Goal: Task Accomplishment & Management: Manage account settings

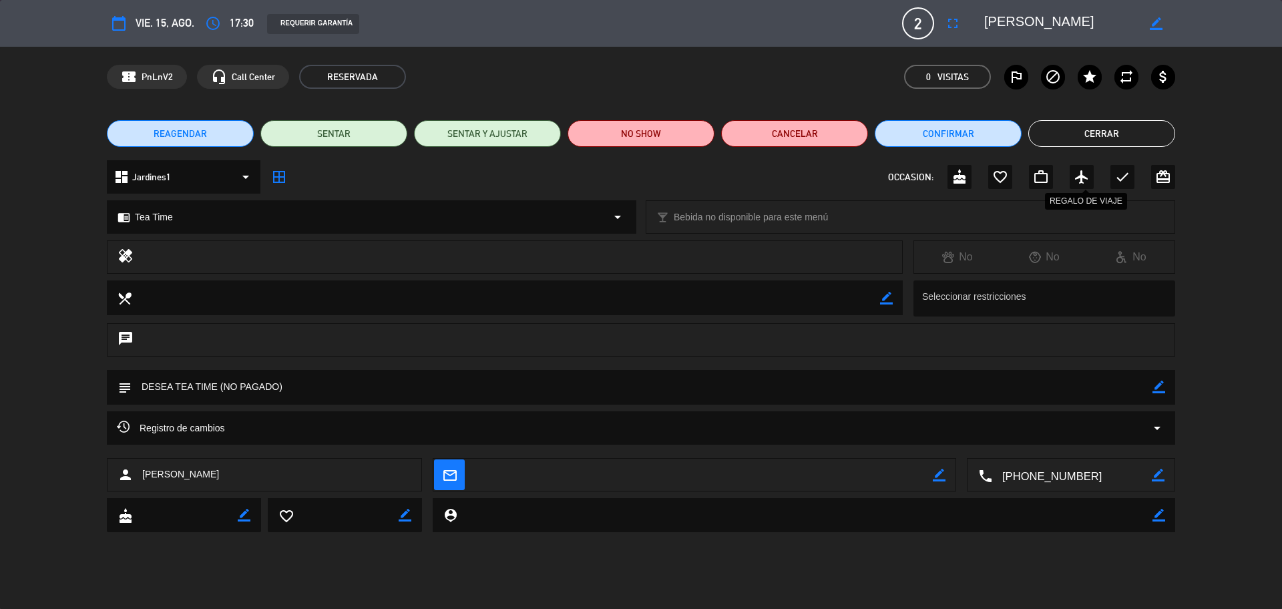
scroll to position [307, 0]
click at [1119, 177] on icon "check" at bounding box center [1122, 177] width 16 height 16
click at [1111, 135] on button "Cerrar" at bounding box center [1101, 133] width 147 height 27
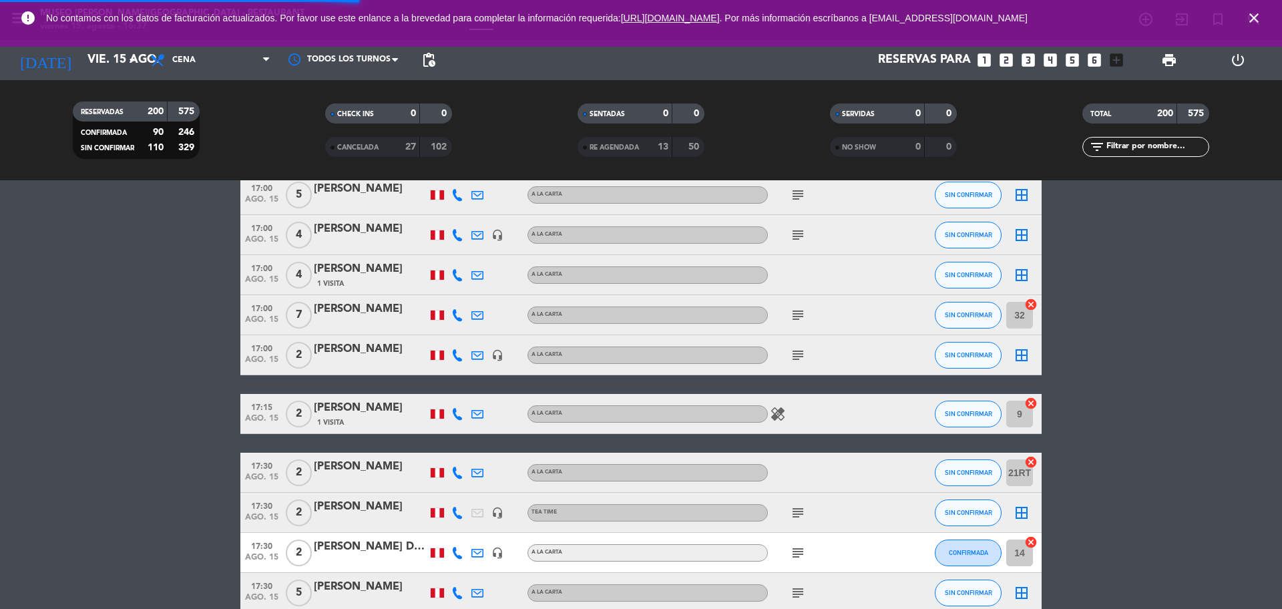
click at [1133, 144] on input "text" at bounding box center [1156, 147] width 103 height 15
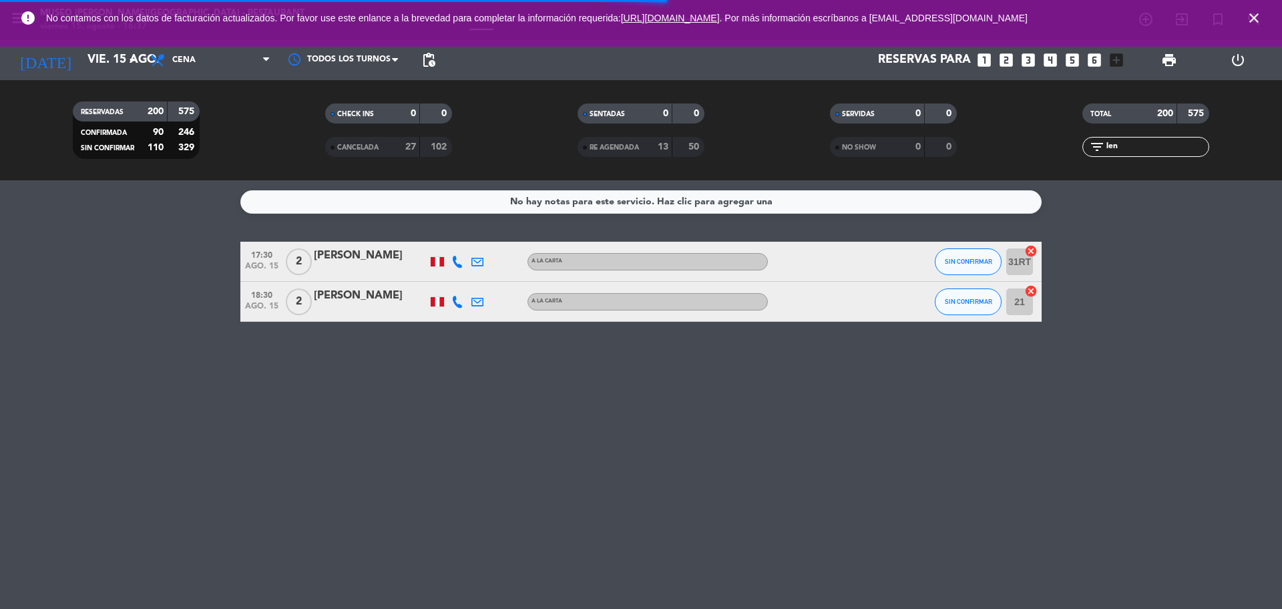
scroll to position [0, 0]
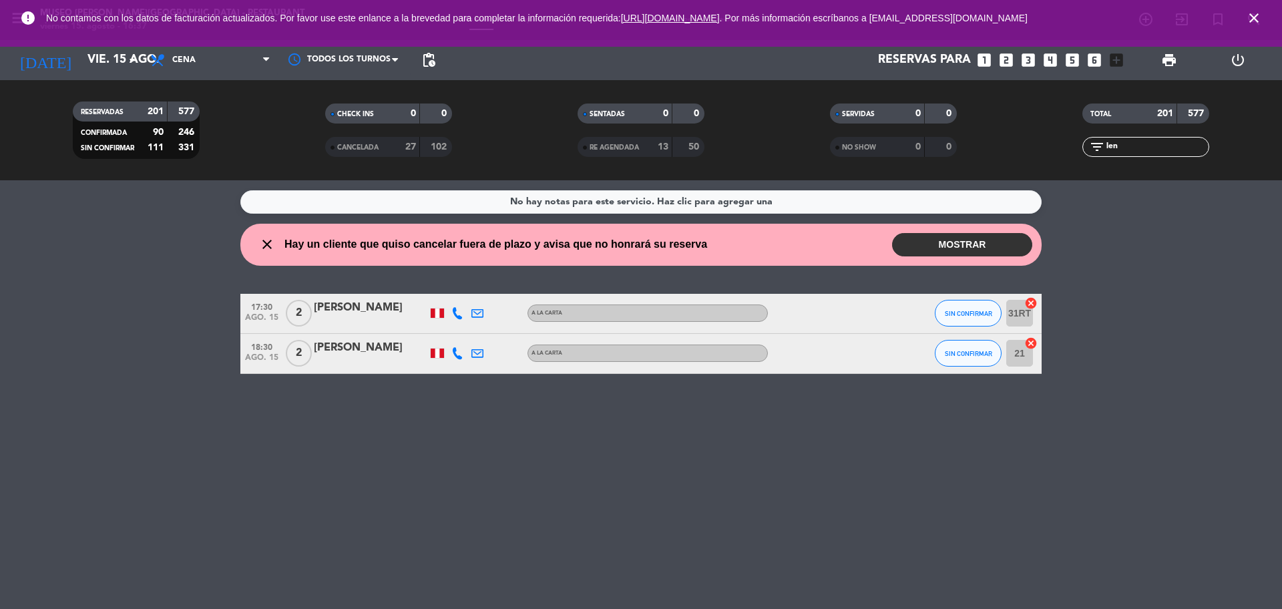
type input "len"
click at [391, 354] on div "Lenin Mayorga" at bounding box center [370, 347] width 113 height 17
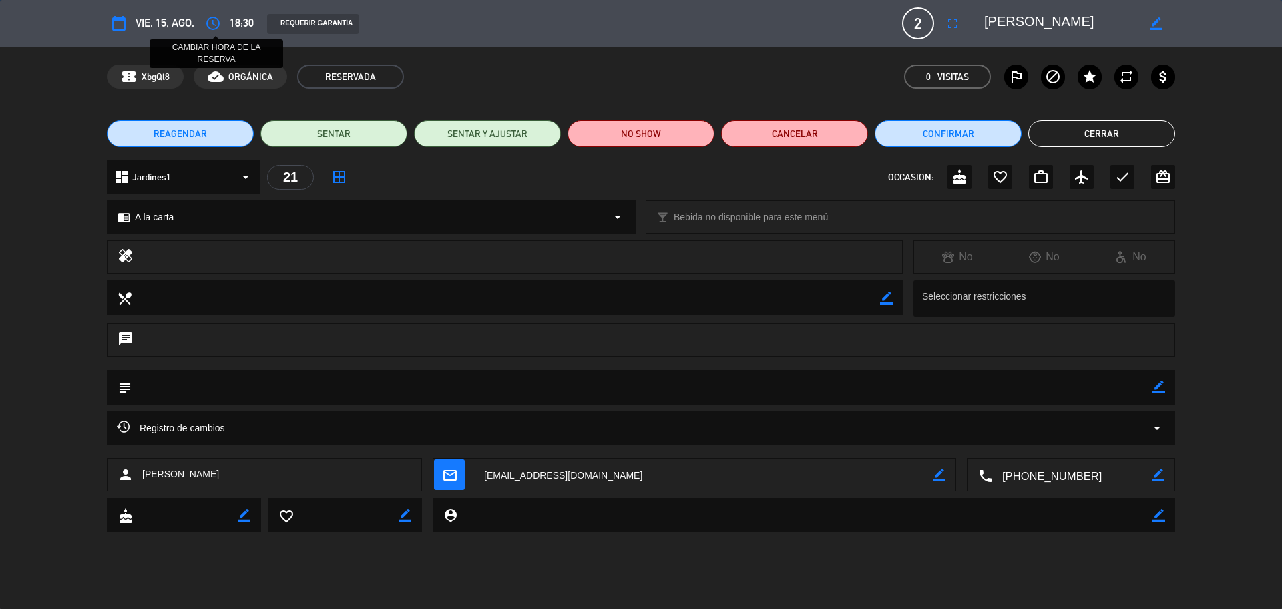
click at [212, 23] on icon "access_time" at bounding box center [213, 23] width 16 height 16
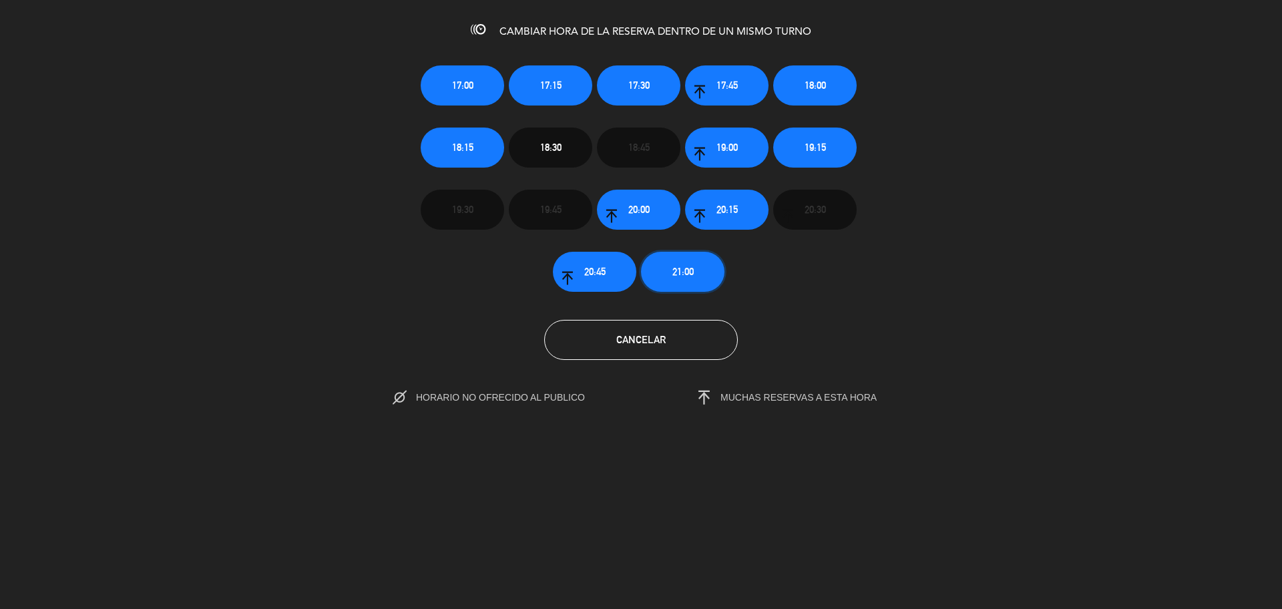
click at [680, 271] on span "21:00" at bounding box center [682, 271] width 21 height 15
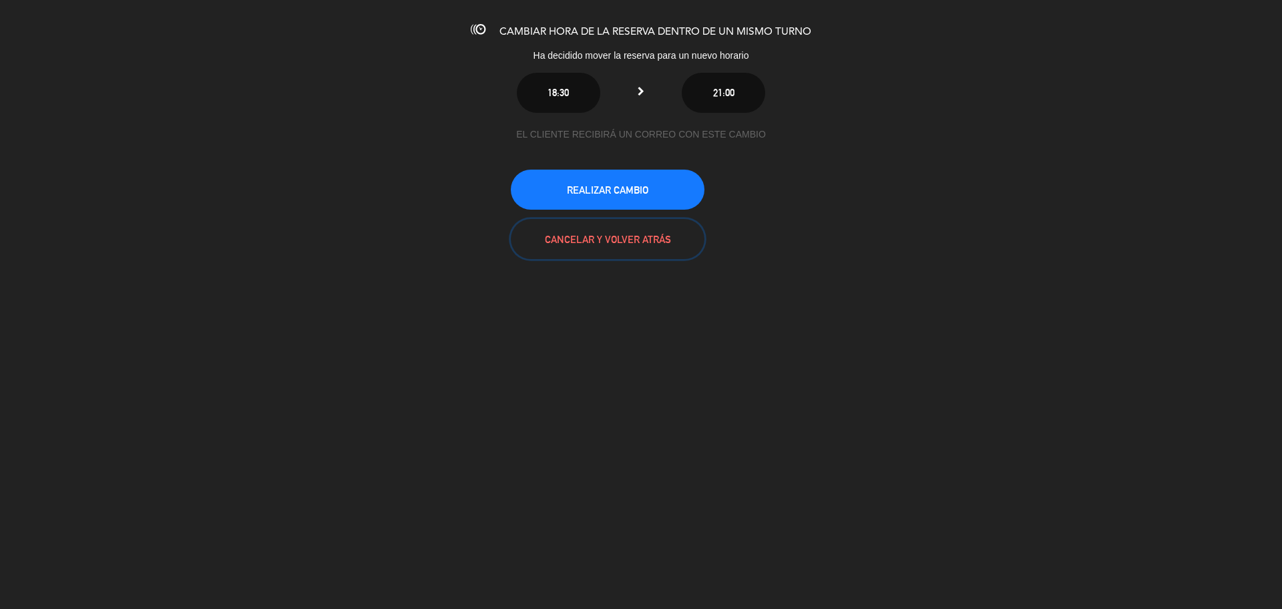
click at [606, 240] on button "CANCELAR Y VOLVER ATRÁS" at bounding box center [608, 239] width 194 height 40
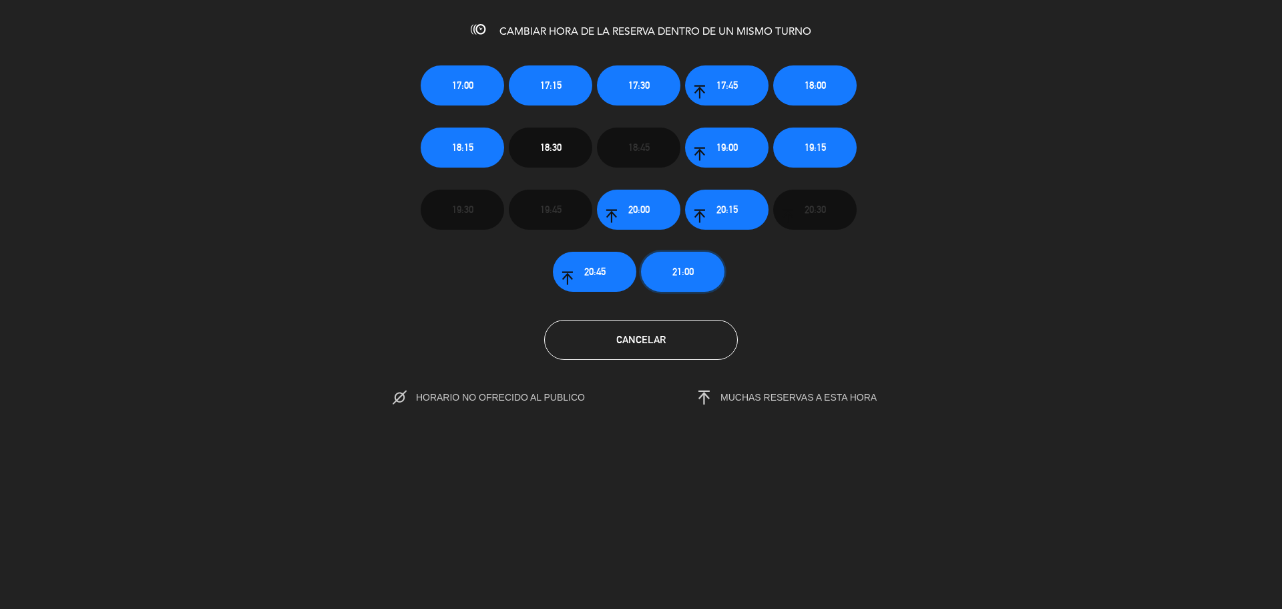
click at [704, 262] on button "21:00" at bounding box center [682, 272] width 83 height 40
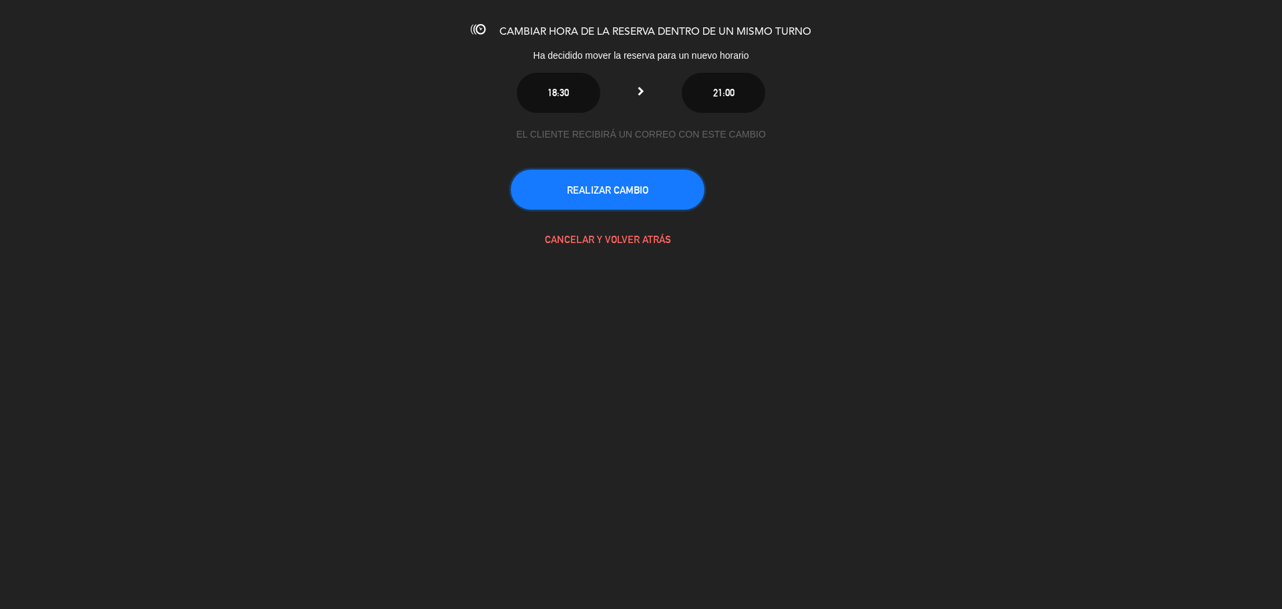
click at [562, 204] on button "REALIZAR CAMBIO" at bounding box center [608, 190] width 194 height 40
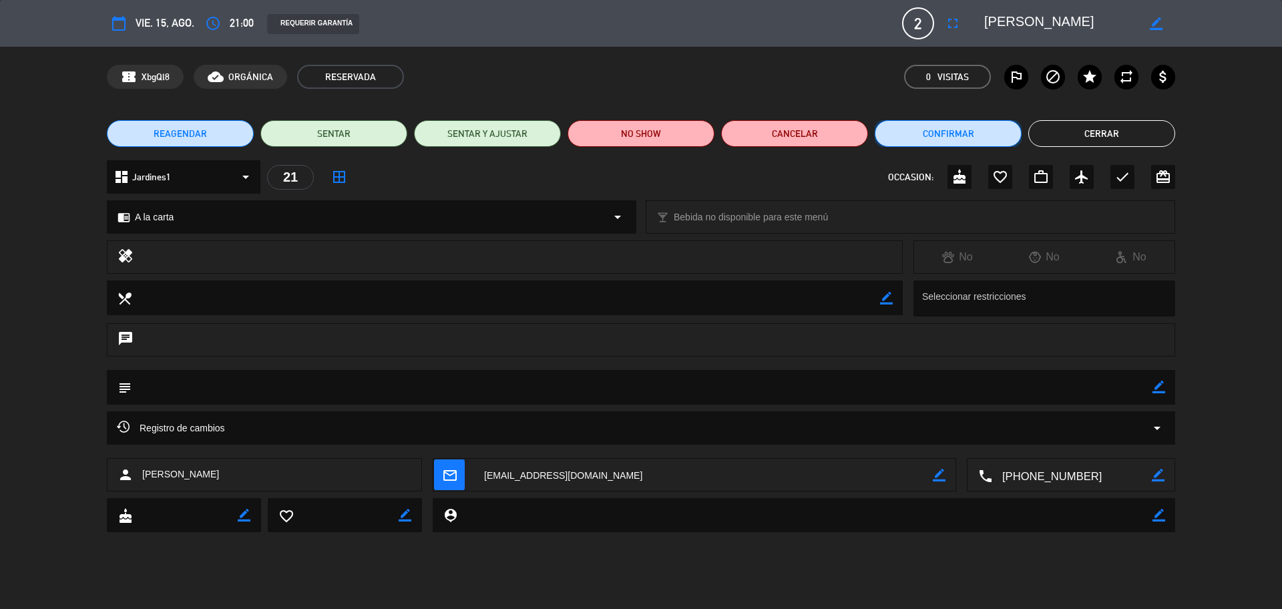
click at [948, 129] on button "Confirmar" at bounding box center [947, 133] width 147 height 27
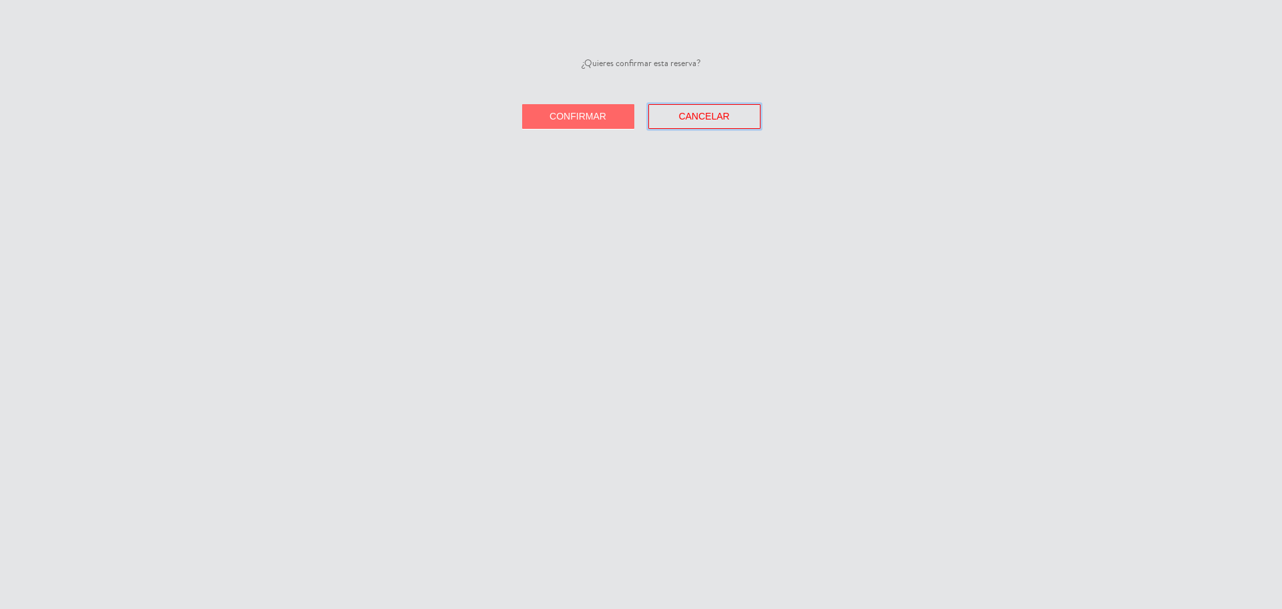
click at [656, 121] on button "Cancelar" at bounding box center [704, 116] width 112 height 25
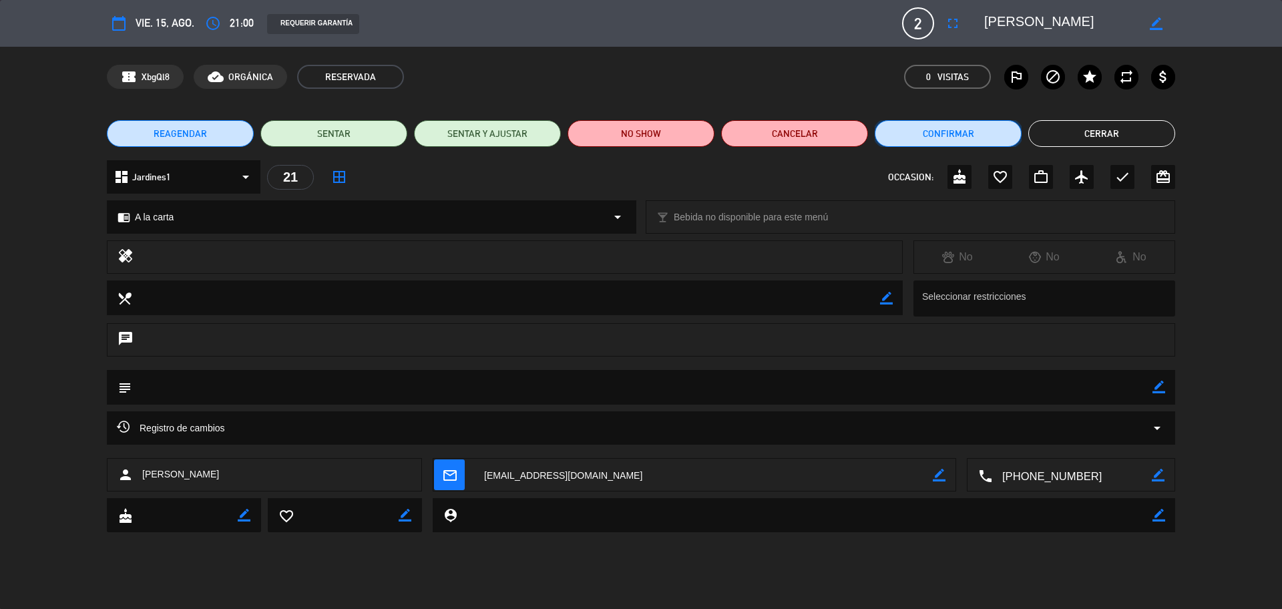
click at [964, 124] on button "Confirmar" at bounding box center [947, 133] width 147 height 27
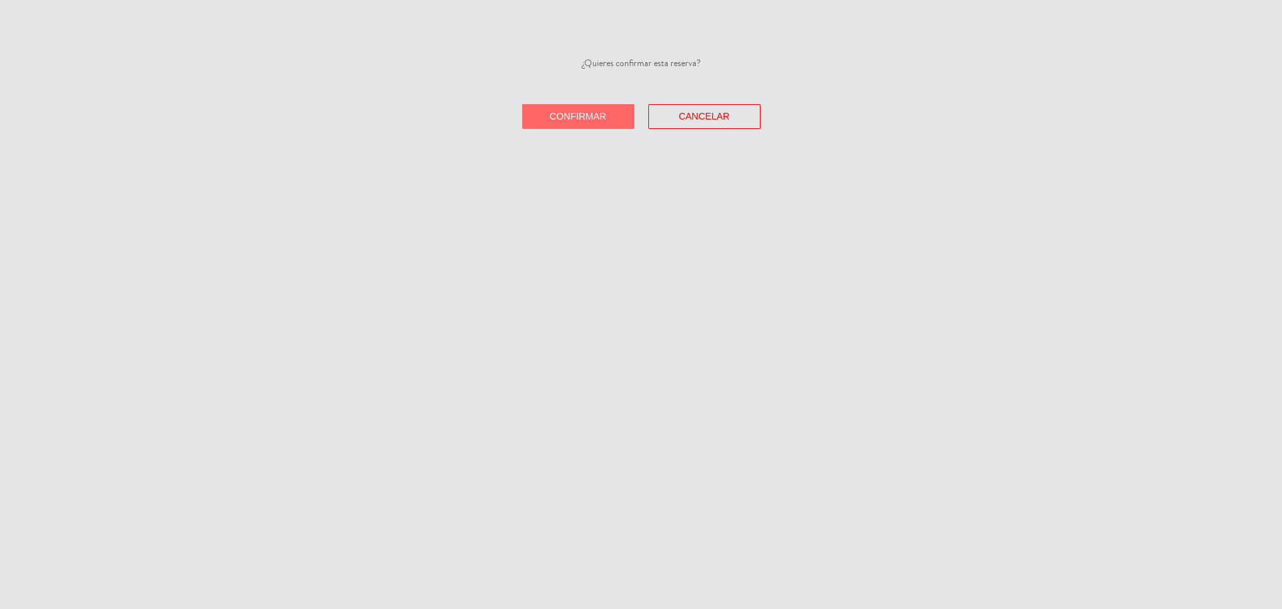
click at [583, 111] on span "Confirmar" at bounding box center [577, 116] width 57 height 11
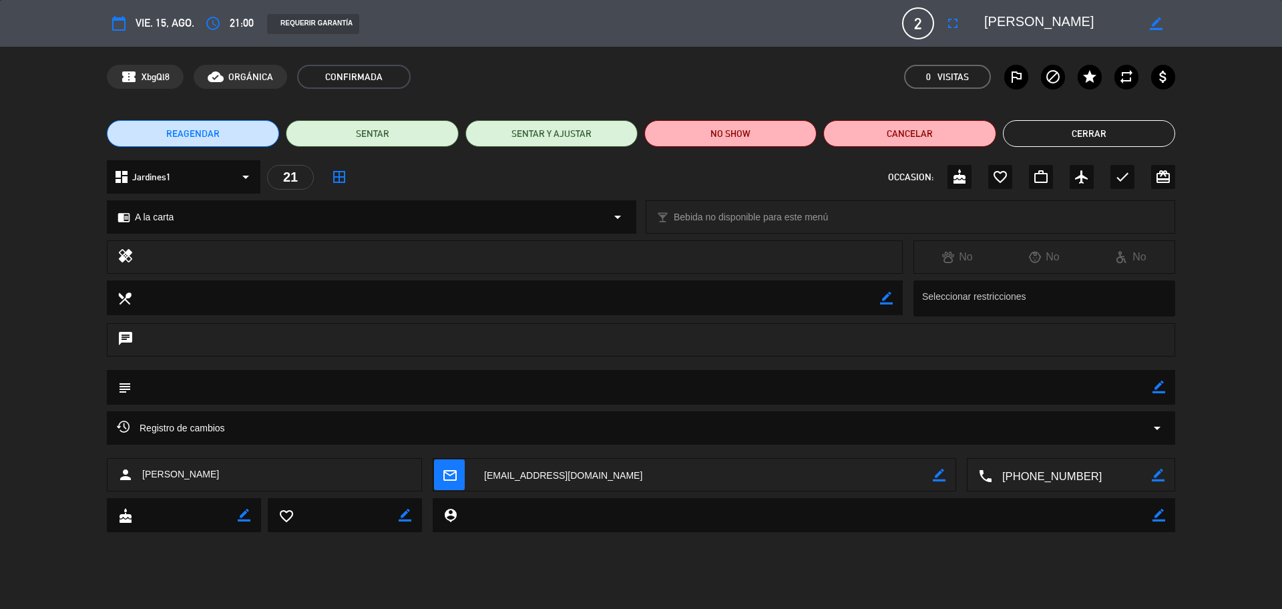
click at [1041, 131] on button "Cerrar" at bounding box center [1089, 133] width 172 height 27
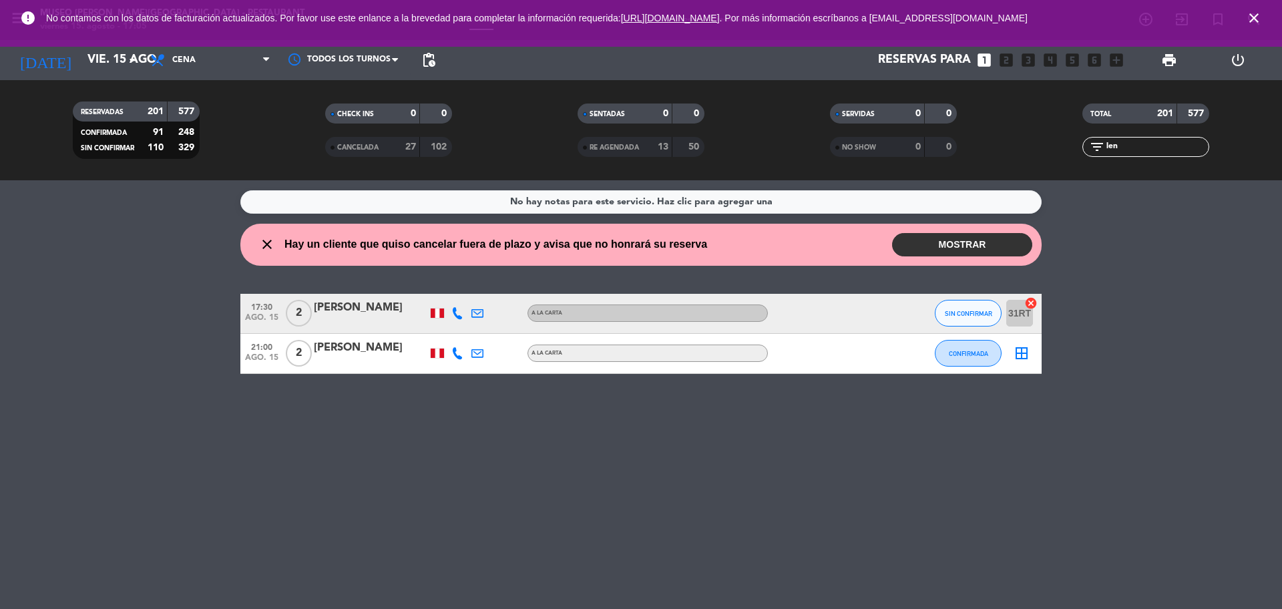
drag, startPoint x: 1132, startPoint y: 148, endPoint x: 1051, endPoint y: 162, distance: 82.1
click at [1051, 162] on div "TOTAL 201 577 filter_list len" at bounding box center [1145, 129] width 252 height 73
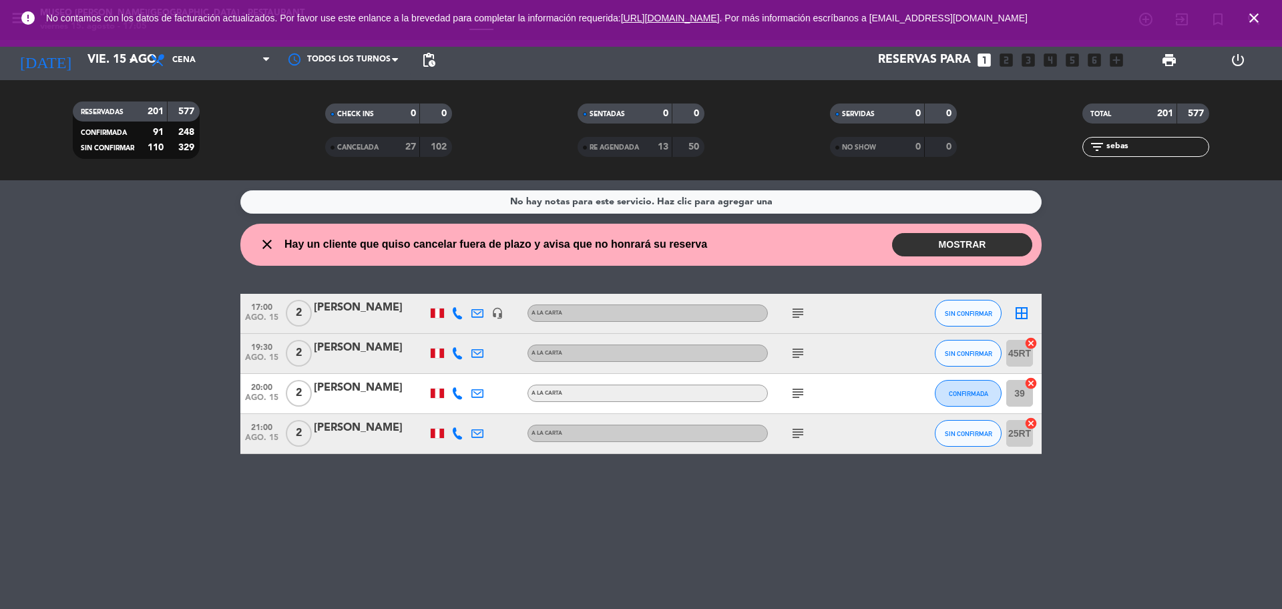
type input "sebas"
click at [802, 312] on icon "subject" at bounding box center [798, 313] width 16 height 16
click at [410, 314] on div "sebastian yoshiama" at bounding box center [370, 307] width 113 height 17
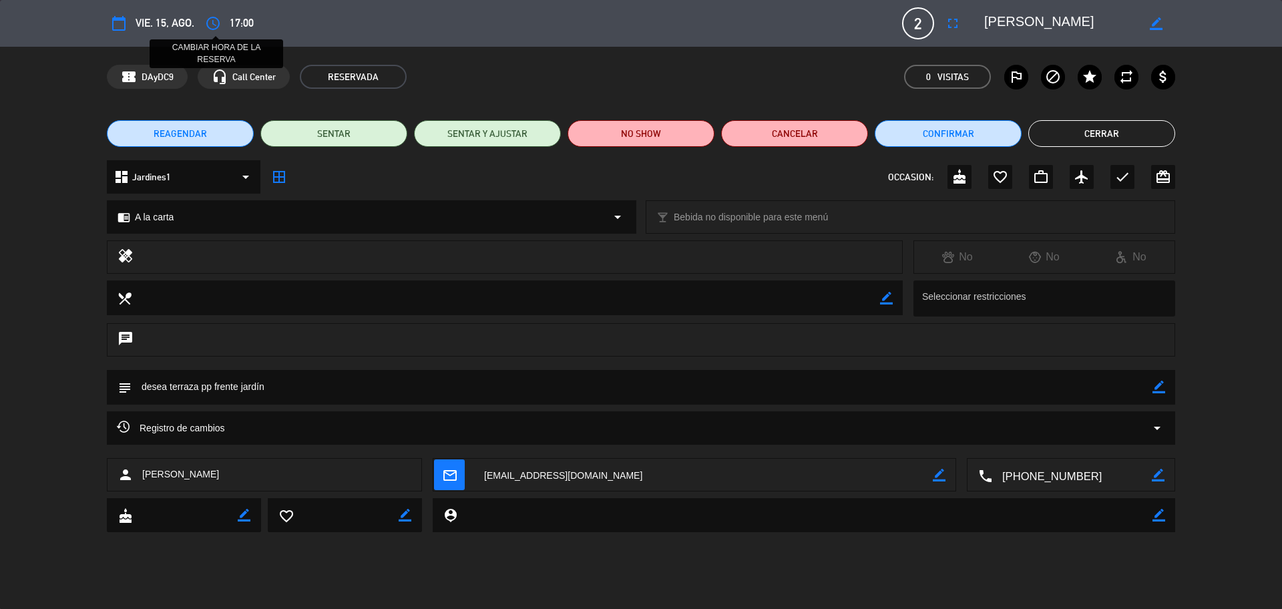
drag, startPoint x: 214, startPoint y: 31, endPoint x: 320, endPoint y: 134, distance: 147.3
click at [215, 33] on button "access_time" at bounding box center [213, 23] width 24 height 24
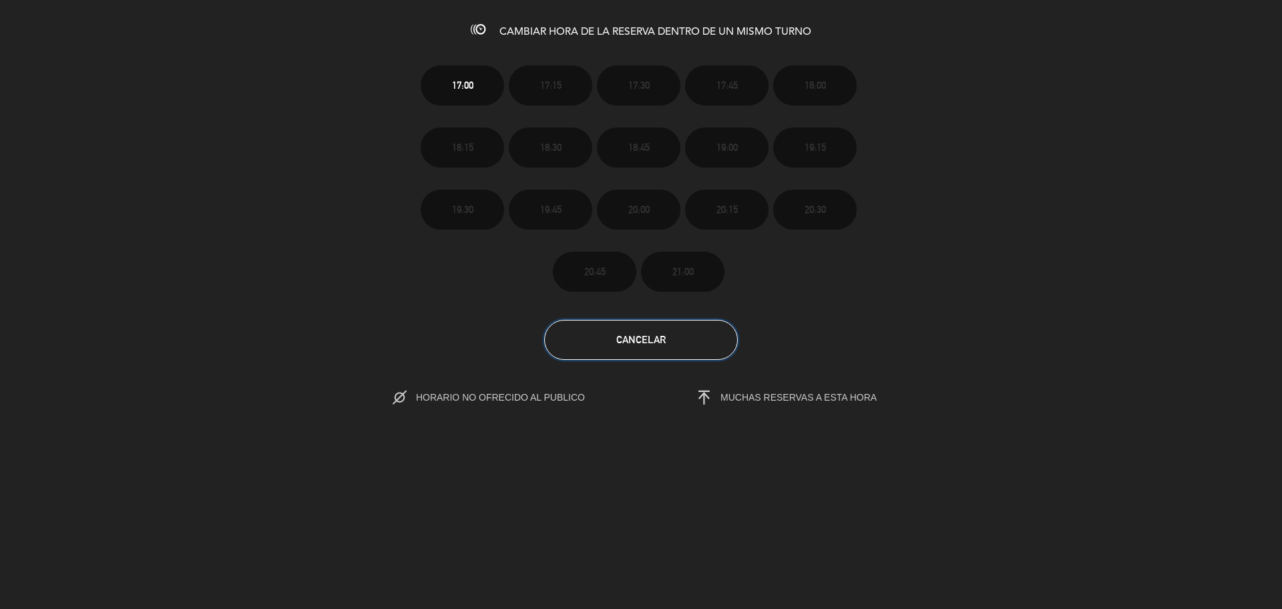
click at [610, 339] on button "Cancelar" at bounding box center [641, 340] width 194 height 40
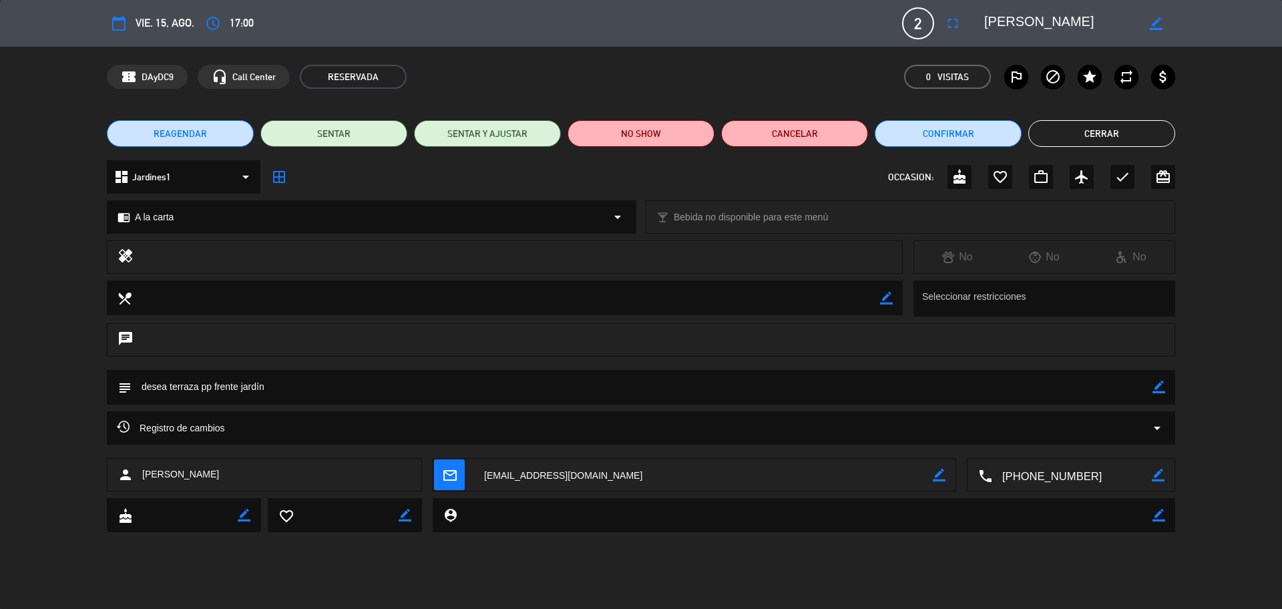
click at [1090, 138] on button "Cerrar" at bounding box center [1101, 133] width 147 height 27
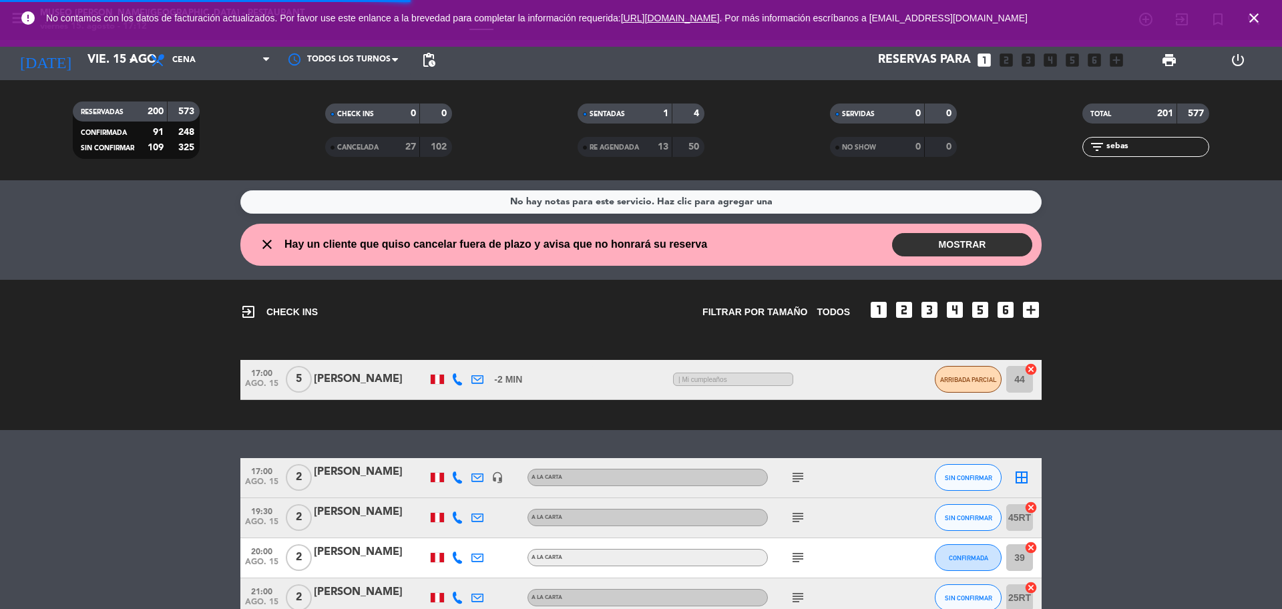
drag, startPoint x: 1152, startPoint y: 143, endPoint x: 1107, endPoint y: 147, distance: 45.6
click at [1107, 147] on input "sebas" at bounding box center [1156, 147] width 103 height 15
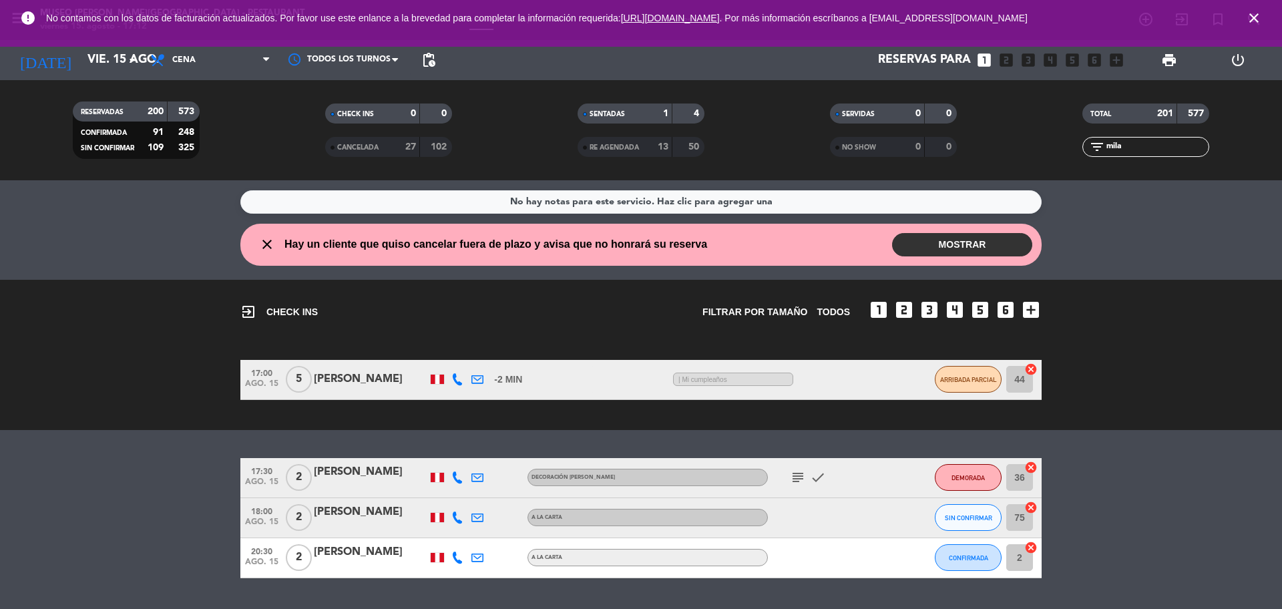
type input "mila"
drag, startPoint x: 1151, startPoint y: 145, endPoint x: 1095, endPoint y: 150, distance: 55.6
click at [1097, 150] on div "filter_list mila" at bounding box center [1145, 147] width 127 height 20
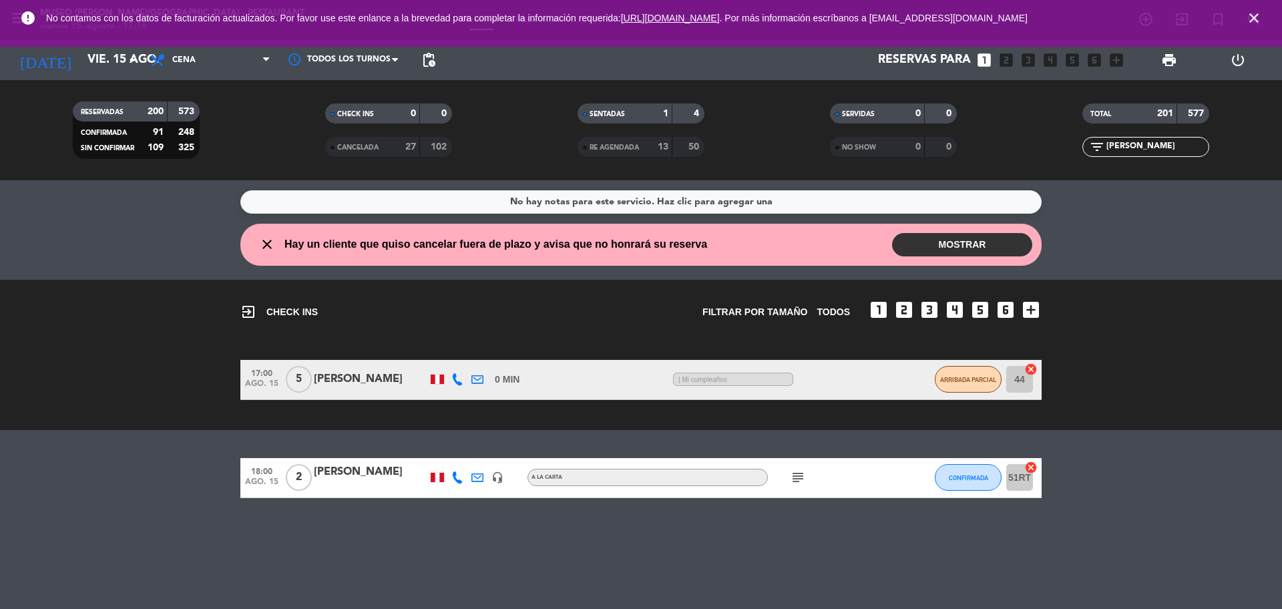
type input "omar"
click at [317, 481] on div "Omar Alexander" at bounding box center [370, 477] width 113 height 28
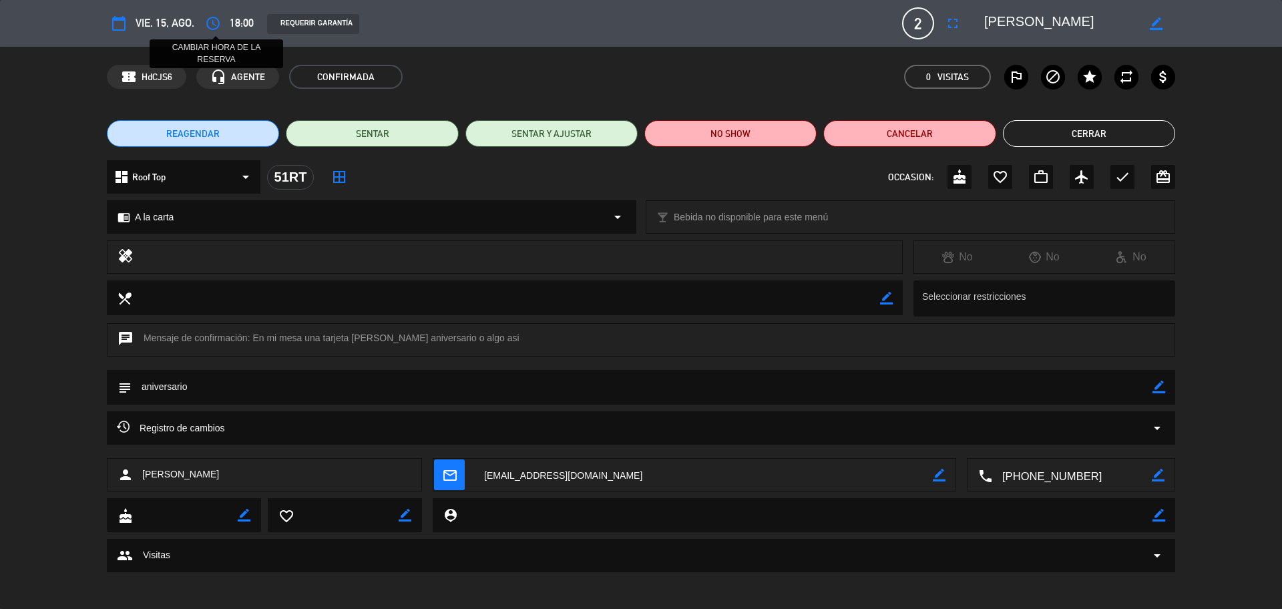
click at [200, 27] on div "calendar_today vie. 15, ago. access_time CAMBIAR HORA DE LA RESERVA 18:00 REQUE…" at bounding box center [641, 23] width 1068 height 32
click at [206, 26] on icon "access_time" at bounding box center [213, 23] width 16 height 16
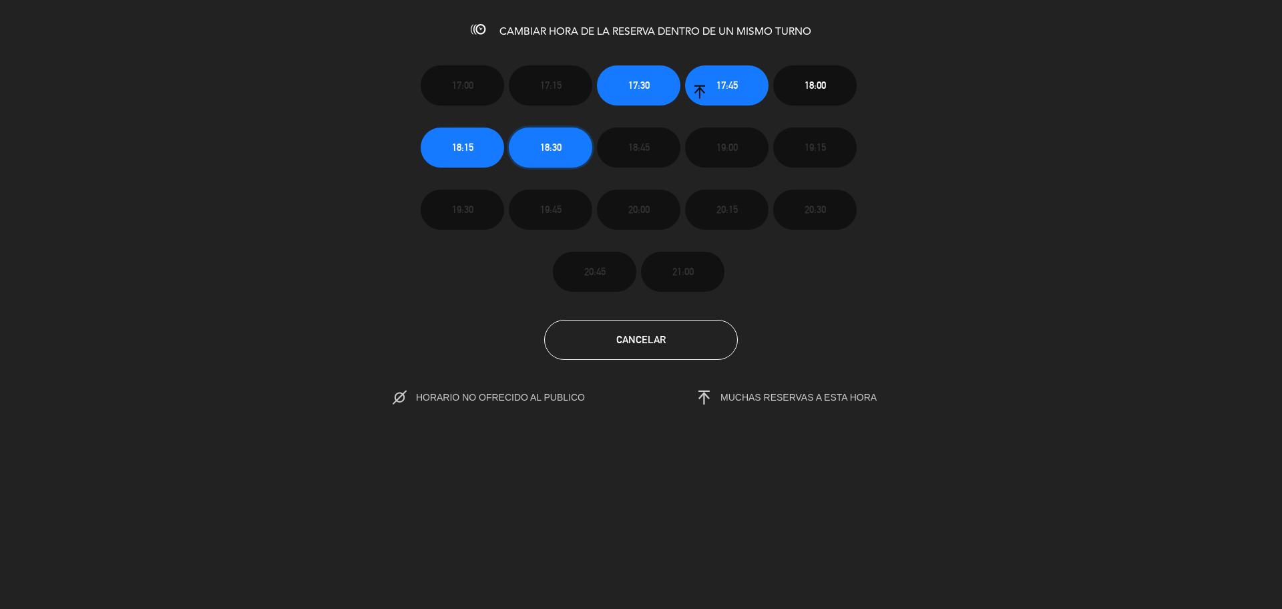
click at [553, 158] on button "18:30" at bounding box center [550, 148] width 83 height 40
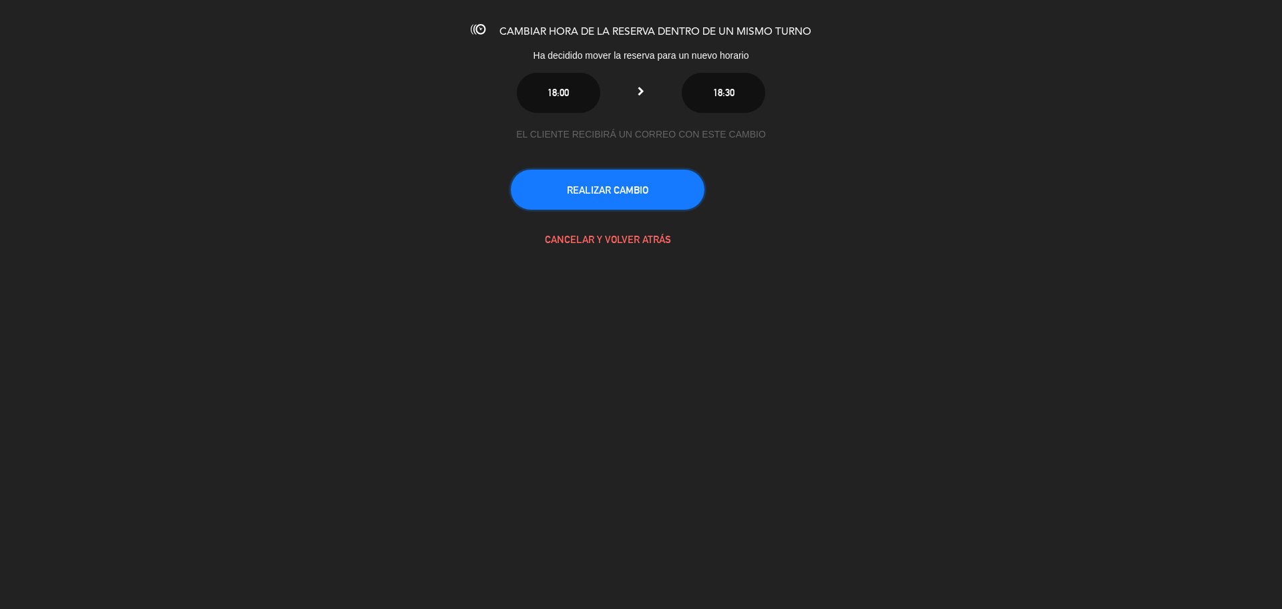
click at [581, 196] on button "REALIZAR CAMBIO" at bounding box center [608, 190] width 194 height 40
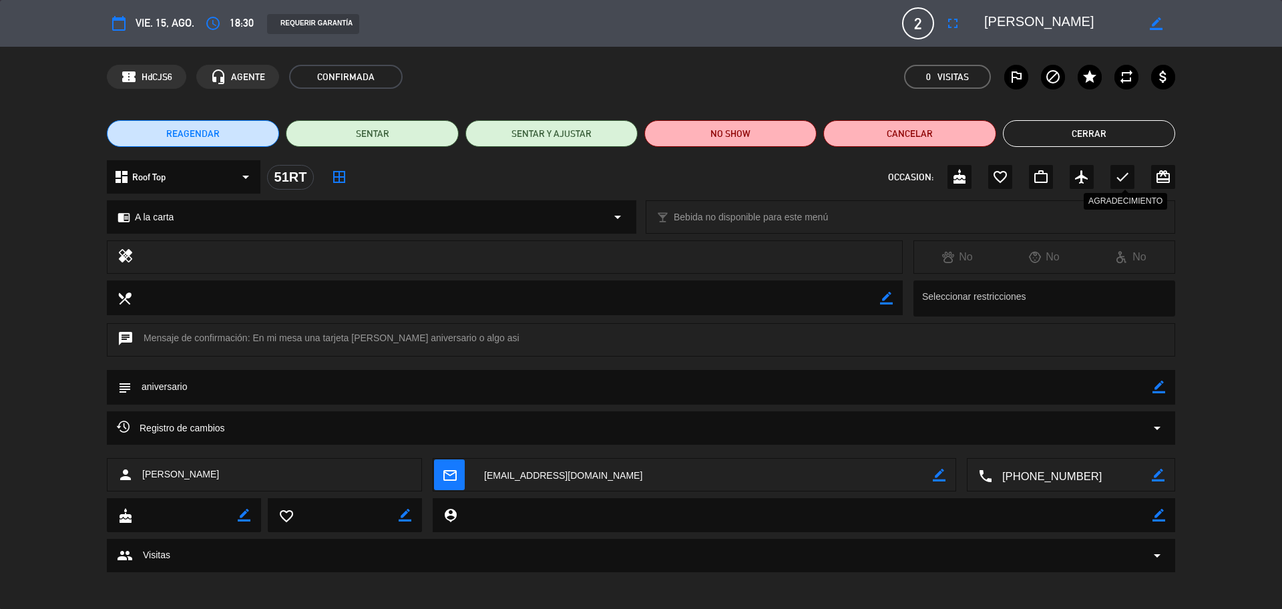
click at [1120, 171] on icon "check" at bounding box center [1122, 177] width 16 height 16
click at [1101, 125] on button "Cerrar" at bounding box center [1089, 133] width 172 height 27
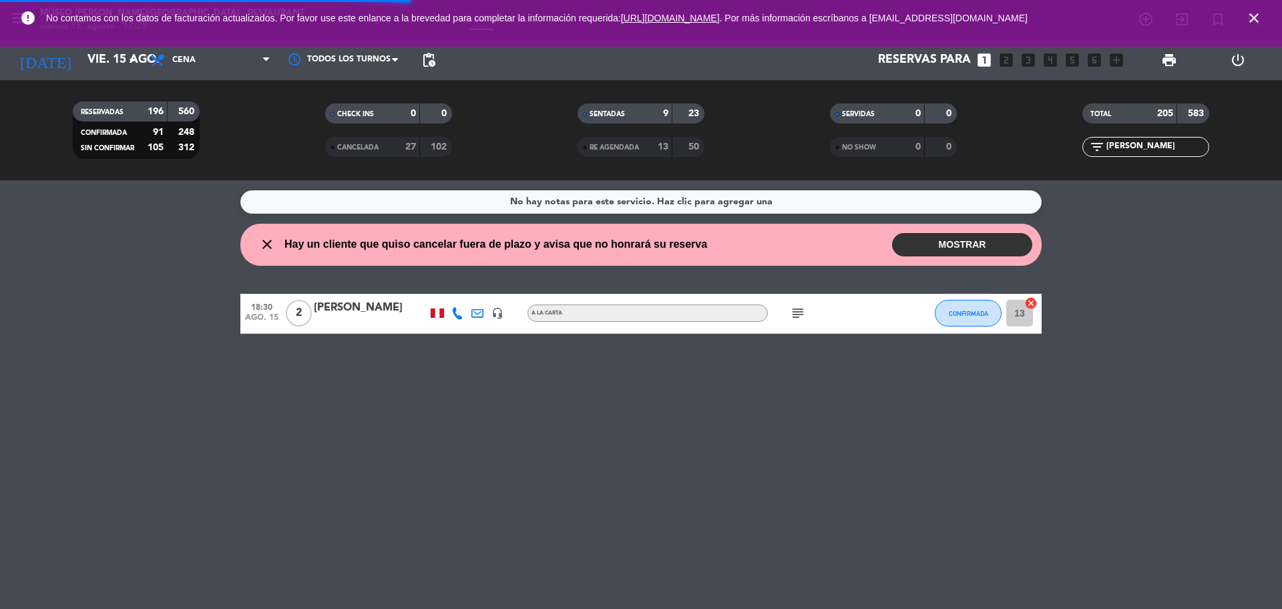
drag, startPoint x: 1133, startPoint y: 147, endPoint x: 1069, endPoint y: 142, distance: 64.3
click at [1090, 148] on div "filter_list omar" at bounding box center [1145, 147] width 127 height 20
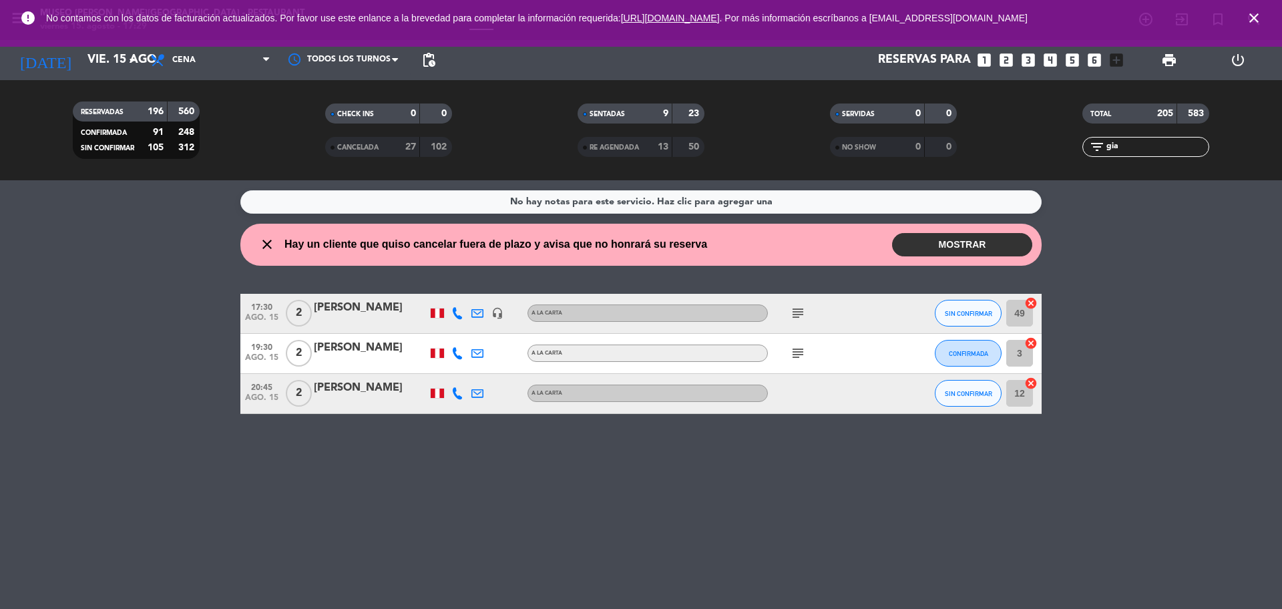
type input "gia"
click at [798, 351] on icon "subject" at bounding box center [798, 353] width 16 height 16
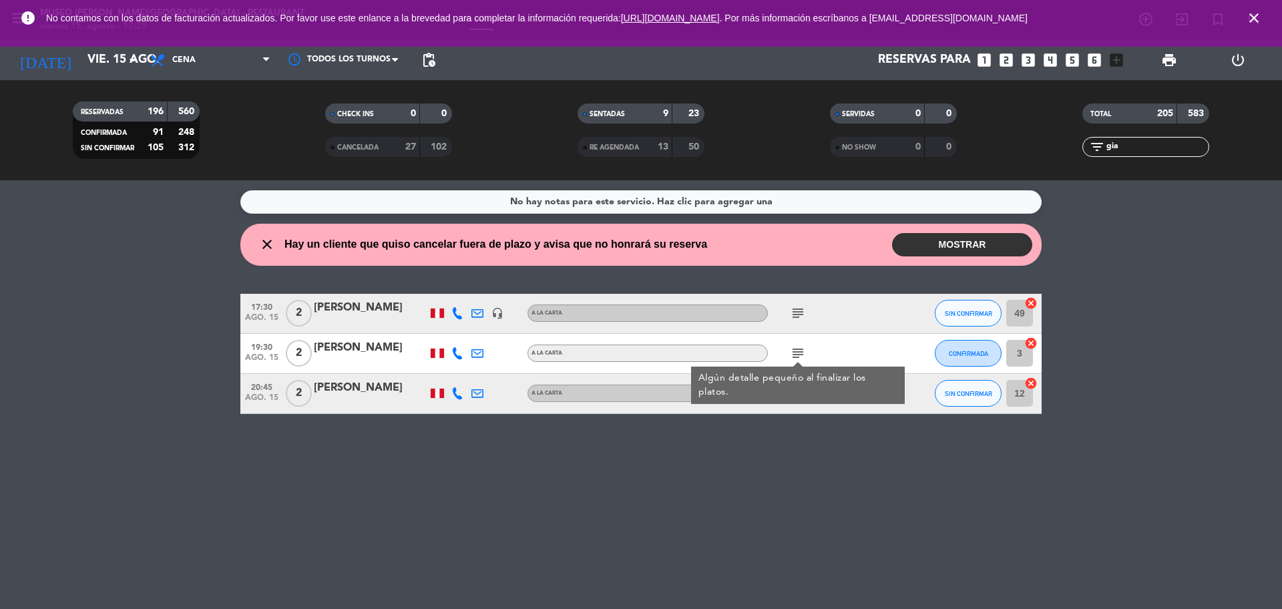
click at [346, 350] on div "Giancarlo yarmas" at bounding box center [370, 347] width 113 height 17
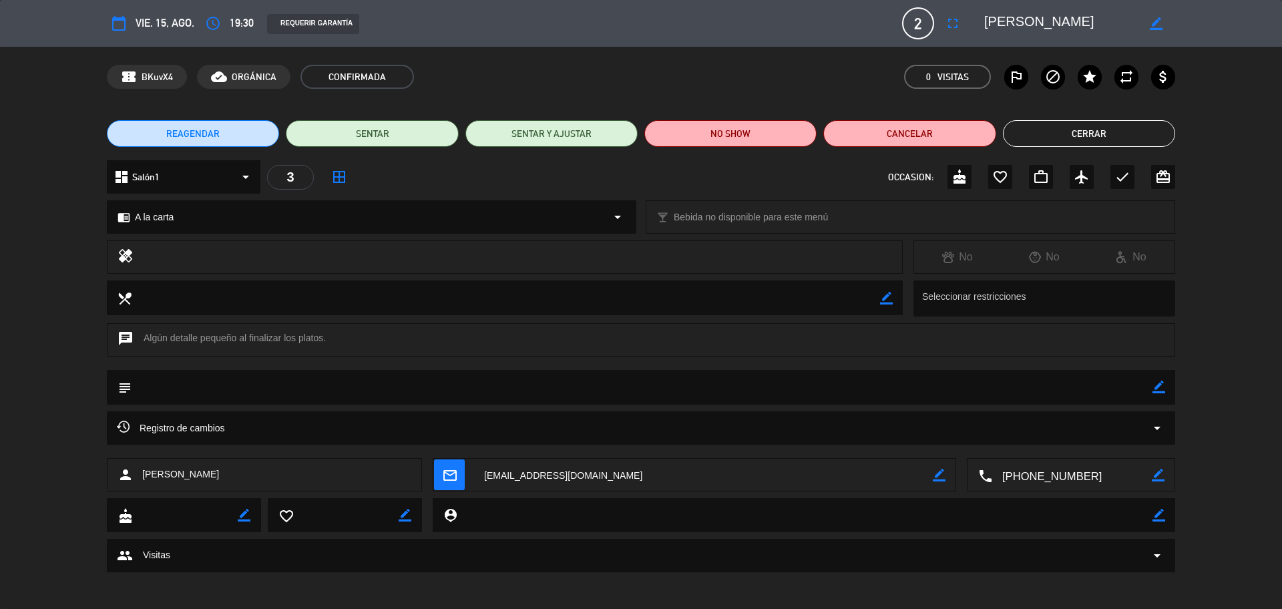
click at [1160, 389] on icon "border_color" at bounding box center [1158, 387] width 13 height 13
click at [1125, 388] on textarea at bounding box center [642, 387] width 1021 height 34
click at [1160, 384] on icon at bounding box center [1158, 387] width 13 height 13
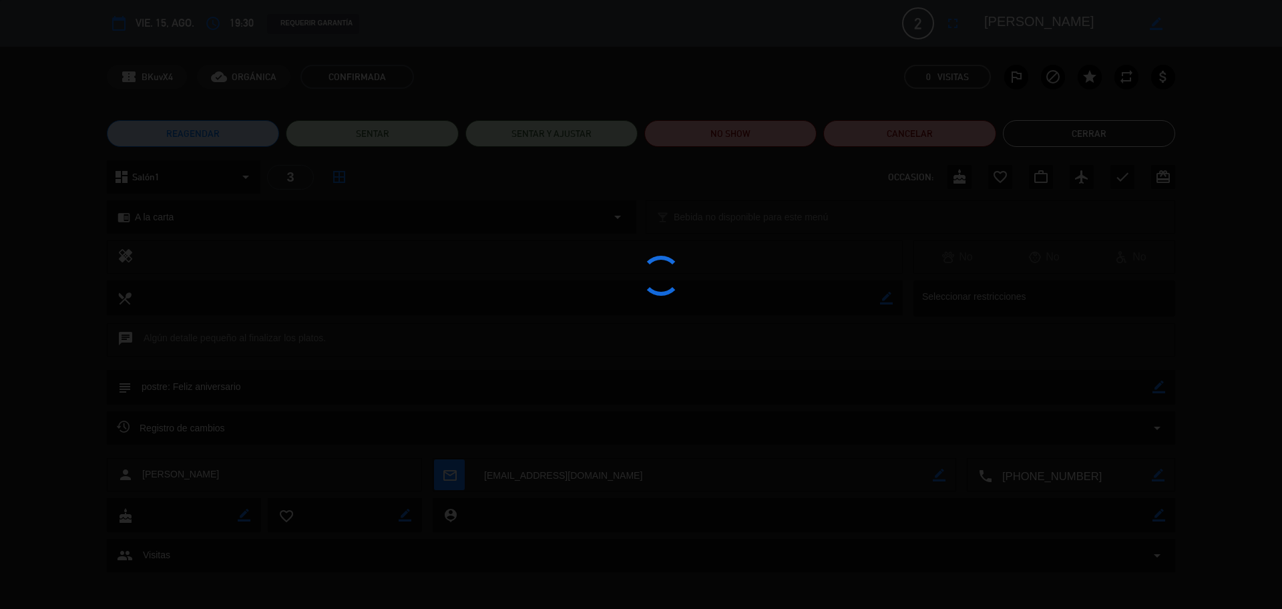
type textarea "postre: Feliz aniversario"
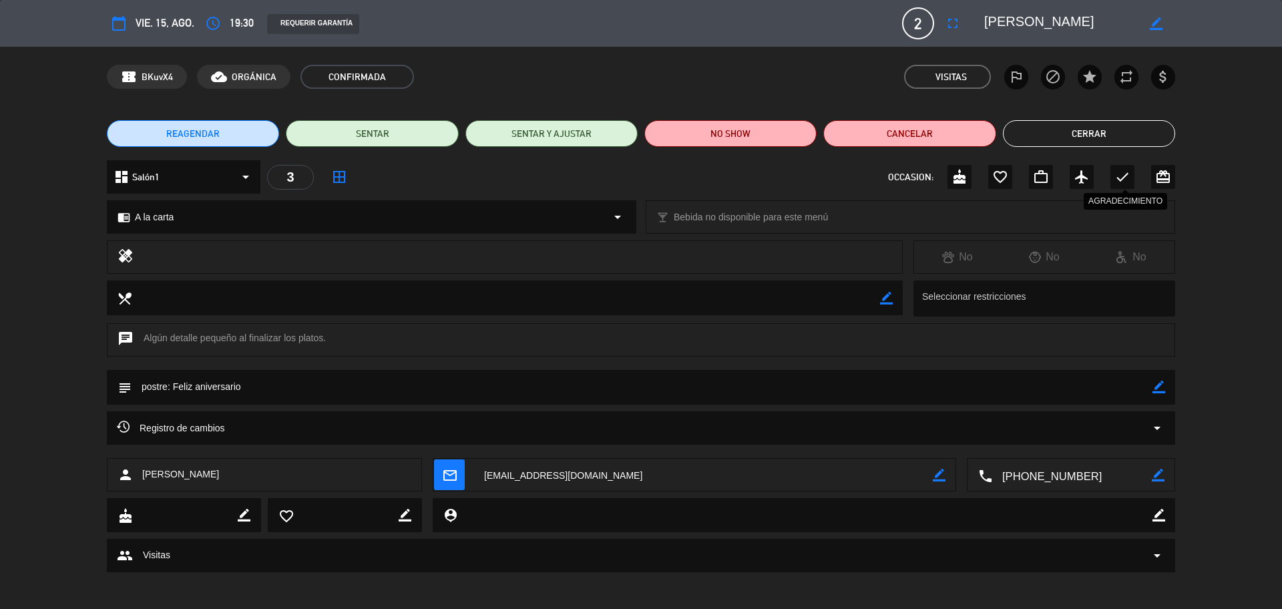
click at [1128, 170] on icon "check" at bounding box center [1122, 177] width 16 height 16
click at [1093, 129] on button "Cerrar" at bounding box center [1089, 133] width 172 height 27
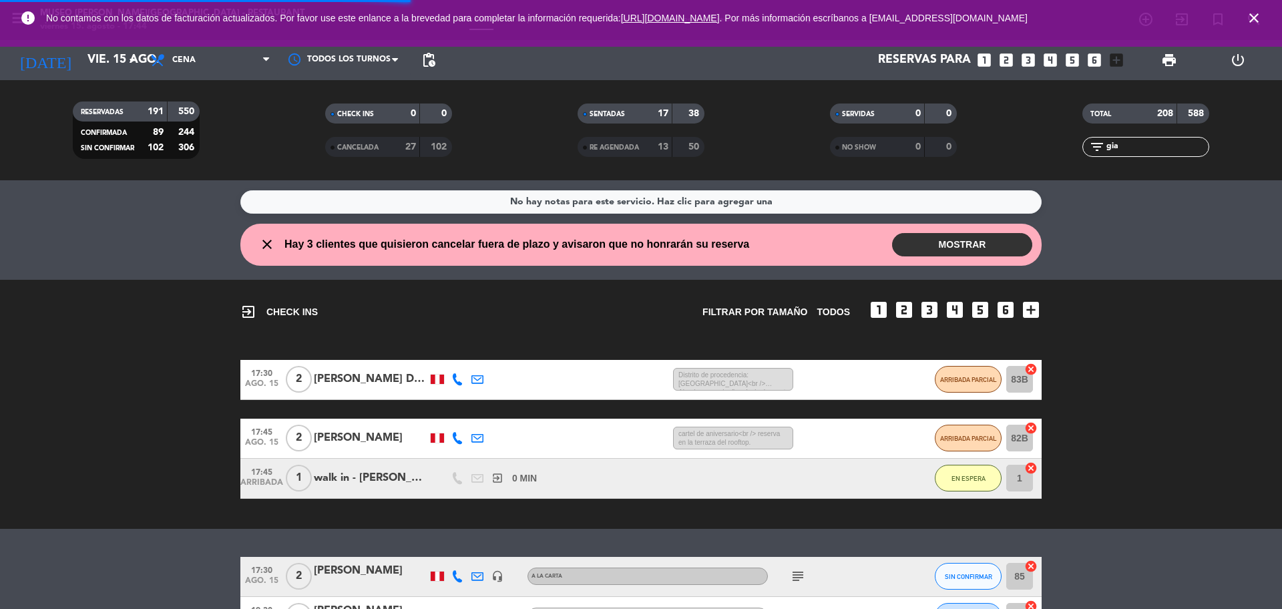
drag, startPoint x: 1131, startPoint y: 150, endPoint x: 1077, endPoint y: 154, distance: 54.2
click at [1077, 154] on div "filter_list gia" at bounding box center [1145, 147] width 252 height 20
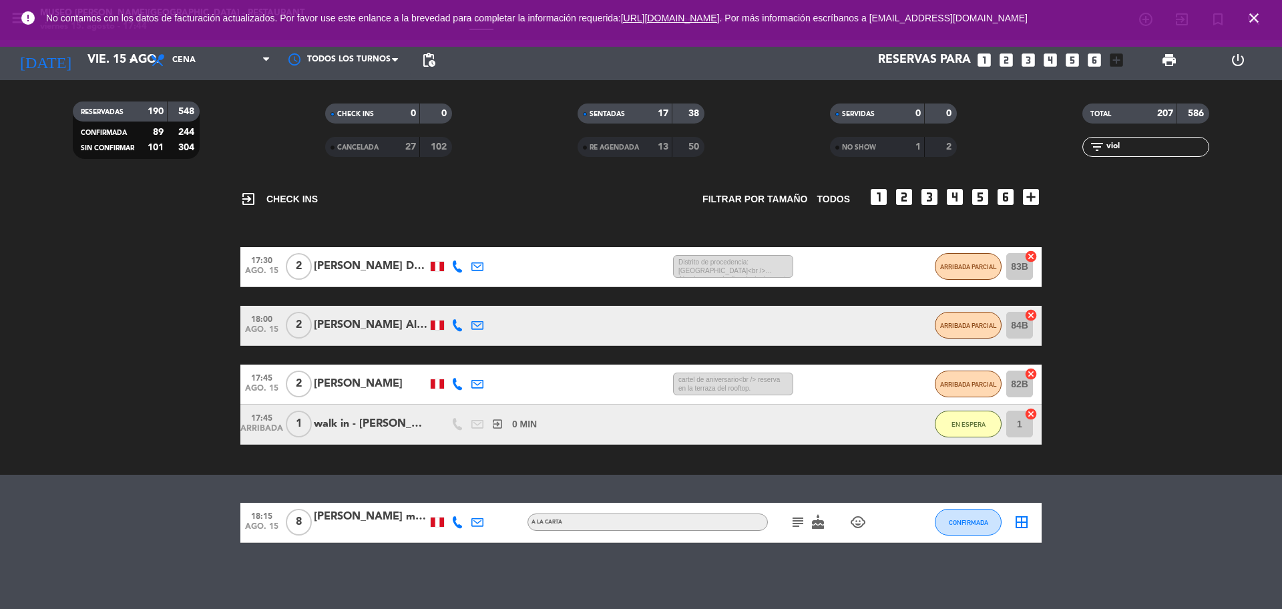
scroll to position [113, 0]
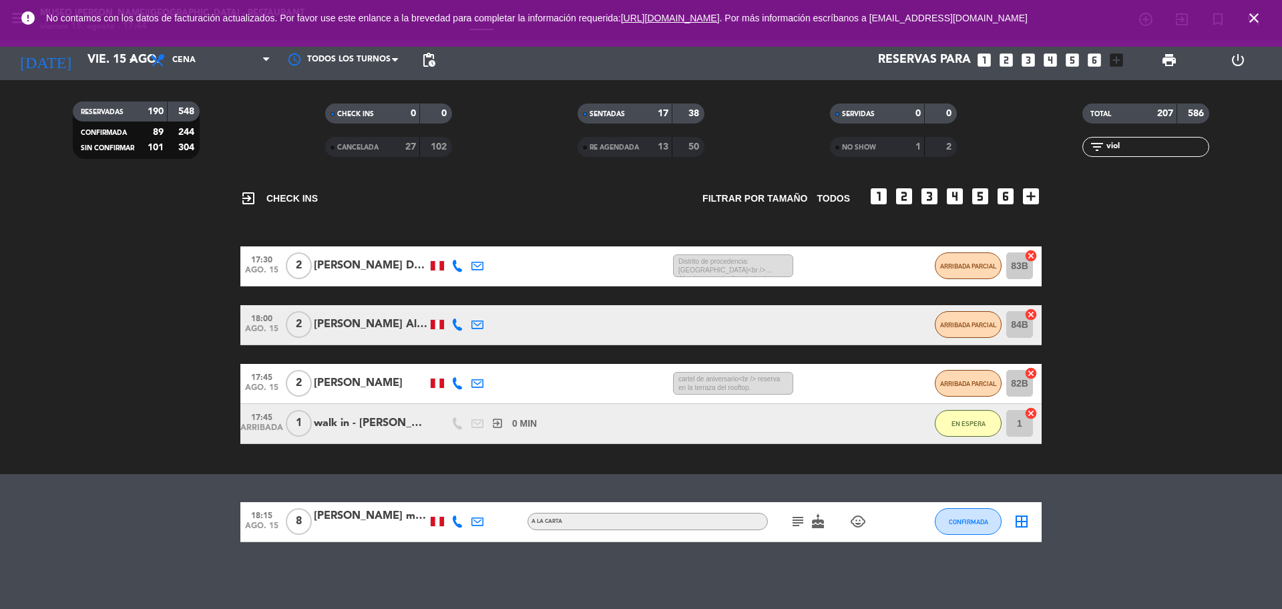
type input "viol"
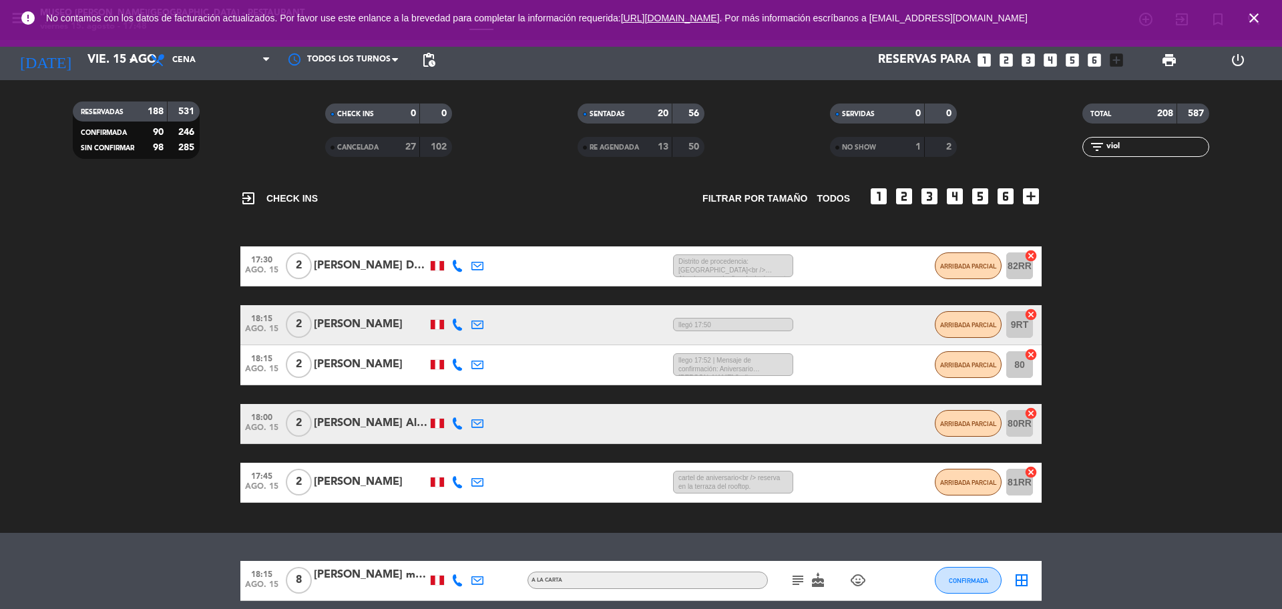
drag, startPoint x: 1168, startPoint y: 136, endPoint x: 1079, endPoint y: 134, distance: 88.8
click at [1079, 134] on div "TOTAL 208 587 filter_list viol" at bounding box center [1145, 129] width 252 height 73
drag, startPoint x: 1162, startPoint y: 149, endPoint x: 1127, endPoint y: 148, distance: 35.4
click at [1133, 148] on input "viol" at bounding box center [1156, 147] width 103 height 15
drag, startPoint x: 1121, startPoint y: 148, endPoint x: 1085, endPoint y: 150, distance: 36.1
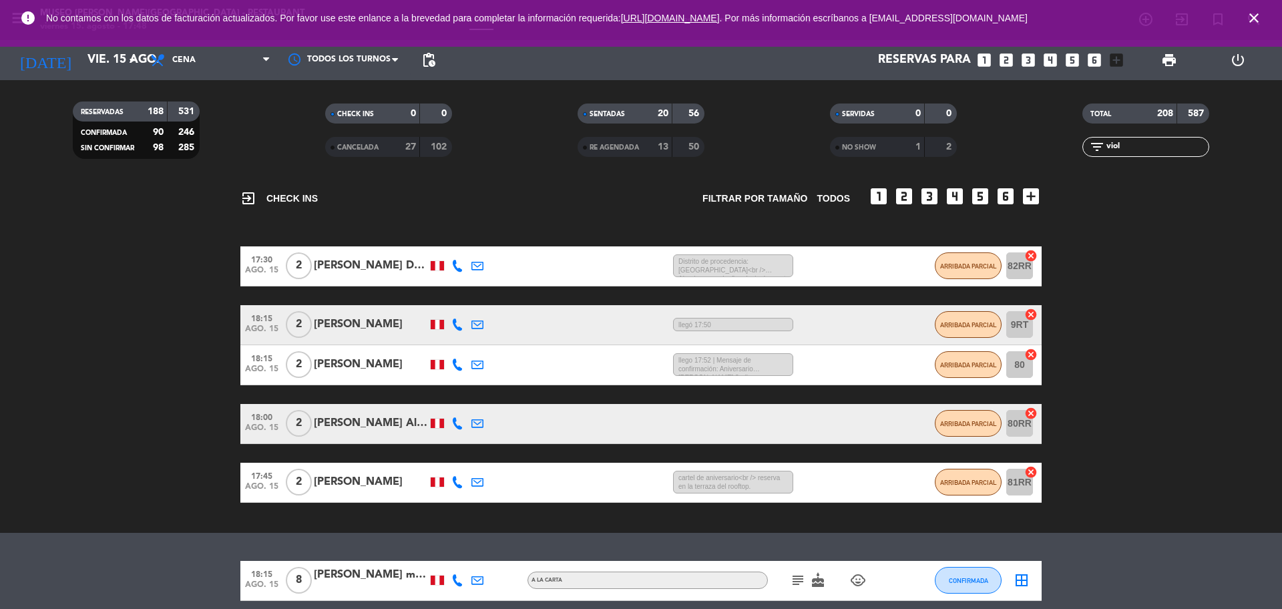
click at [1085, 150] on div "filter_list viol" at bounding box center [1145, 147] width 127 height 20
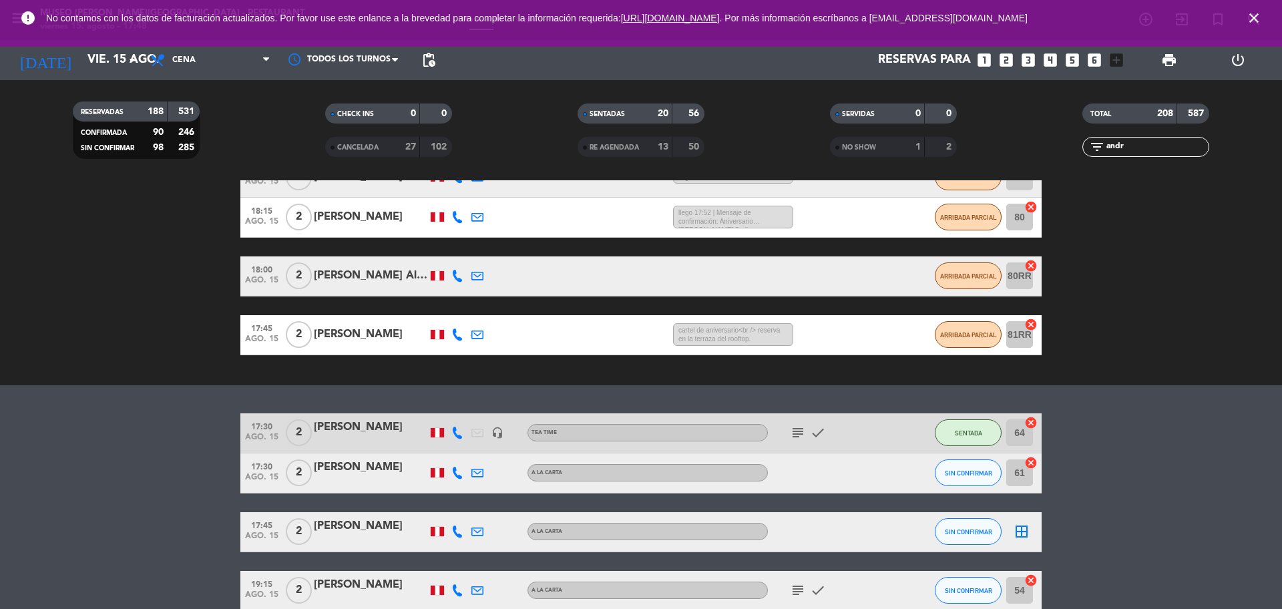
scroll to position [280, 0]
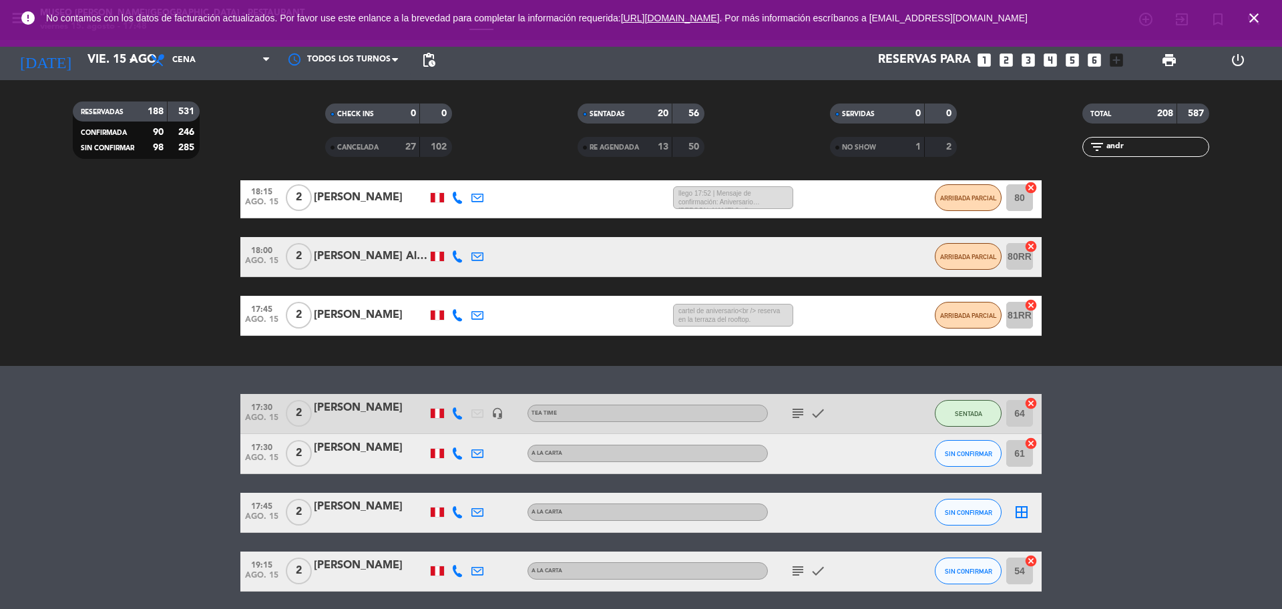
type input "andr"
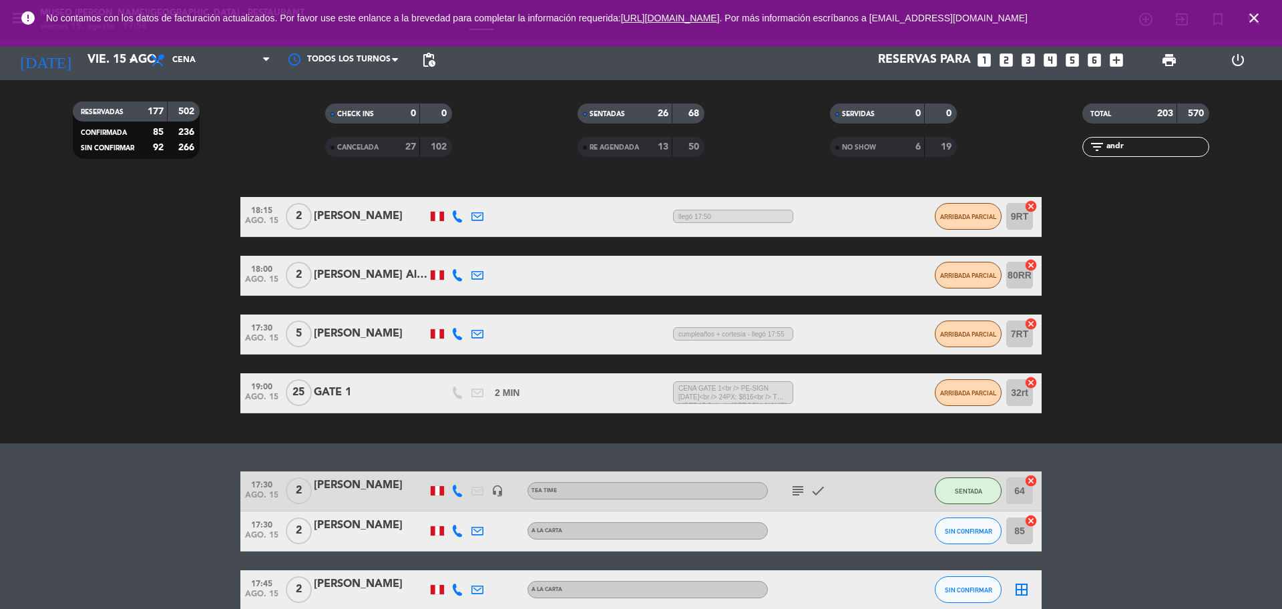
drag, startPoint x: 1142, startPoint y: 146, endPoint x: 1077, endPoint y: 148, distance: 64.8
click at [1077, 148] on div "filter_list andr" at bounding box center [1145, 147] width 252 height 20
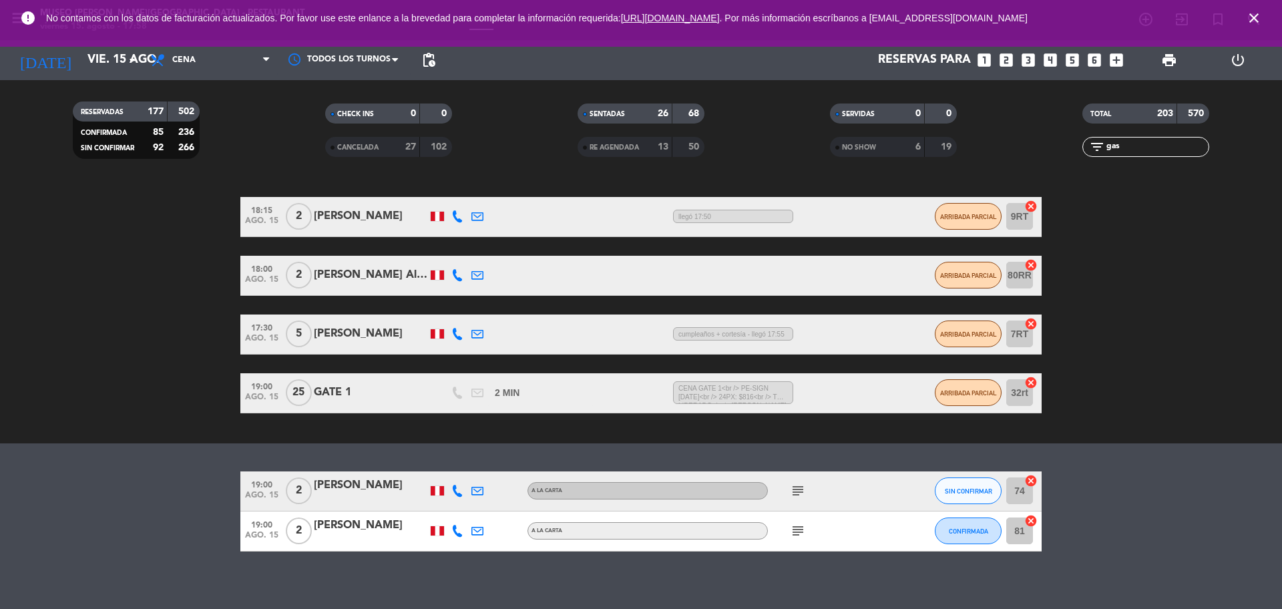
click at [879, 146] on div "NO SHOW" at bounding box center [863, 147] width 61 height 15
click at [648, 149] on div "13" at bounding box center [655, 147] width 27 height 15
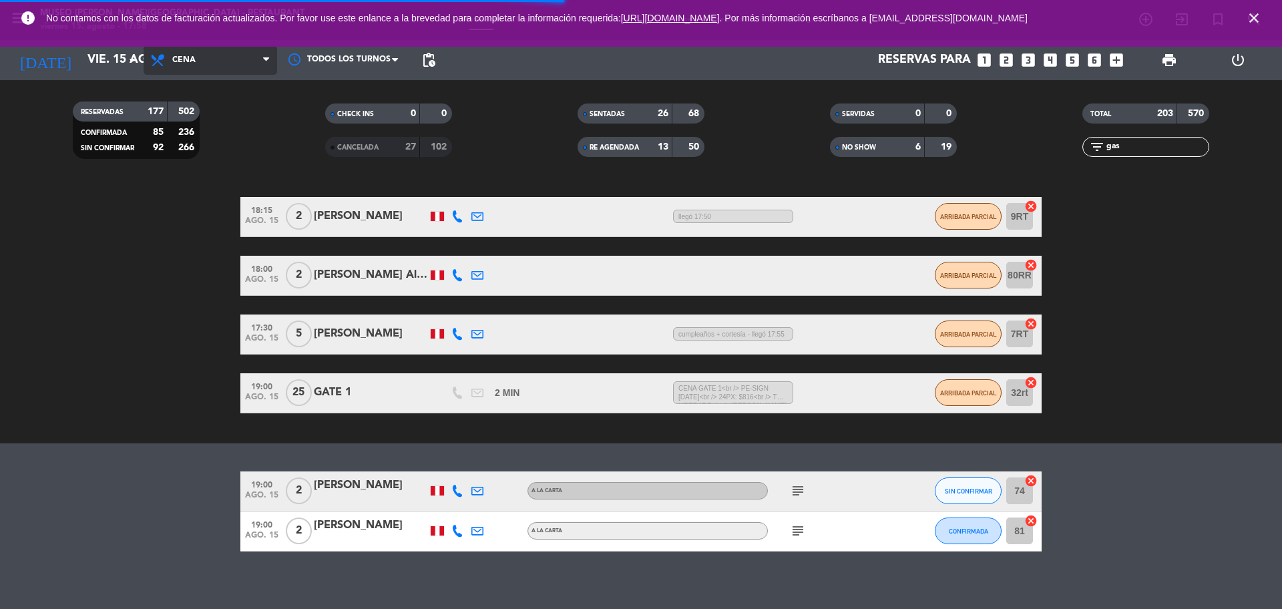
click at [200, 67] on span "Cena" at bounding box center [211, 59] width 134 height 29
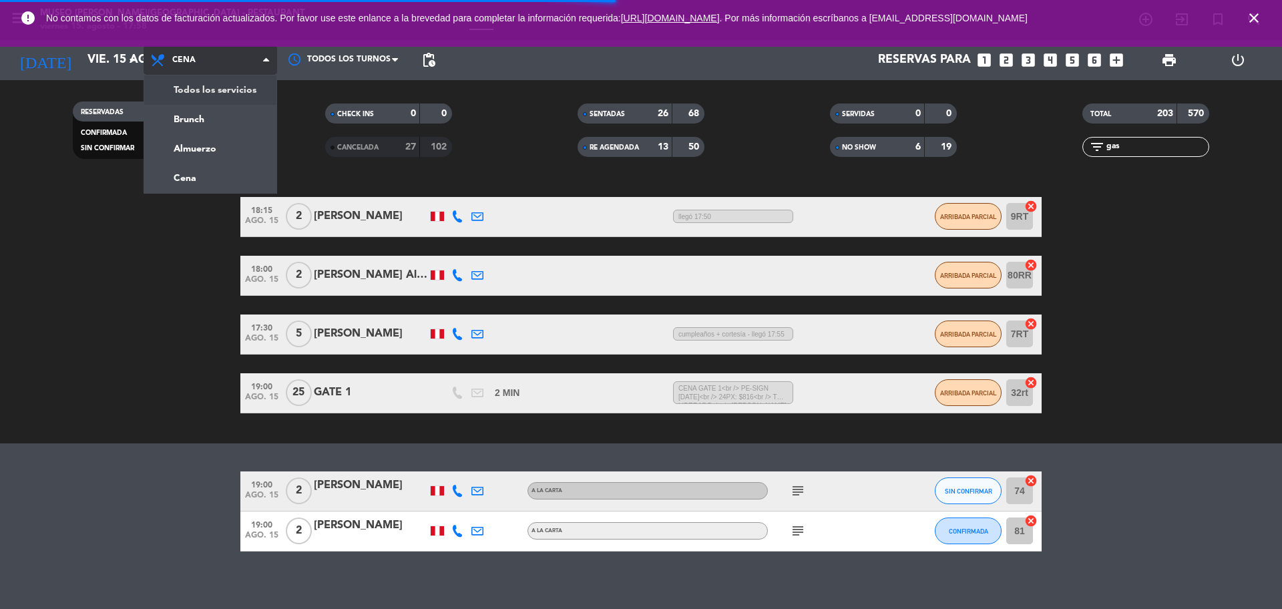
click at [208, 89] on div "menu Museo Larco Café - Restaurant viernes 15. agosto - 17:58 Mis reservas Mapa…" at bounding box center [641, 90] width 1282 height 180
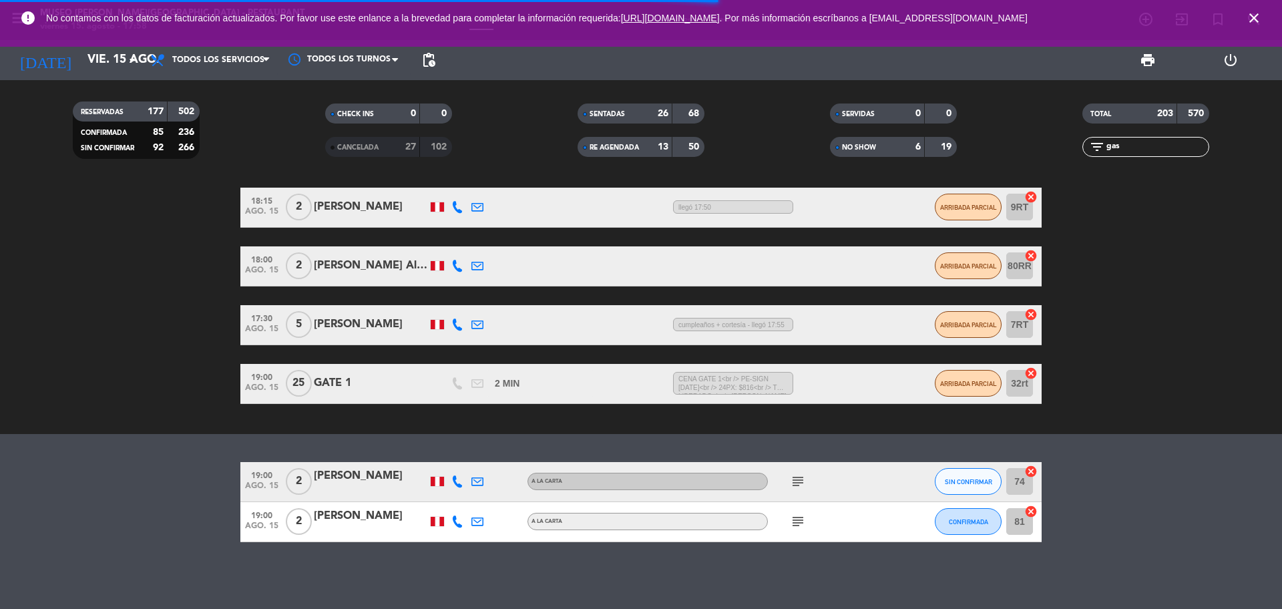
scroll to position [247, 0]
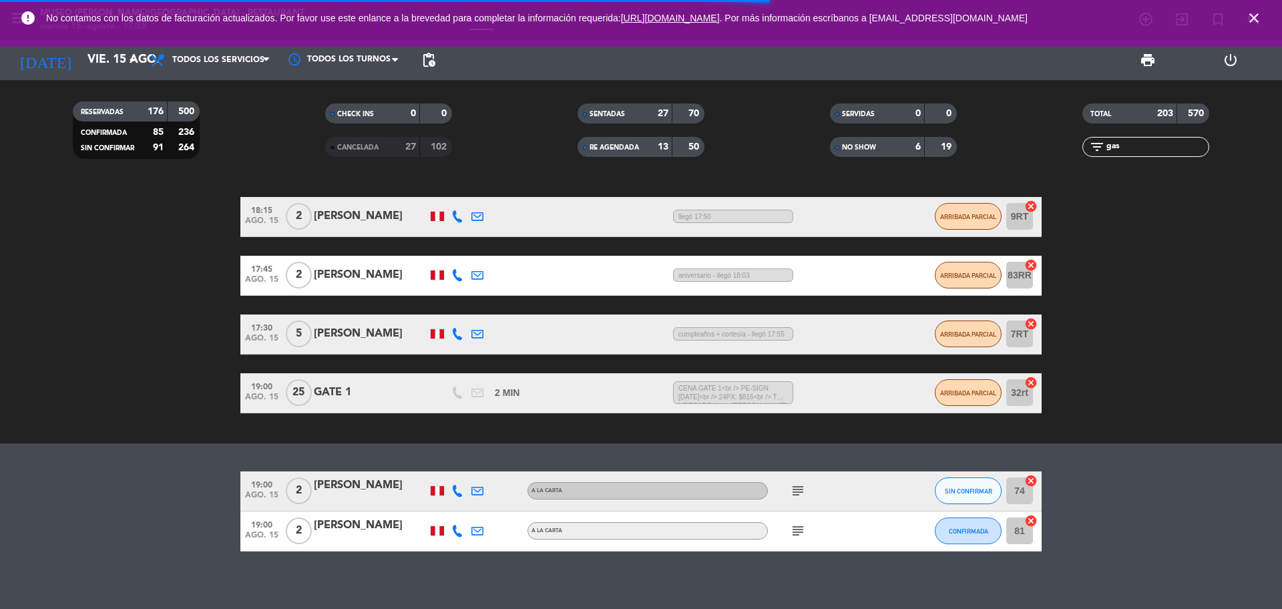
click at [1160, 151] on input "gas" at bounding box center [1156, 147] width 103 height 15
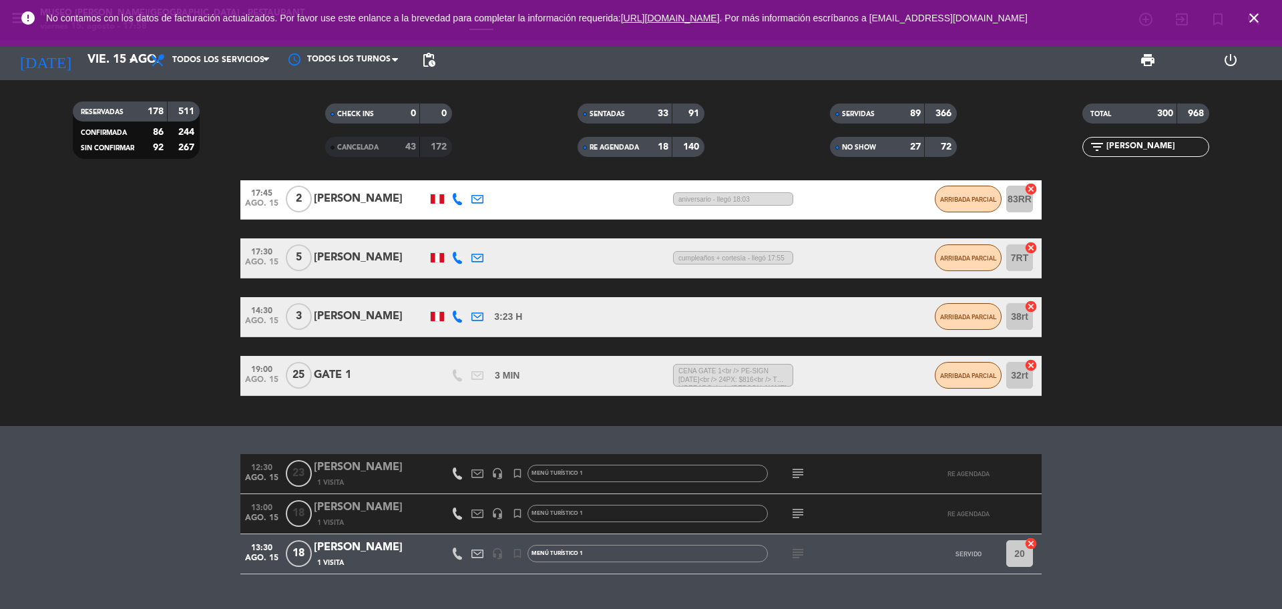
scroll to position [355, 0]
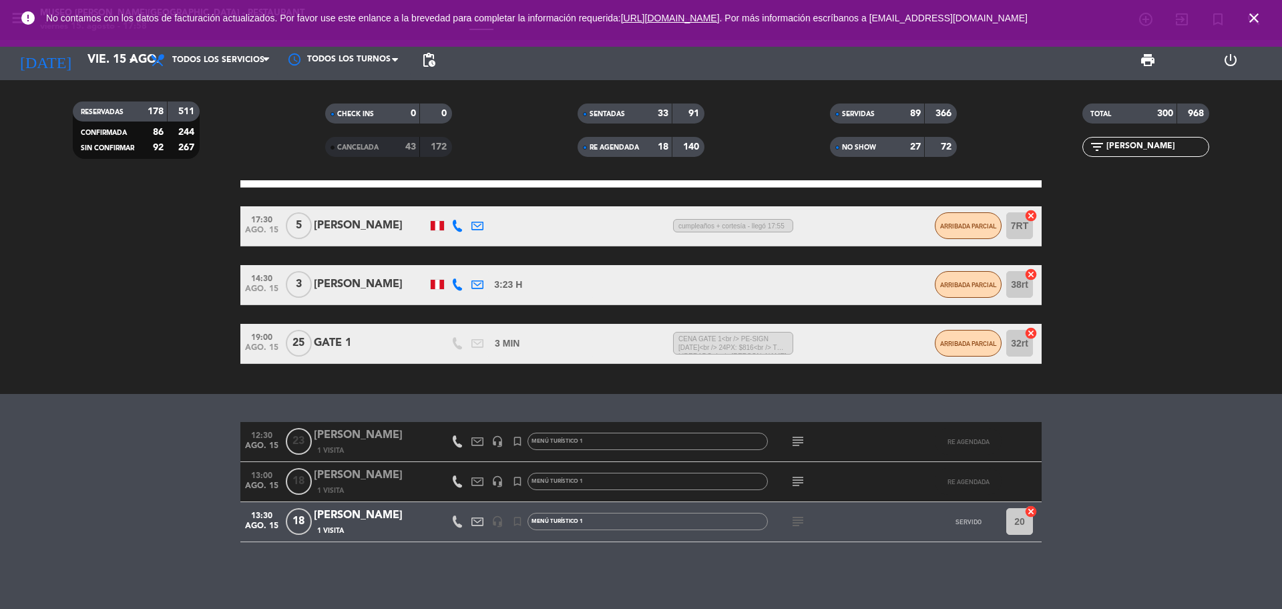
type input "gast"
click at [370, 519] on div "Gastón Sacaze" at bounding box center [370, 515] width 113 height 17
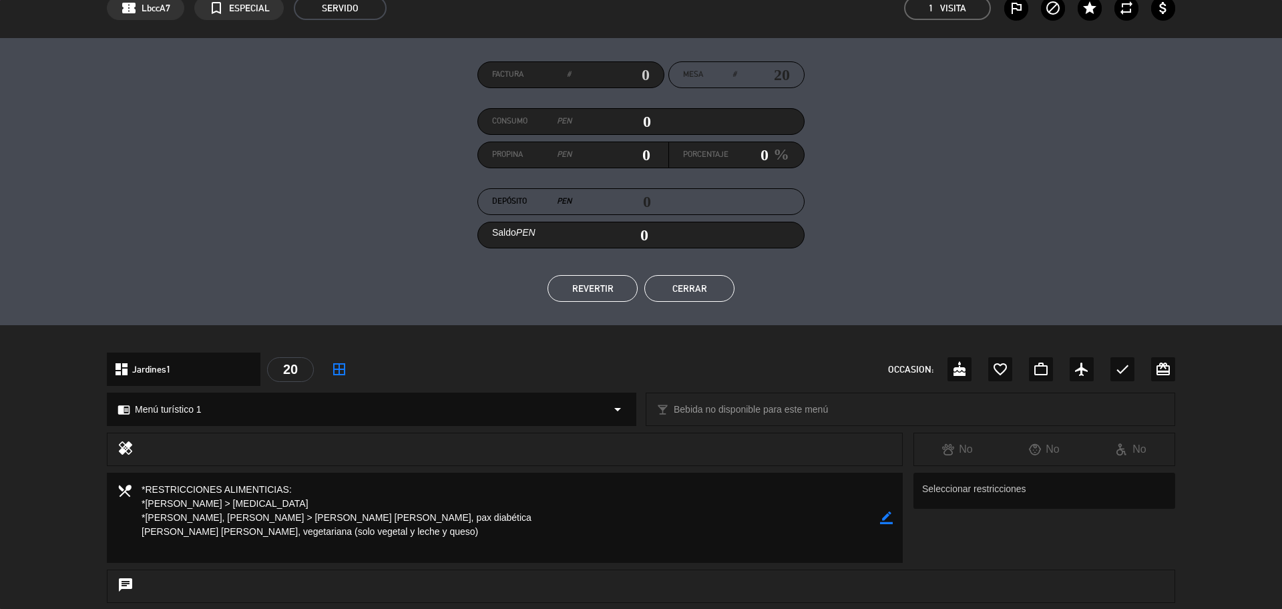
scroll to position [0, 0]
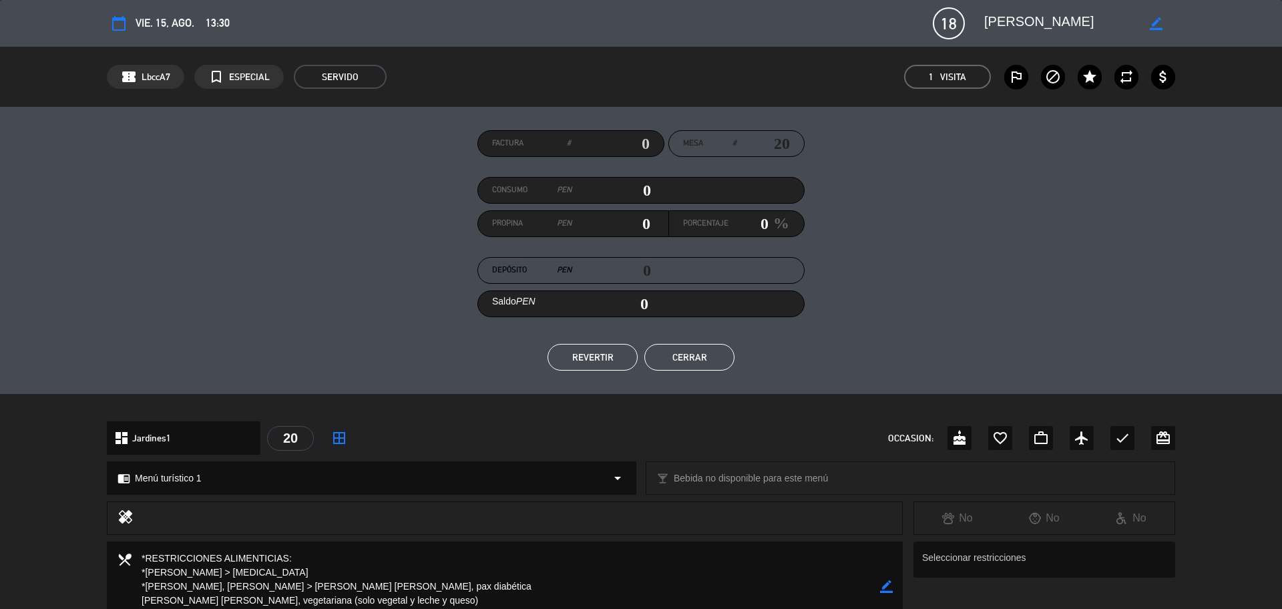
click at [700, 353] on button "Cerrar" at bounding box center [689, 357] width 90 height 27
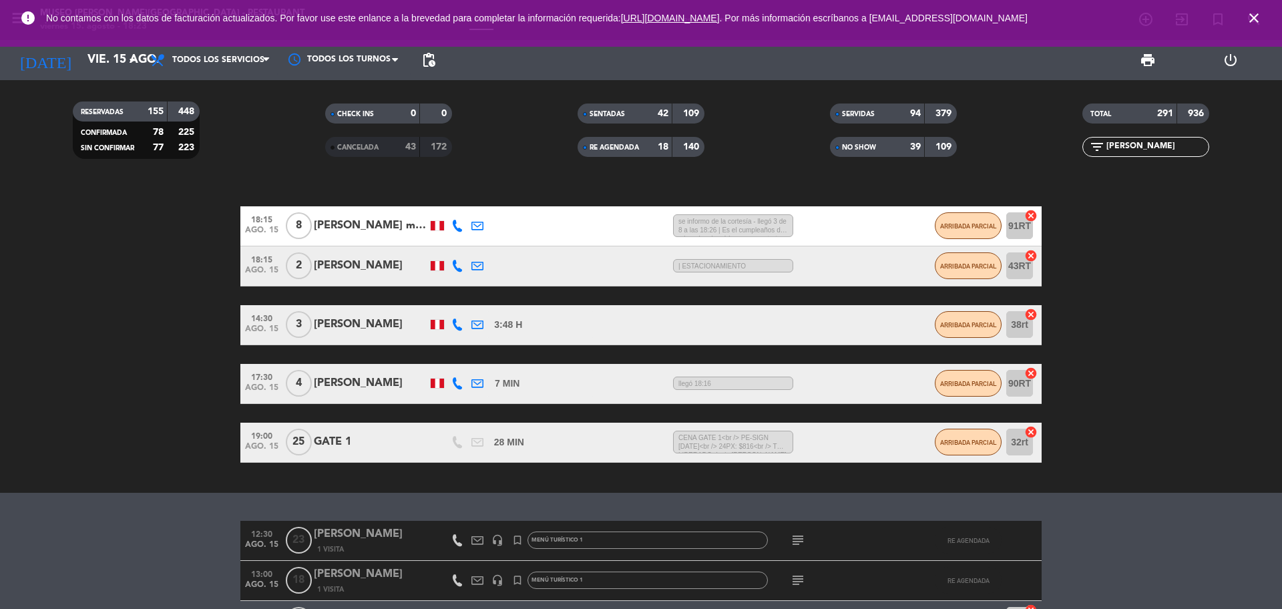
scroll to position [219, 0]
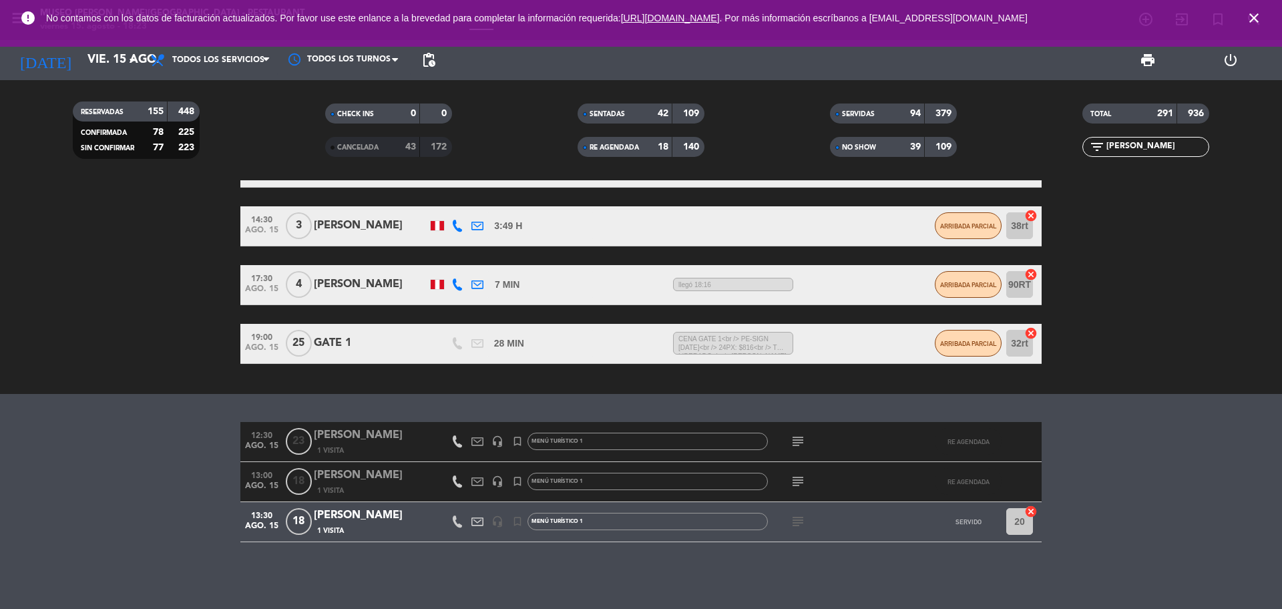
drag, startPoint x: 1148, startPoint y: 149, endPoint x: 1069, endPoint y: 156, distance: 79.7
click at [1070, 156] on div "filter_list gast" at bounding box center [1145, 147] width 252 height 20
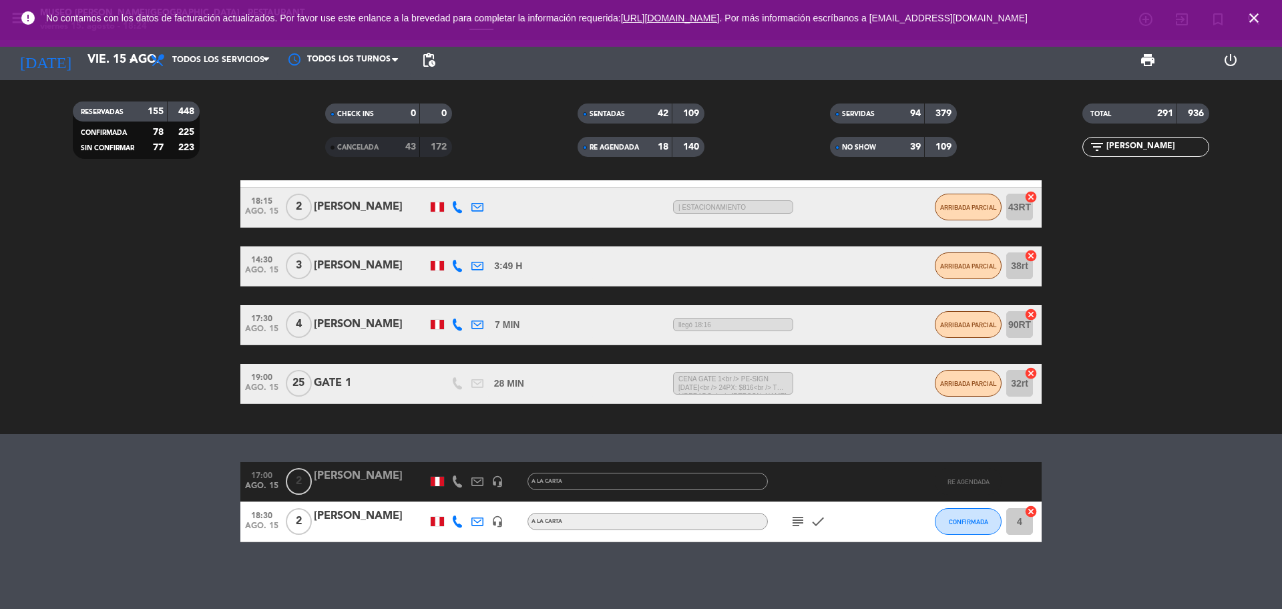
scroll to position [179, 0]
type input "omar"
click at [795, 515] on icon "subject" at bounding box center [798, 521] width 16 height 16
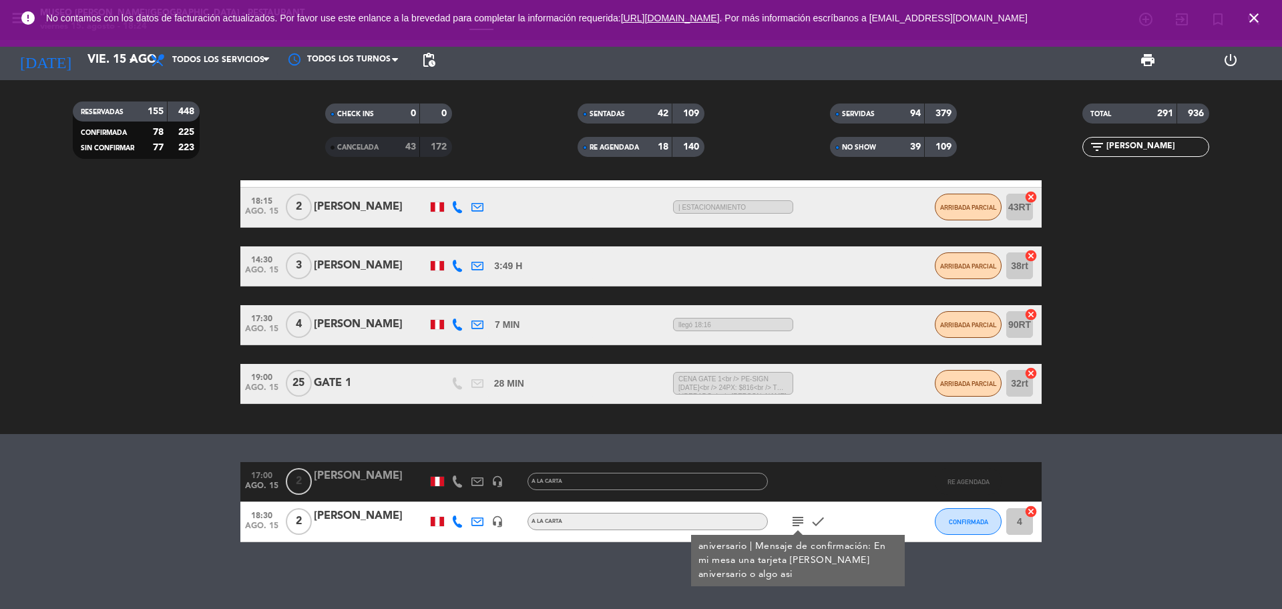
click at [355, 529] on div at bounding box center [370, 530] width 113 height 11
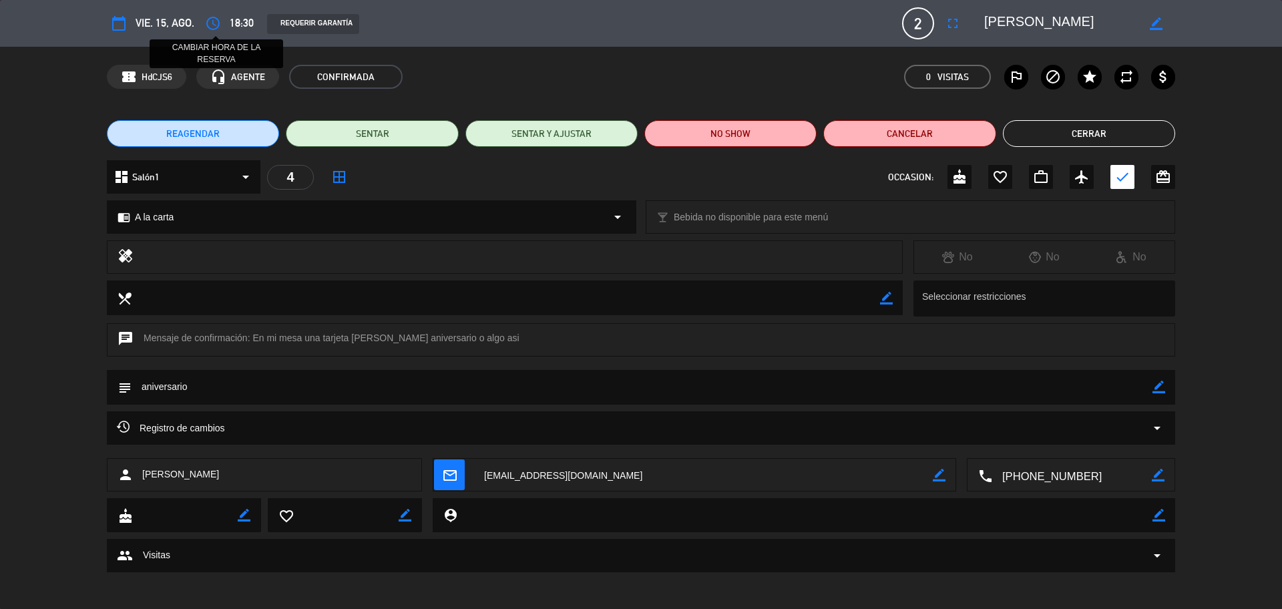
click at [221, 23] on icon "access_time" at bounding box center [213, 23] width 16 height 16
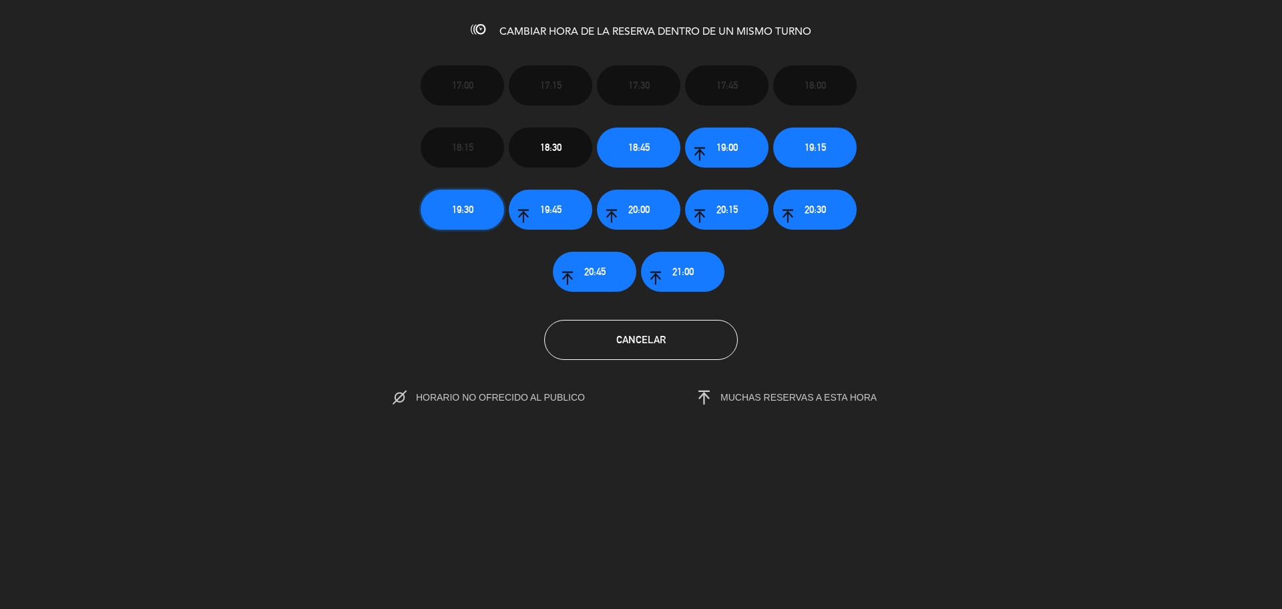
click at [443, 212] on button "19:30" at bounding box center [462, 210] width 83 height 40
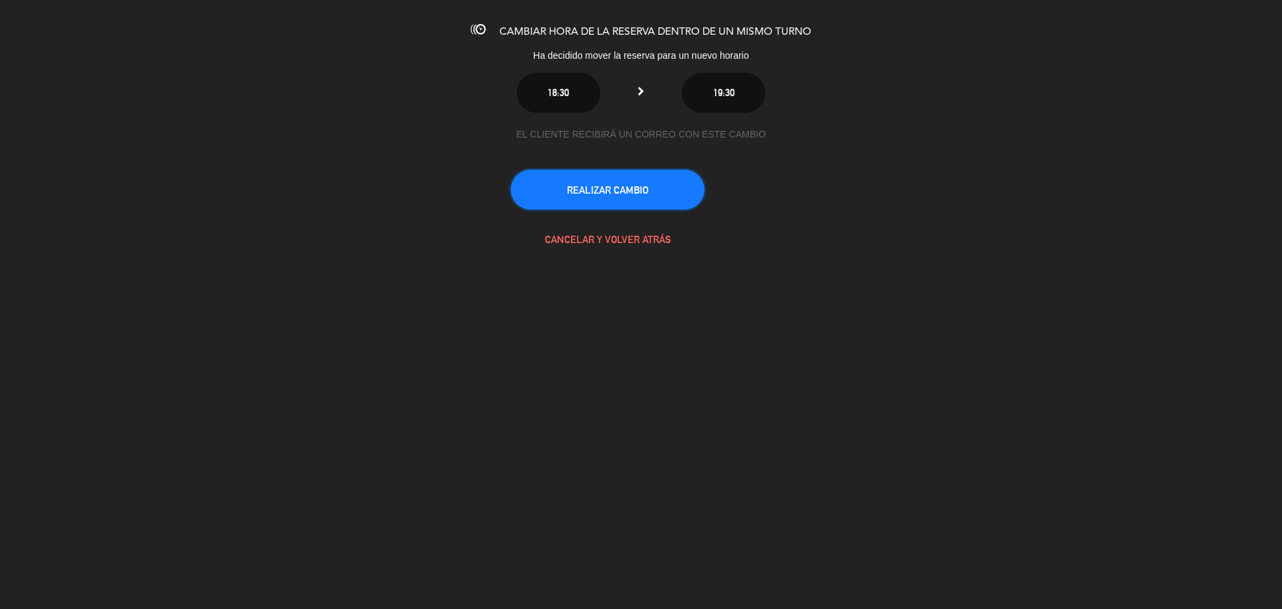
click at [583, 184] on button "REALIZAR CAMBIO" at bounding box center [608, 190] width 194 height 40
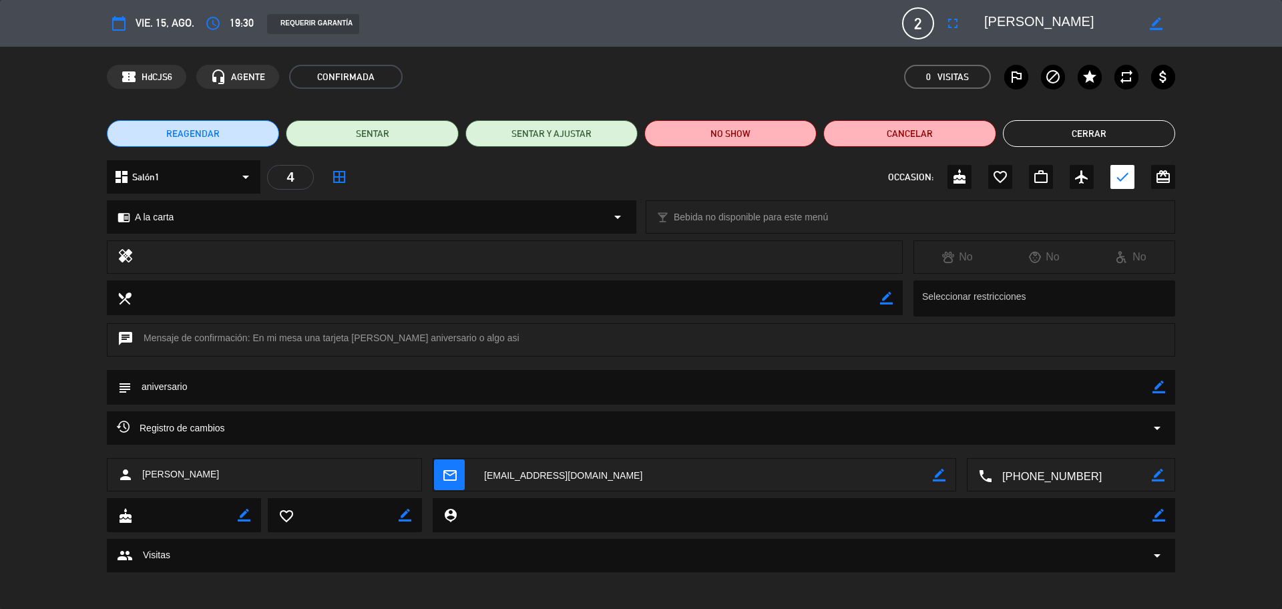
click at [1090, 128] on button "Cerrar" at bounding box center [1089, 133] width 172 height 27
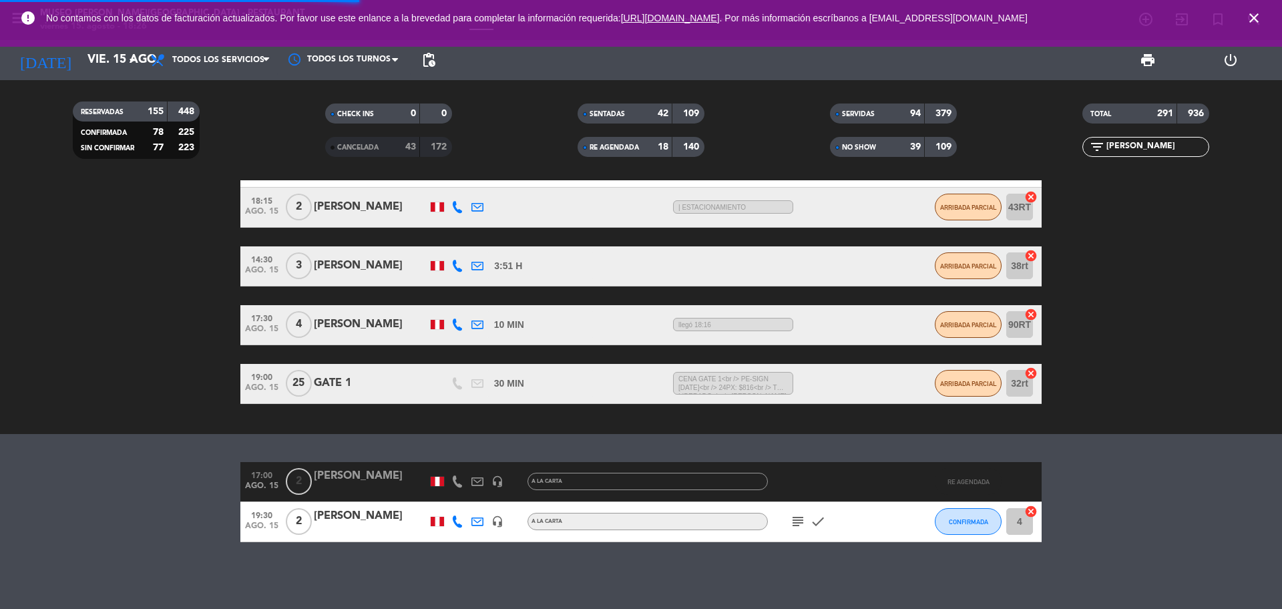
drag, startPoint x: 1127, startPoint y: 140, endPoint x: 1073, endPoint y: 156, distance: 56.2
click at [1074, 155] on div "filter_list omar" at bounding box center [1145, 147] width 252 height 20
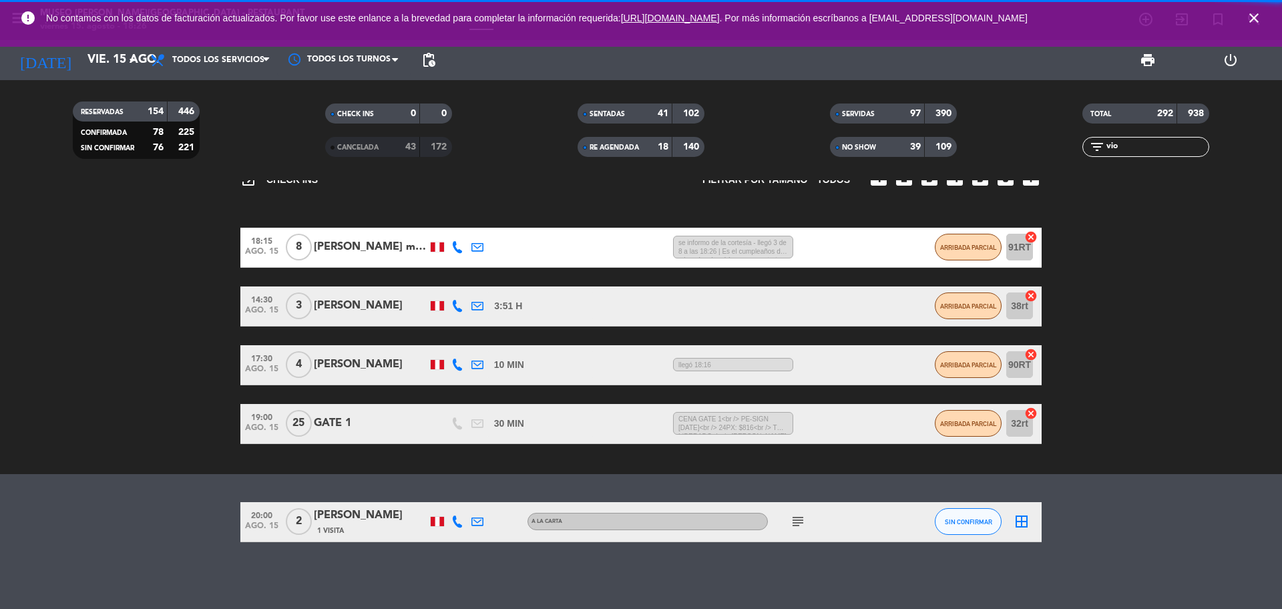
scroll to position [99, 0]
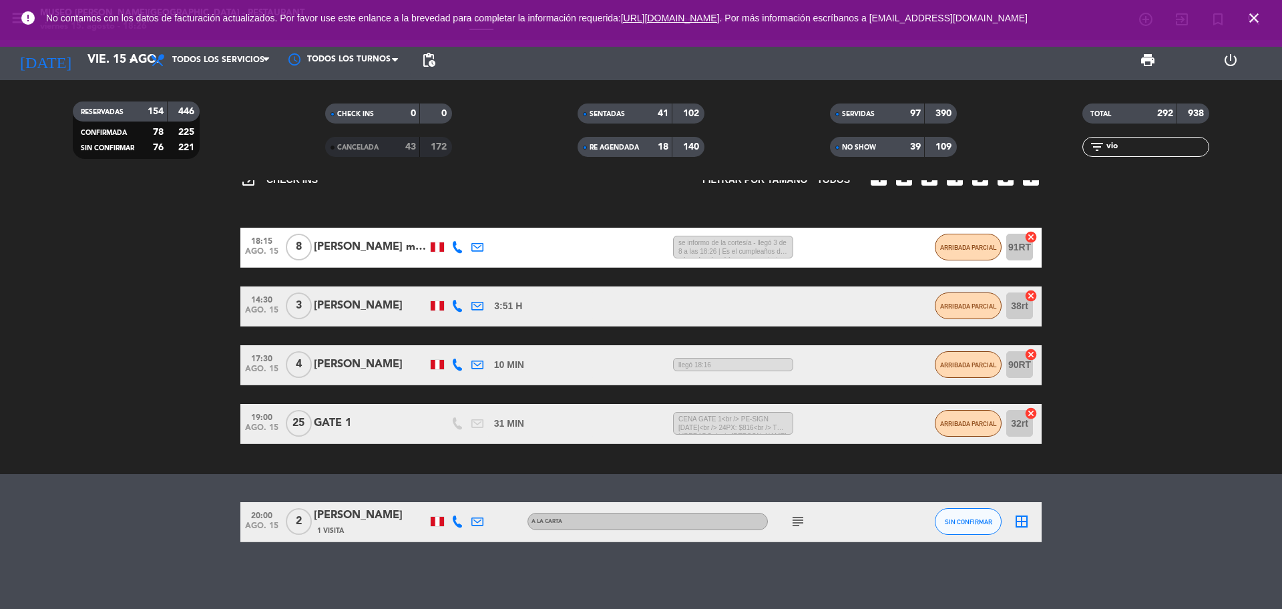
type input "vio"
click at [362, 242] on div "Violeta dayci Córdoba more" at bounding box center [370, 246] width 113 height 17
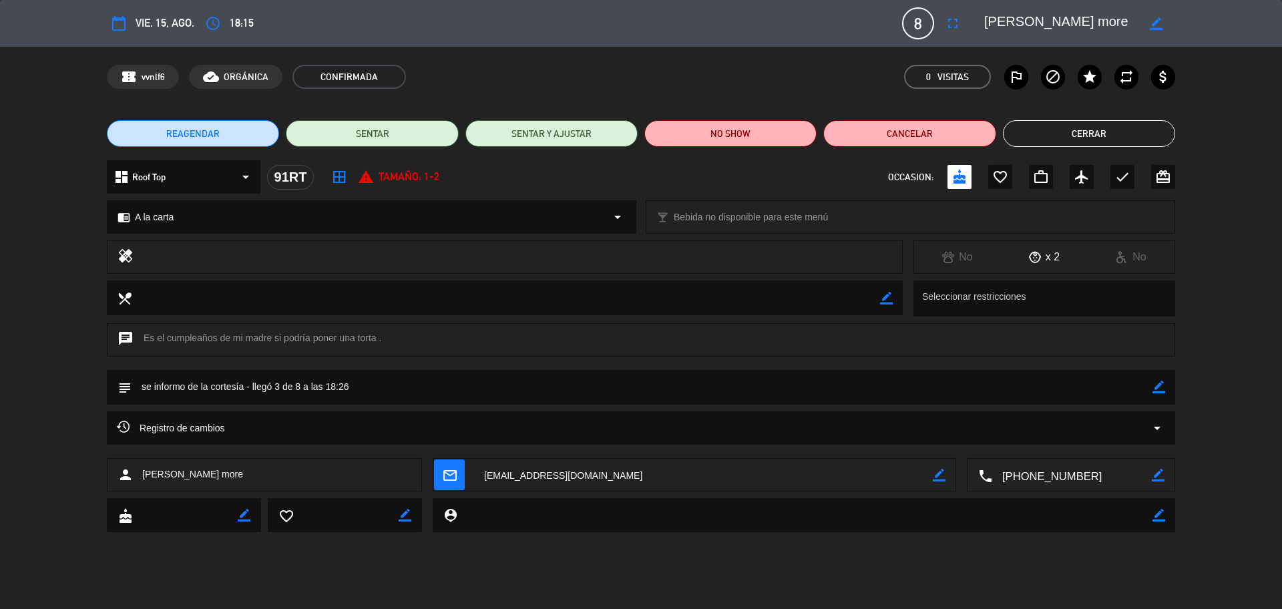
click at [1077, 137] on button "Cerrar" at bounding box center [1089, 133] width 172 height 27
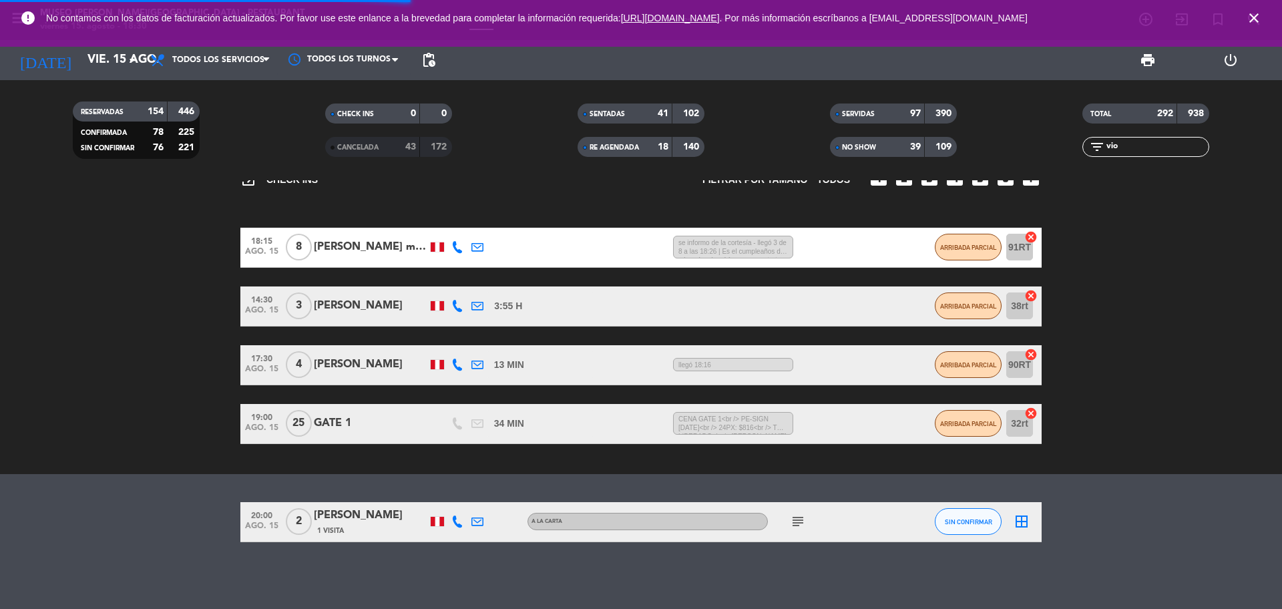
drag, startPoint x: 1129, startPoint y: 150, endPoint x: 1073, endPoint y: 146, distance: 56.8
click at [1082, 152] on input-outlined "filter_list vio" at bounding box center [1145, 147] width 127 height 20
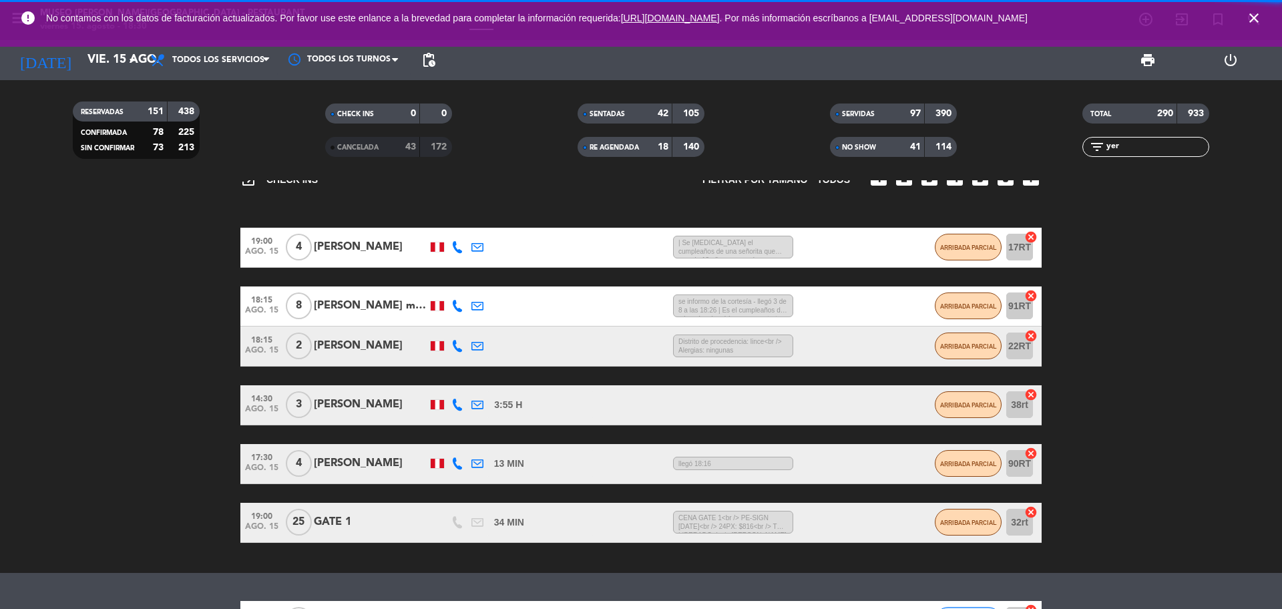
scroll to position [198, 0]
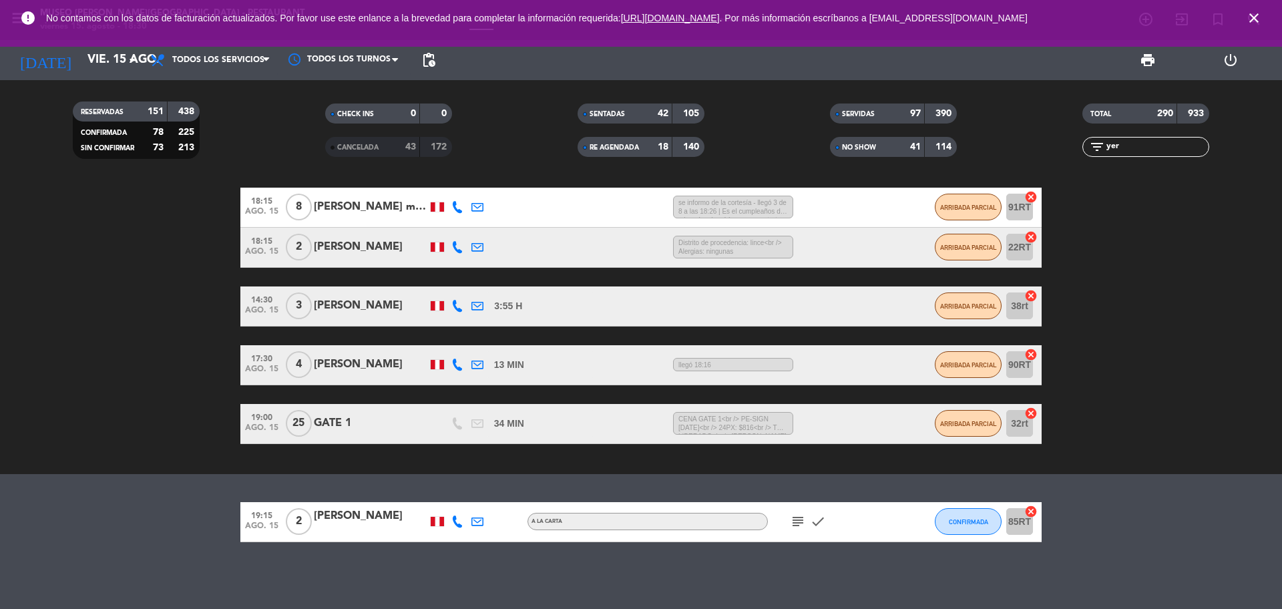
type input "yer"
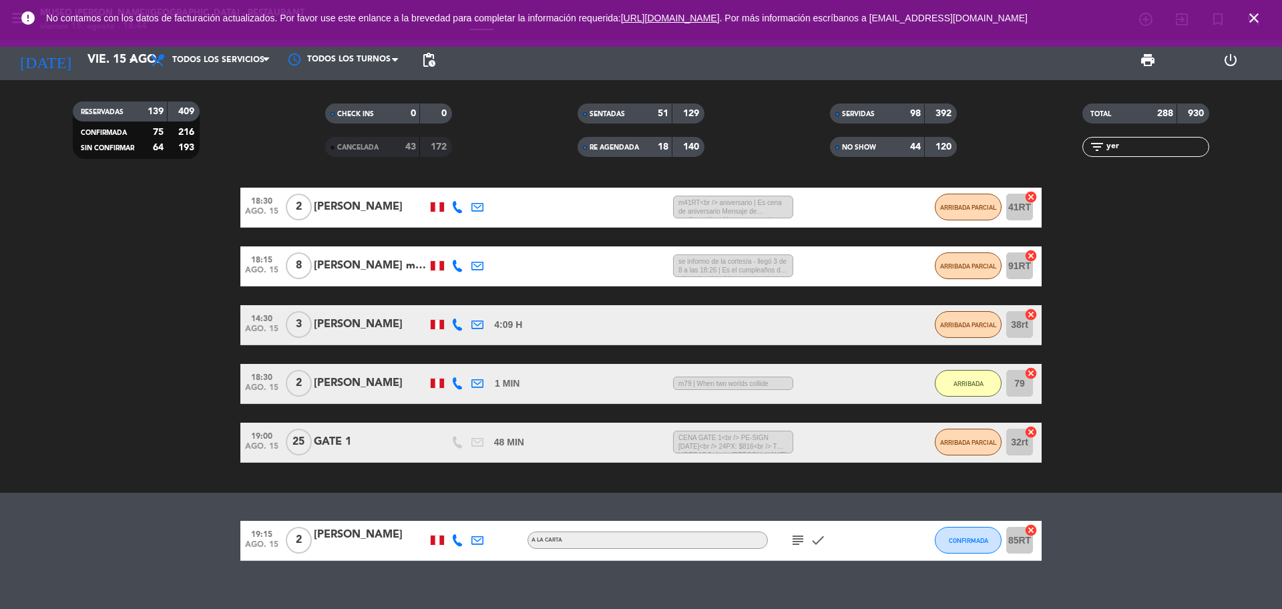
scroll to position [216, 0]
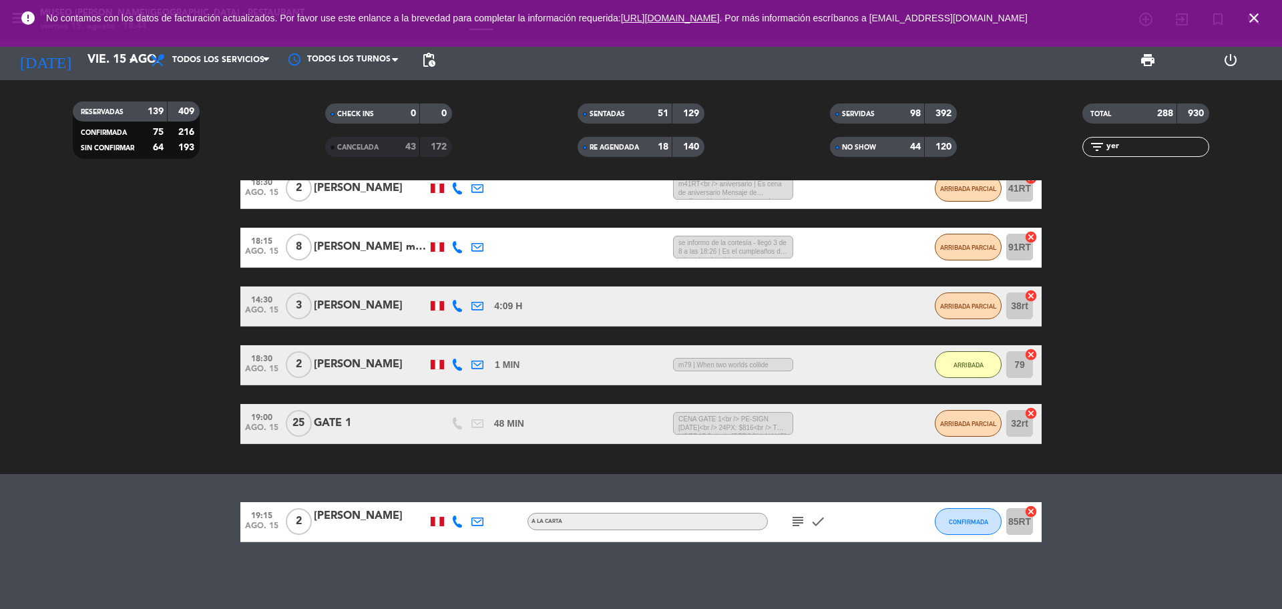
drag, startPoint x: 1127, startPoint y: 140, endPoint x: 1094, endPoint y: 154, distance: 35.9
click at [1094, 154] on div "filter_list yer" at bounding box center [1145, 147] width 127 height 20
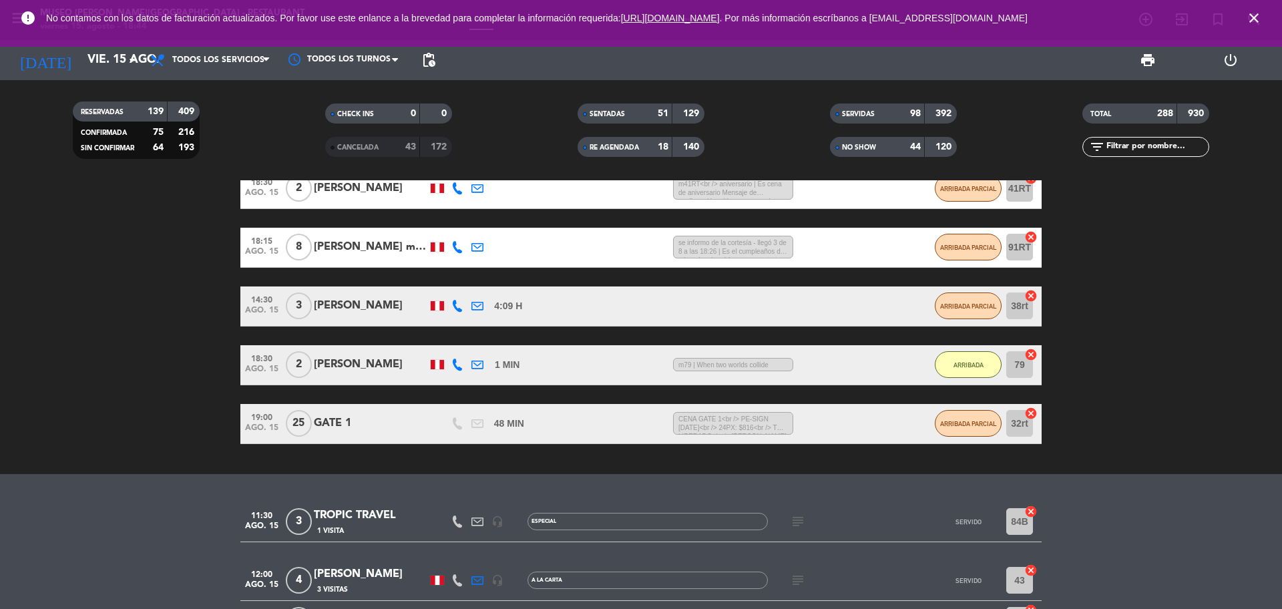
scroll to position [355, 0]
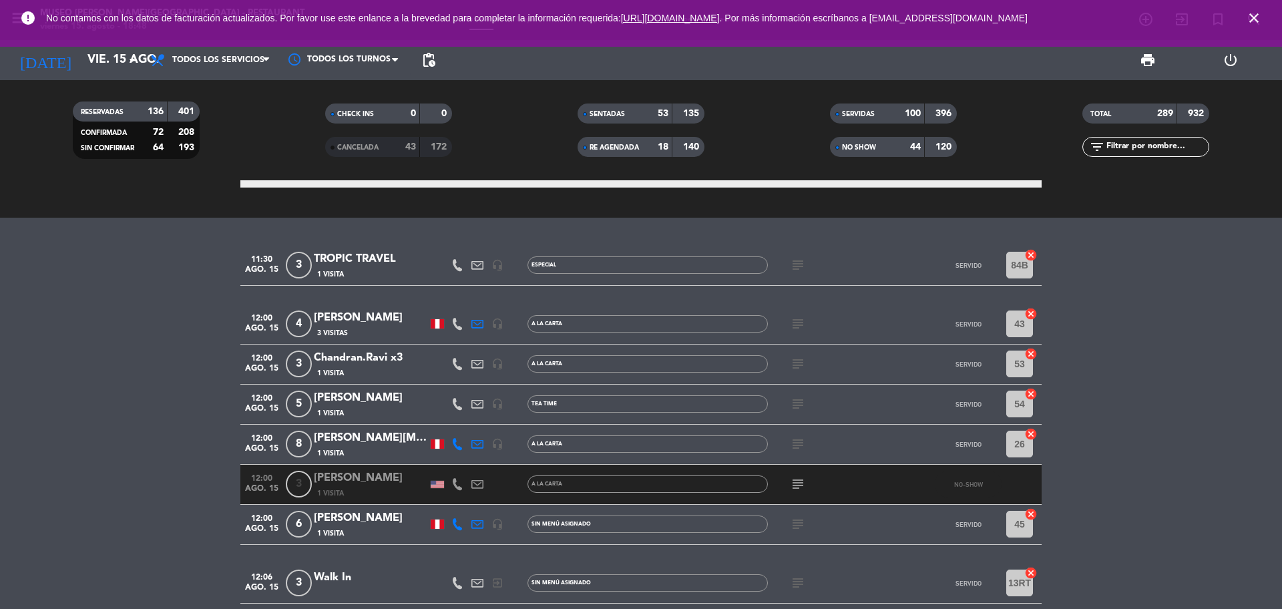
click at [1133, 145] on input "text" at bounding box center [1156, 147] width 103 height 15
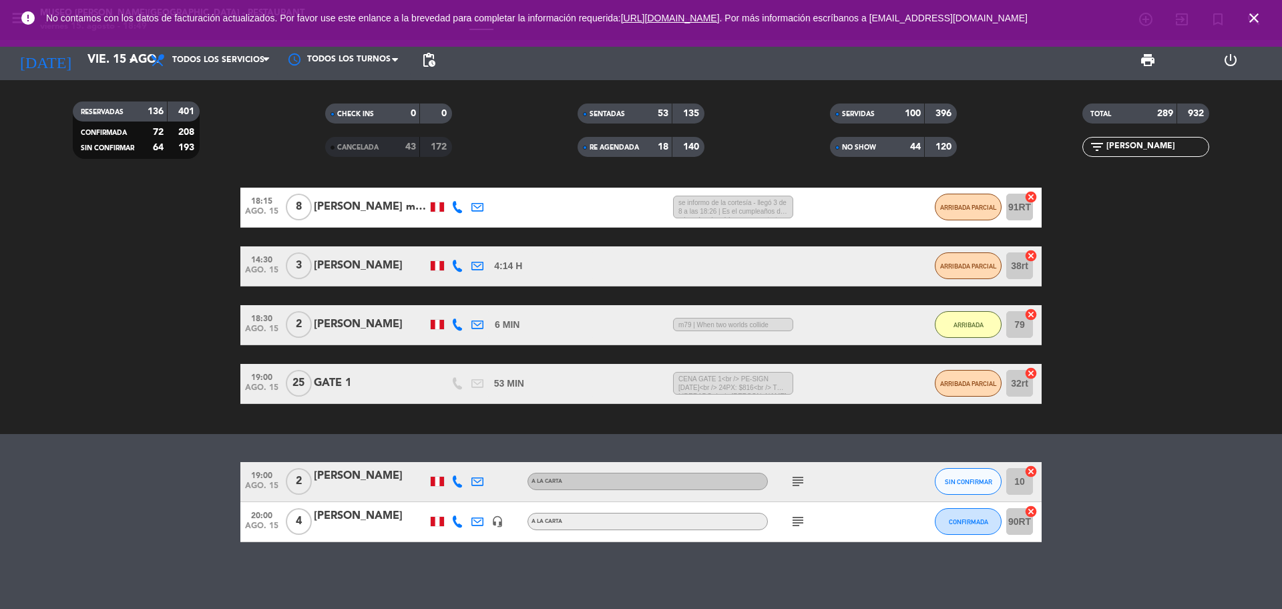
scroll to position [139, 0]
type input "tom"
click at [380, 520] on div "TOMAS MINAURO" at bounding box center [370, 515] width 113 height 17
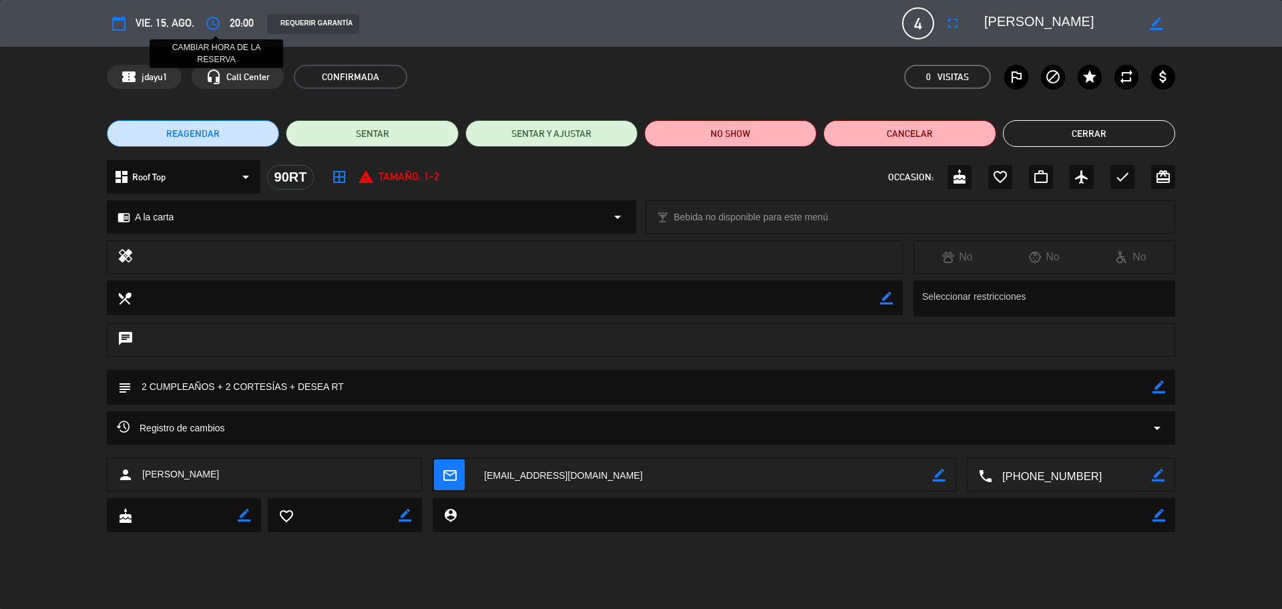
click at [214, 29] on icon "access_time" at bounding box center [213, 23] width 16 height 16
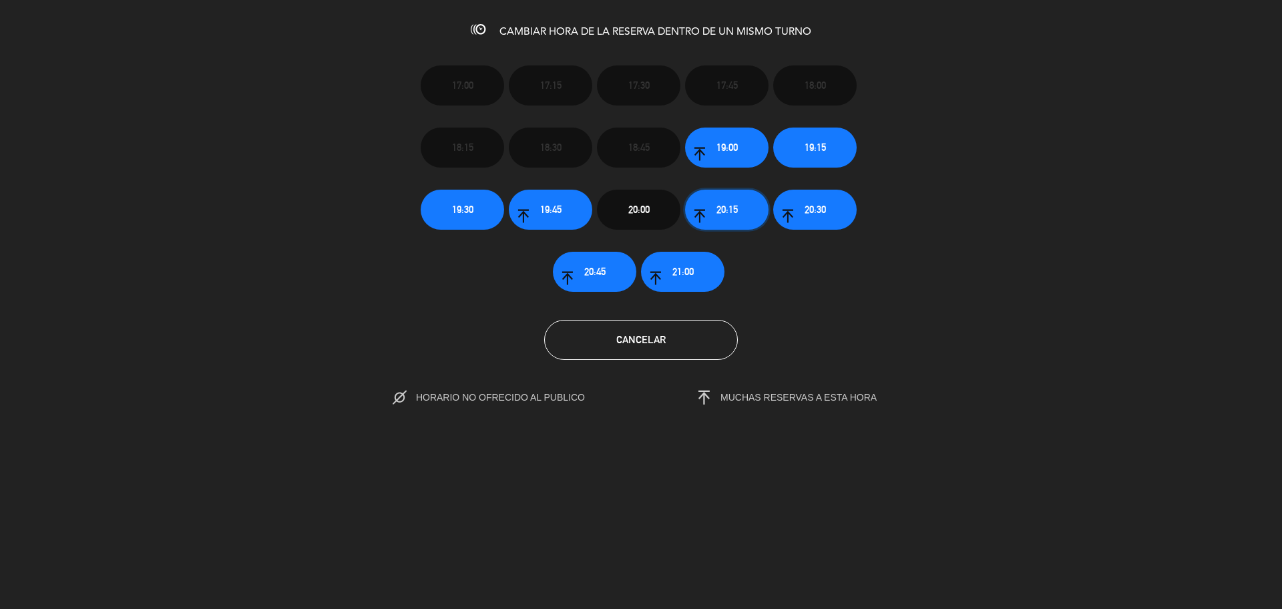
click at [735, 208] on span "20:15" at bounding box center [726, 209] width 21 height 15
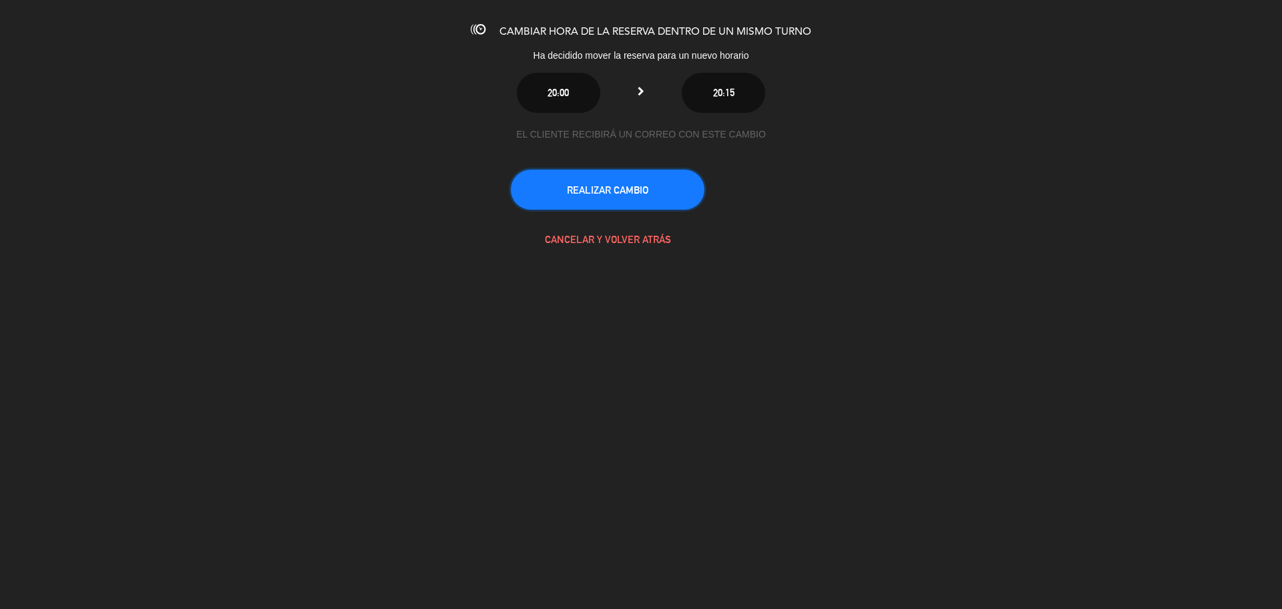
click at [629, 189] on button "REALIZAR CAMBIO" at bounding box center [608, 190] width 194 height 40
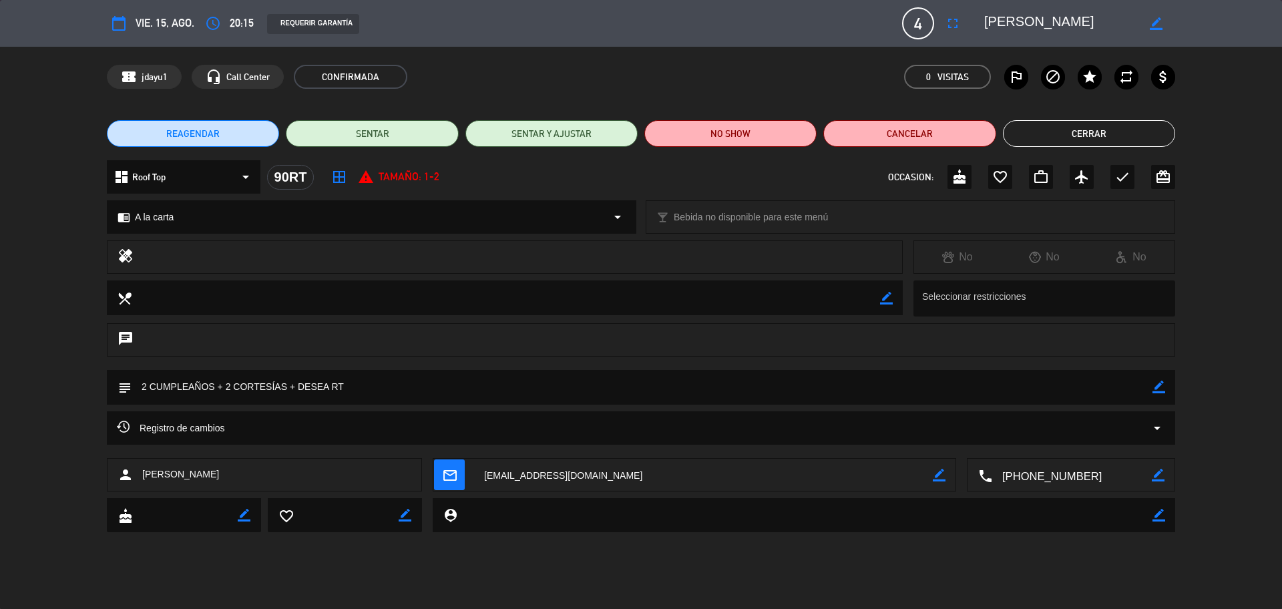
click at [1158, 385] on icon "border_color" at bounding box center [1158, 387] width 13 height 13
click at [1131, 387] on textarea at bounding box center [642, 387] width 1021 height 34
type textarea "2 CUMPLEAÑOS + 2 CORTESÍAS + DESEA RT + llegará 8:40pm"
click at [1159, 388] on icon at bounding box center [1158, 387] width 13 height 13
click at [1157, 388] on icon "border_color" at bounding box center [1158, 387] width 13 height 13
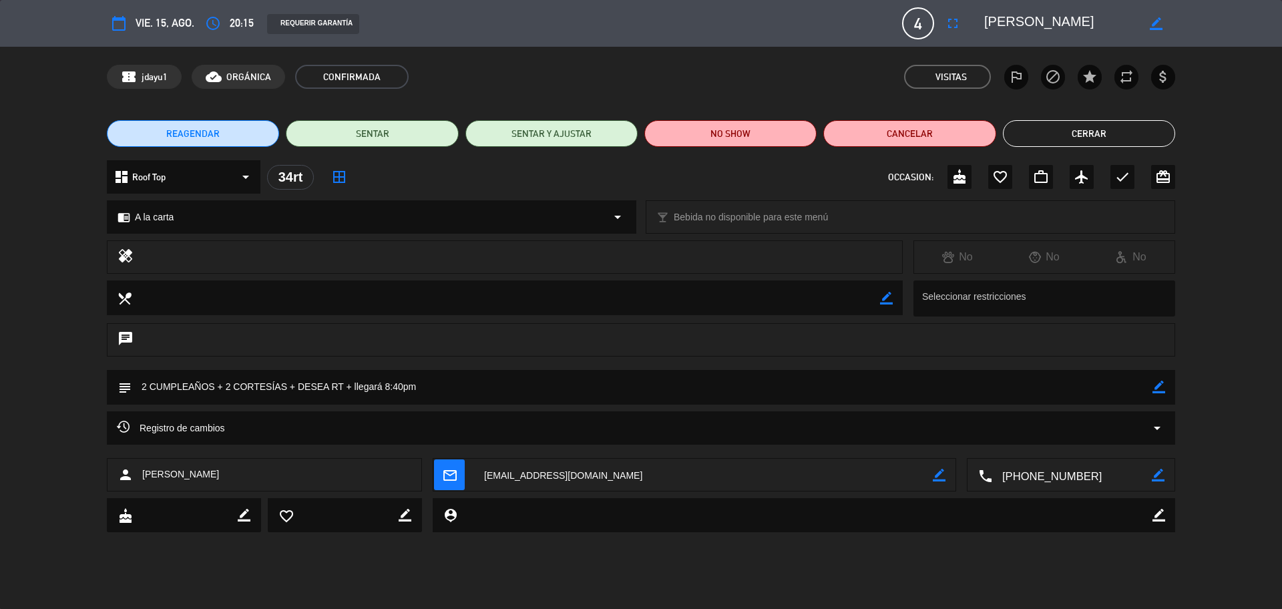
click at [1157, 388] on icon "border_color" at bounding box center [1158, 387] width 13 height 13
click at [1053, 138] on button "Cerrar" at bounding box center [1089, 133] width 172 height 27
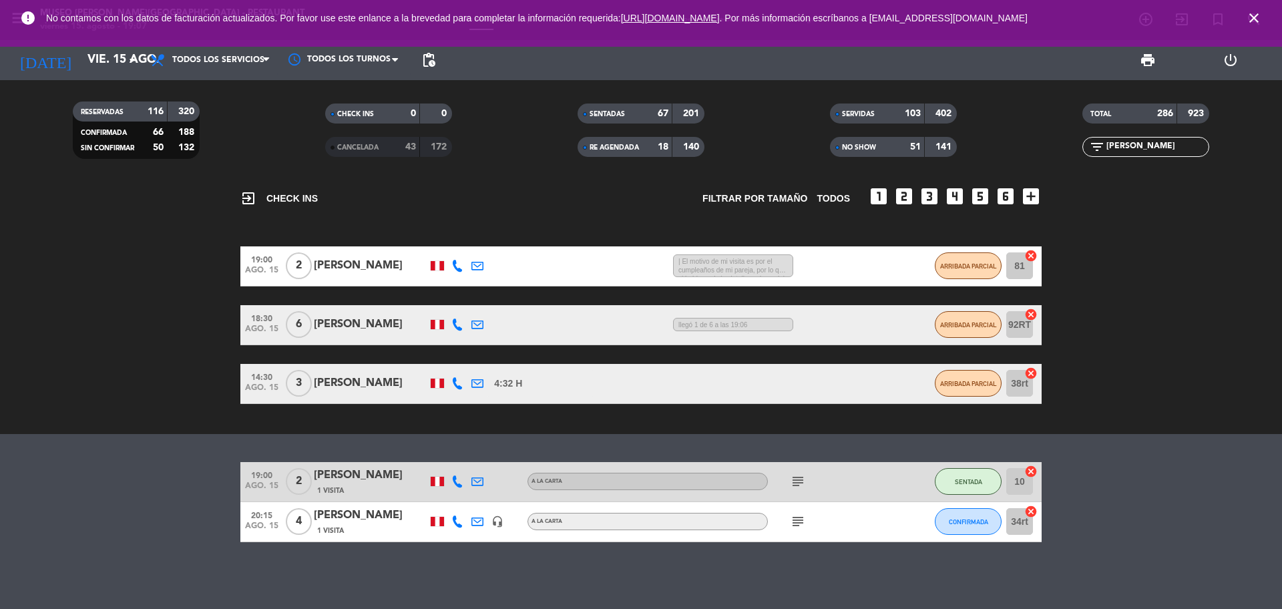
drag, startPoint x: 1121, startPoint y: 146, endPoint x: 1072, endPoint y: 146, distance: 49.4
click at [1075, 149] on div "filter_list tom" at bounding box center [1145, 147] width 252 height 20
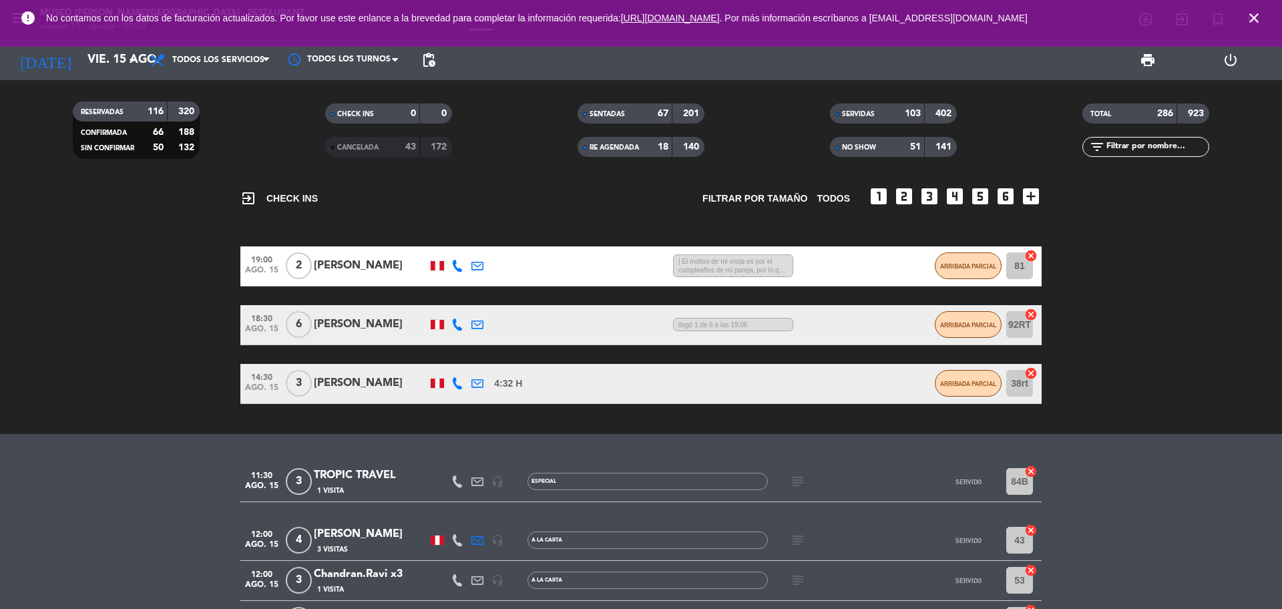
scroll to position [355, 0]
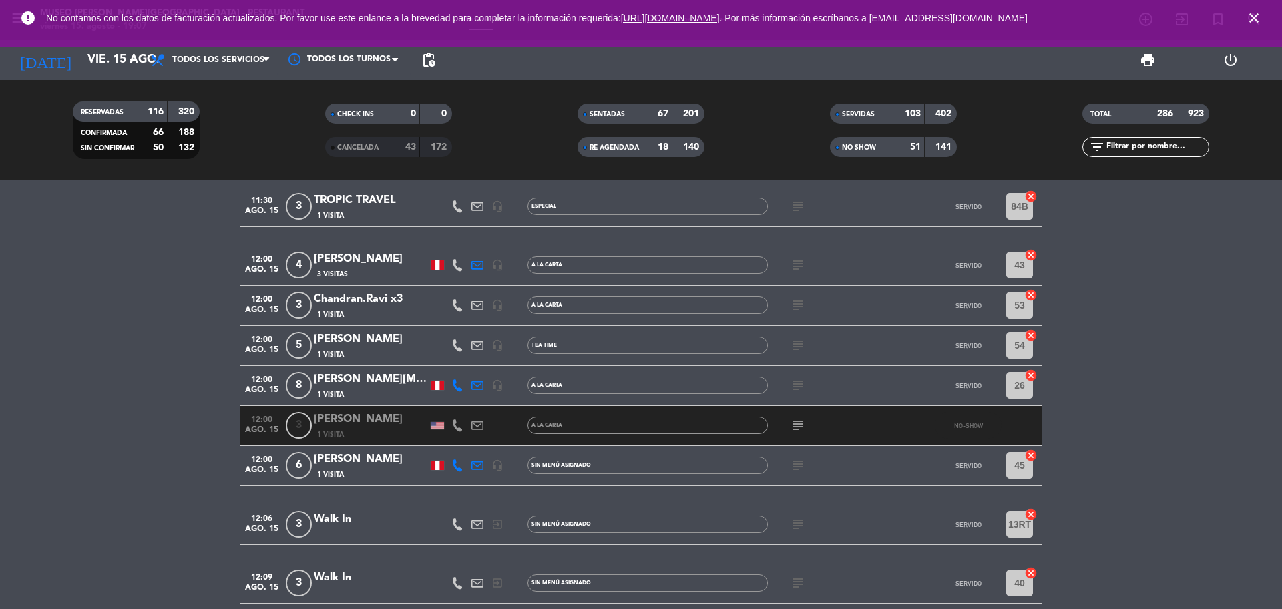
click at [1252, 19] on icon "close" at bounding box center [1254, 18] width 16 height 16
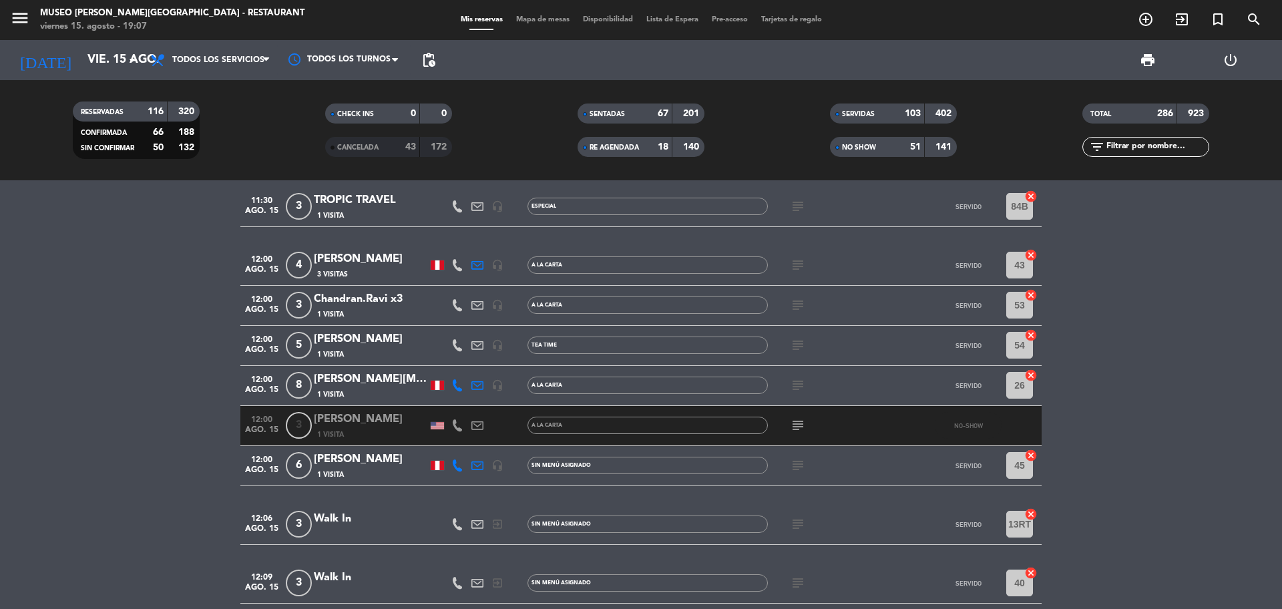
click at [1156, 148] on input "text" at bounding box center [1156, 147] width 103 height 15
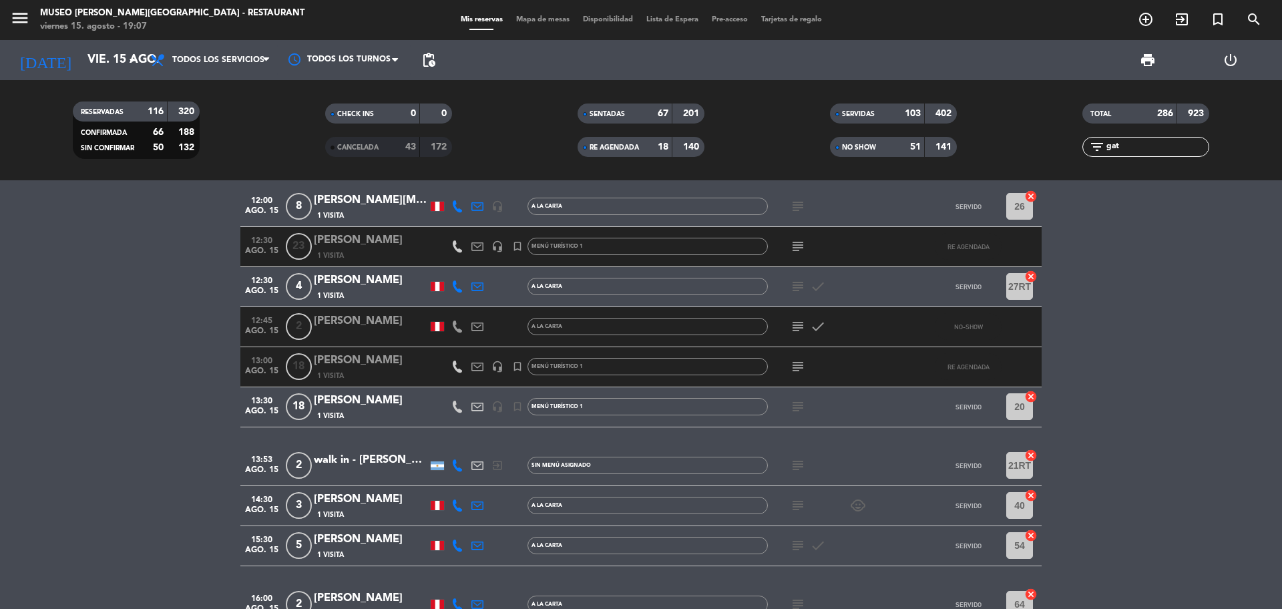
scroll to position [80, 0]
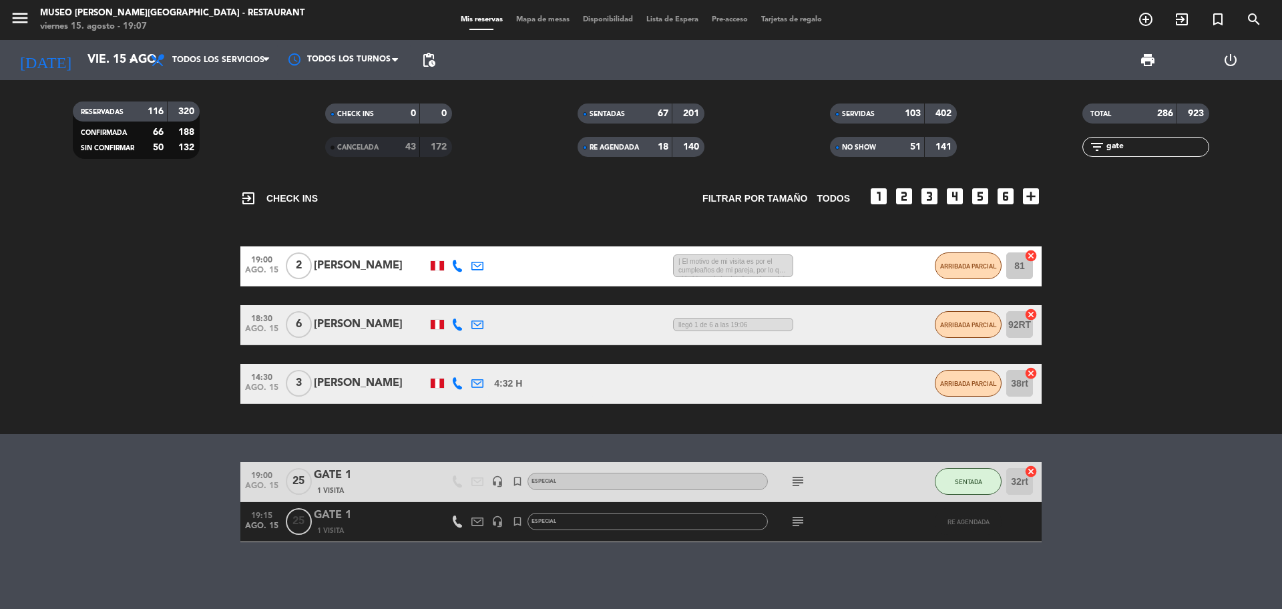
type input "gate"
click at [348, 483] on div "GATE 1" at bounding box center [370, 475] width 113 height 17
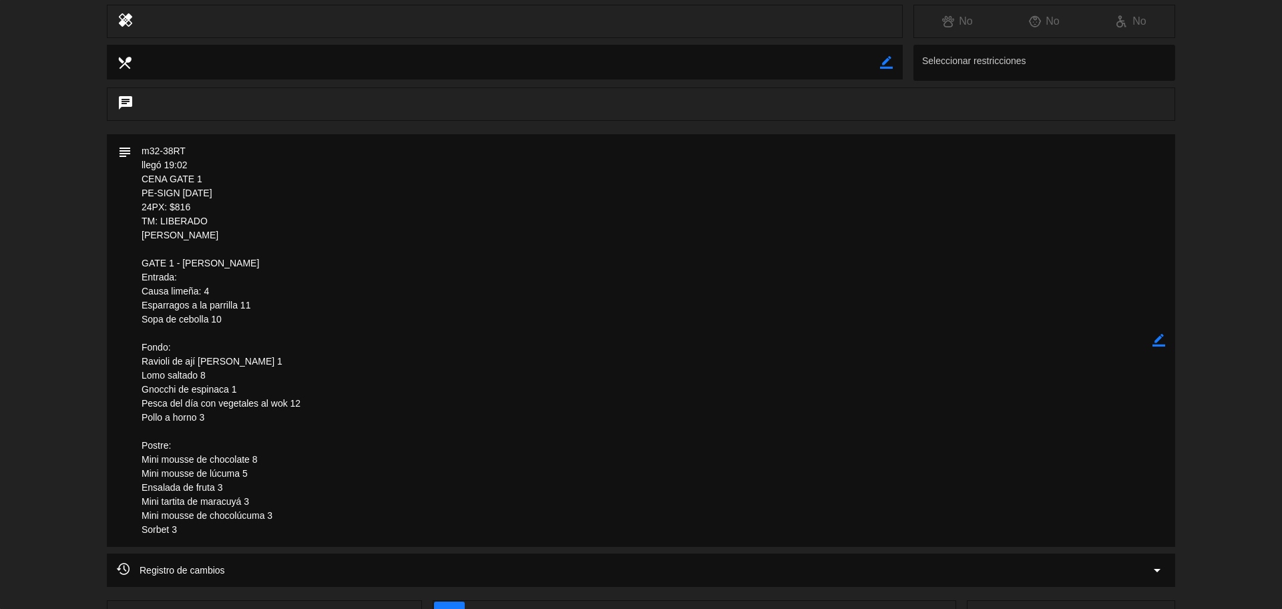
scroll to position [308, 0]
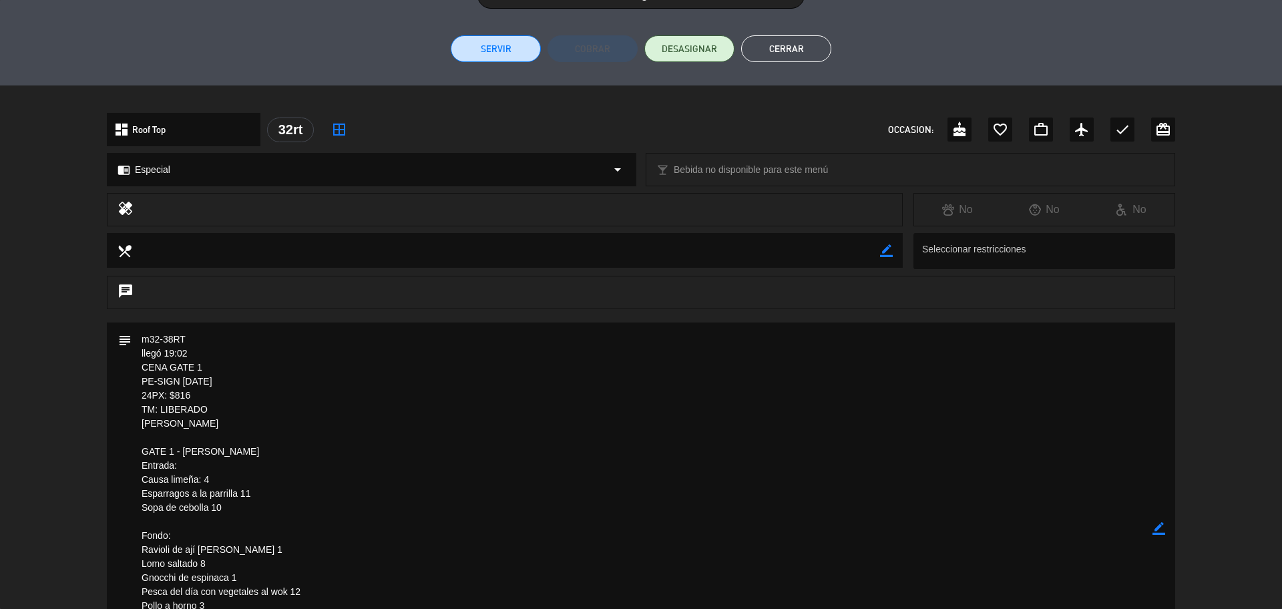
drag, startPoint x: 240, startPoint y: 377, endPoint x: 143, endPoint y: 384, distance: 97.7
click at [143, 384] on textarea at bounding box center [642, 528] width 1021 height 413
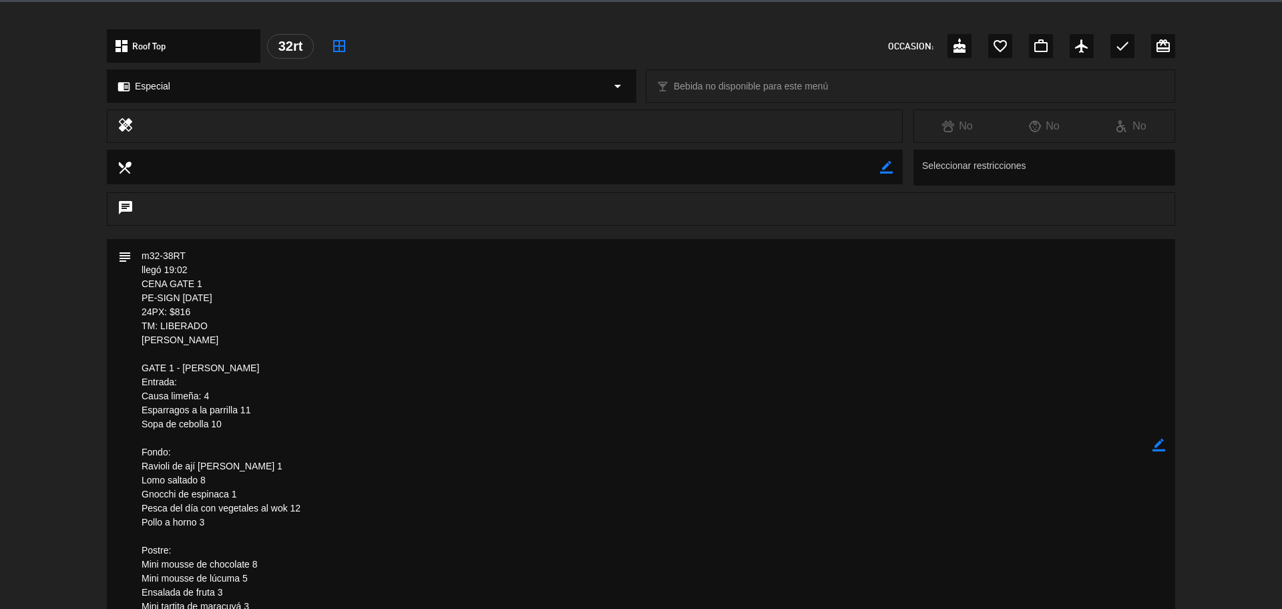
click at [1156, 447] on icon "border_color" at bounding box center [1158, 445] width 13 height 13
click at [306, 297] on textarea at bounding box center [642, 445] width 1021 height 413
click at [282, 279] on textarea at bounding box center [642, 445] width 1021 height 413
click at [1154, 446] on icon at bounding box center [1158, 445] width 13 height 13
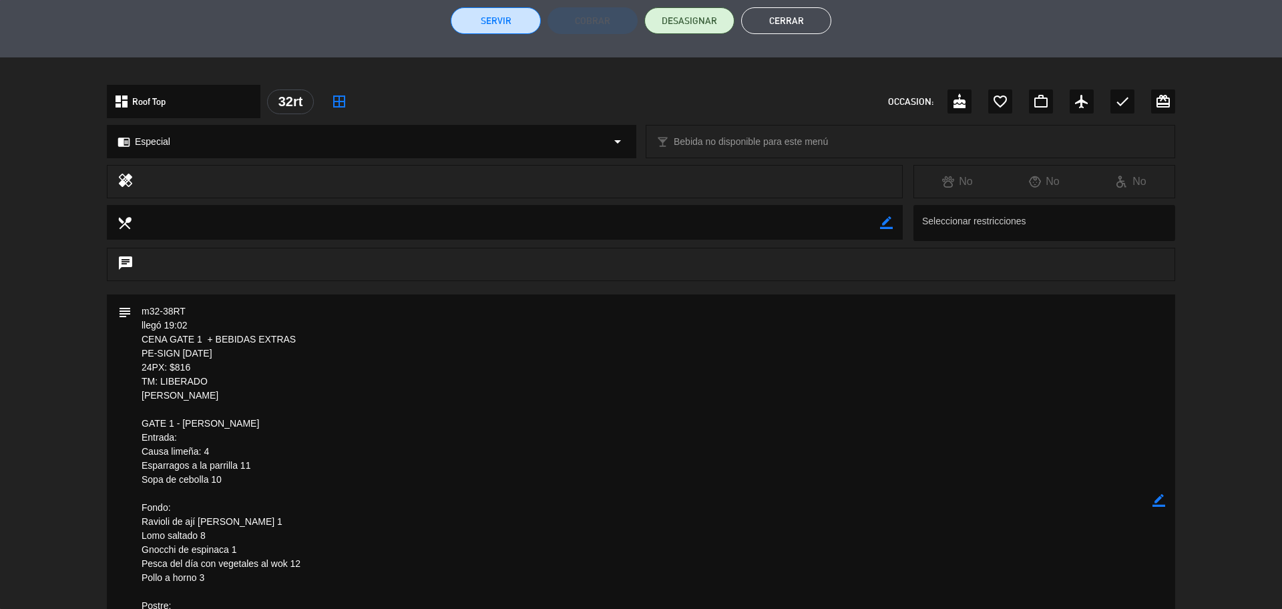
scroll to position [308, 0]
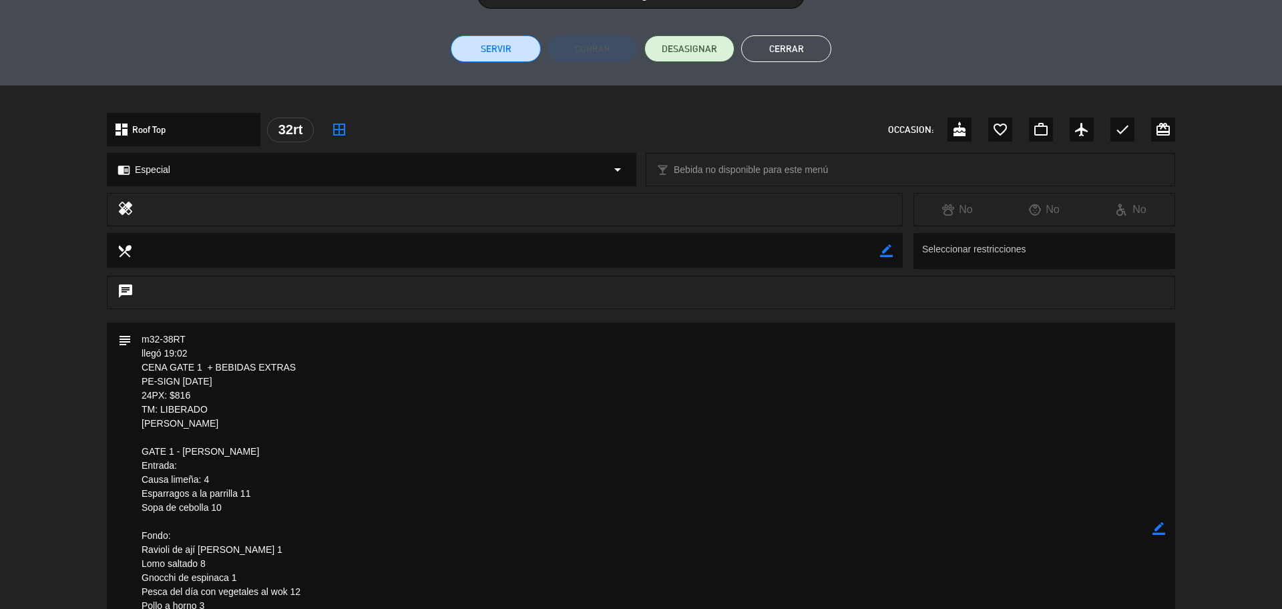
click at [1157, 533] on icon "border_color" at bounding box center [1158, 528] width 13 height 13
click at [1157, 533] on icon at bounding box center [1158, 528] width 13 height 13
click at [1164, 525] on icon "border_color" at bounding box center [1158, 528] width 13 height 13
click at [449, 381] on textarea at bounding box center [642, 528] width 1021 height 413
click at [425, 363] on textarea at bounding box center [642, 528] width 1021 height 413
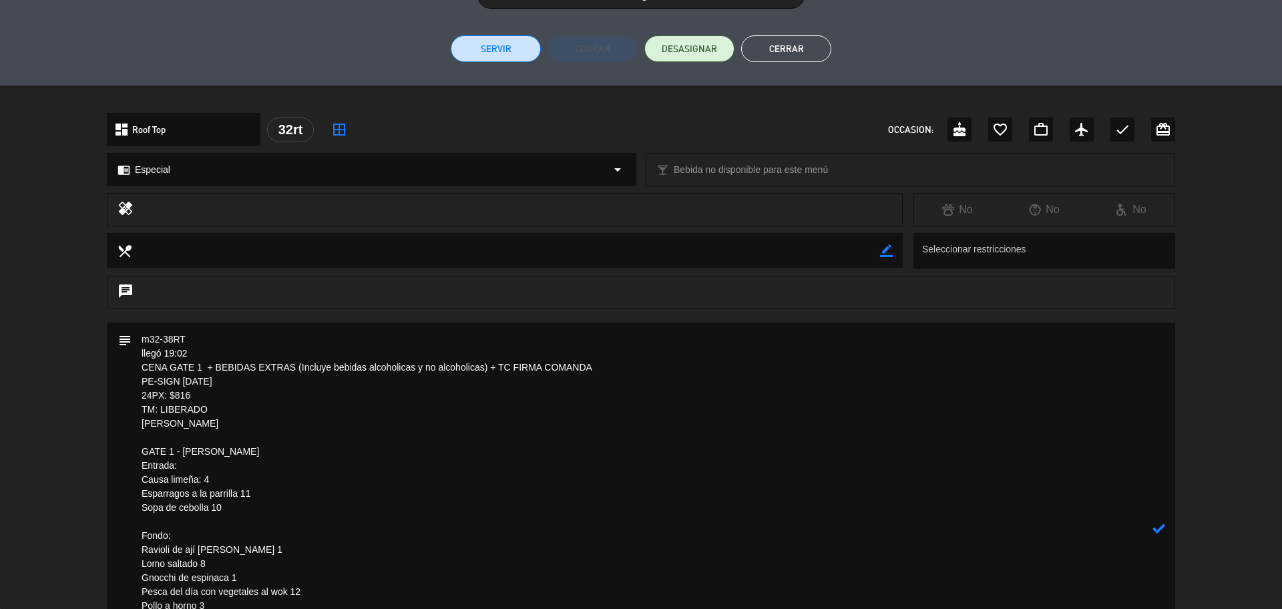
type textarea "m32-38RT llegó 19:02 CENA GATE 1 + BEBIDAS EXTRAS (Incluye bebidas alcoholicas …"
click at [1157, 528] on icon at bounding box center [1158, 528] width 13 height 13
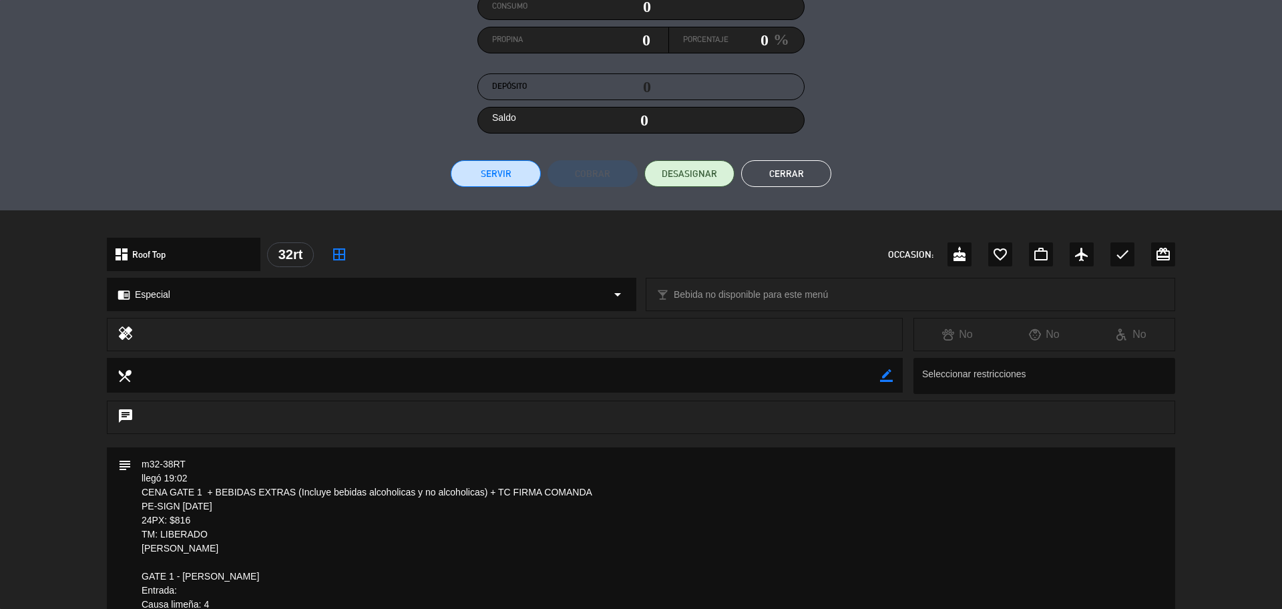
scroll to position [0, 0]
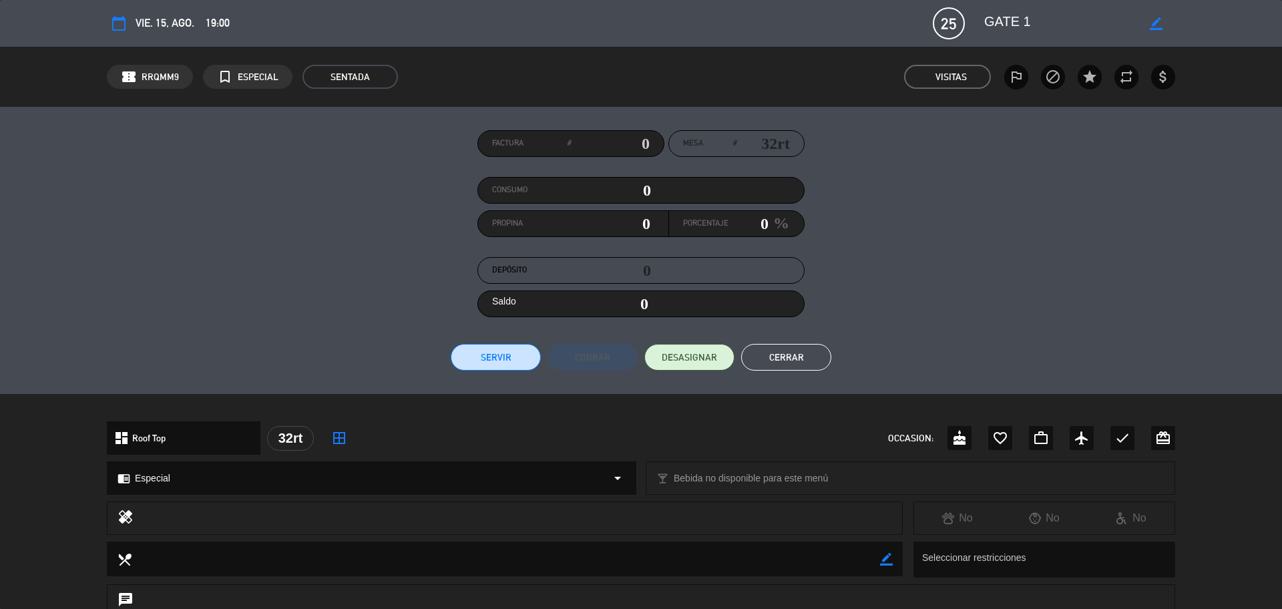
click at [789, 352] on button "Cerrar" at bounding box center [786, 357] width 90 height 27
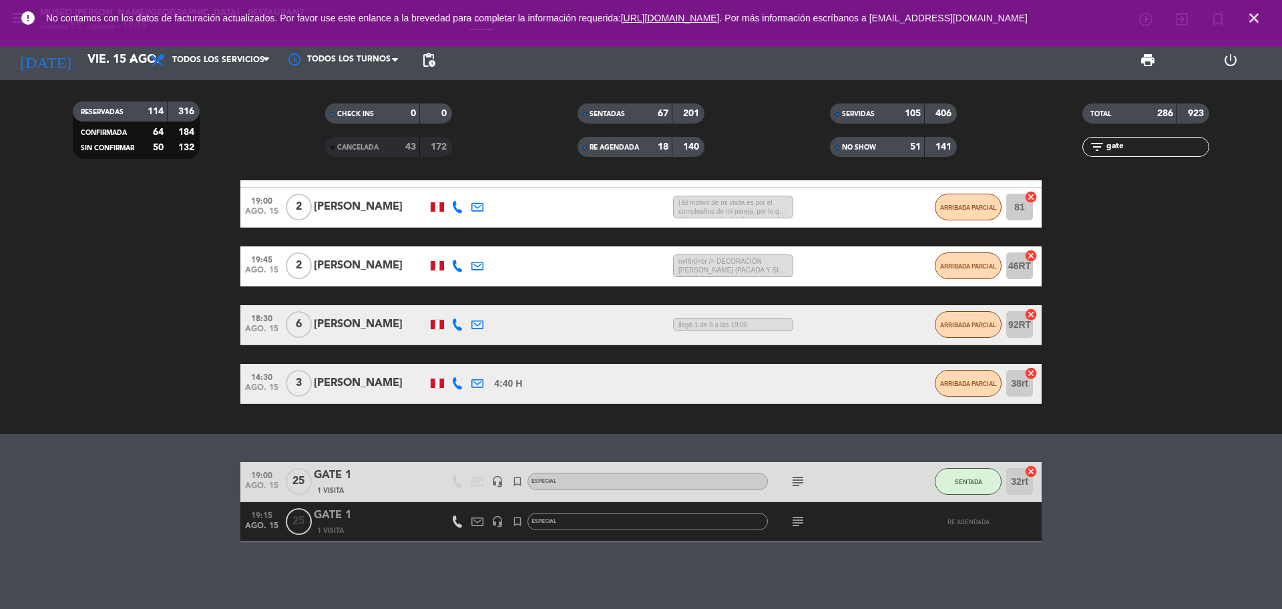
scroll to position [179, 0]
drag, startPoint x: 1148, startPoint y: 135, endPoint x: 1087, endPoint y: 136, distance: 60.8
click at [1087, 136] on div "TOTAL 286 923" at bounding box center [1145, 119] width 252 height 33
drag, startPoint x: 1130, startPoint y: 150, endPoint x: 1102, endPoint y: 148, distance: 28.1
click at [1103, 150] on div "filter_list gate" at bounding box center [1145, 147] width 127 height 20
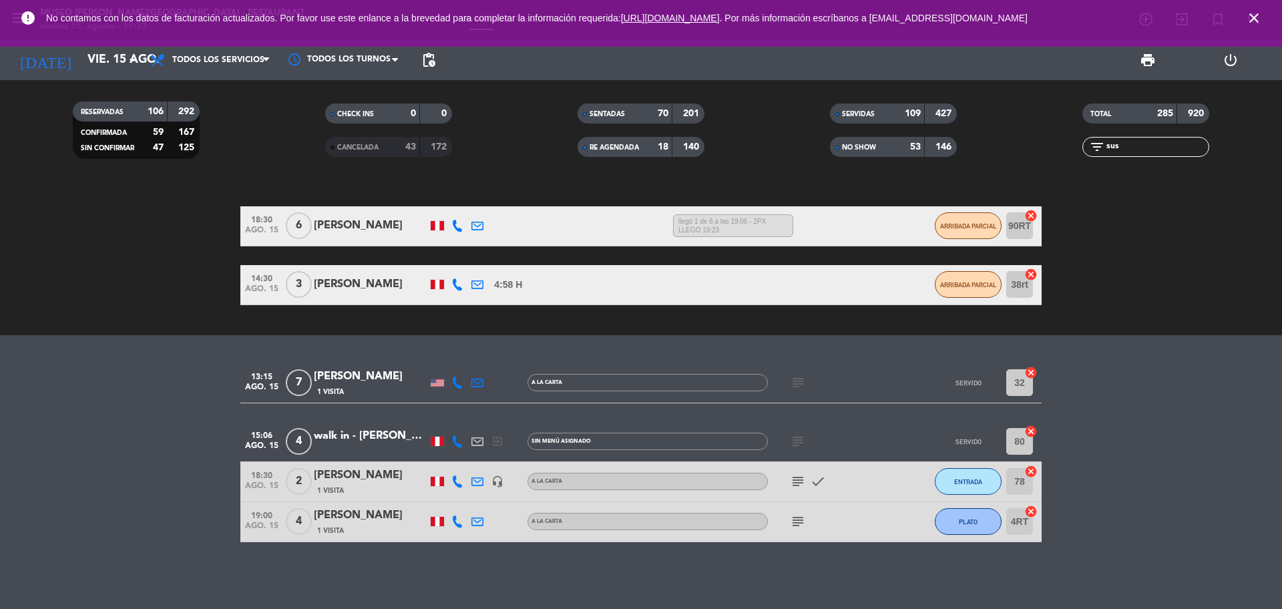
scroll to position [120, 0]
drag, startPoint x: 1142, startPoint y: 149, endPoint x: 1075, endPoint y: 142, distance: 66.5
click at [1110, 151] on input "sus" at bounding box center [1156, 147] width 103 height 15
type input "s"
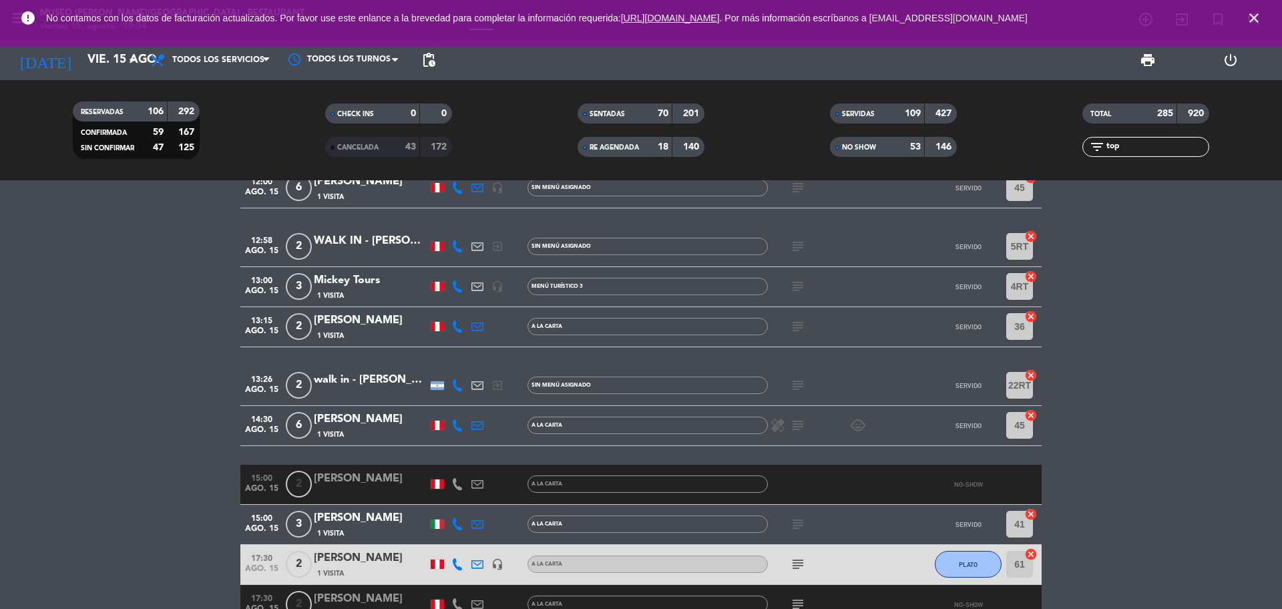
scroll to position [61, 0]
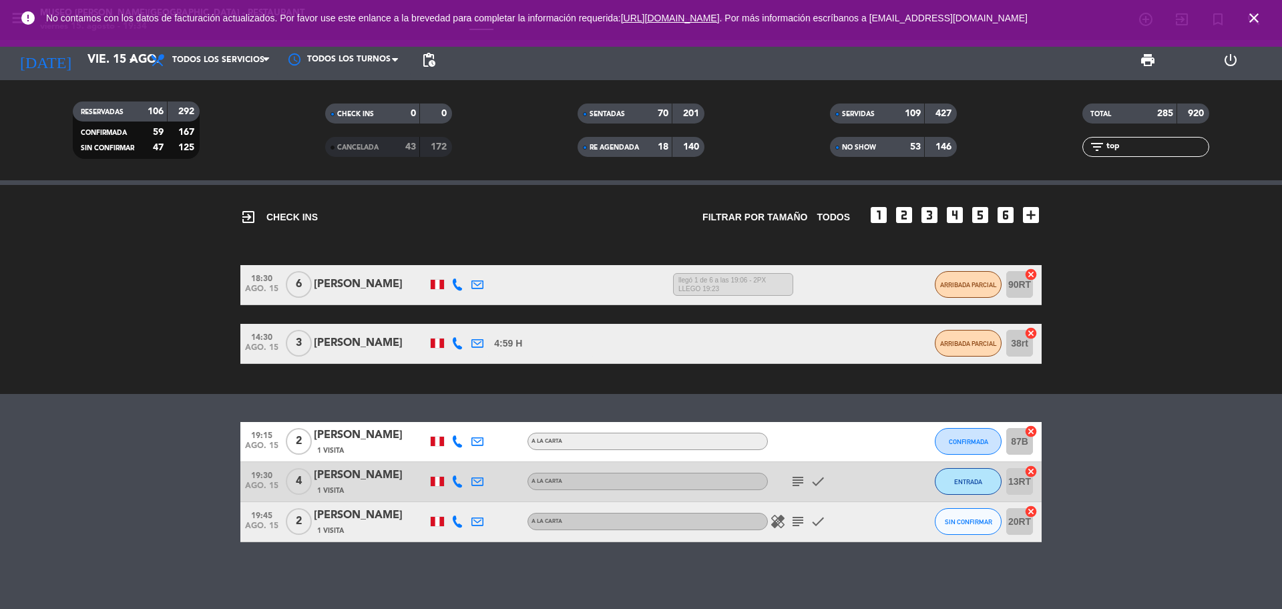
type input "top"
drag, startPoint x: 1133, startPoint y: 142, endPoint x: 1067, endPoint y: 144, distance: 66.1
click at [1081, 150] on div "filter_list top" at bounding box center [1145, 147] width 252 height 20
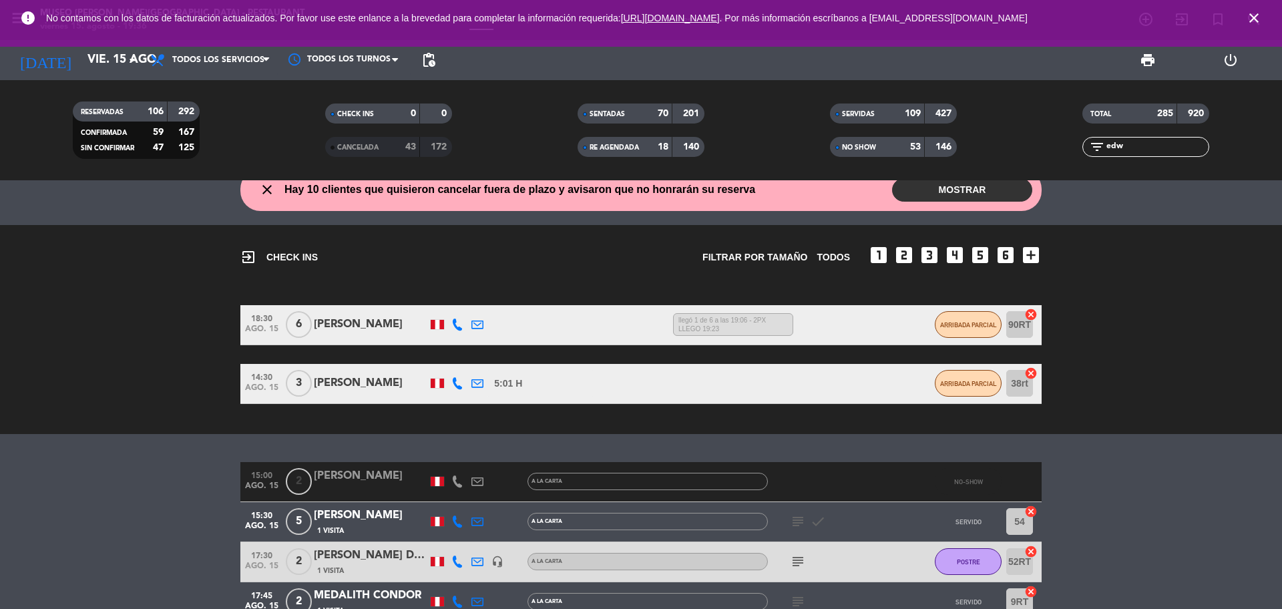
scroll to position [0, 0]
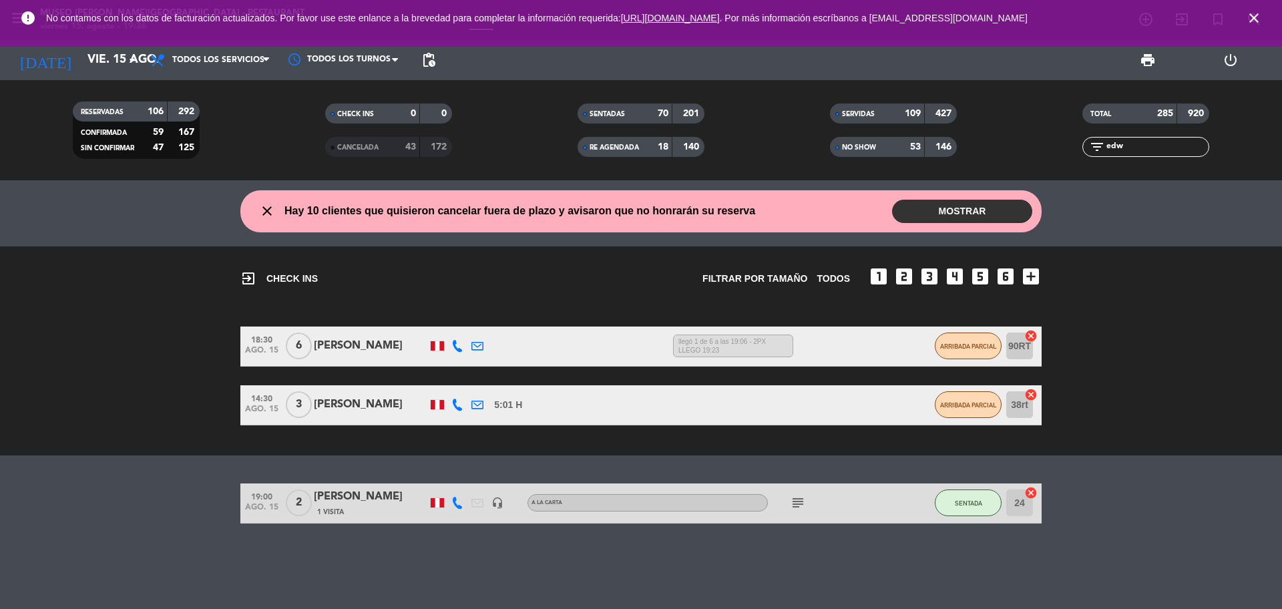
type input "edw"
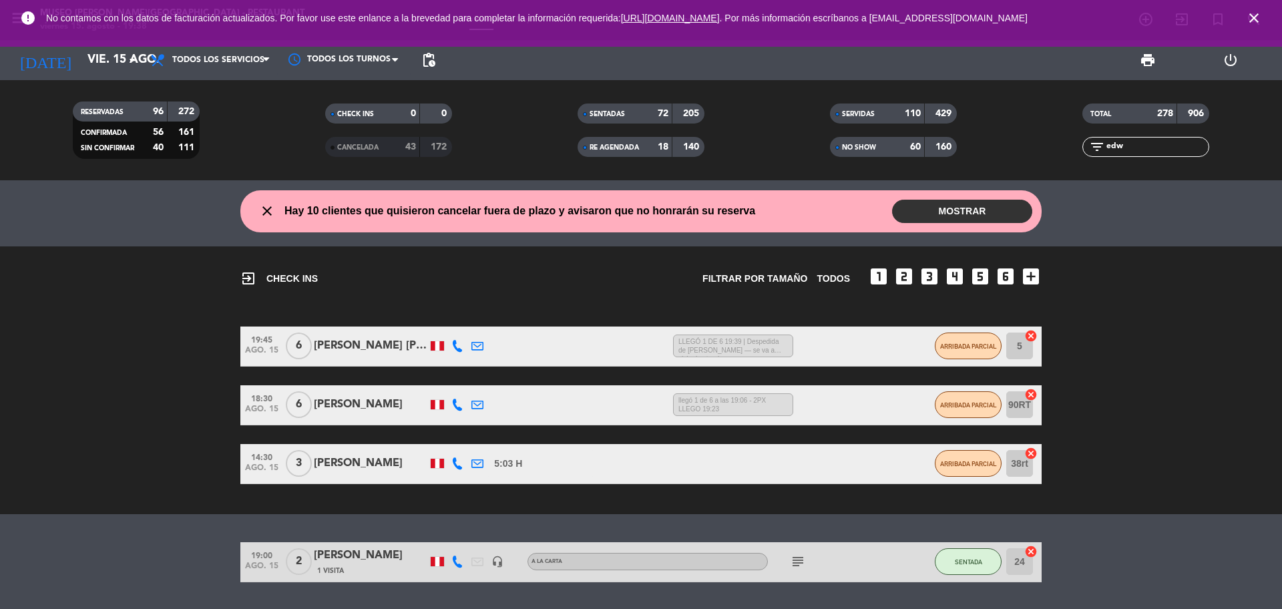
drag, startPoint x: 1144, startPoint y: 150, endPoint x: 1097, endPoint y: 148, distance: 47.4
click at [1091, 150] on div "filter_list edw" at bounding box center [1145, 147] width 127 height 20
type input "dom"
drag, startPoint x: 1164, startPoint y: 144, endPoint x: 1091, endPoint y: 158, distance: 73.4
click at [1095, 160] on div "TOTAL 278 906 filter_list dom" at bounding box center [1145, 129] width 252 height 73
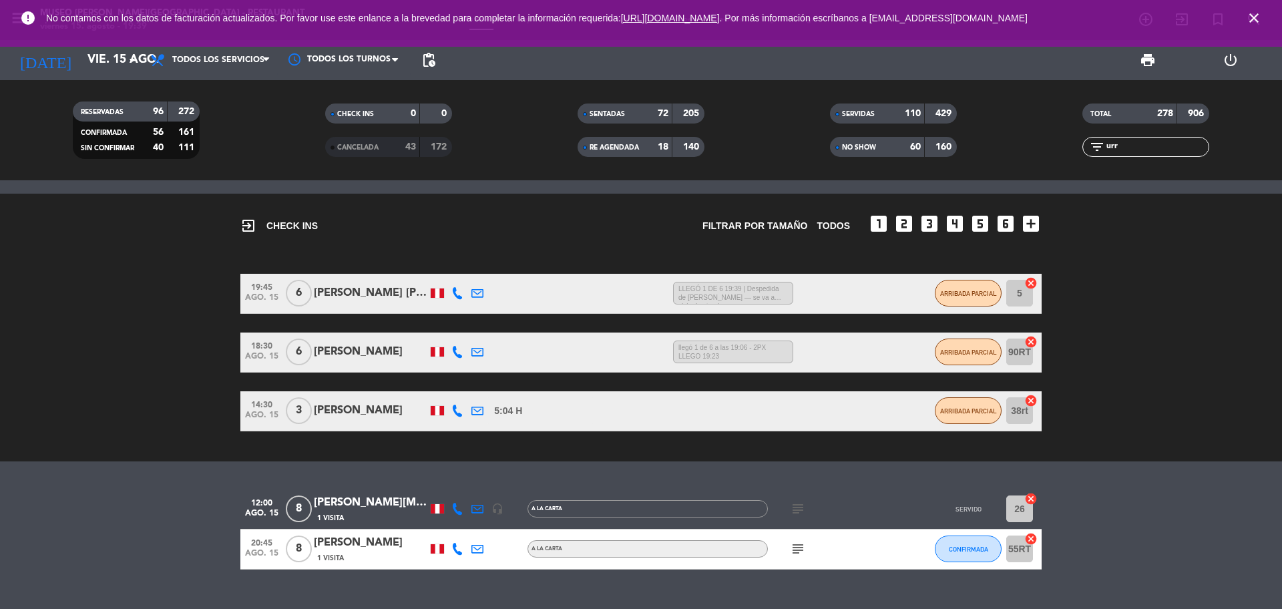
scroll to position [80, 0]
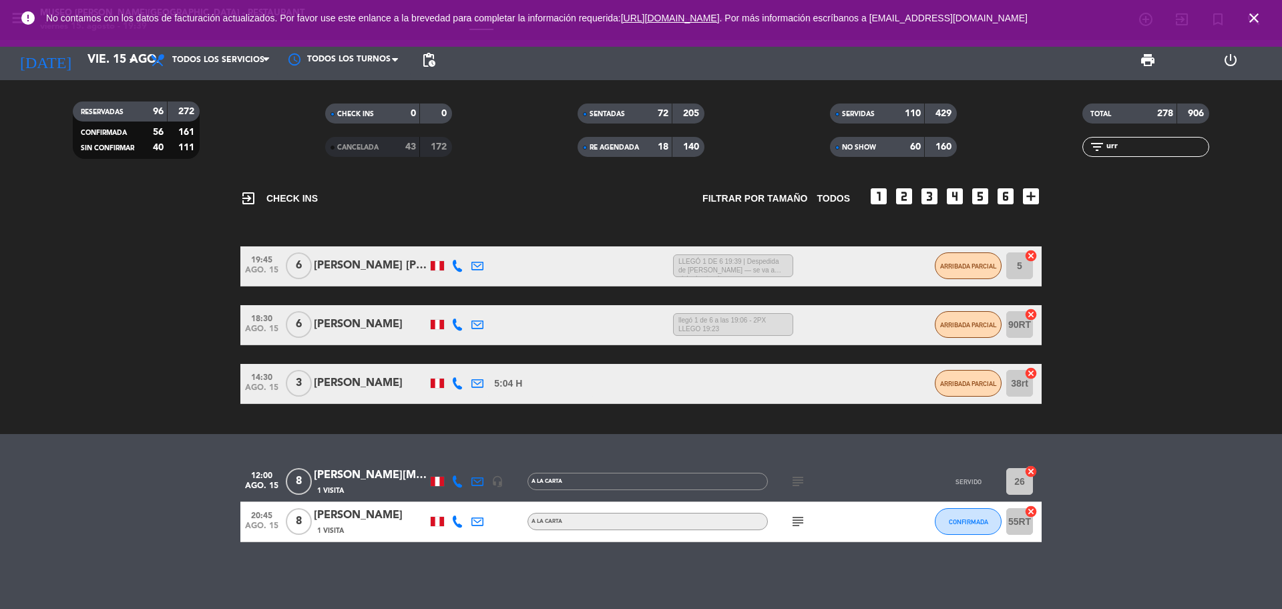
type input "urr"
click at [372, 528] on div "1 Visita" at bounding box center [370, 530] width 113 height 11
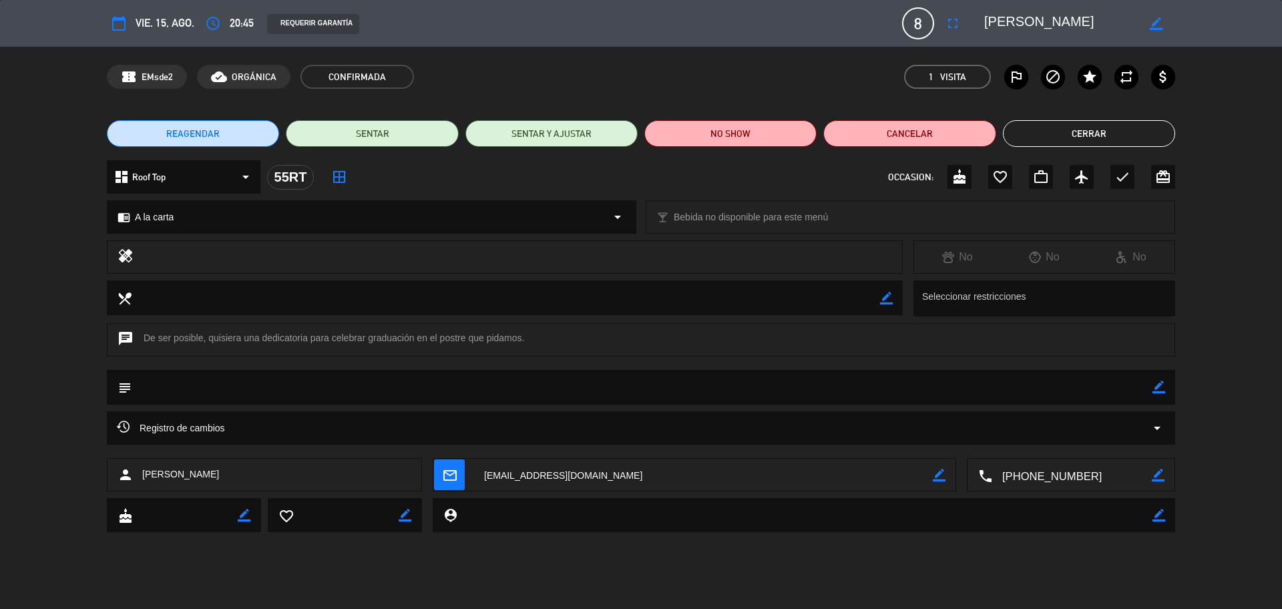
drag, startPoint x: 1099, startPoint y: 485, endPoint x: 1065, endPoint y: 467, distance: 38.5
click at [1099, 484] on textarea at bounding box center [1072, 475] width 160 height 33
click at [1158, 387] on icon "border_color" at bounding box center [1158, 387] width 13 height 13
click at [1134, 393] on textarea at bounding box center [642, 387] width 1021 height 34
paste textarea "Felicidades a la graduada más hermosa, estamos muy orgullosos de ti, este es el…"
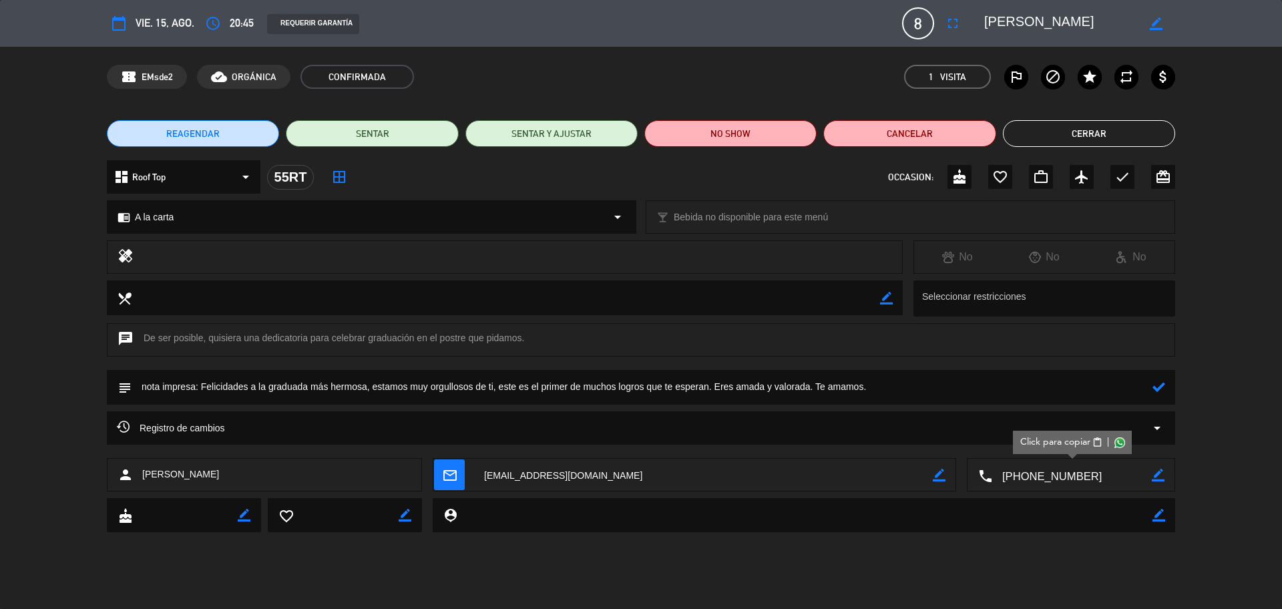
type textarea "nota impresa: Felicidades a la graduada más hermosa, estamos muy orgullosos de …"
click at [1158, 387] on icon at bounding box center [1158, 387] width 13 height 13
click at [1128, 178] on icon "check" at bounding box center [1122, 177] width 16 height 16
click at [1101, 129] on button "Cerrar" at bounding box center [1089, 133] width 172 height 27
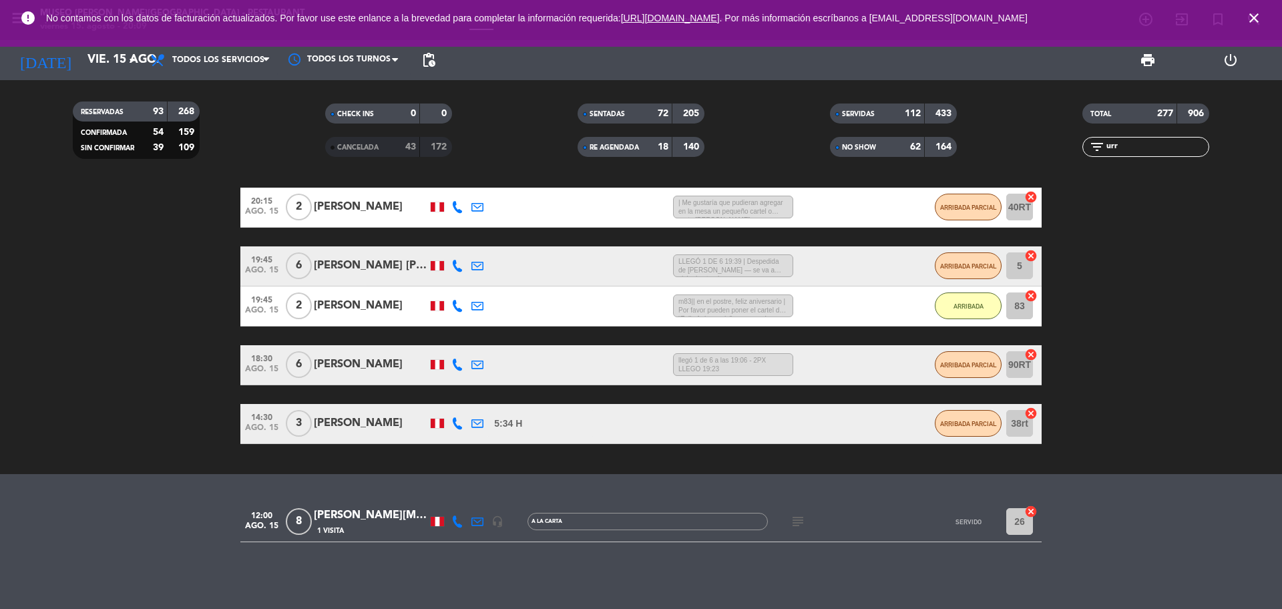
scroll to position [31, 0]
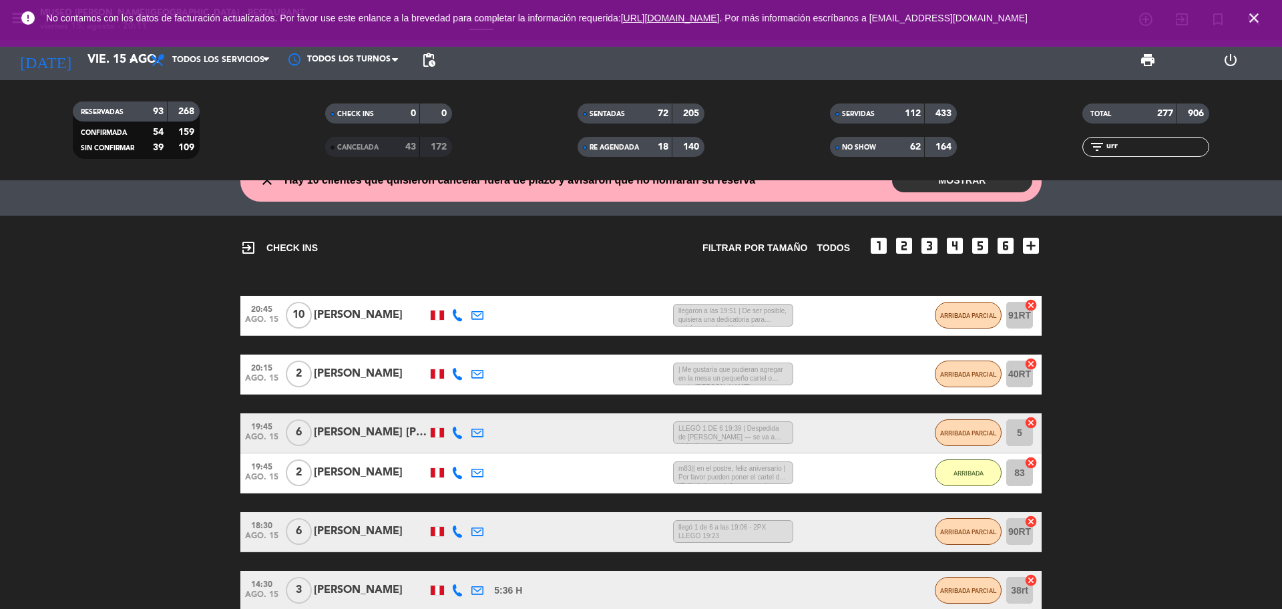
click at [372, 316] on div "Yaricsa Urrutia" at bounding box center [370, 314] width 113 height 17
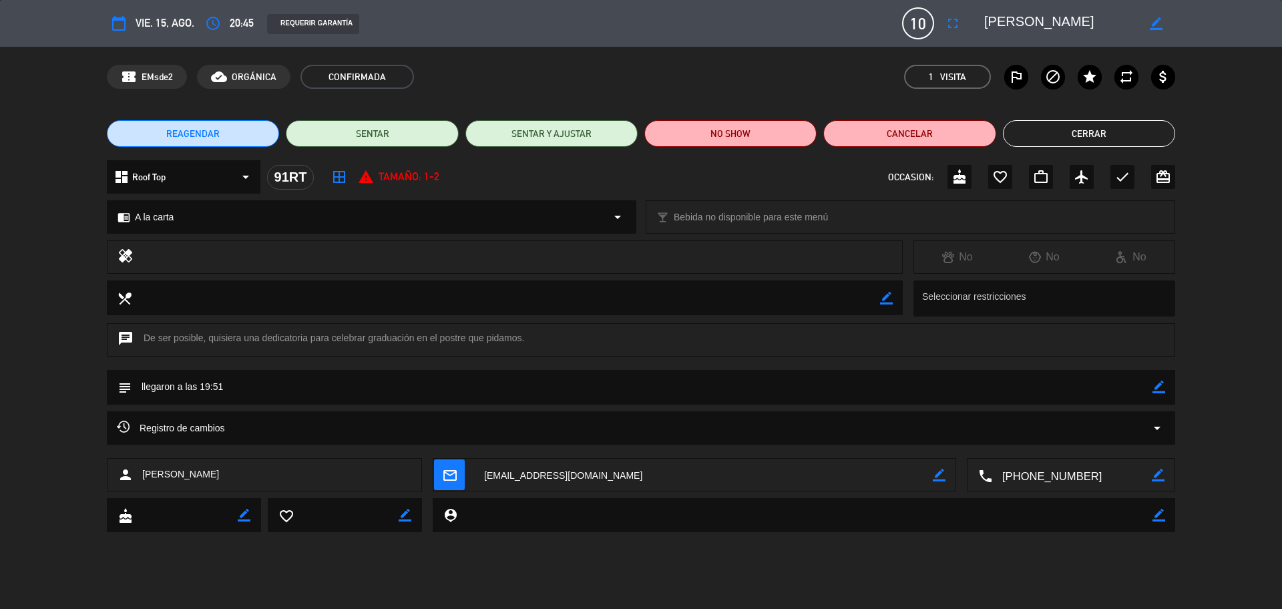
click at [1150, 387] on textarea at bounding box center [642, 387] width 1021 height 34
click at [1154, 388] on icon "border_color" at bounding box center [1158, 387] width 13 height 13
click at [1141, 389] on textarea at bounding box center [642, 387] width 1021 height 34
paste textarea "Felicidades a la graduada más hermosa, estamos muy orgullosos de ti, este es el…"
type textarea "llegaron a las 19:51 + nota impresa: Felicidades a la graduada más hermosa, est…"
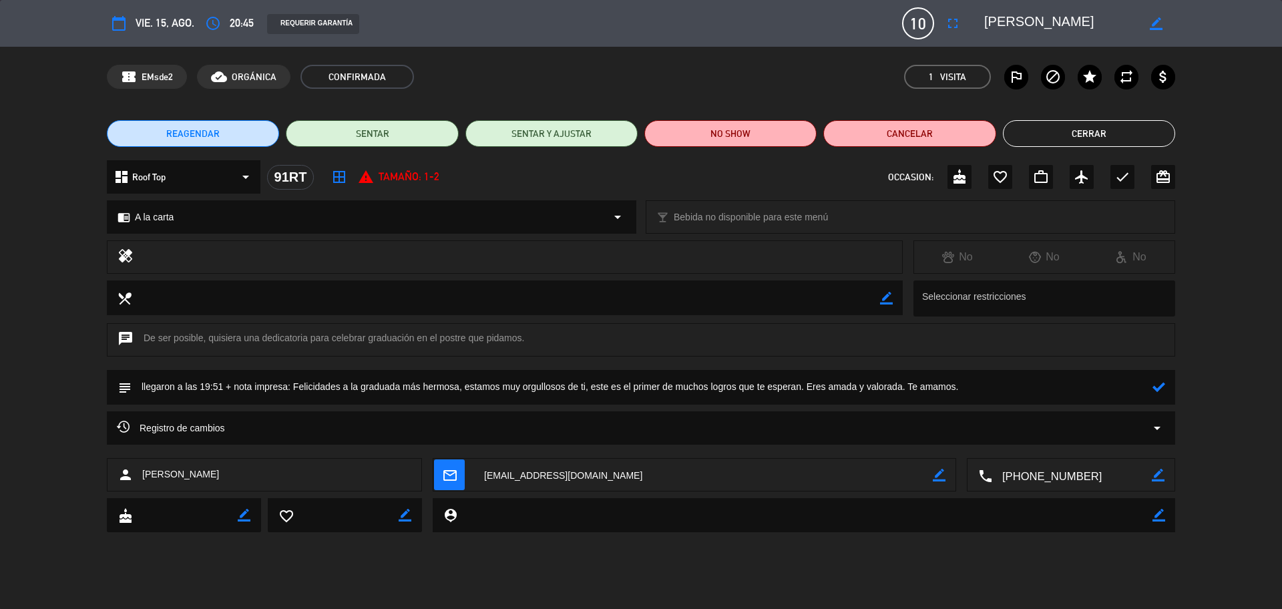
click at [1160, 387] on icon at bounding box center [1158, 387] width 13 height 13
click at [1105, 133] on button "Cerrar" at bounding box center [1089, 133] width 172 height 27
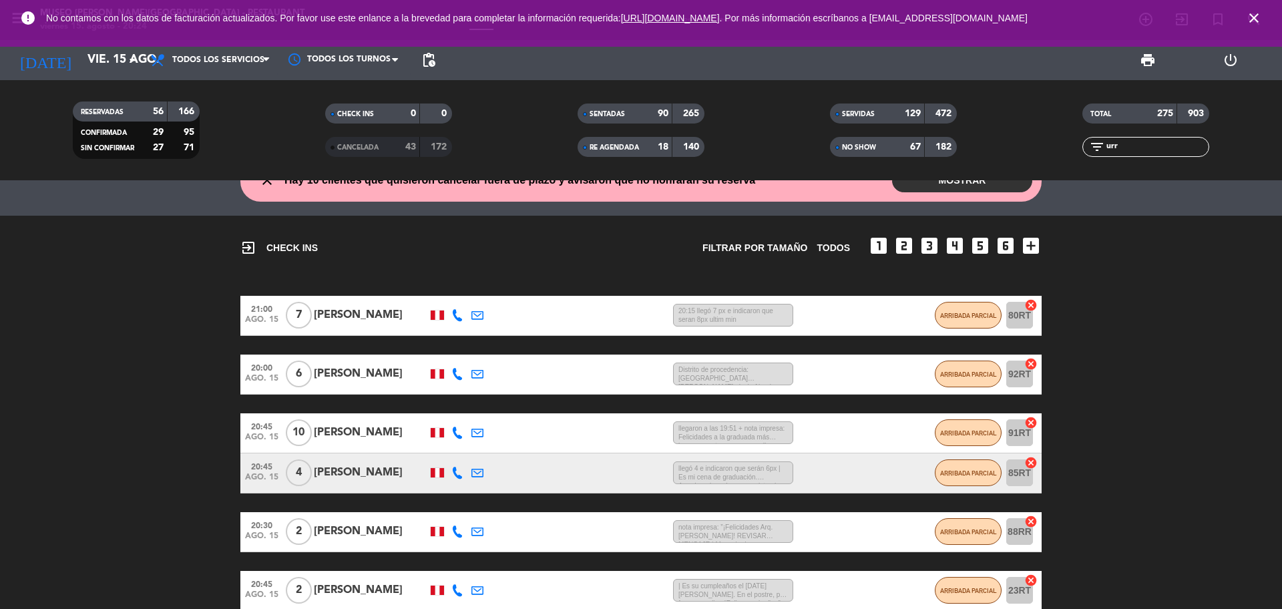
drag, startPoint x: 1138, startPoint y: 147, endPoint x: 1120, endPoint y: 152, distance: 18.6
click at [1123, 151] on input "urr" at bounding box center [1156, 147] width 103 height 15
type input "u"
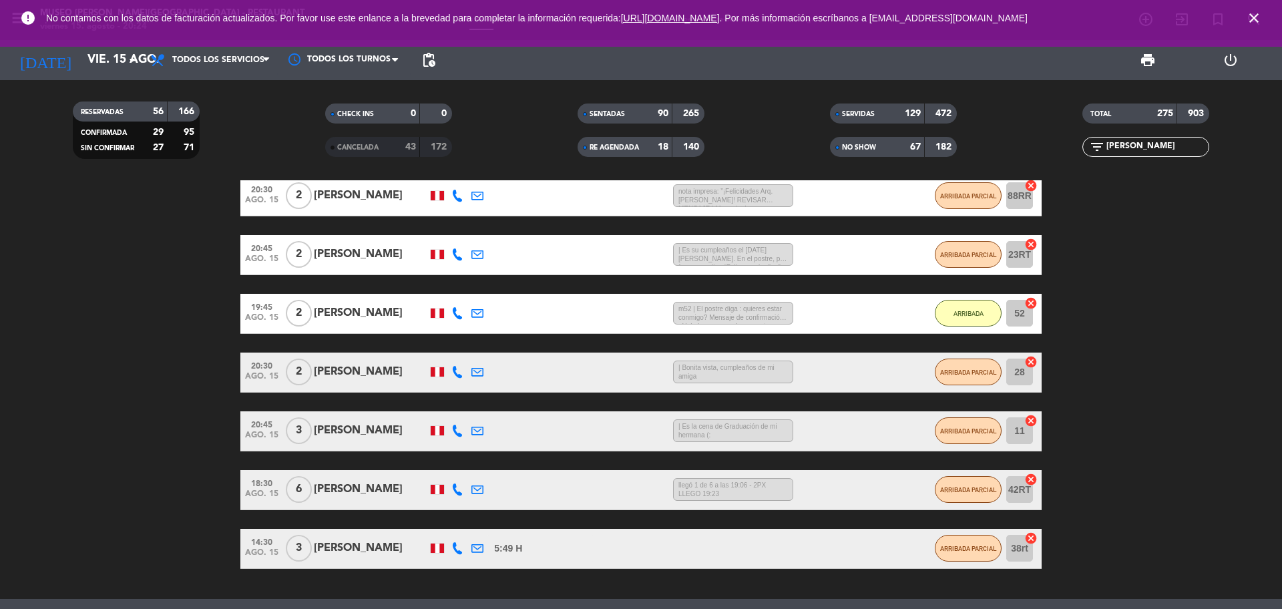
scroll to position [531, 0]
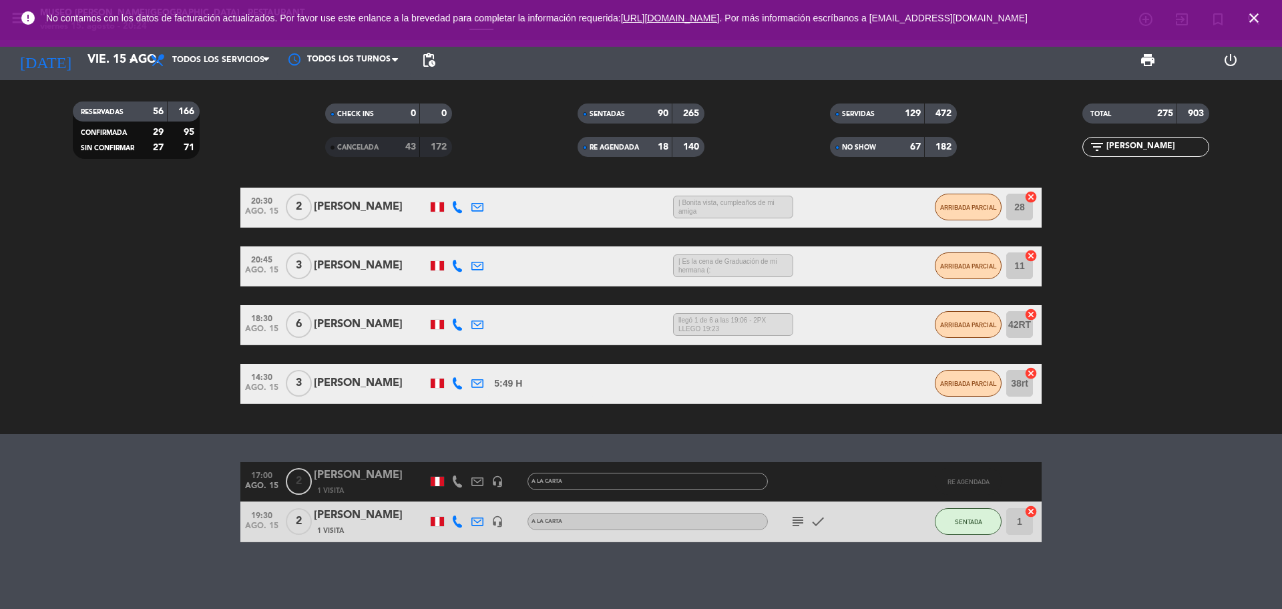
type input "omar"
click at [796, 519] on icon "subject" at bounding box center [798, 521] width 16 height 16
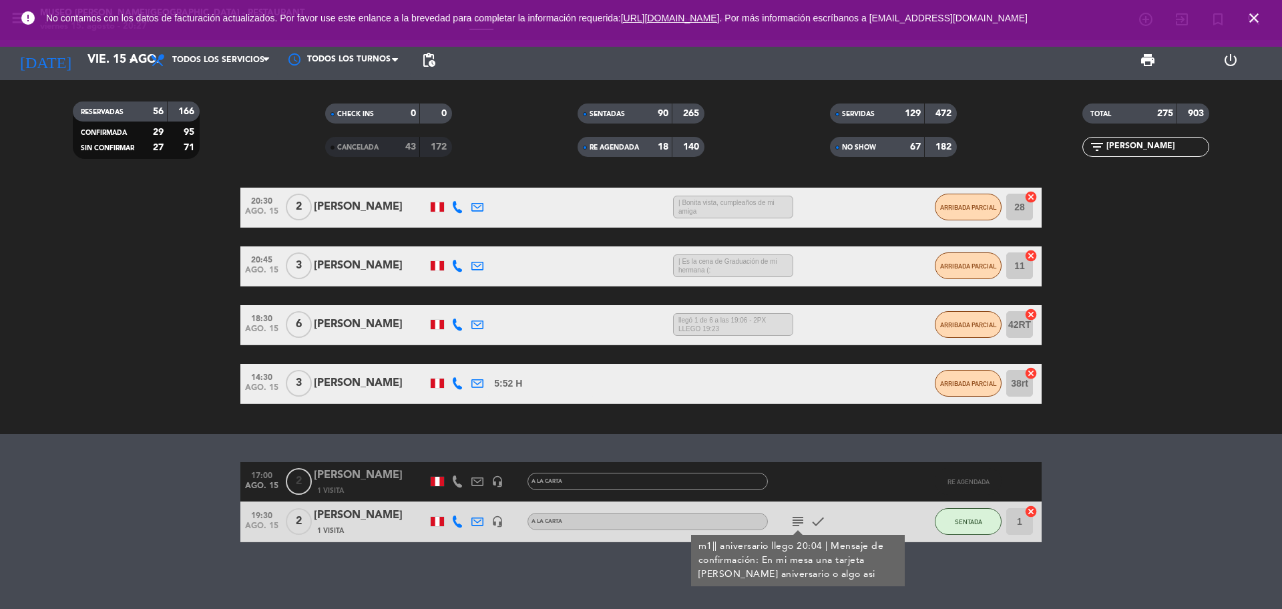
drag, startPoint x: 1142, startPoint y: 143, endPoint x: 1116, endPoint y: 142, distance: 26.0
click at [1102, 142] on div "filter_list omar" at bounding box center [1145, 147] width 127 height 20
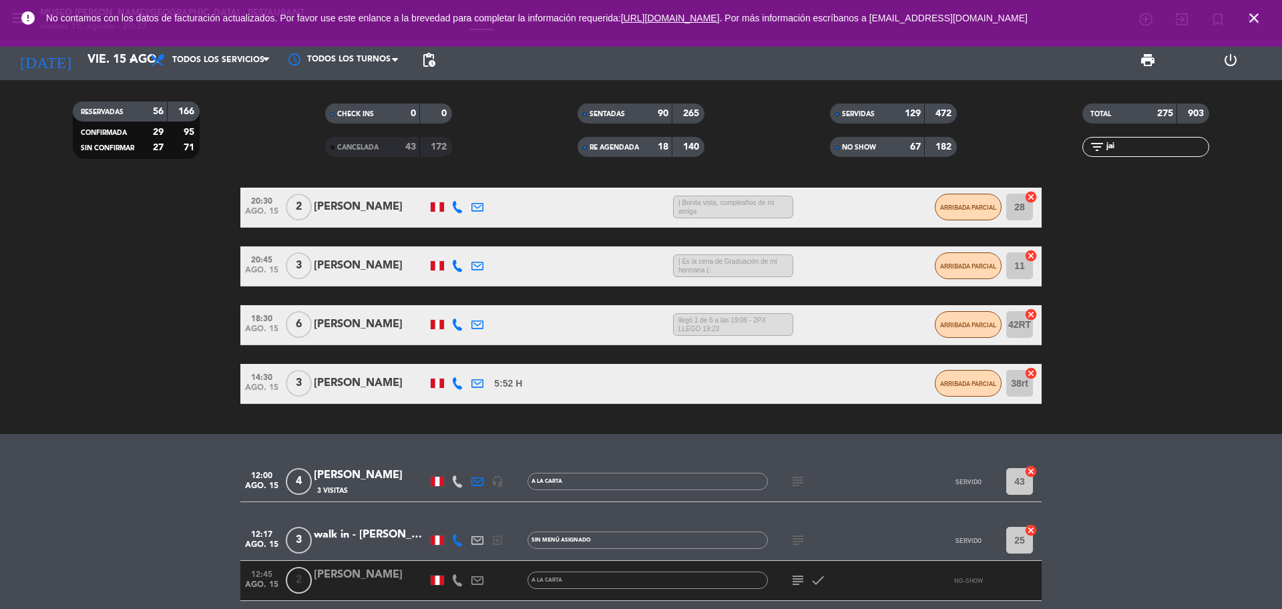
scroll to position [491, 0]
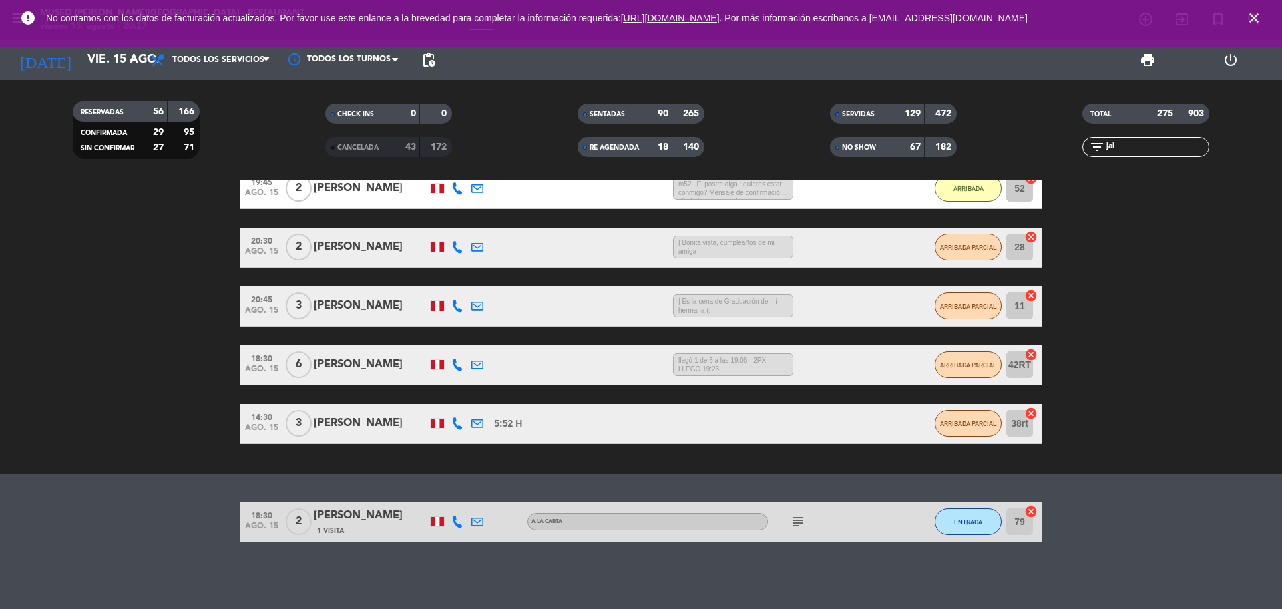
type input "jai"
click at [388, 526] on div "1 Visita" at bounding box center [370, 530] width 113 height 11
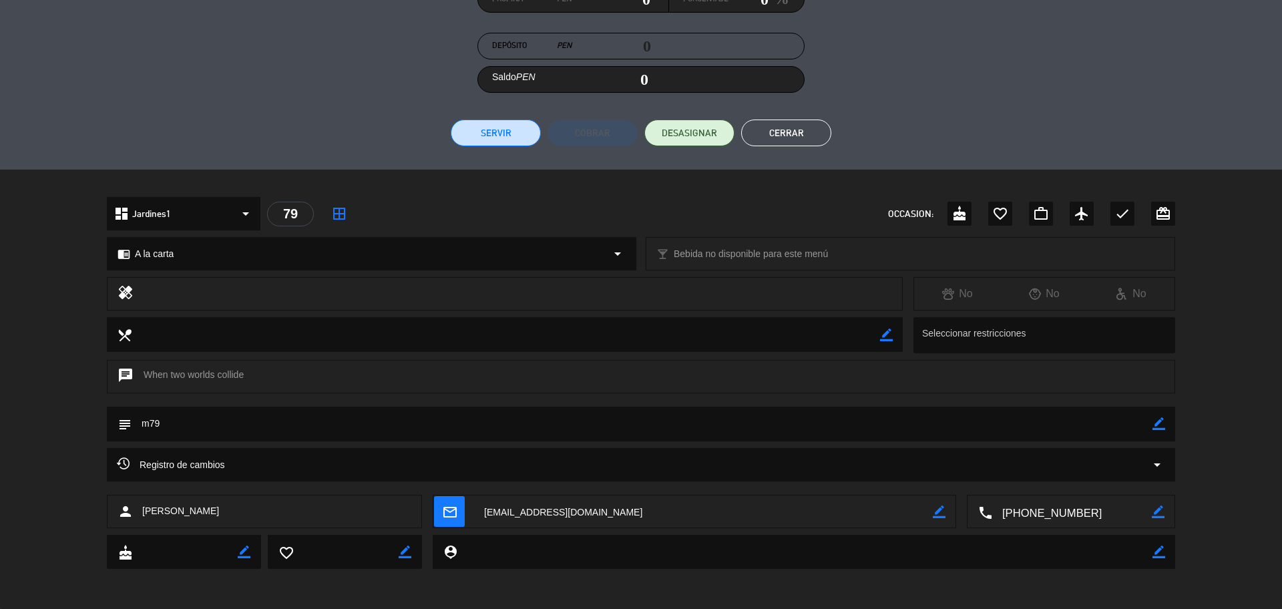
scroll to position [0, 0]
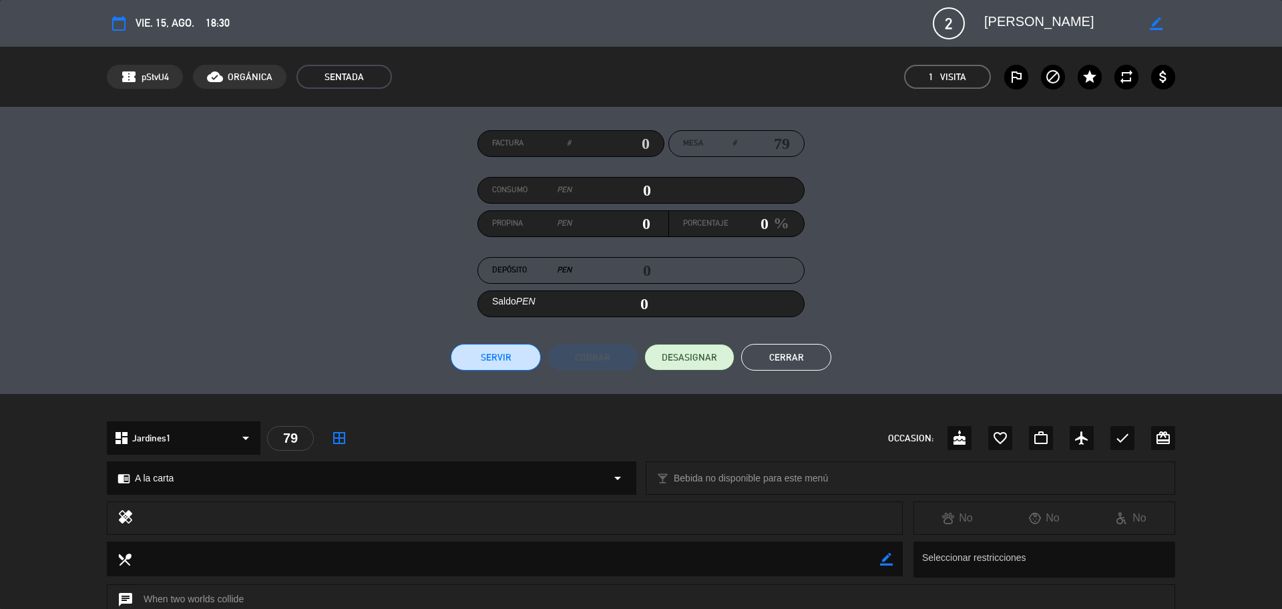
click at [801, 362] on button "Cerrar" at bounding box center [786, 357] width 90 height 27
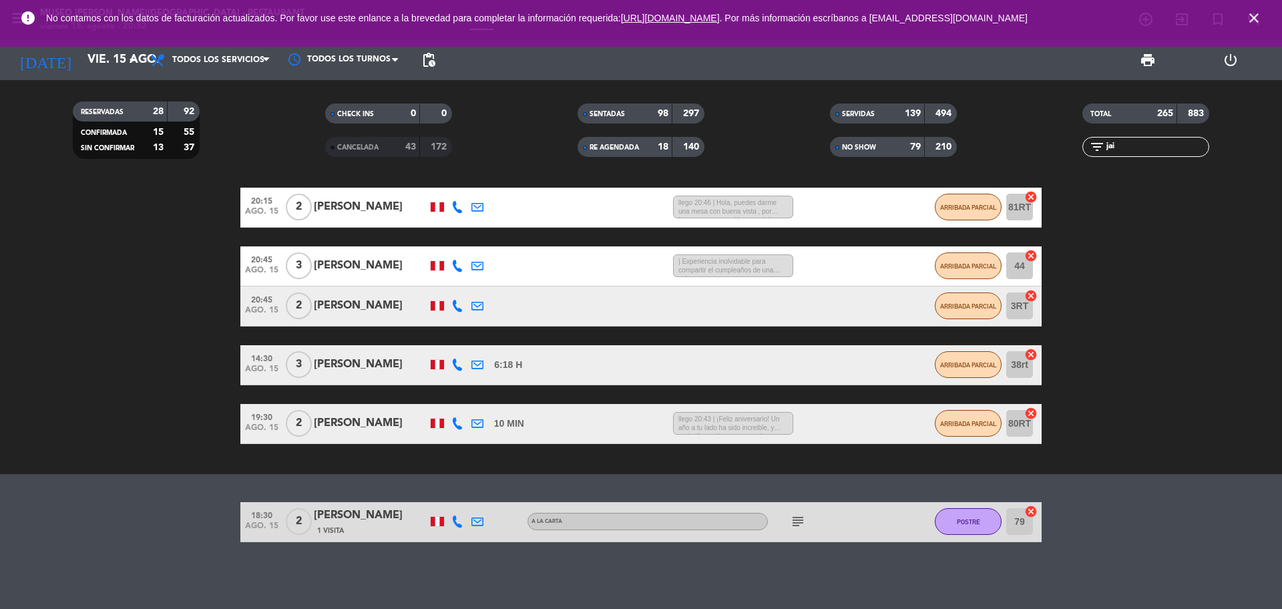
click at [1259, 15] on icon "close" at bounding box center [1254, 18] width 16 height 16
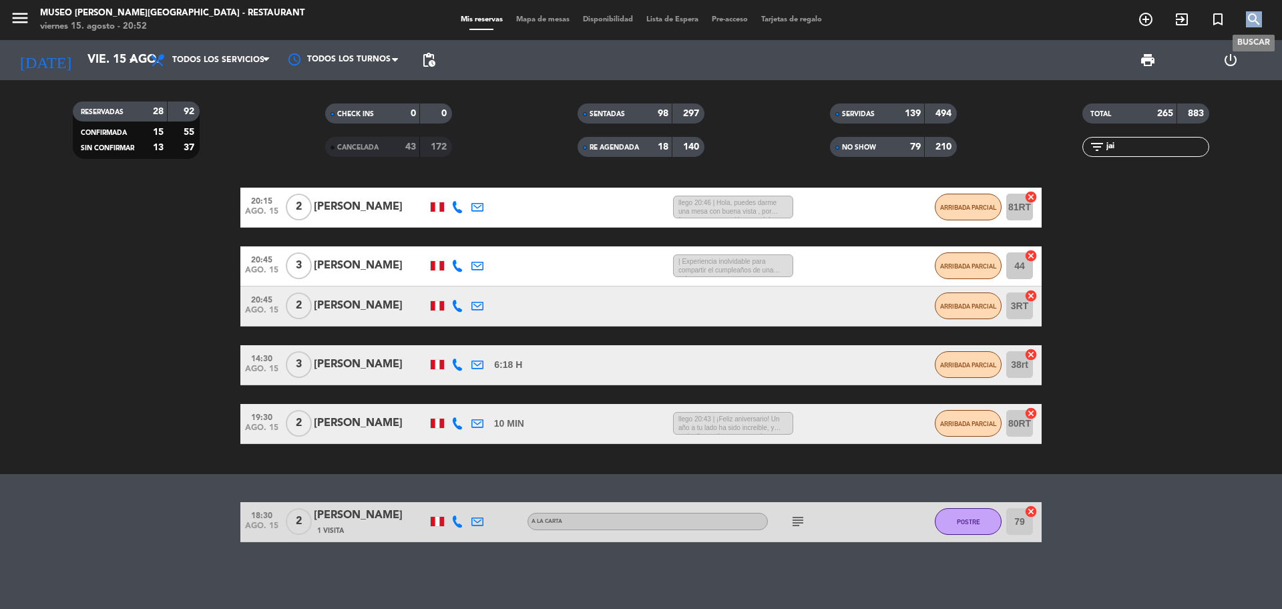
click at [1258, 15] on icon "search" at bounding box center [1254, 19] width 16 height 16
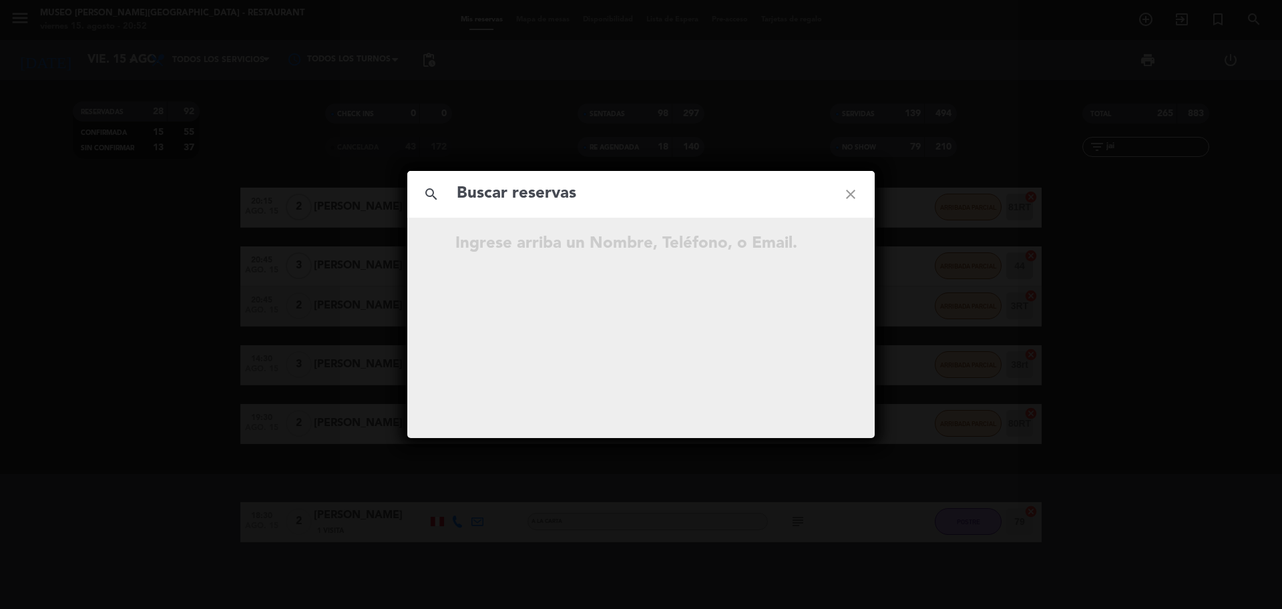
click at [595, 190] on input "text" at bounding box center [640, 193] width 371 height 27
click at [524, 198] on input "987 167 810" at bounding box center [640, 193] width 371 height 27
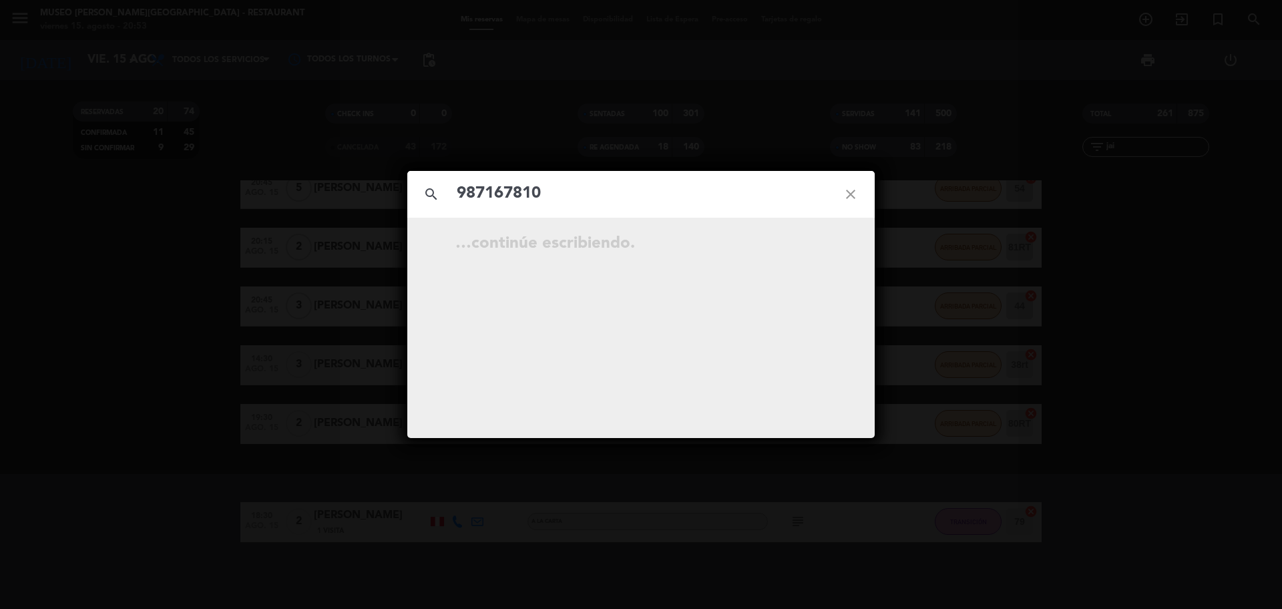
type input "987167810"
click at [551, 198] on input "987167810" at bounding box center [640, 193] width 371 height 27
click at [818, 246] on icon "open_in_new" at bounding box center [817, 246] width 16 height 16
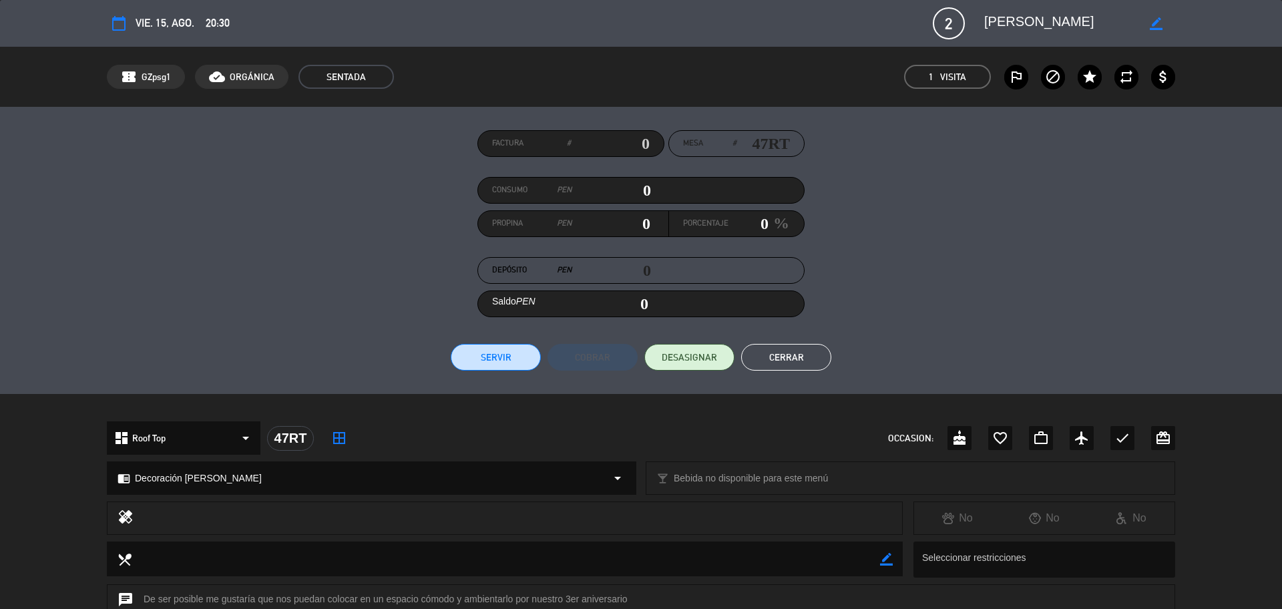
scroll to position [238, 0]
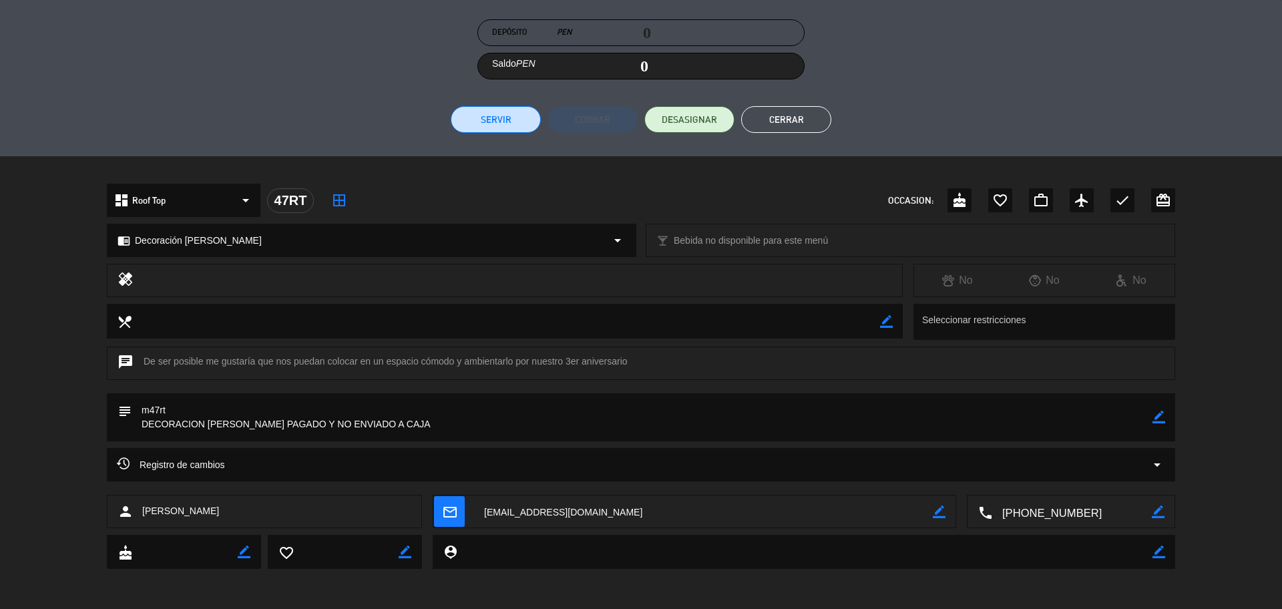
click at [1162, 420] on icon "border_color" at bounding box center [1158, 417] width 13 height 13
click at [320, 424] on textarea at bounding box center [642, 417] width 1021 height 48
type textarea "m47rt DECORACION DE ROSAS PAGADO Y ENVIADO A CAJA"
click at [1158, 421] on icon at bounding box center [1158, 417] width 13 height 13
click at [803, 119] on button "Cerrar" at bounding box center [786, 119] width 90 height 27
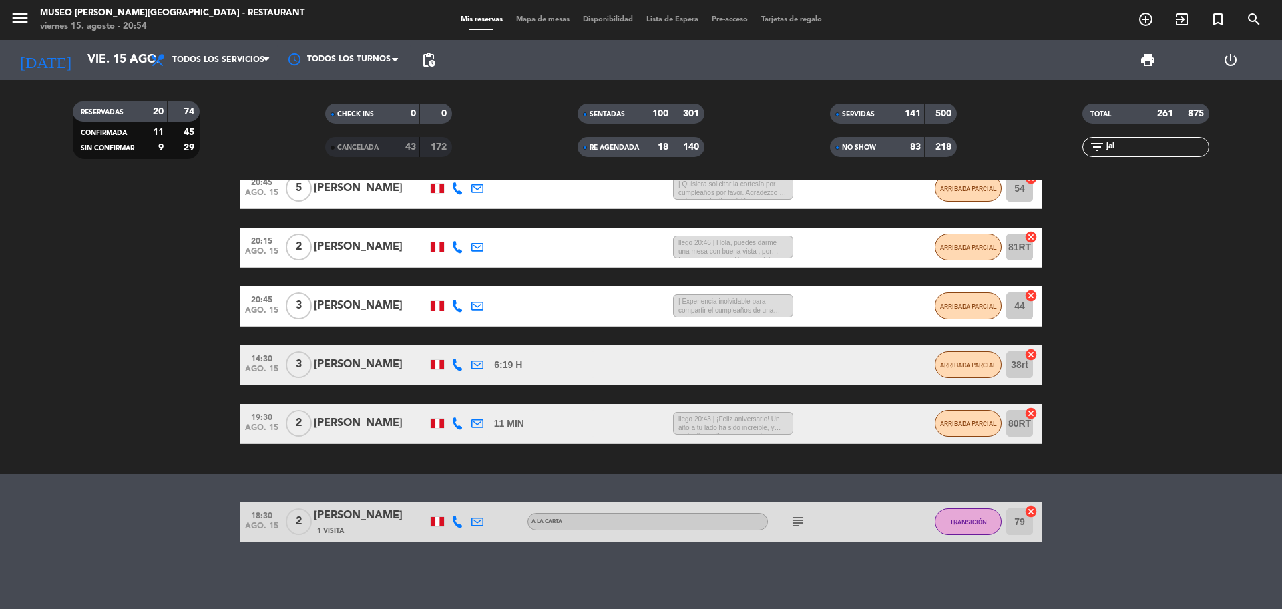
click at [1244, 24] on span "search" at bounding box center [1254, 19] width 36 height 23
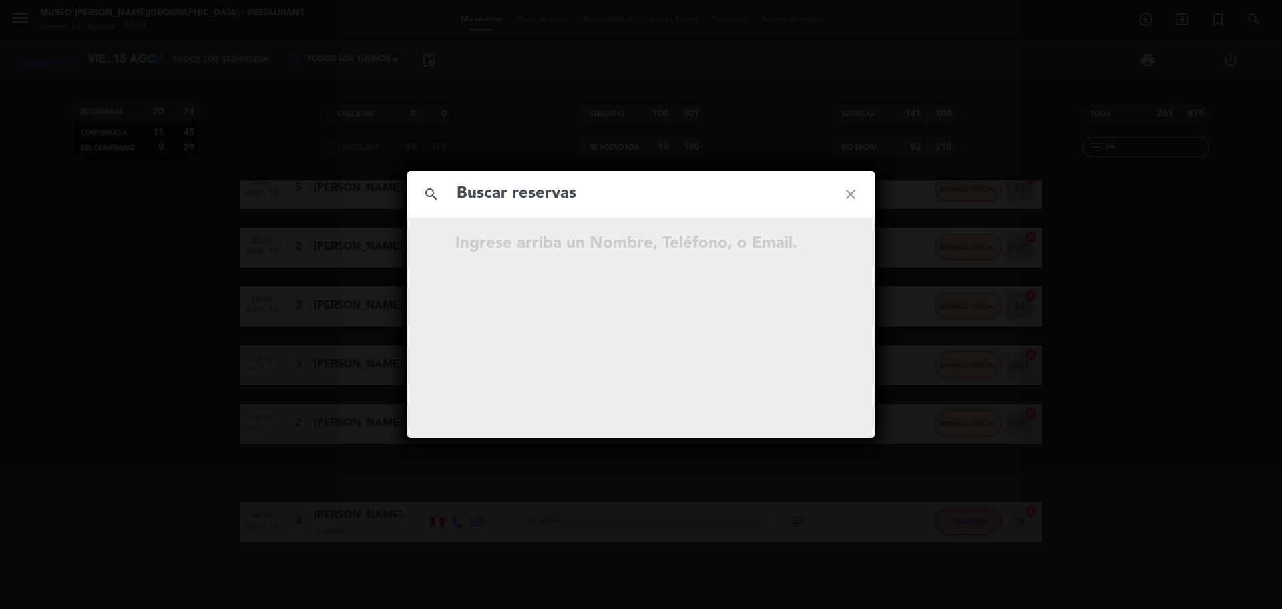
click at [671, 194] on input "text" at bounding box center [640, 193] width 371 height 27
click at [523, 201] on input "945 209 822" at bounding box center [640, 193] width 371 height 27
type input "945209822"
click at [552, 198] on input "945209822" at bounding box center [640, 193] width 371 height 27
click at [809, 246] on icon "open_in_new" at bounding box center [817, 246] width 16 height 16
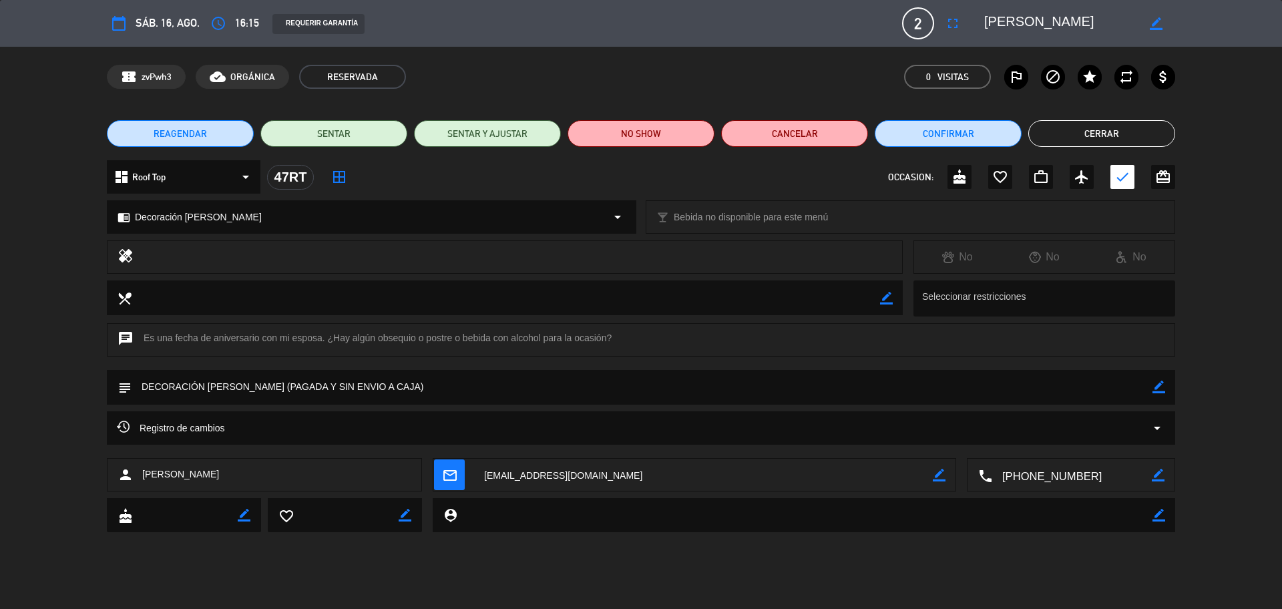
click at [1080, 129] on button "Cerrar" at bounding box center [1101, 133] width 147 height 27
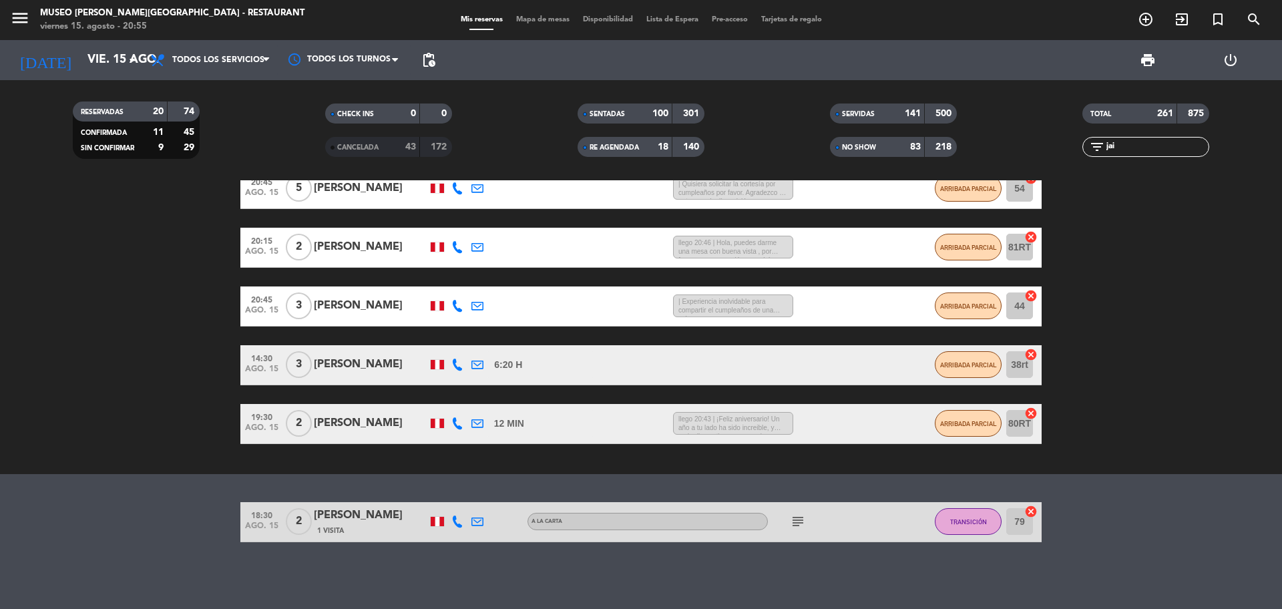
drag, startPoint x: 1127, startPoint y: 146, endPoint x: 1063, endPoint y: 148, distance: 64.8
click at [1063, 148] on div "filter_list jai" at bounding box center [1145, 147] width 252 height 20
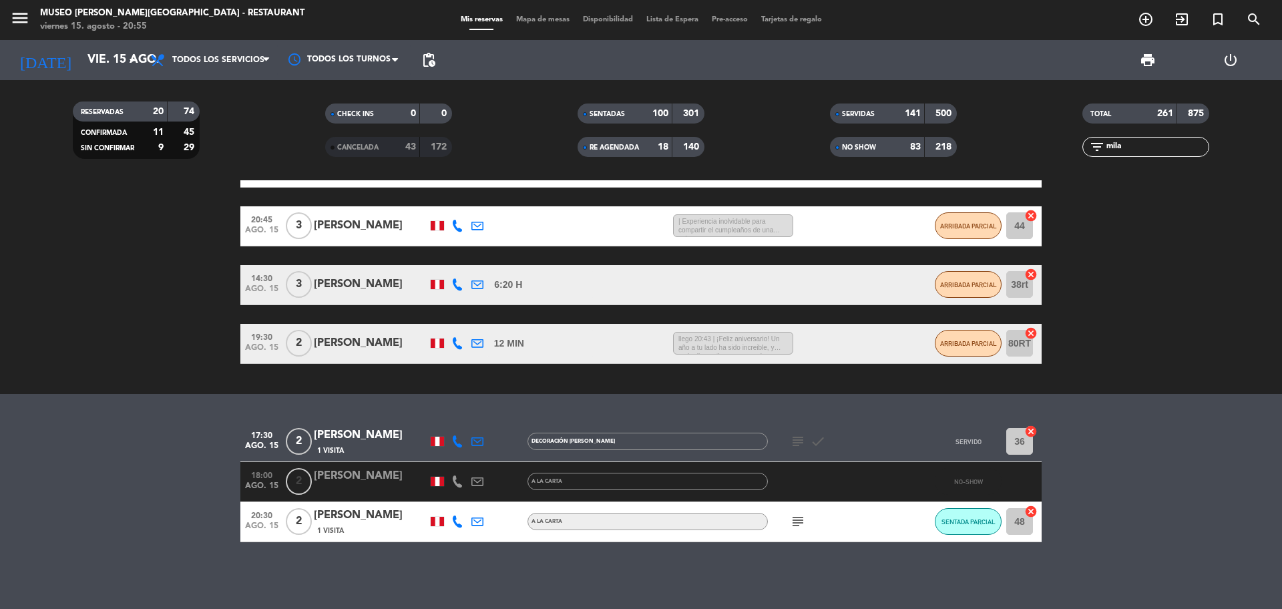
scroll to position [376, 0]
type input "mila"
click at [403, 443] on div "Milagros Huallanca" at bounding box center [370, 435] width 113 height 17
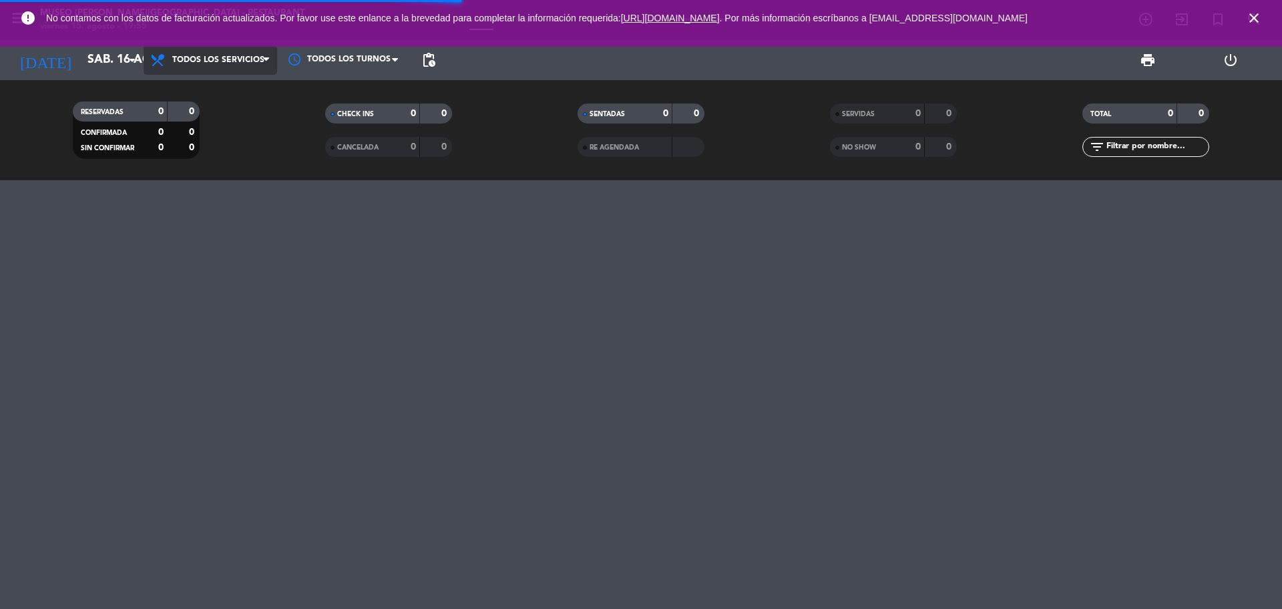
click at [172, 64] on span "Todos los servicios" at bounding box center [218, 59] width 92 height 9
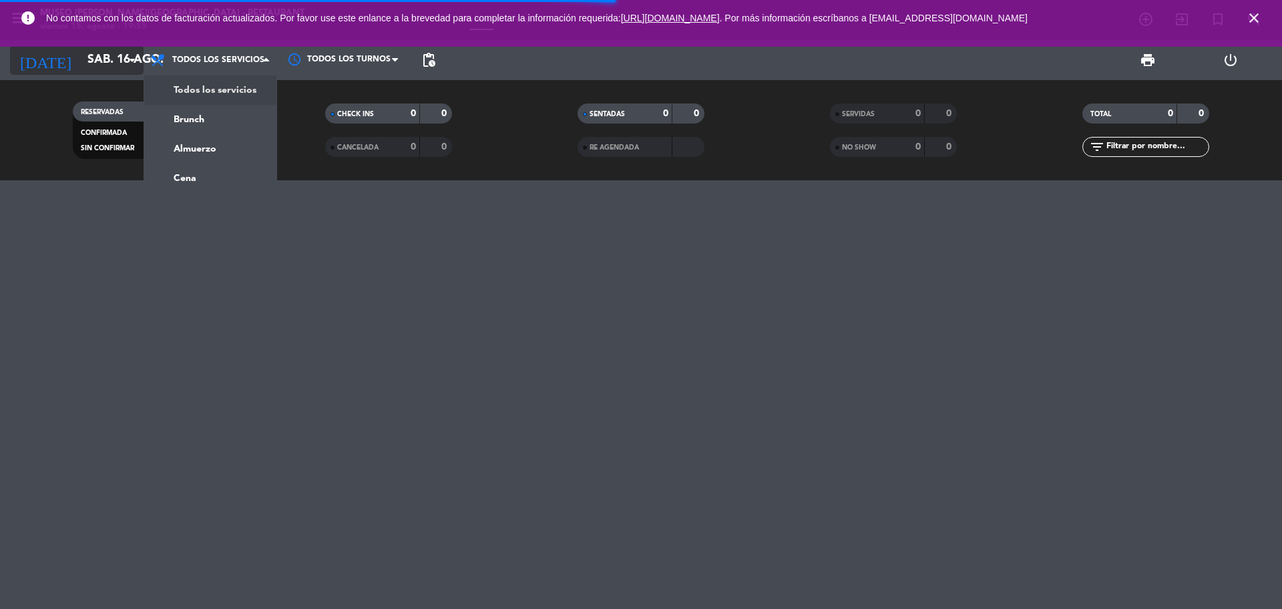
click at [81, 71] on input "sáb. 16 ago." at bounding box center [158, 60] width 155 height 27
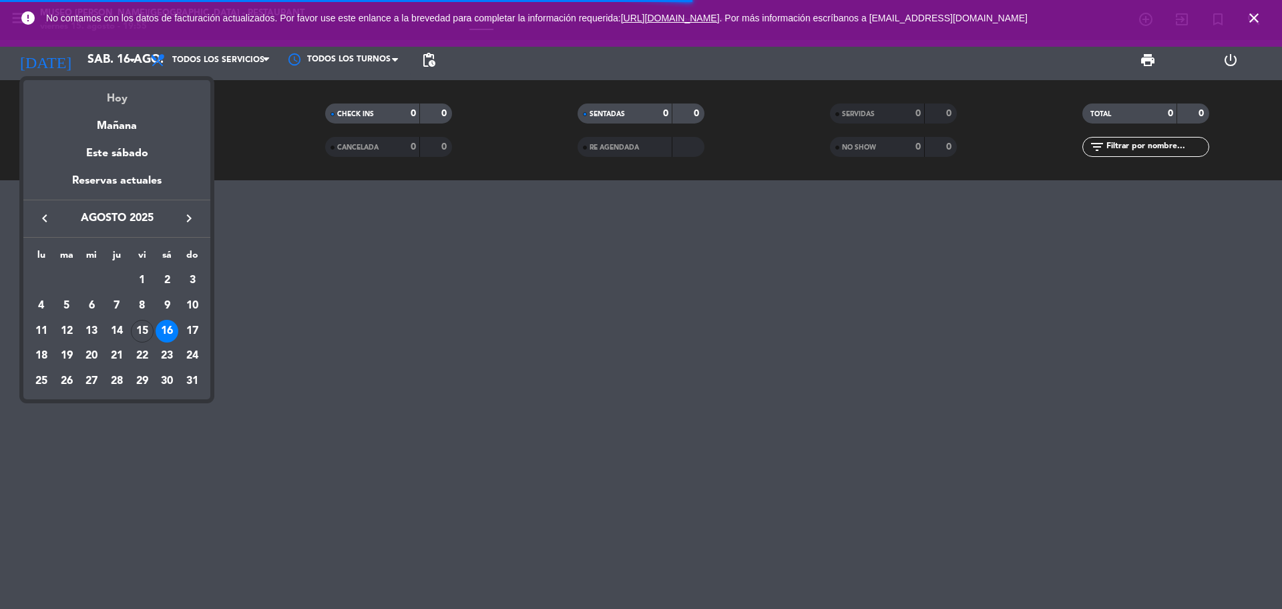
click at [105, 105] on div "Hoy" at bounding box center [116, 93] width 187 height 27
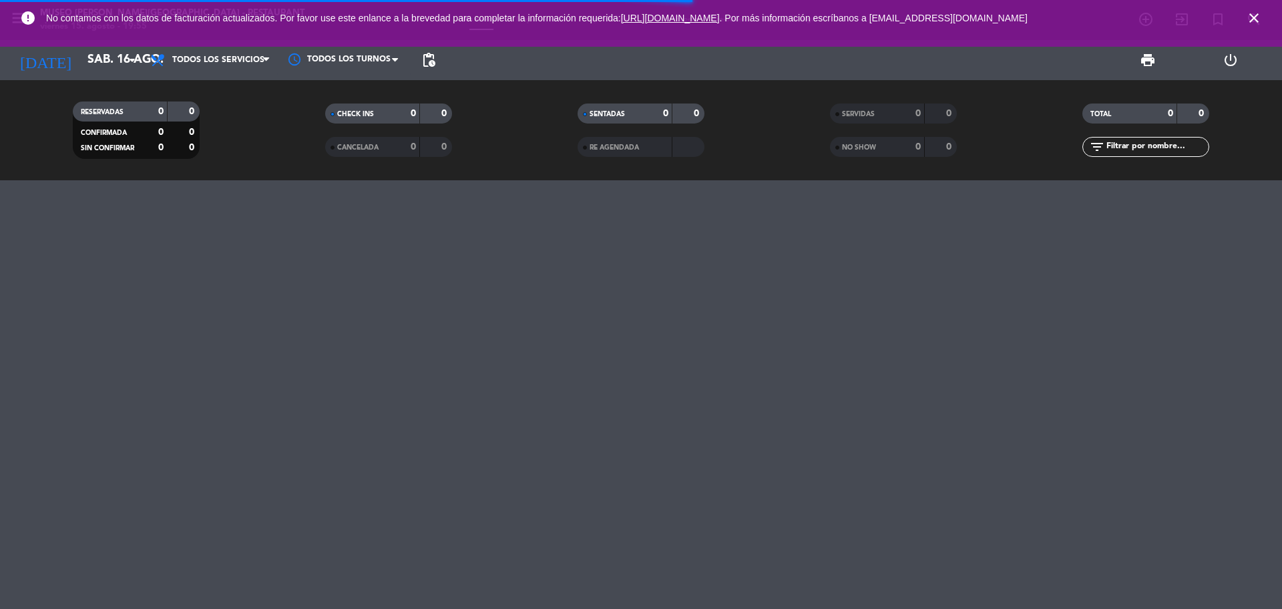
type input "vie. 15 ago."
click at [868, 112] on span "SERVIDAS" at bounding box center [858, 114] width 33 height 7
click at [1253, 17] on icon "close" at bounding box center [1254, 18] width 16 height 16
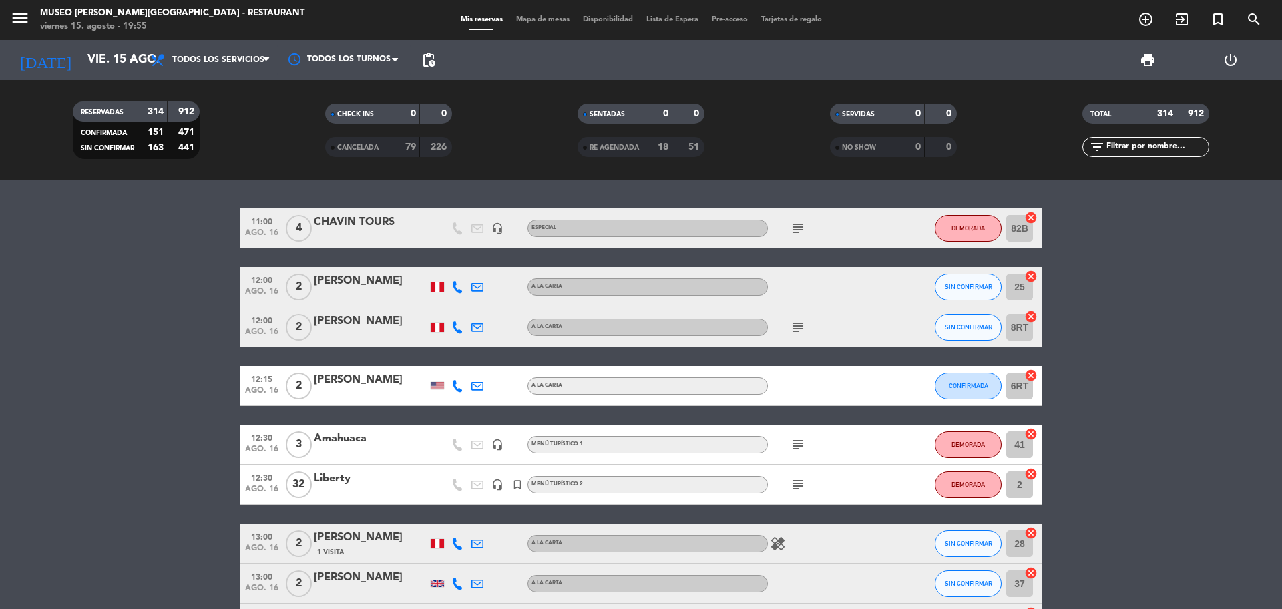
click at [397, 142] on div "79" at bounding box center [403, 147] width 27 height 15
click at [629, 146] on span "RE AGENDADA" at bounding box center [613, 147] width 49 height 7
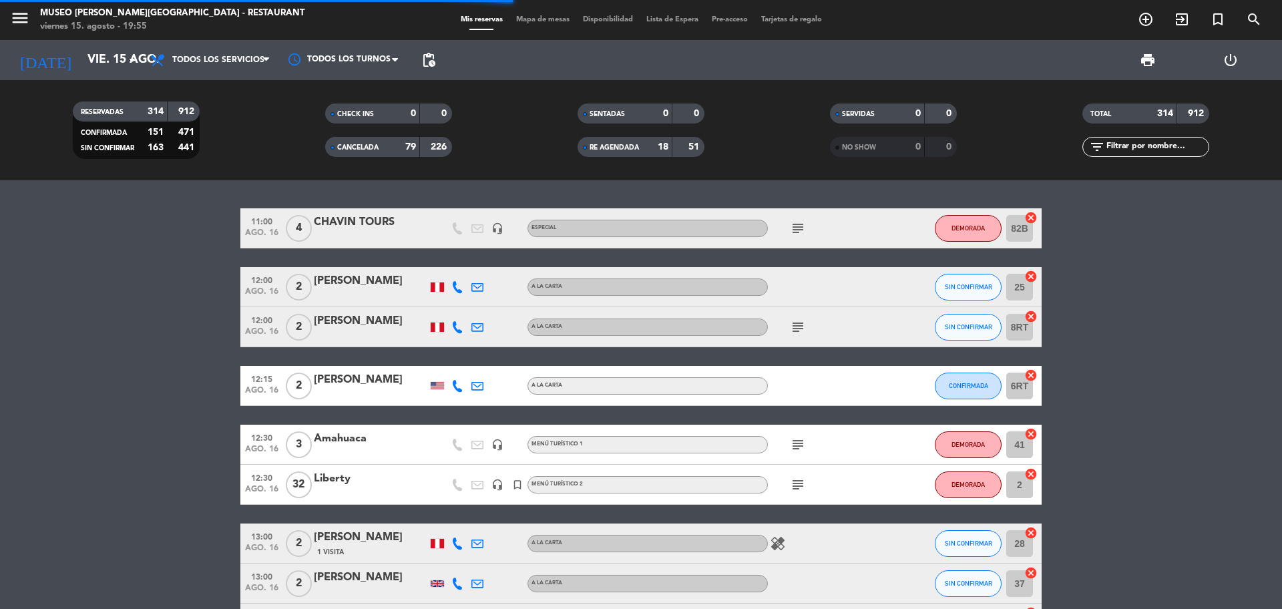
click at [868, 150] on span "NO SHOW" at bounding box center [859, 147] width 34 height 7
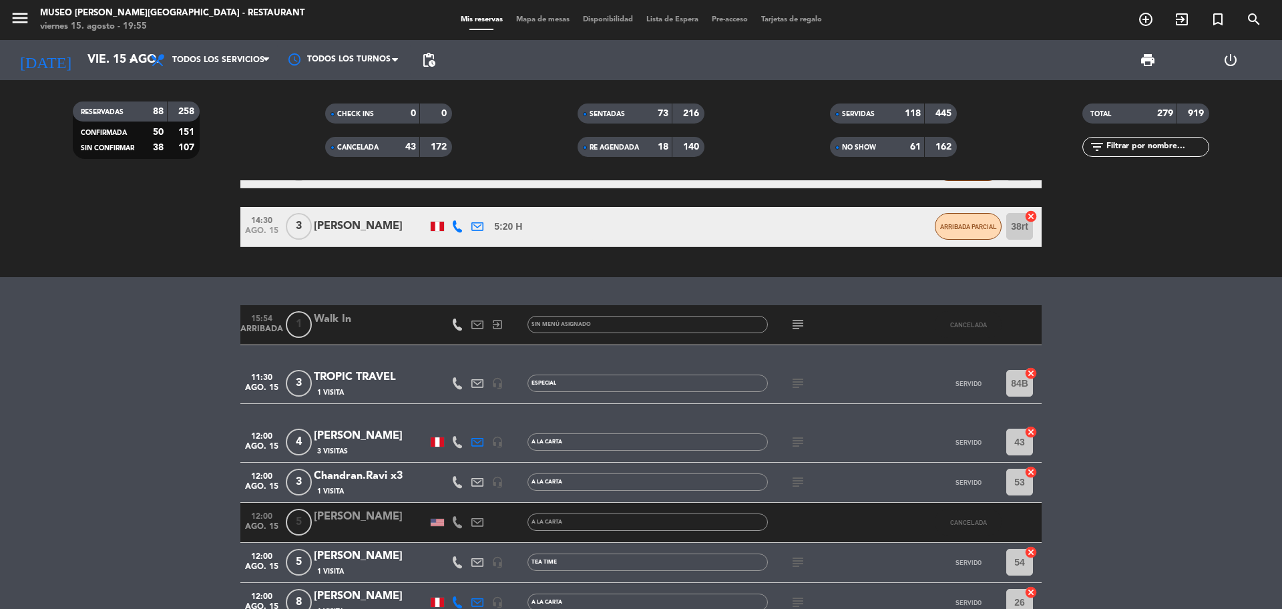
scroll to position [501, 0]
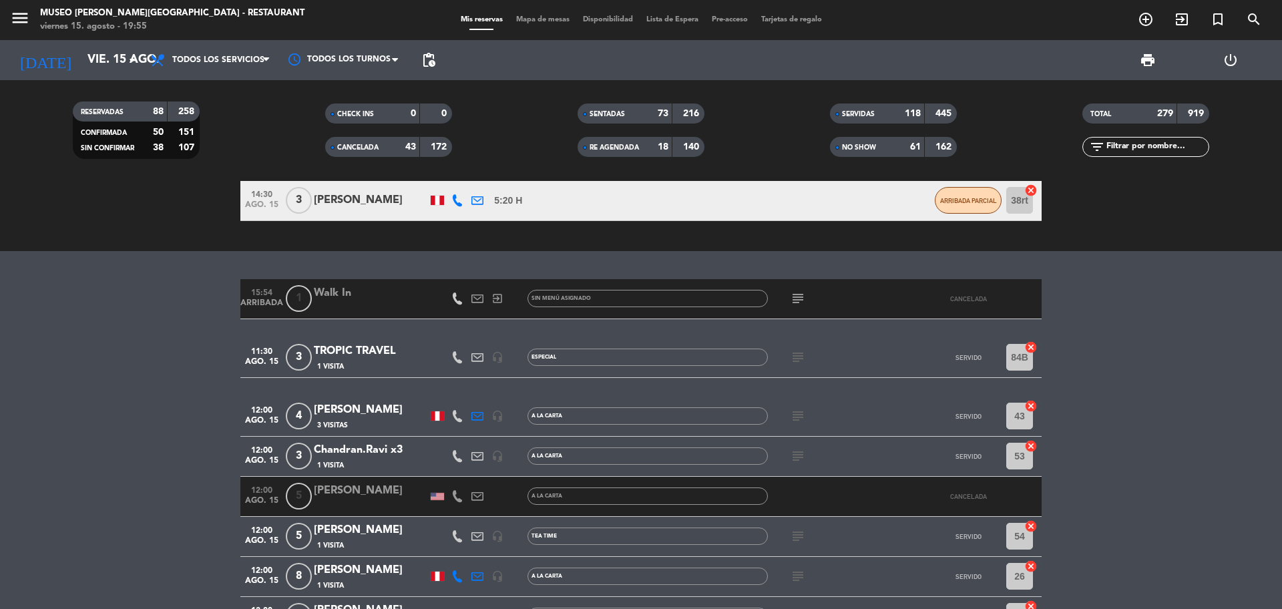
click at [1116, 148] on input "text" at bounding box center [1156, 147] width 103 height 15
click at [374, 350] on div "TROPIC TRAVEL" at bounding box center [370, 350] width 113 height 17
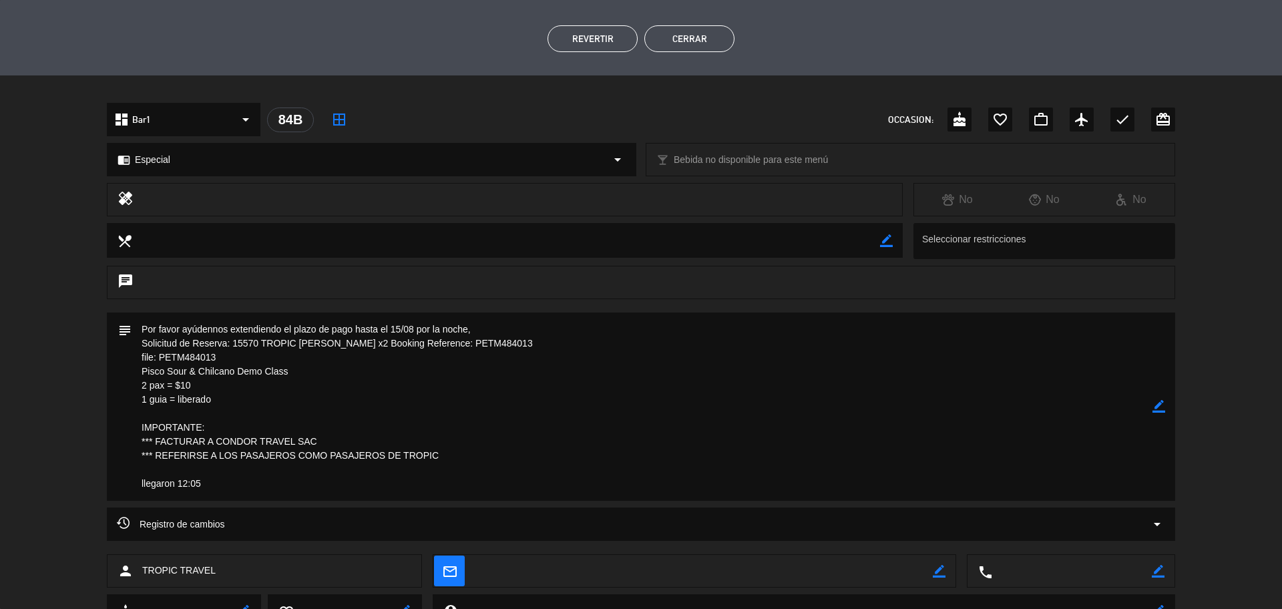
scroll to position [378, 0]
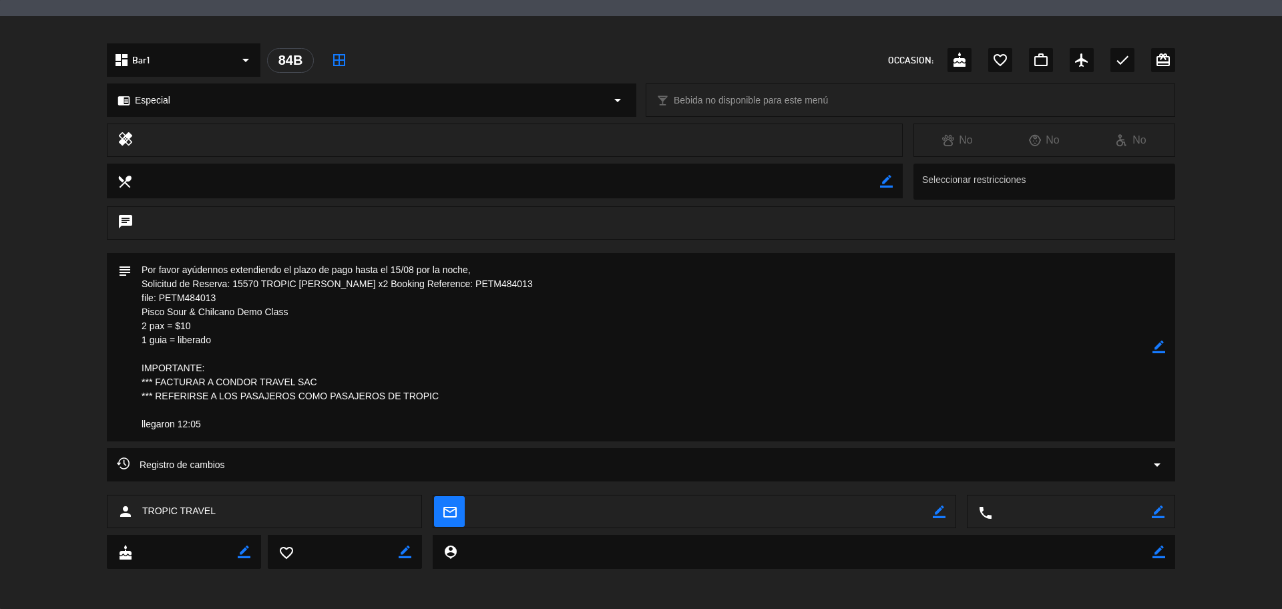
drag, startPoint x: 220, startPoint y: 296, endPoint x: 159, endPoint y: 302, distance: 61.7
click at [159, 302] on textarea at bounding box center [642, 347] width 1021 height 188
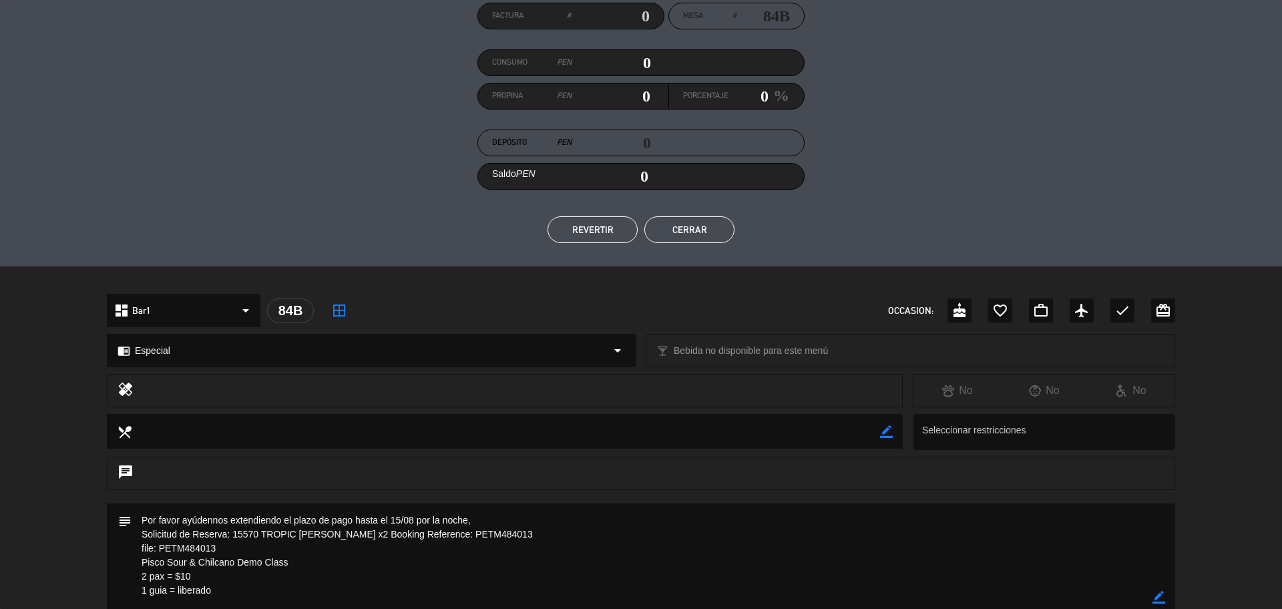
click at [693, 238] on button "Cerrar" at bounding box center [689, 229] width 90 height 27
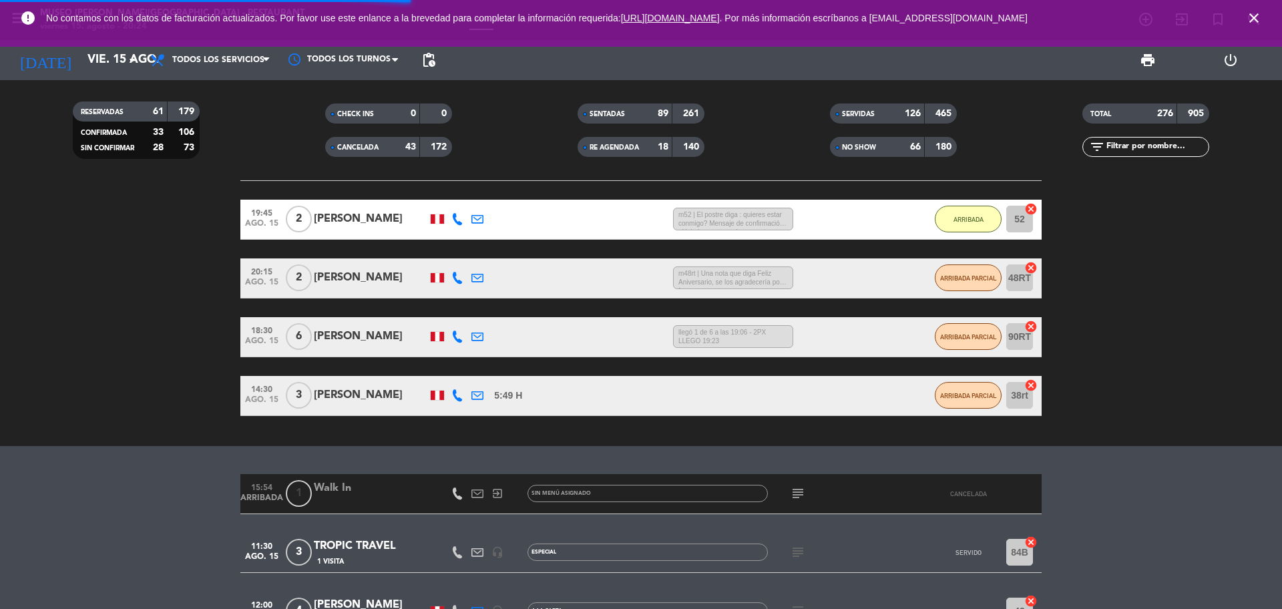
click at [1260, 17] on icon "close" at bounding box center [1254, 18] width 16 height 16
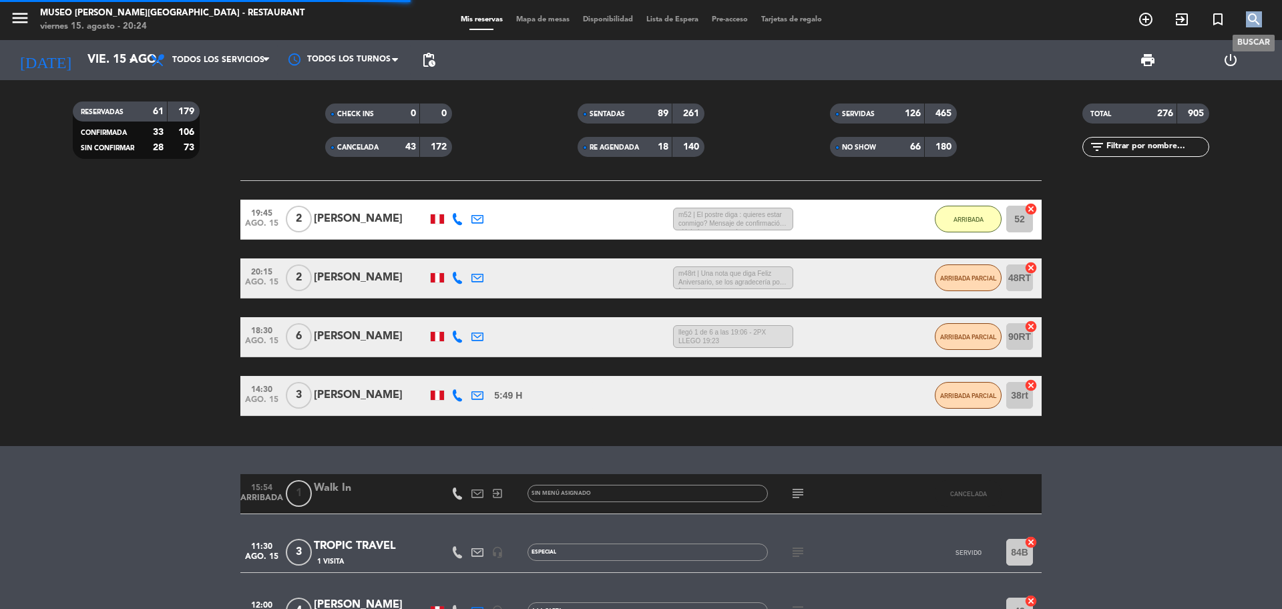
click at [1260, 17] on icon "search" at bounding box center [1254, 19] width 16 height 16
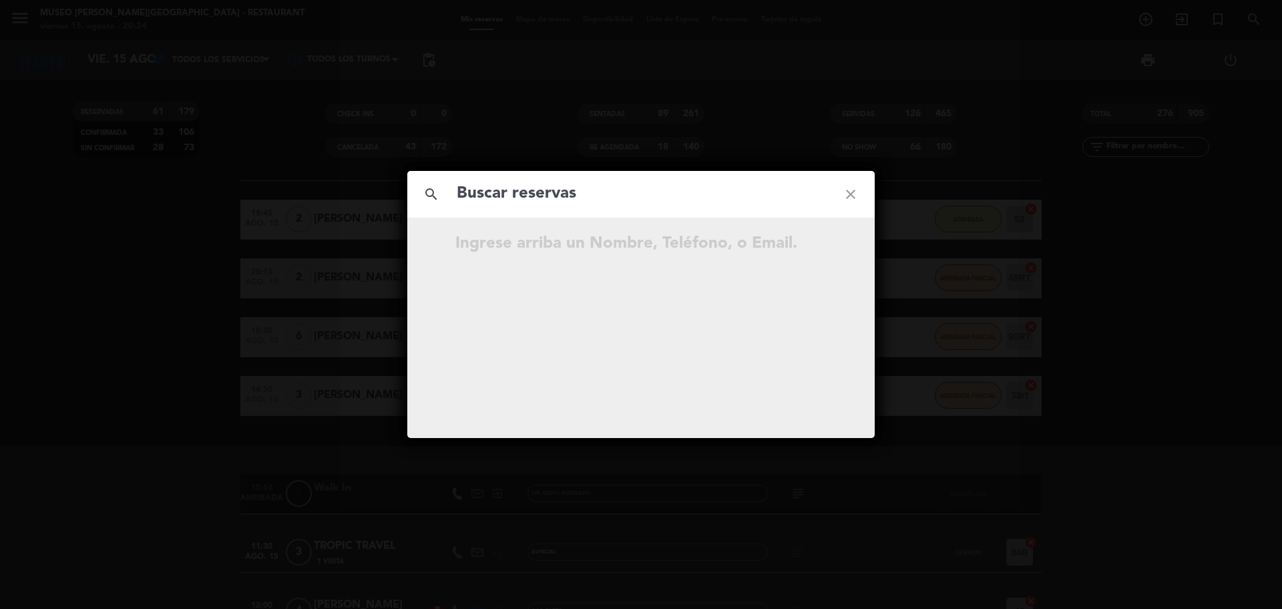
click at [730, 195] on input "text" at bounding box center [640, 193] width 371 height 27
click at [527, 201] on input "934 612 165" at bounding box center [640, 193] width 371 height 27
type input "934612165"
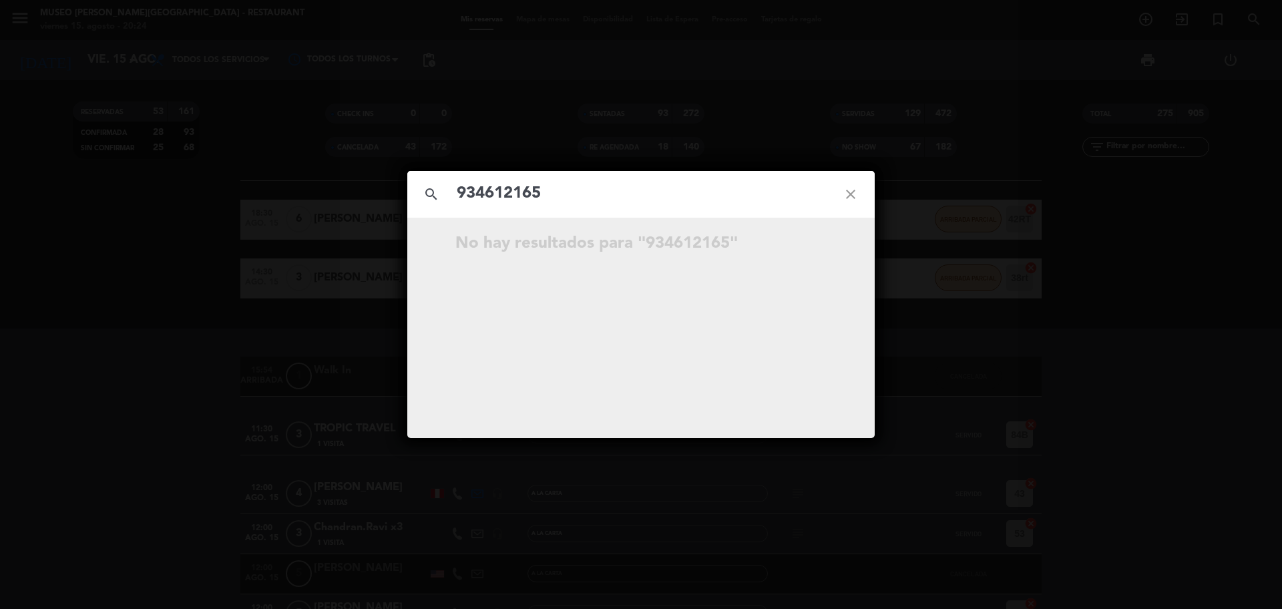
click at [582, 194] on input "934612165" at bounding box center [640, 193] width 371 height 27
click at [818, 241] on icon "open_in_new" at bounding box center [817, 246] width 16 height 16
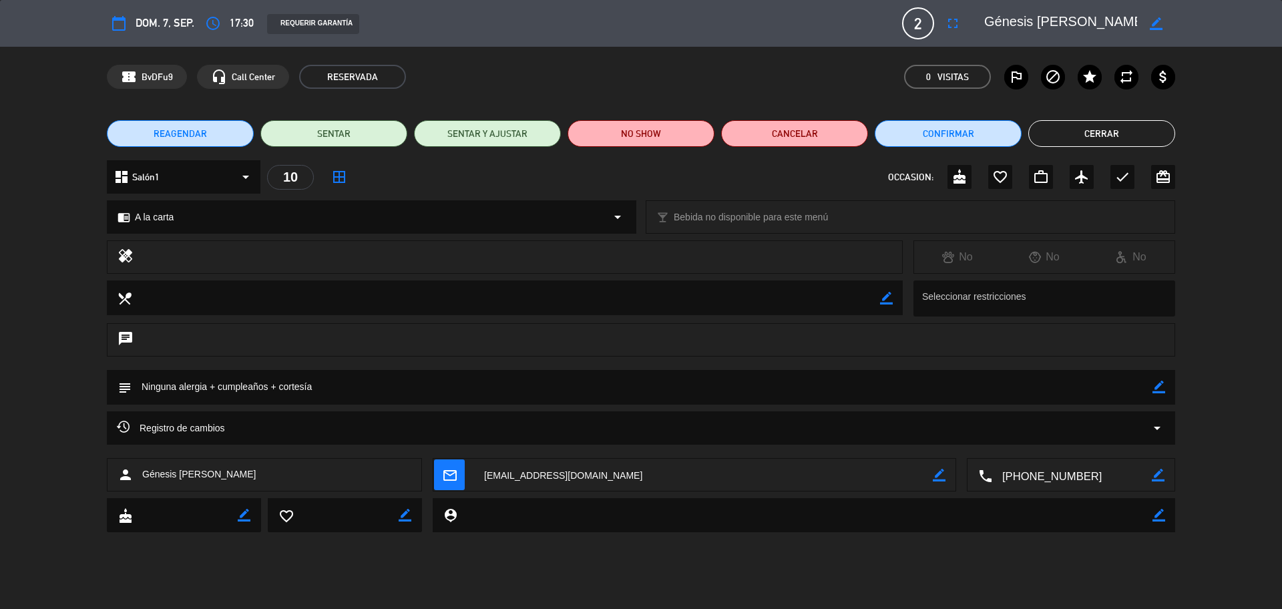
click at [1156, 389] on icon "border_color" at bounding box center [1158, 387] width 13 height 13
click at [1055, 130] on button "Cerrar" at bounding box center [1101, 133] width 147 height 27
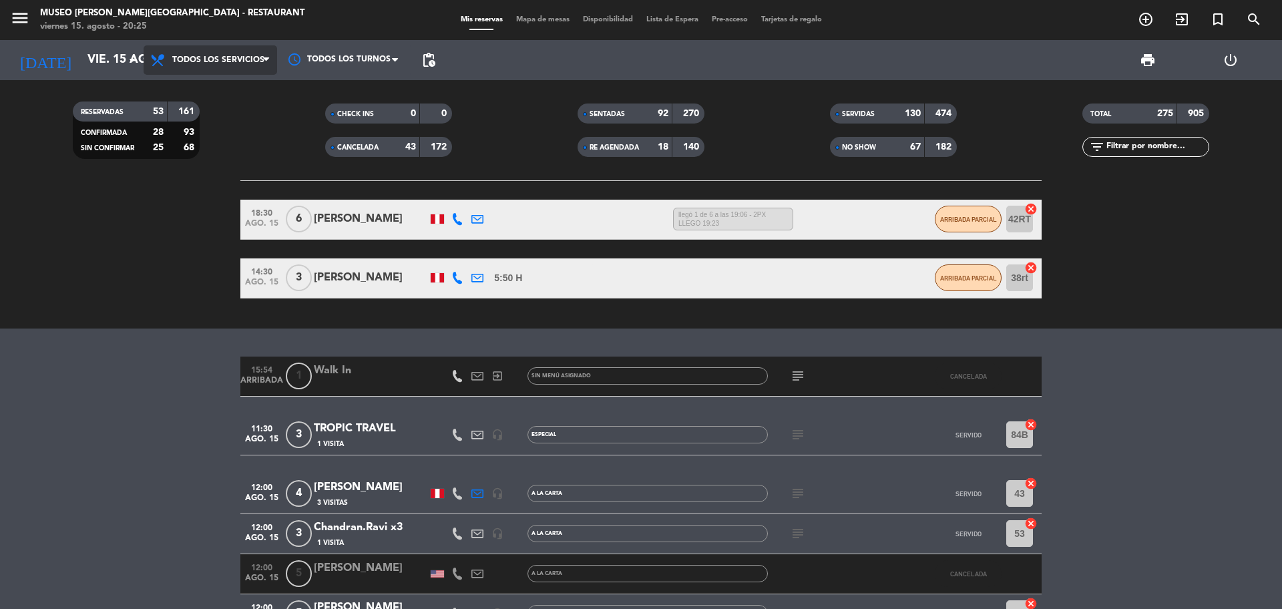
click at [205, 65] on span "Todos los servicios" at bounding box center [211, 59] width 134 height 29
click at [224, 179] on div "menu Museo Larco Café - Restaurant viernes 15. agosto - 20:25 Mis reservas Mapa…" at bounding box center [641, 90] width 1282 height 180
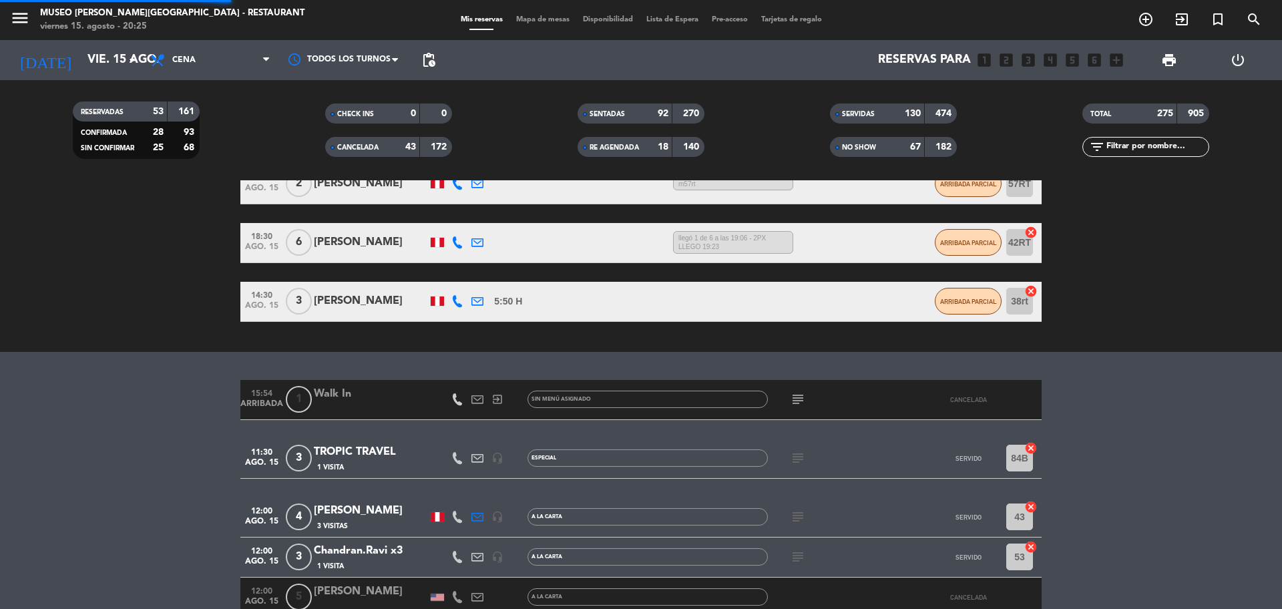
scroll to position [534, 0]
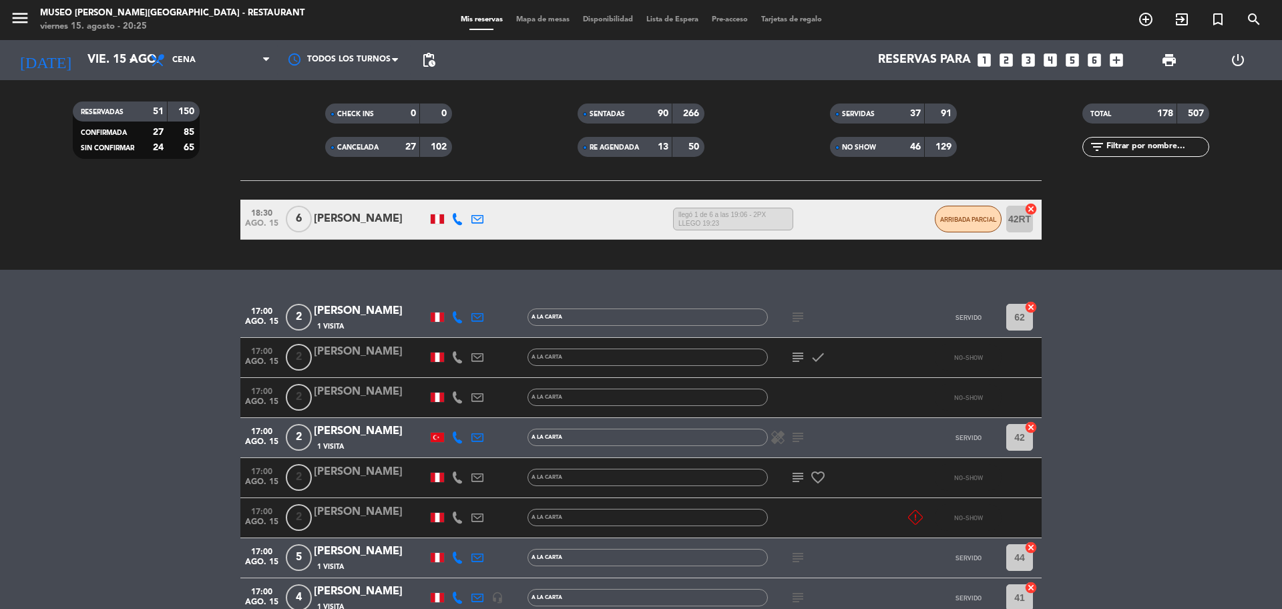
click at [1010, 57] on icon "looks_two" at bounding box center [1005, 59] width 17 height 17
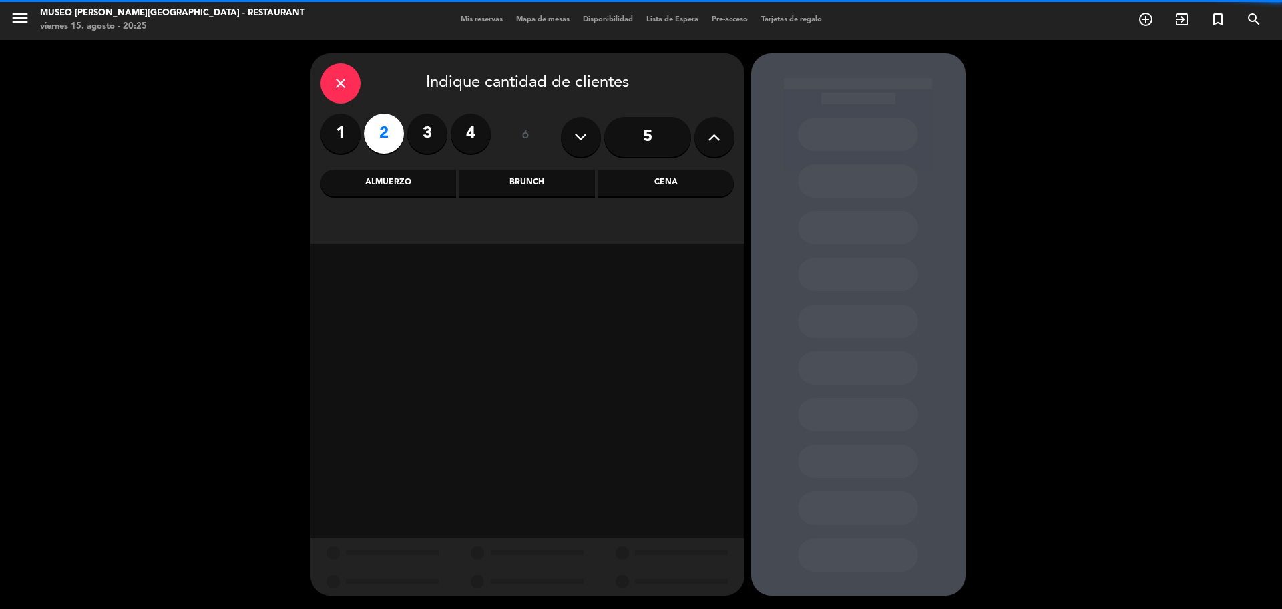
click at [684, 190] on div "Cena" at bounding box center [666, 183] width 136 height 27
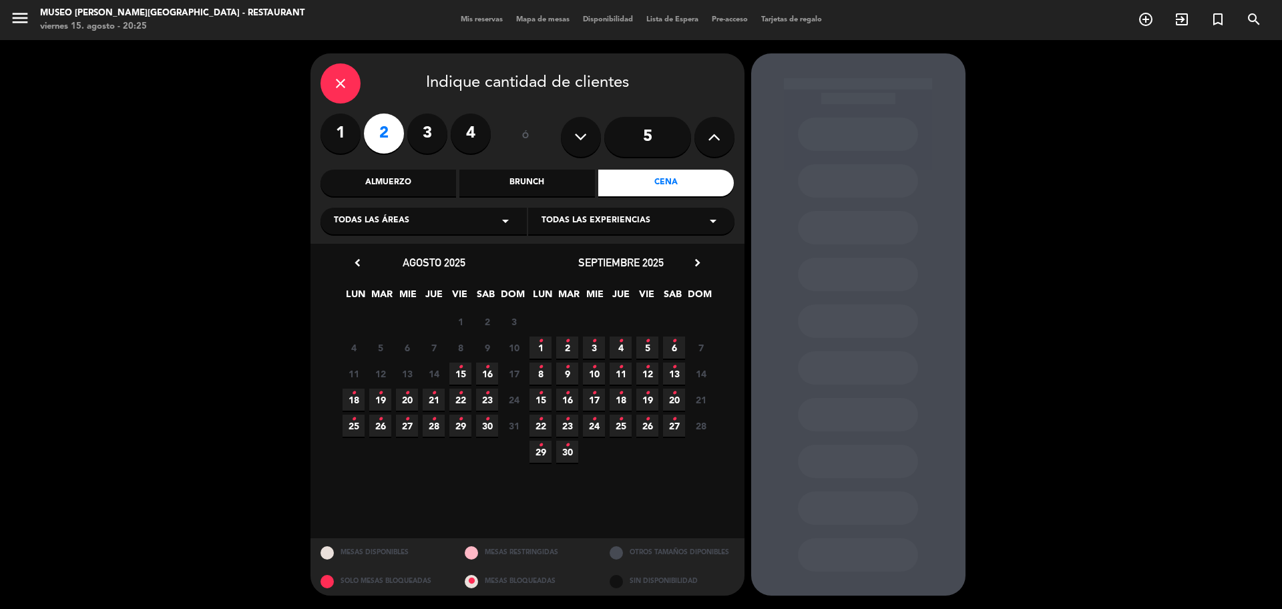
drag, startPoint x: 352, startPoint y: 401, endPoint x: 216, endPoint y: 35, distance: 390.6
click at [352, 400] on icon "•" at bounding box center [353, 393] width 5 height 21
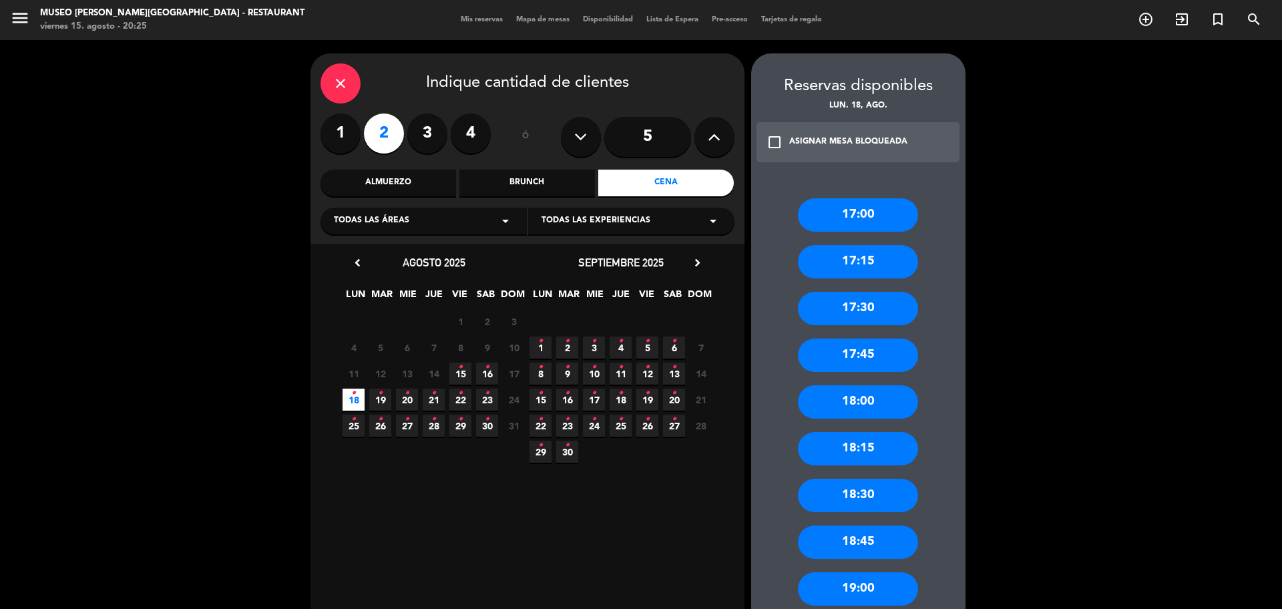
click at [439, 184] on div "Almuerzo" at bounding box center [388, 183] width 136 height 27
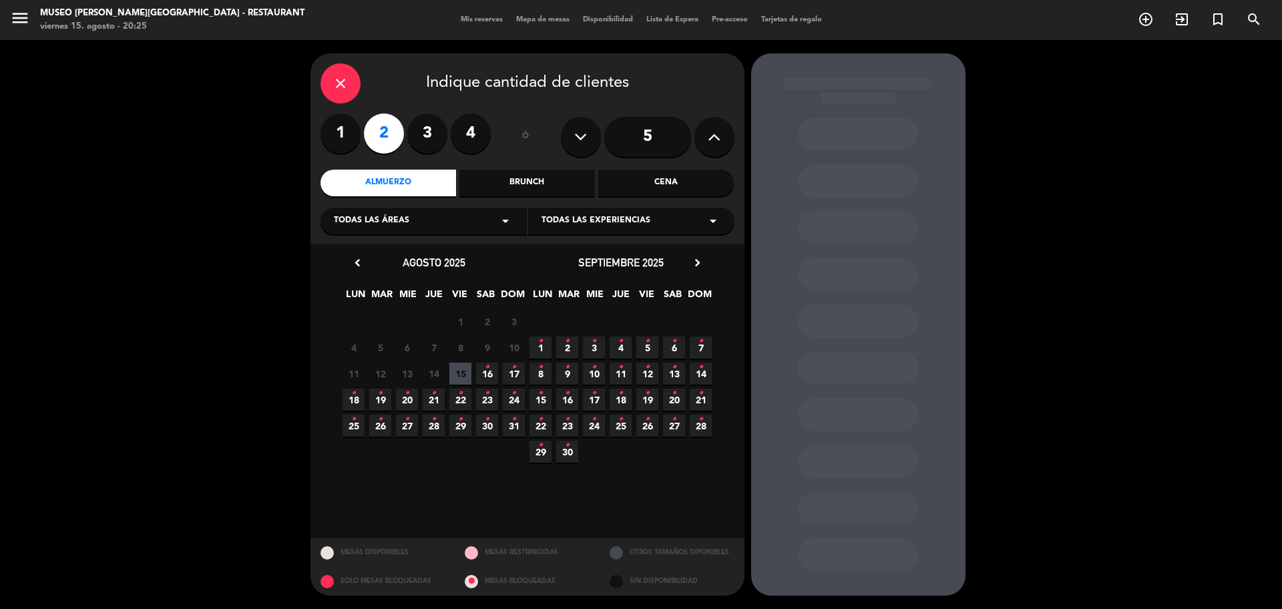
click at [525, 368] on div "11 12 13 14 15 16 • 17 •" at bounding box center [433, 373] width 187 height 26
click at [515, 370] on icon "•" at bounding box center [513, 366] width 5 height 21
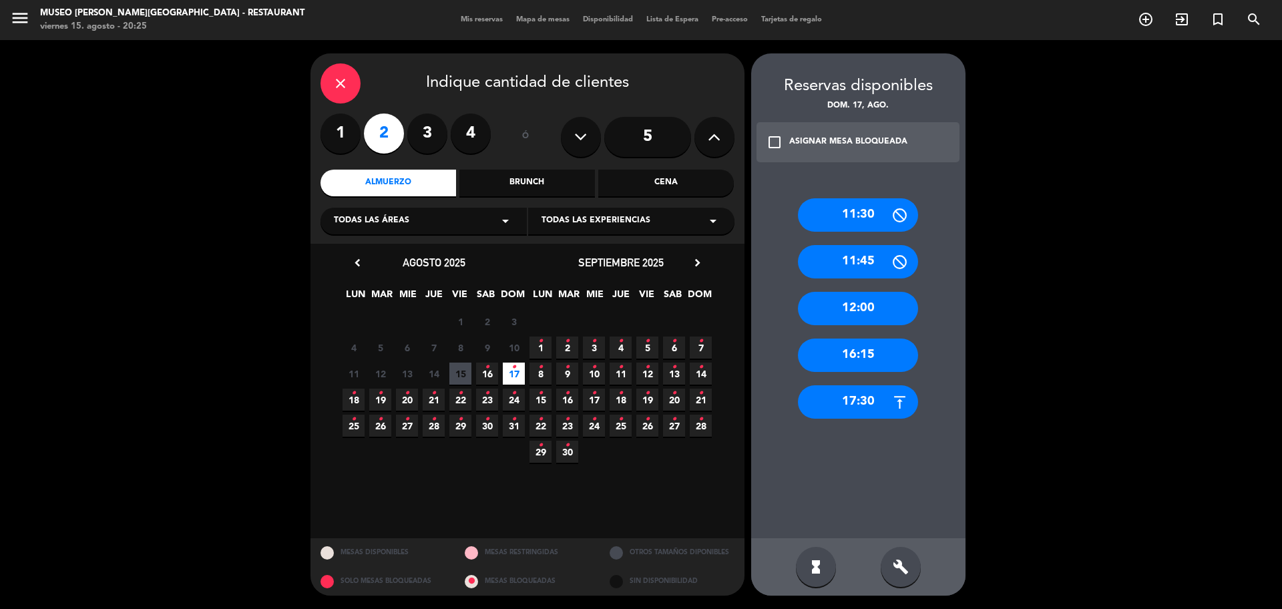
click at [517, 374] on span "17 •" at bounding box center [514, 373] width 22 height 22
click at [876, 314] on div "12:00" at bounding box center [858, 308] width 120 height 33
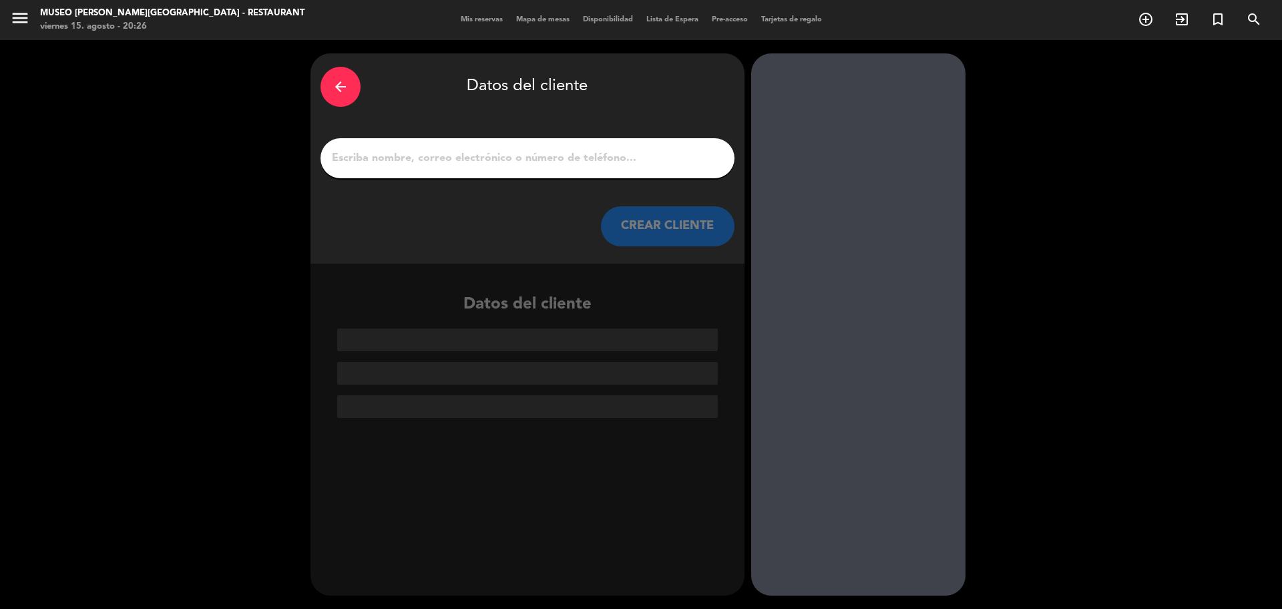
click at [583, 158] on input "1" at bounding box center [527, 158] width 394 height 19
paste input "[PERSON_NAME]"
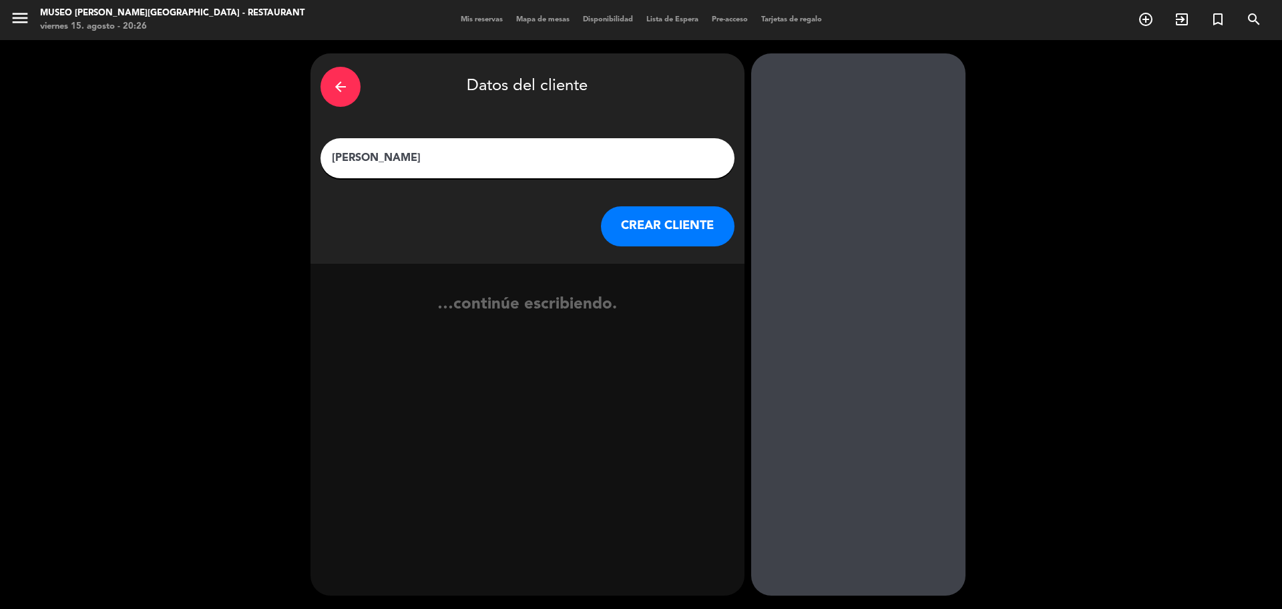
type input "[PERSON_NAME]"
click at [653, 218] on button "CREAR CLIENTE" at bounding box center [668, 226] width 134 height 40
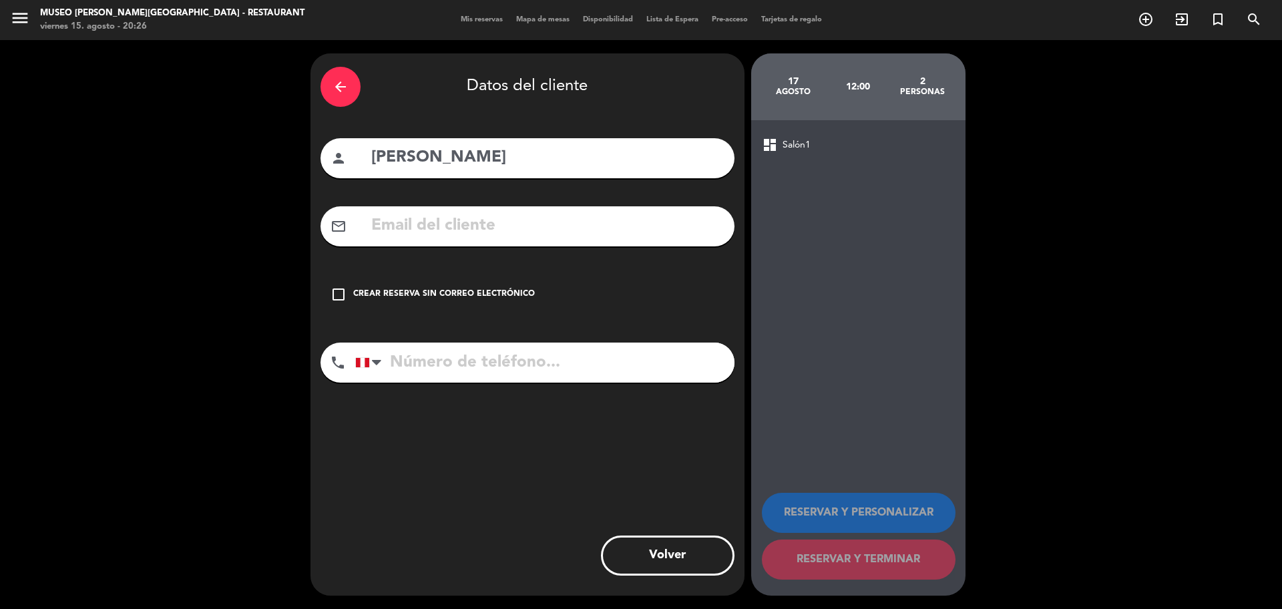
click at [484, 234] on input "text" at bounding box center [547, 225] width 354 height 27
click at [482, 278] on div "check_box_outline_blank Crear reserva sin correo electrónico" at bounding box center [527, 294] width 414 height 40
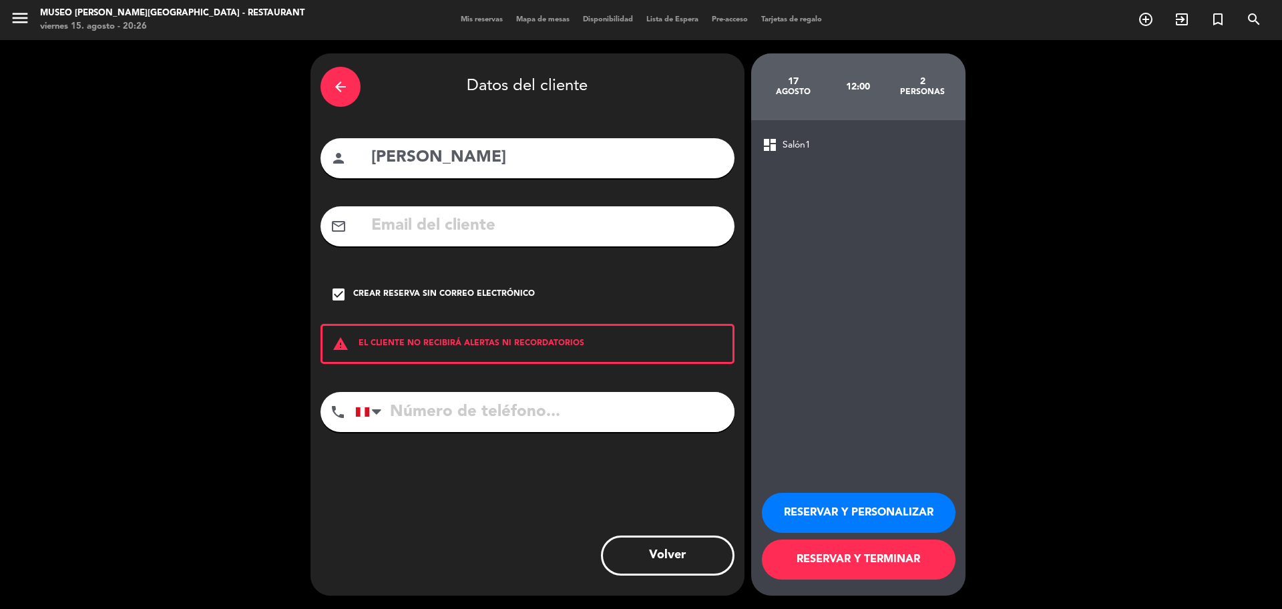
click at [419, 411] on input "tel" at bounding box center [544, 412] width 379 height 40
paste input "927040290"
type input "927040290"
click at [835, 497] on button "RESERVAR Y PERSONALIZAR" at bounding box center [859, 513] width 194 height 40
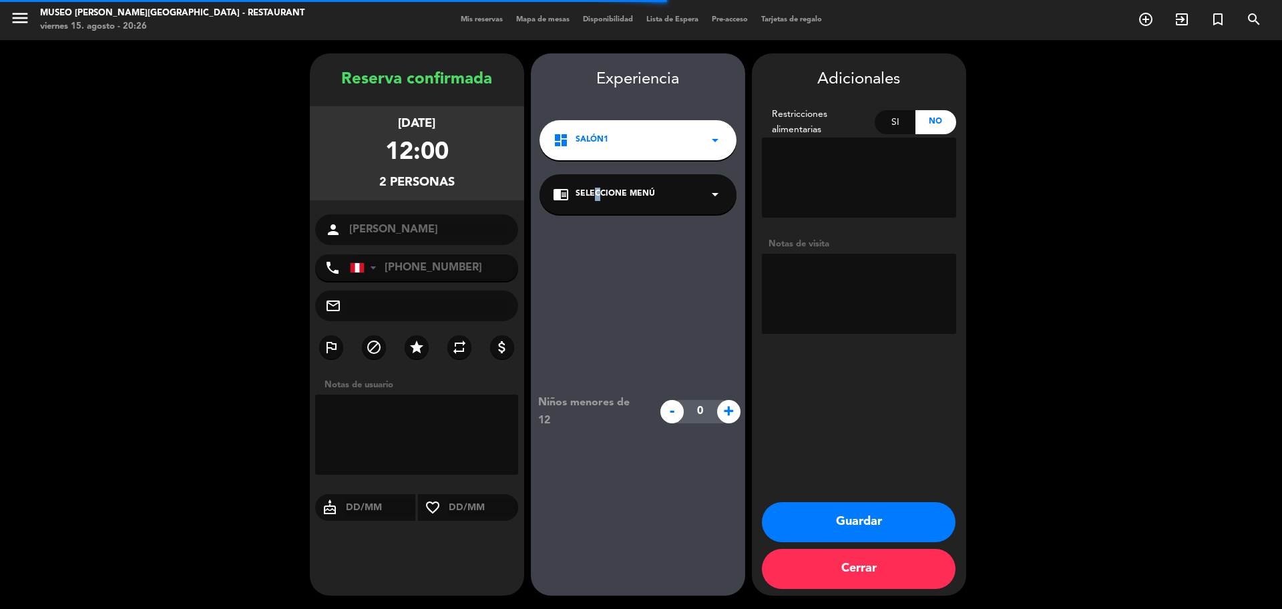
click at [592, 198] on span "Seleccione Menú" at bounding box center [614, 194] width 79 height 13
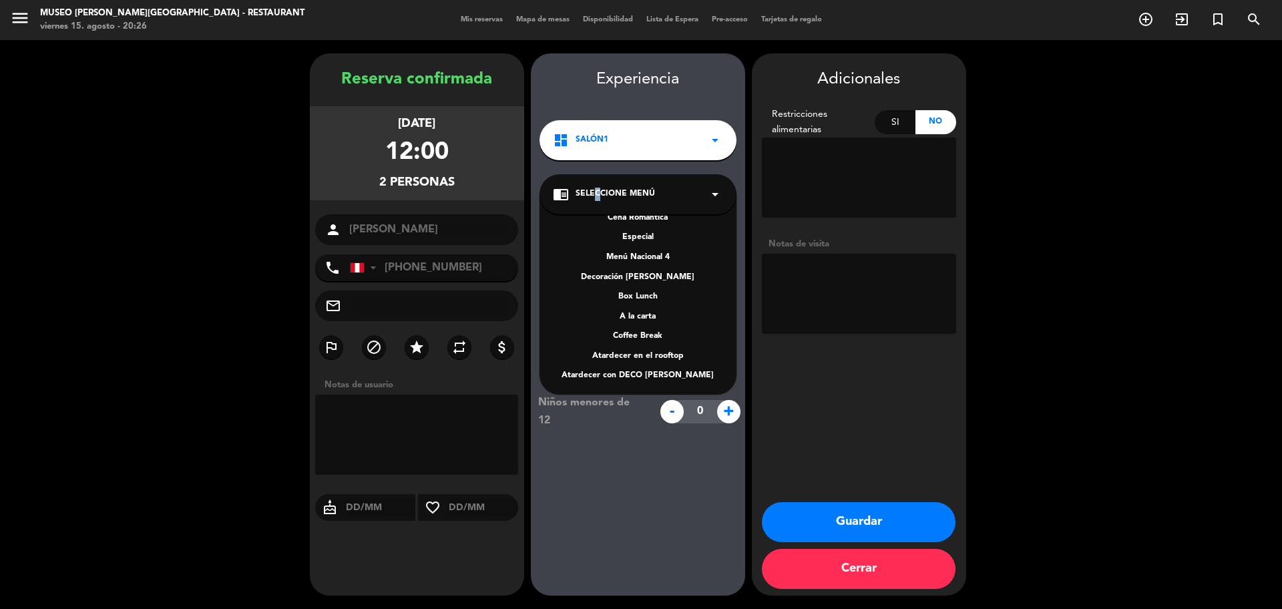
scroll to position [172, 0]
click at [659, 312] on div "A la carta" at bounding box center [638, 315] width 170 height 13
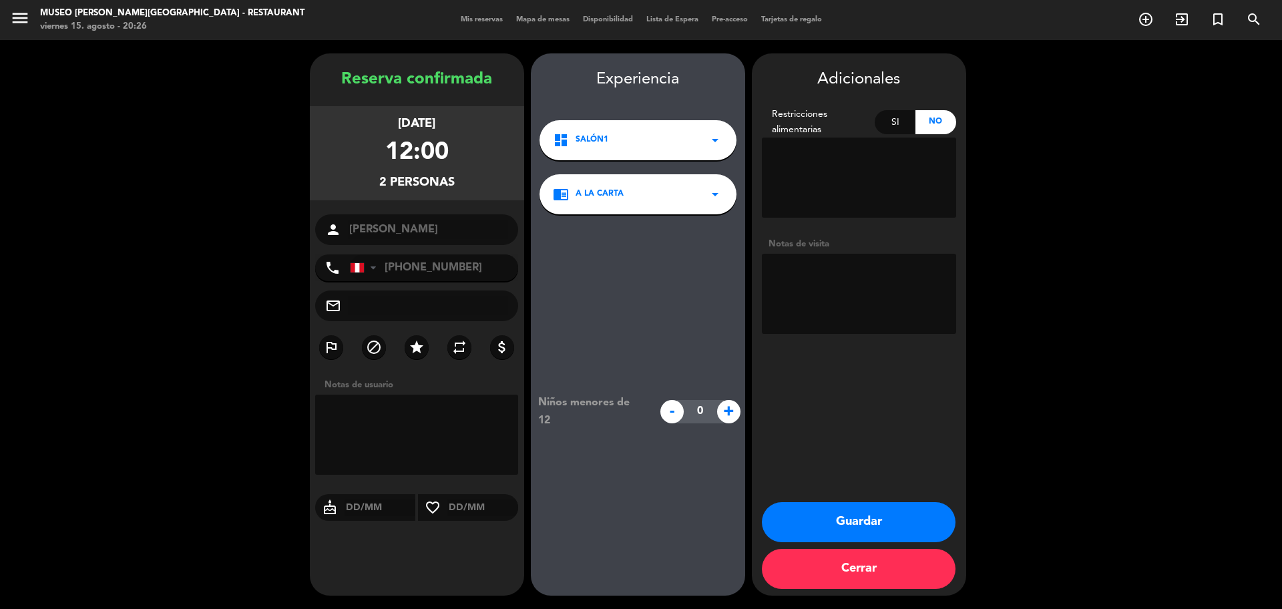
click at [875, 270] on textarea at bounding box center [859, 294] width 194 height 80
paste textarea "Distrito de procedencia:Pueblo libre Alergias:Ninguna"
type textarea "Distrito de procedencia:Pueblo libre Alergias:Ninguna"
click at [856, 518] on button "Guardar" at bounding box center [859, 522] width 194 height 40
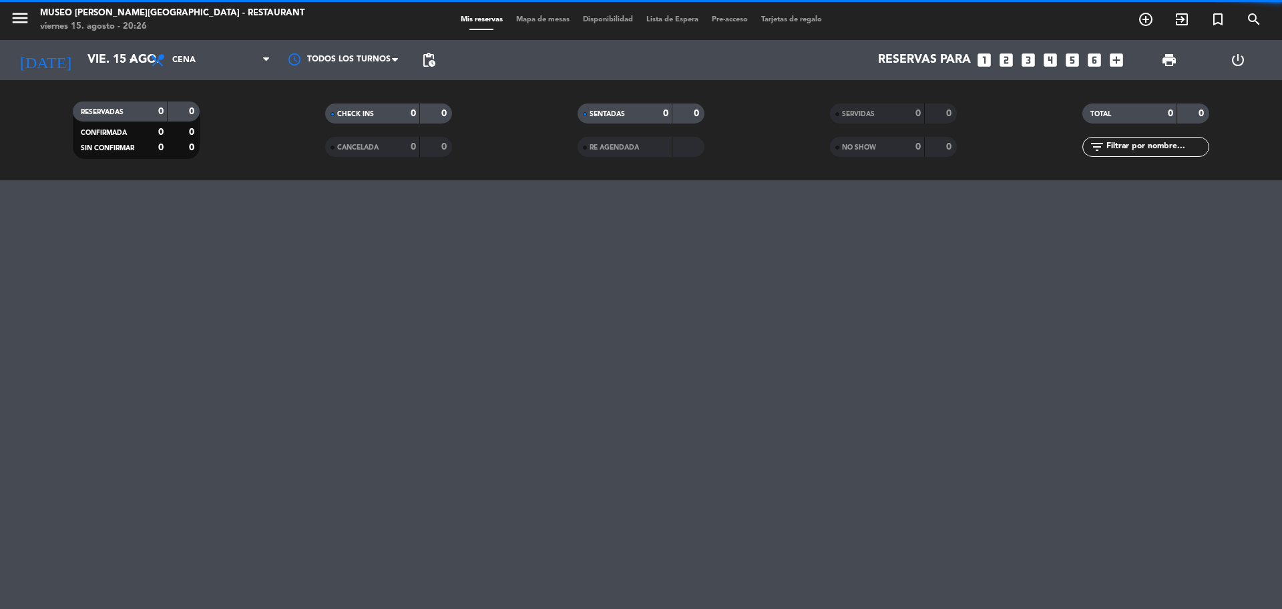
click at [1111, 146] on input "text" at bounding box center [1156, 147] width 103 height 15
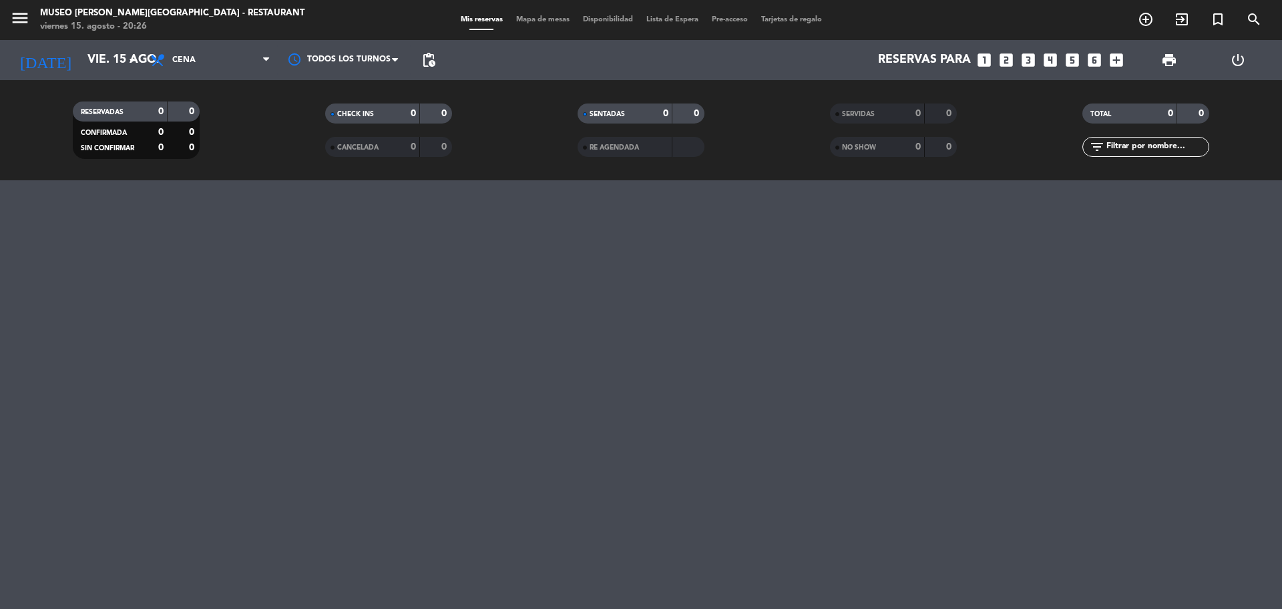
type input "x"
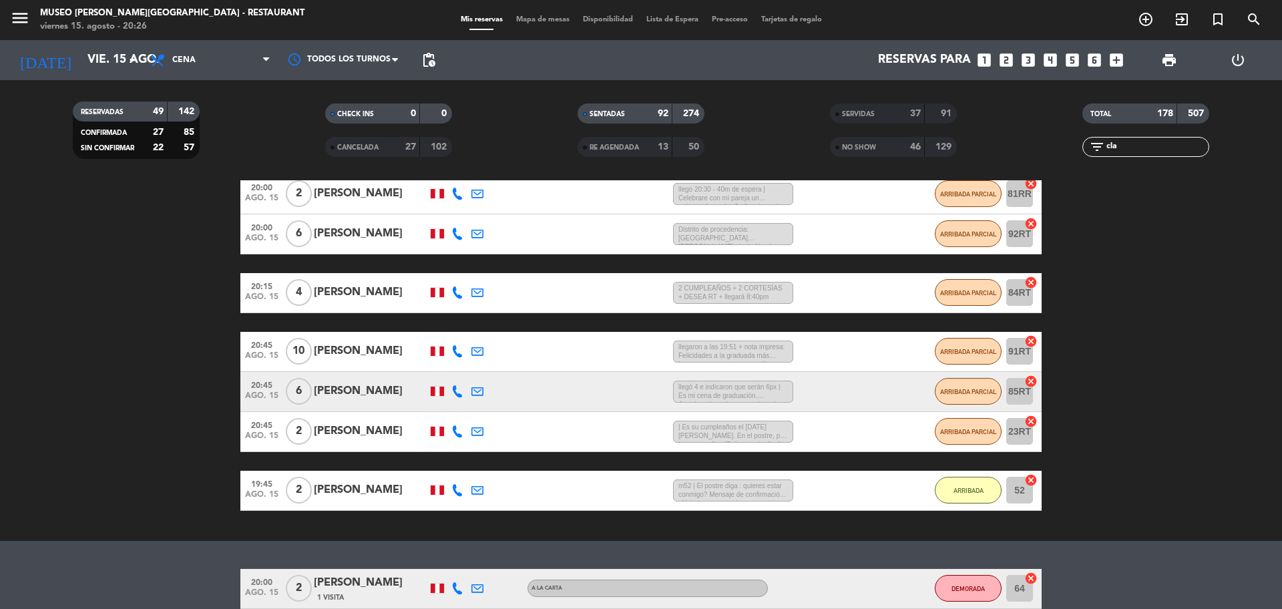
scroll to position [295, 0]
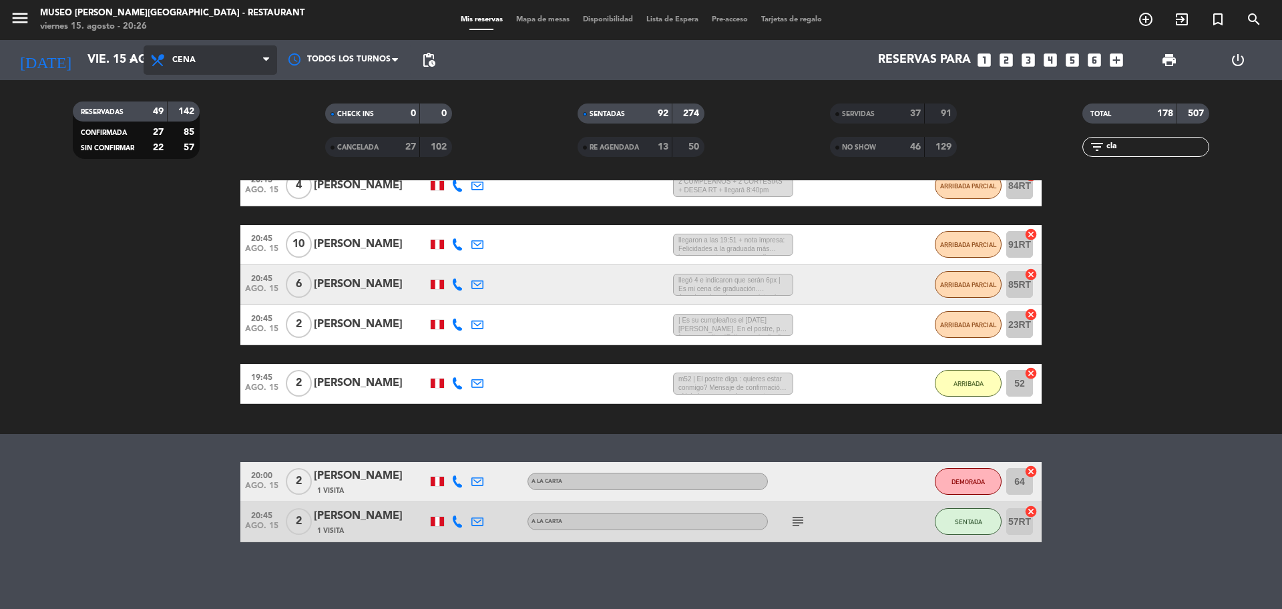
type input "cla"
click at [188, 65] on span "Cena" at bounding box center [211, 59] width 134 height 29
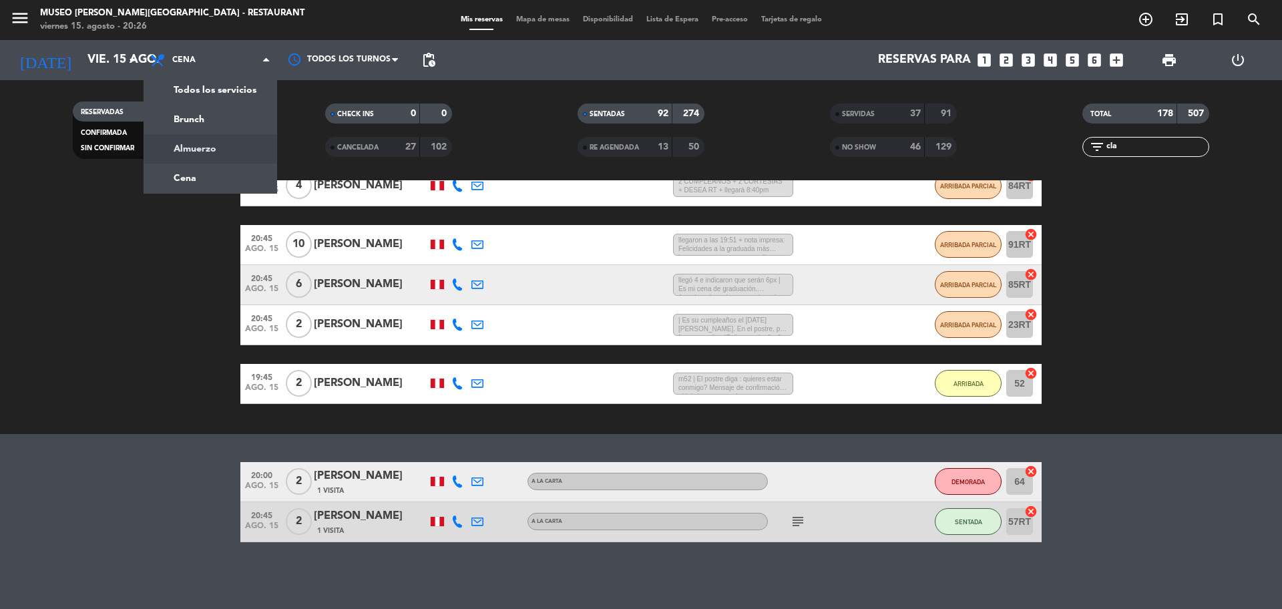
click at [210, 155] on div "menu Museo Larco Café - Restaurant viernes 15. agosto - 20:26 Mis reservas Mapa…" at bounding box center [641, 90] width 1282 height 180
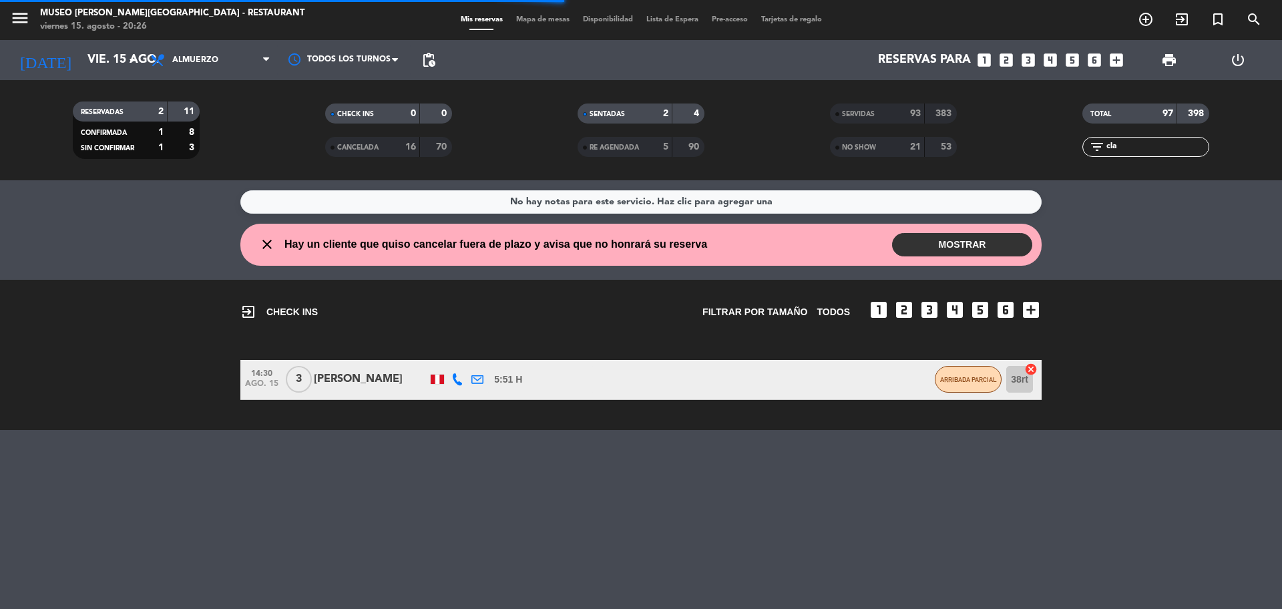
scroll to position [0, 0]
click at [1137, 146] on input "cla" at bounding box center [1156, 147] width 103 height 15
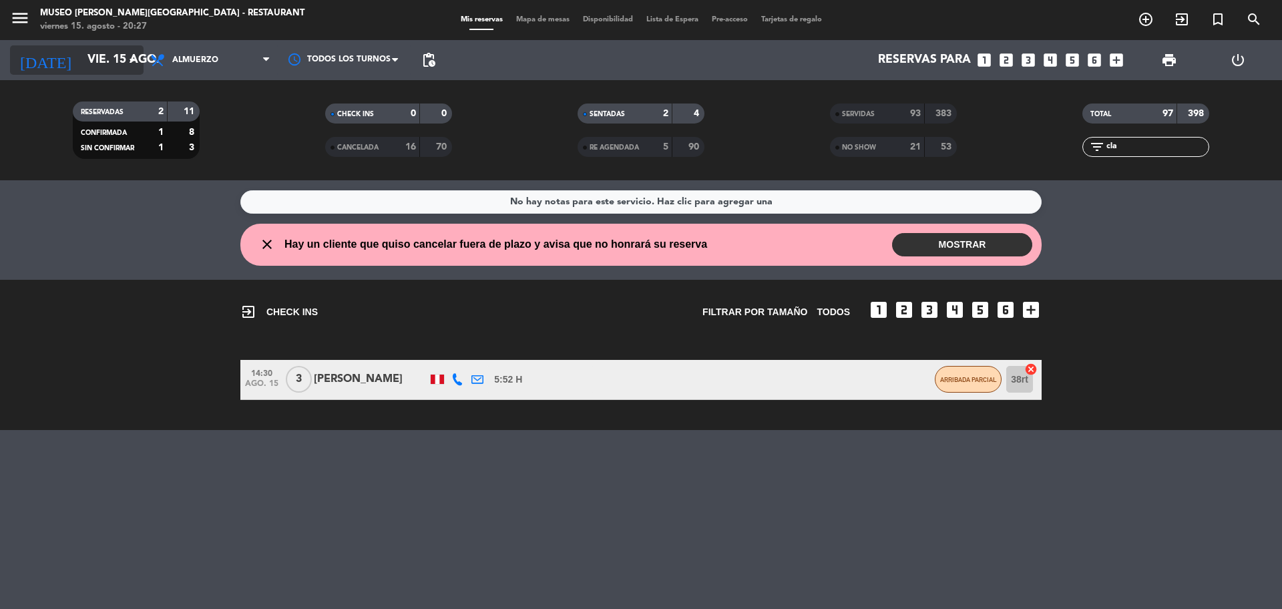
click at [101, 61] on input "vie. 15 ago." at bounding box center [158, 60] width 155 height 27
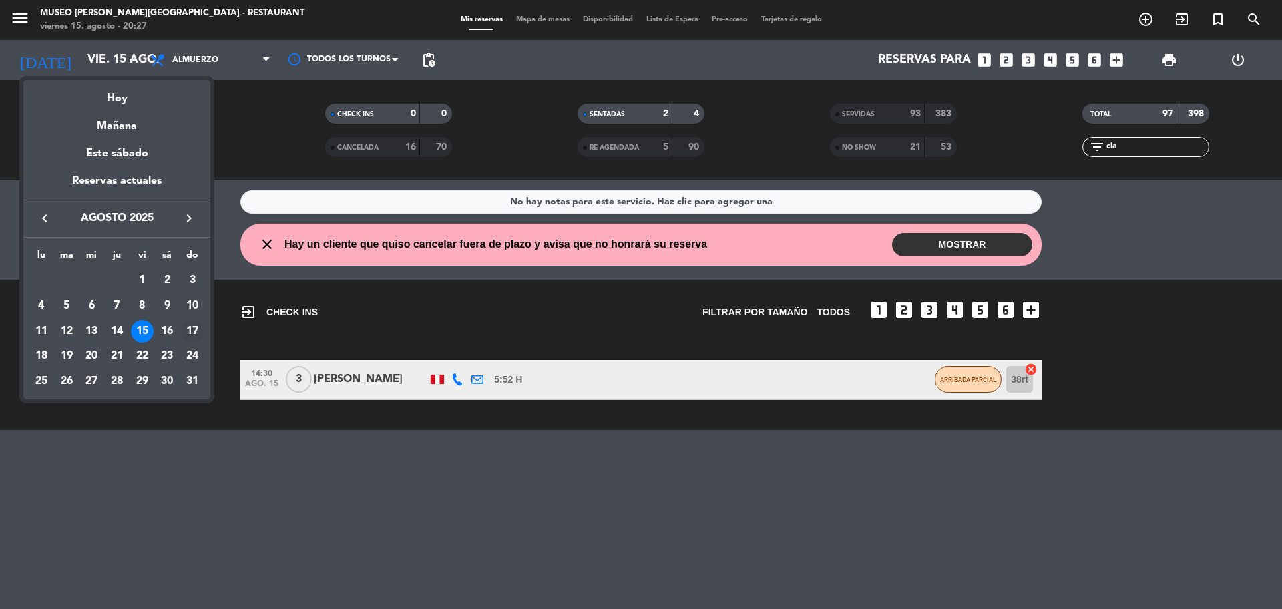
click at [187, 334] on div "17" at bounding box center [192, 331] width 23 height 23
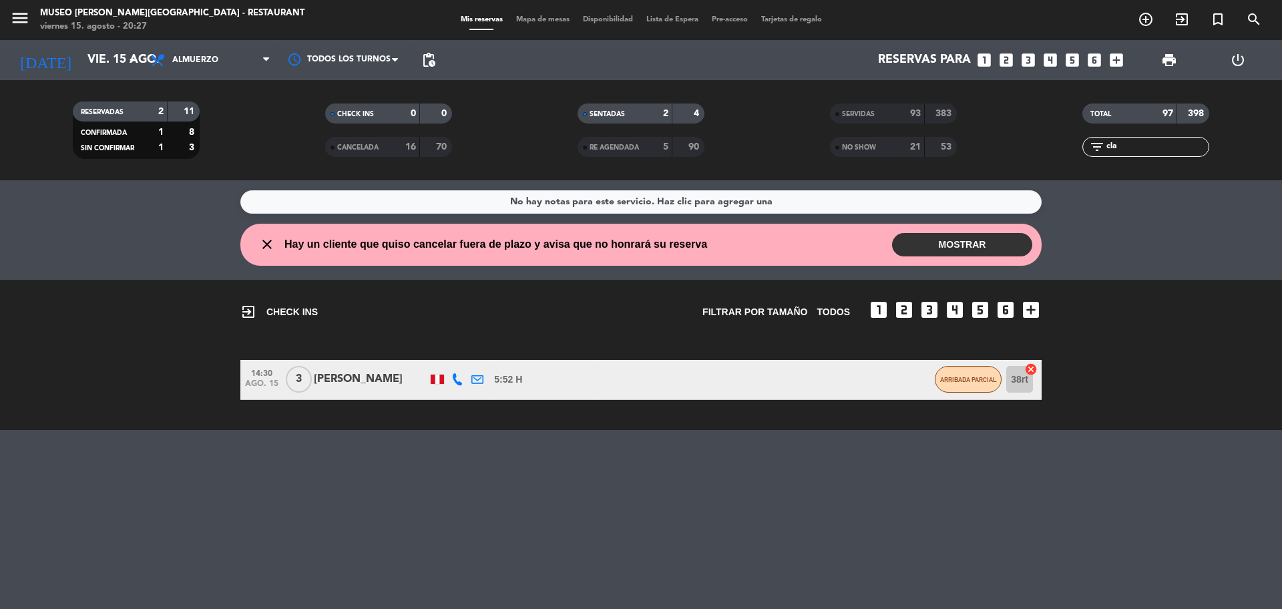
type input "dom. 17 ago."
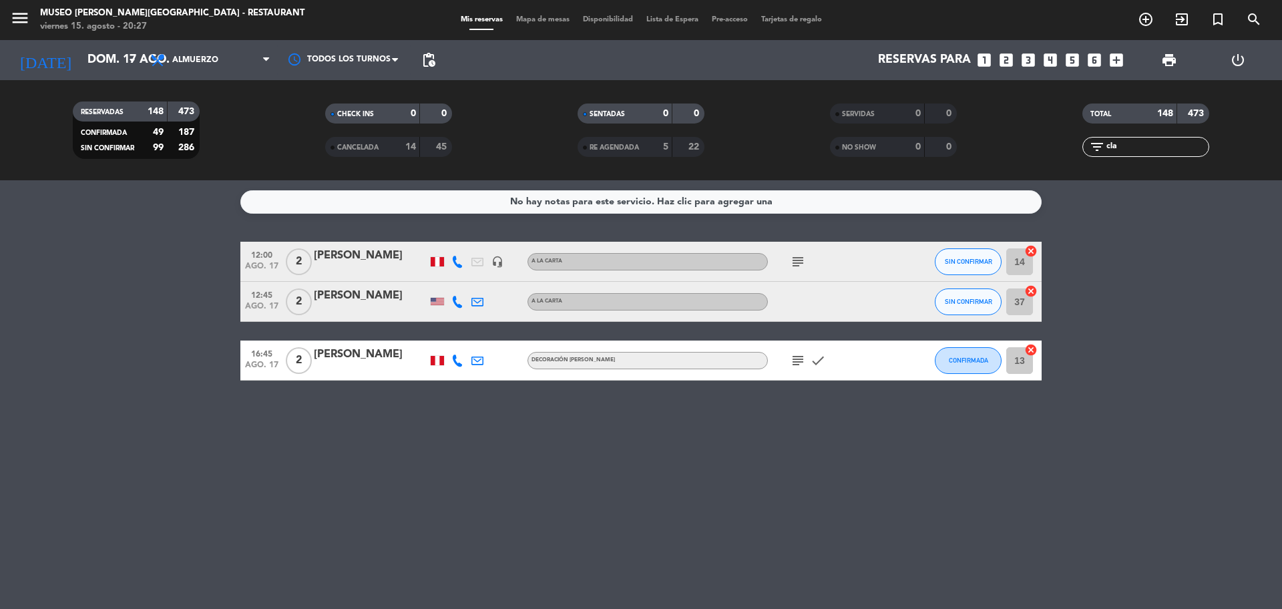
click at [370, 260] on div "[PERSON_NAME]" at bounding box center [370, 255] width 113 height 17
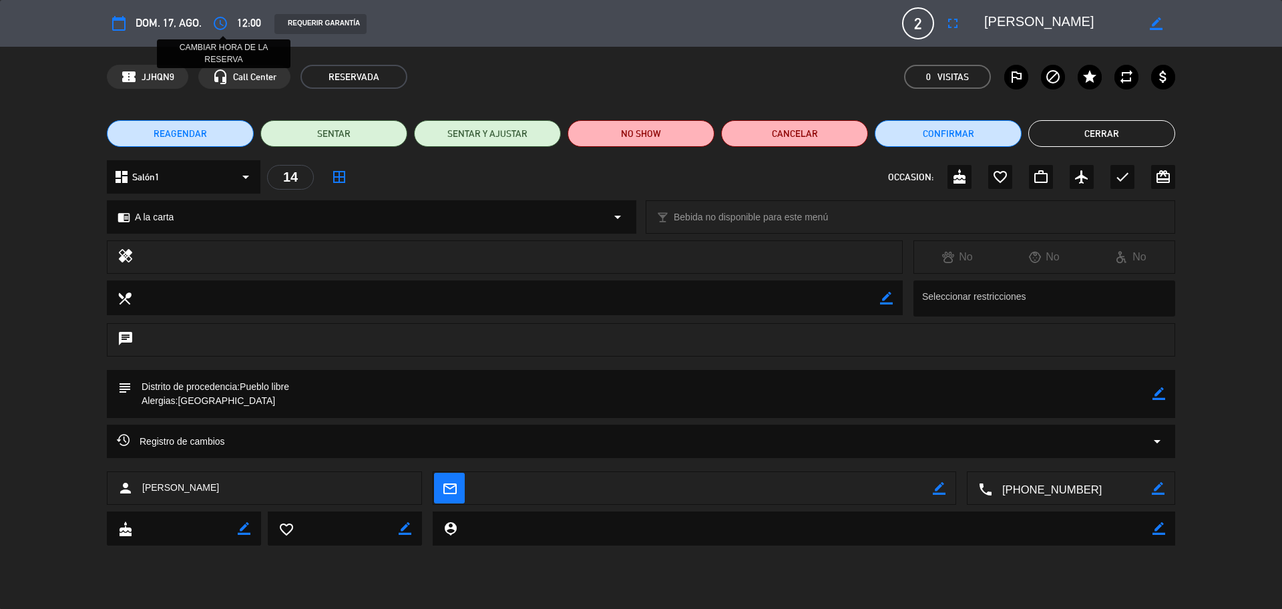
click at [222, 26] on icon "access_time" at bounding box center [220, 23] width 16 height 16
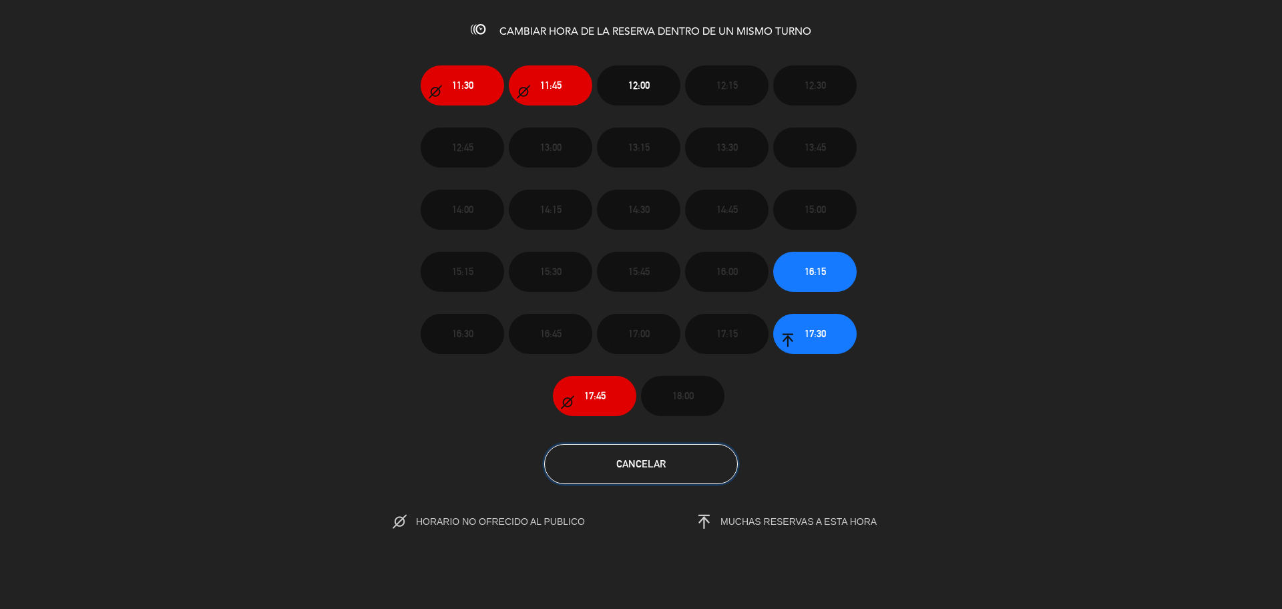
click at [694, 481] on button "Cancelar" at bounding box center [641, 464] width 194 height 40
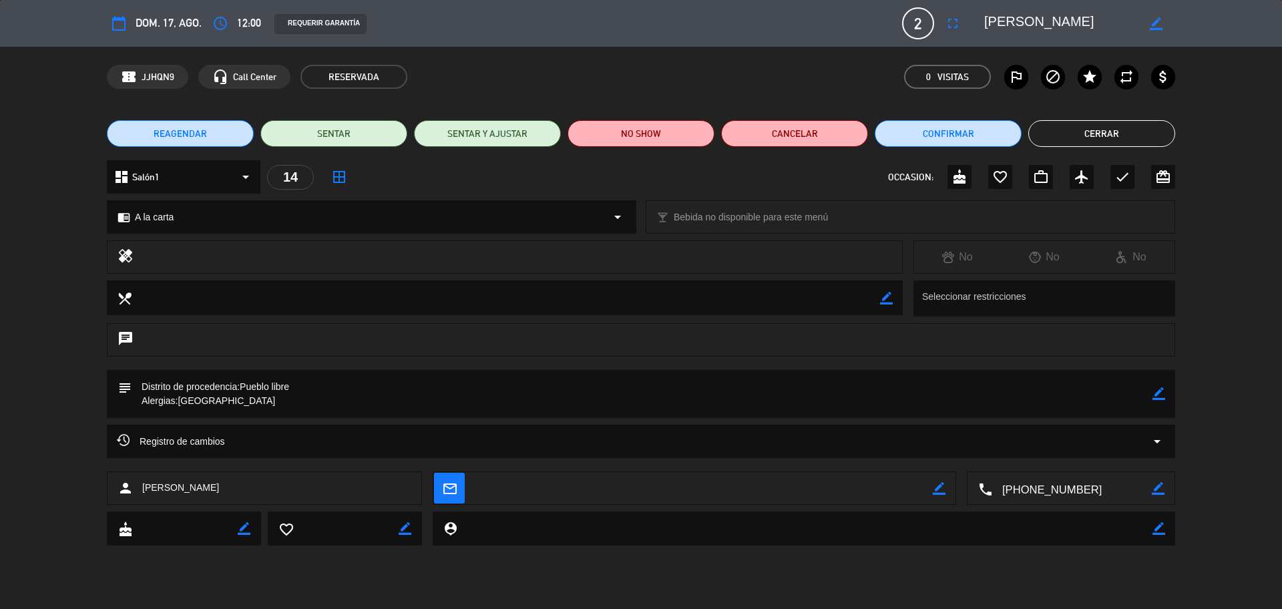
click at [1121, 138] on button "Cerrar" at bounding box center [1101, 133] width 147 height 27
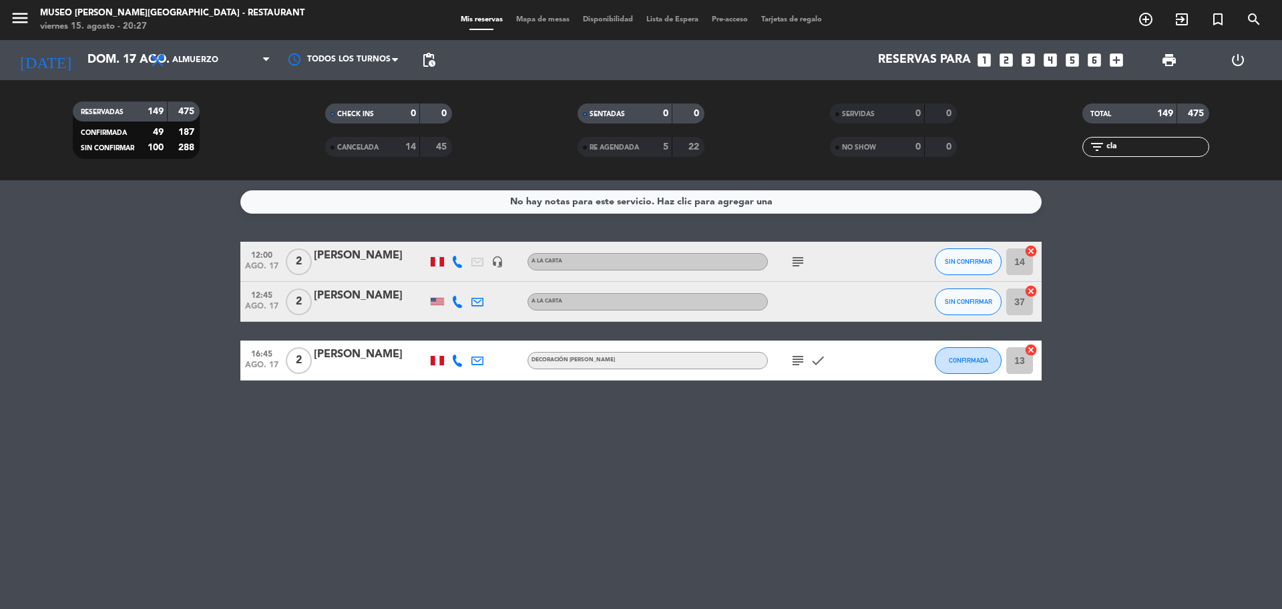
click at [547, 20] on span "Mapa de mesas" at bounding box center [542, 19] width 67 height 7
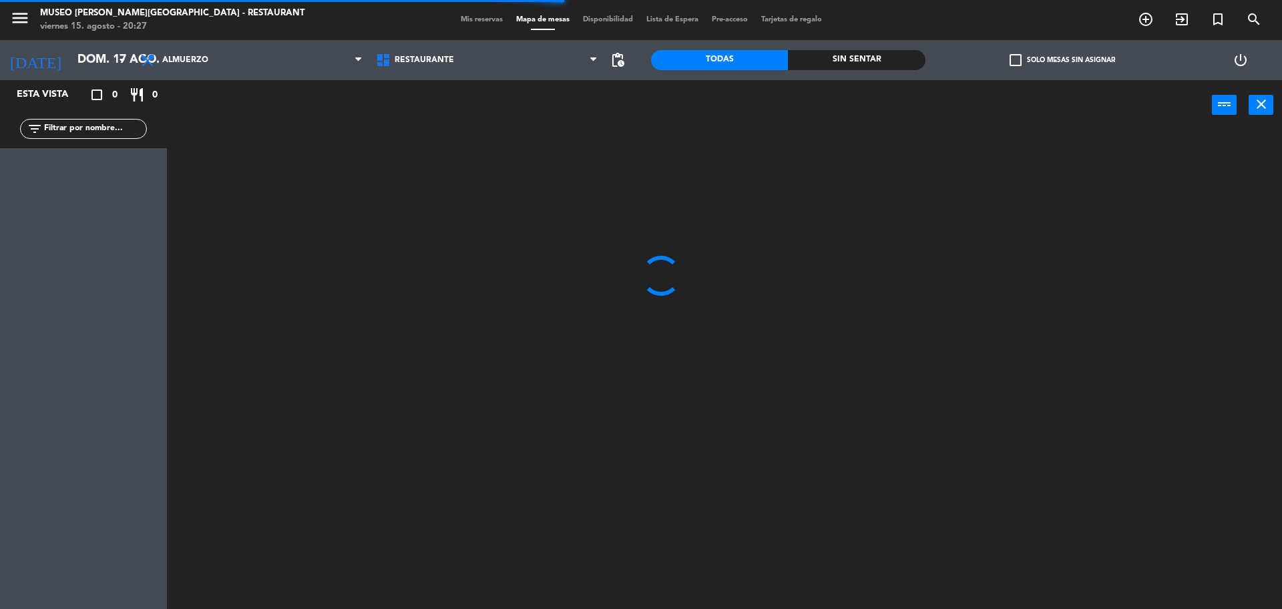
click at [467, 20] on span "Mis reservas" at bounding box center [481, 19] width 55 height 7
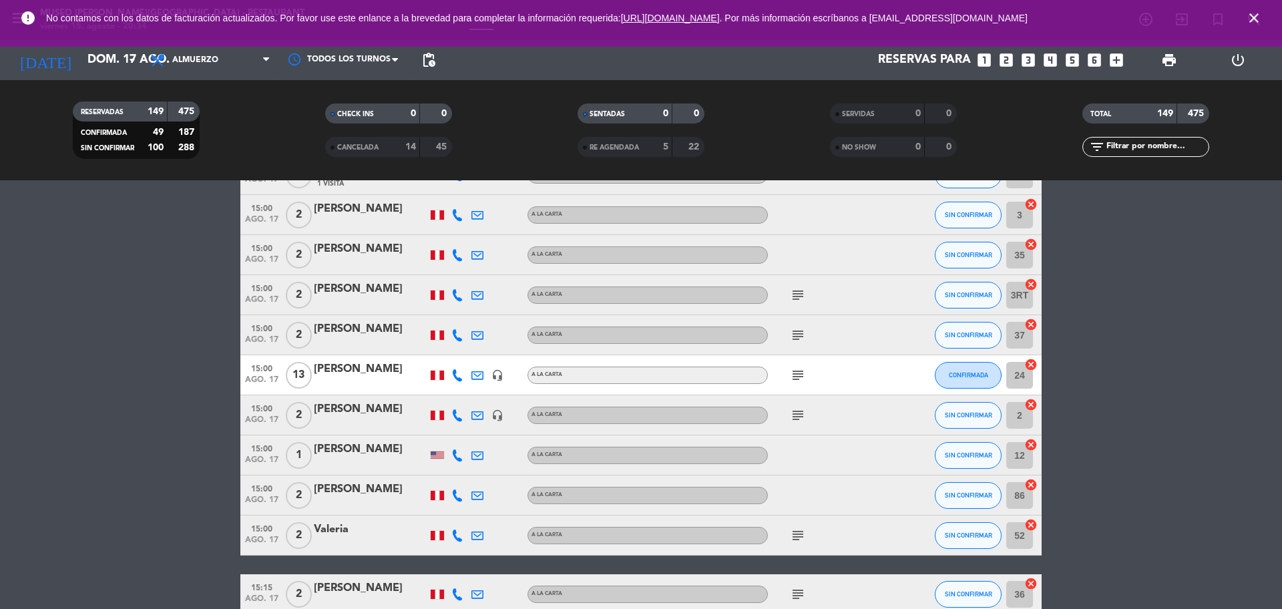
scroll to position [2754, 0]
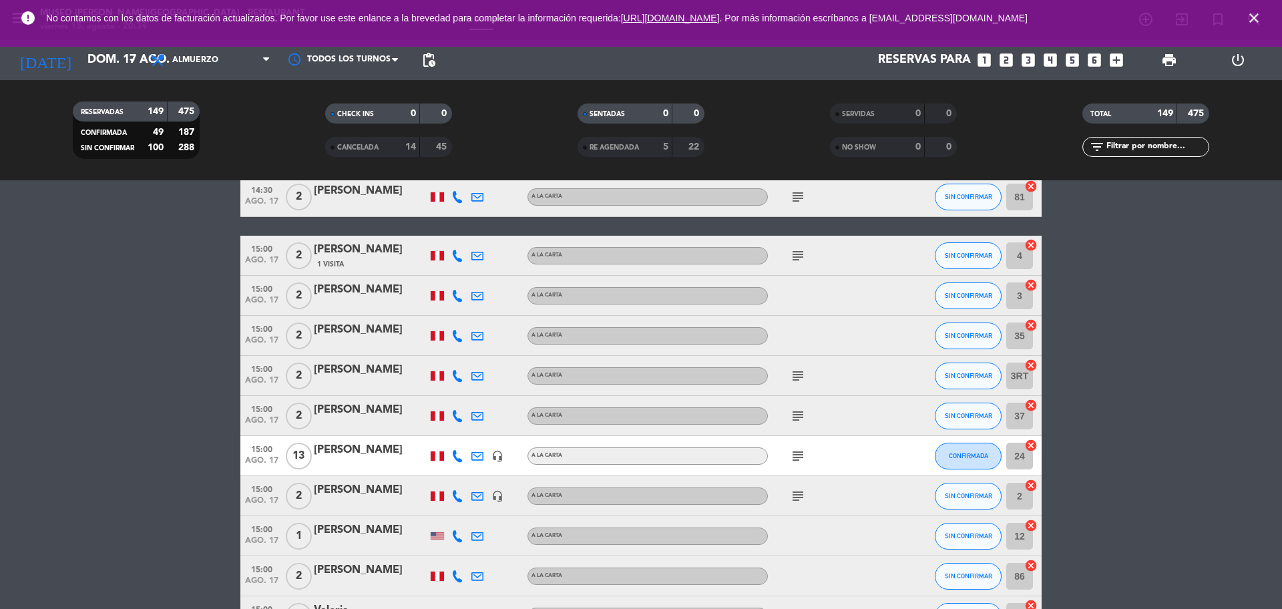
click at [1029, 285] on icon "cancel" at bounding box center [1030, 284] width 13 height 13
click at [1029, 322] on icon "cancel" at bounding box center [1030, 324] width 13 height 13
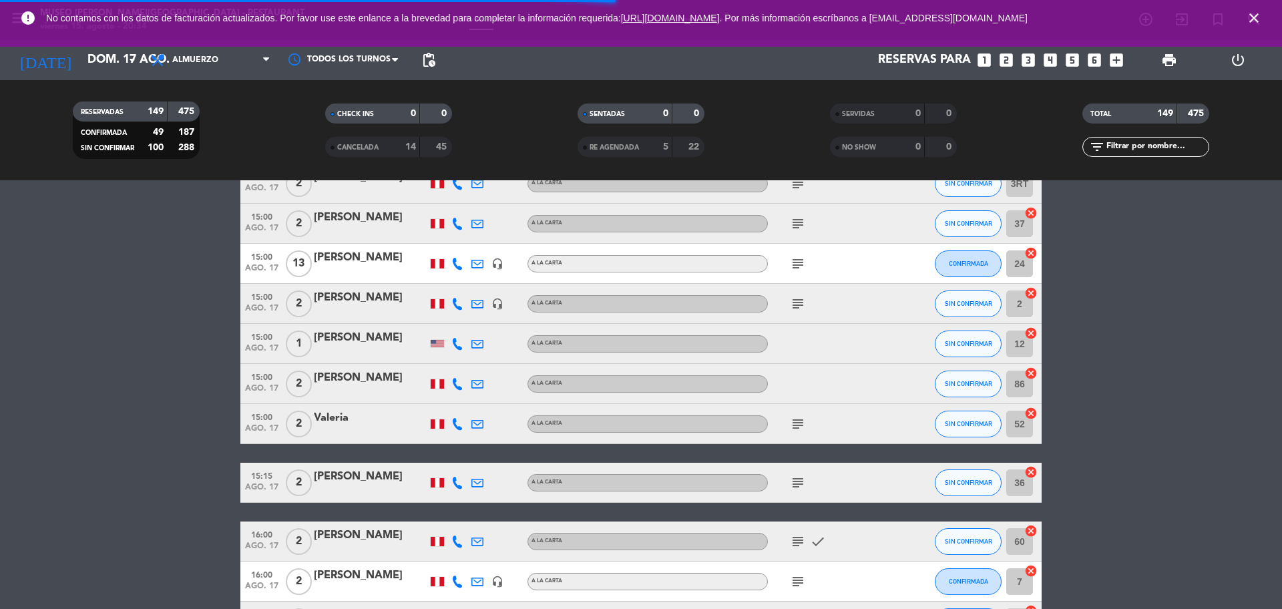
scroll to position [3004, 0]
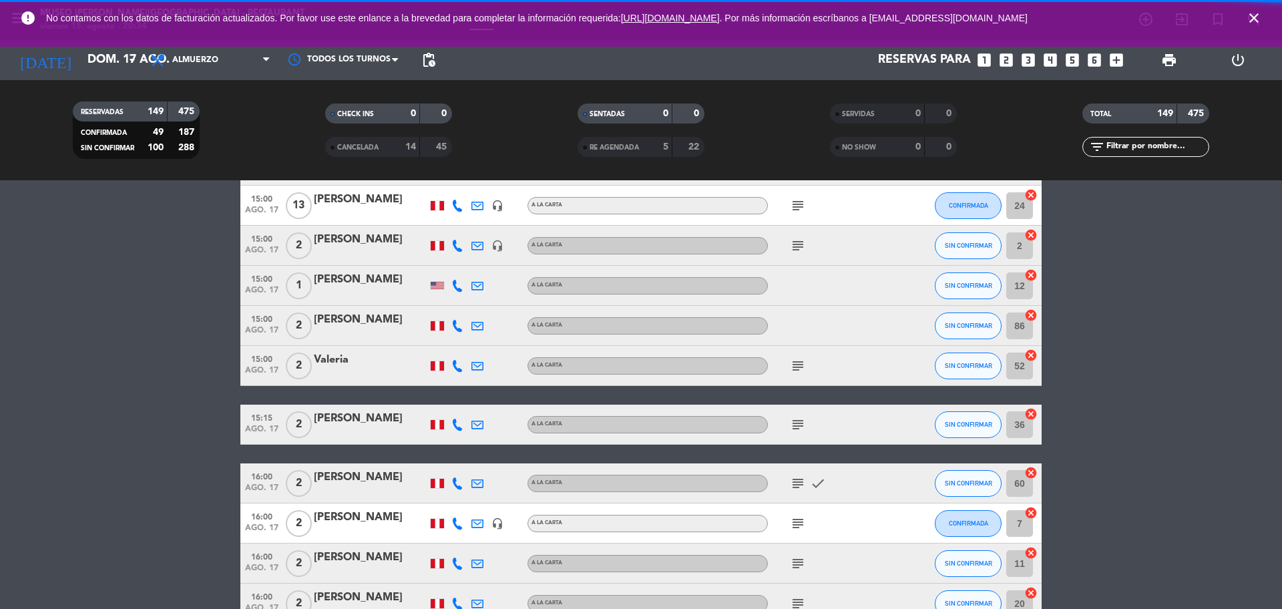
click at [1033, 316] on icon "cancel" at bounding box center [1030, 314] width 13 height 13
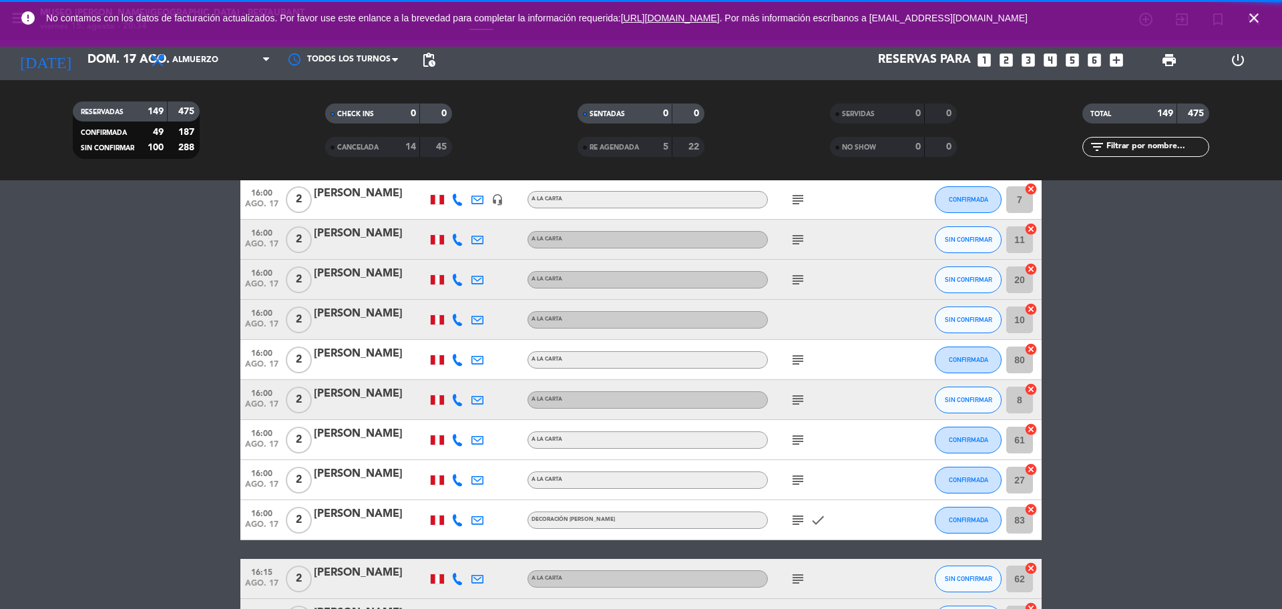
scroll to position [3338, 0]
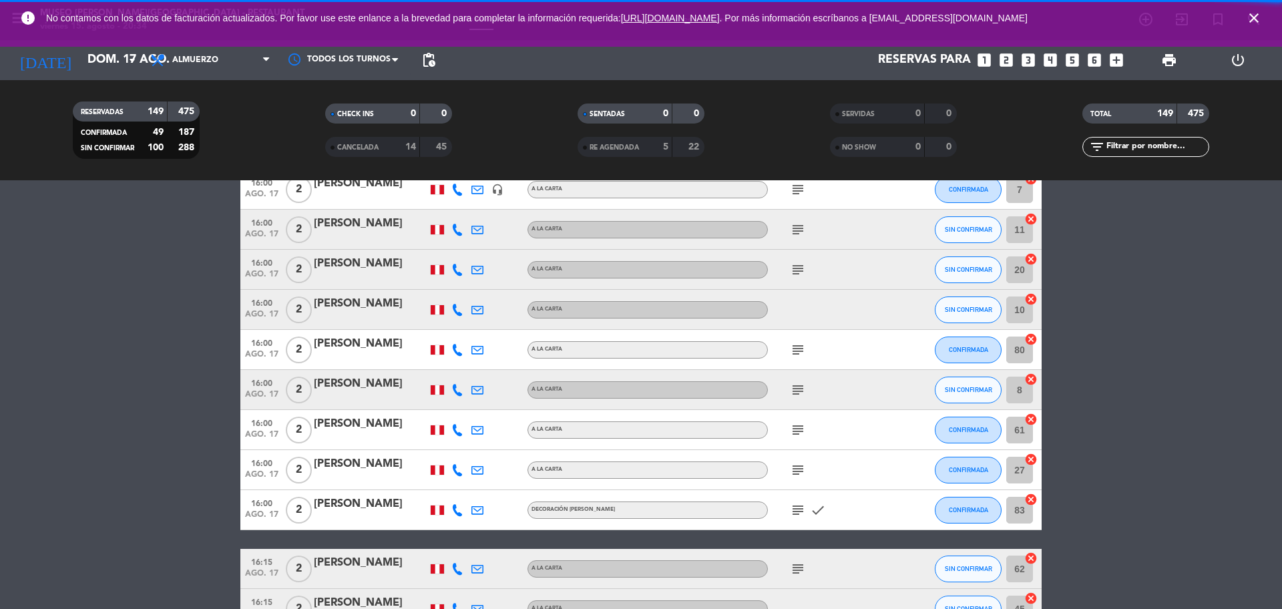
click at [1036, 301] on icon "cancel" at bounding box center [1030, 298] width 13 height 13
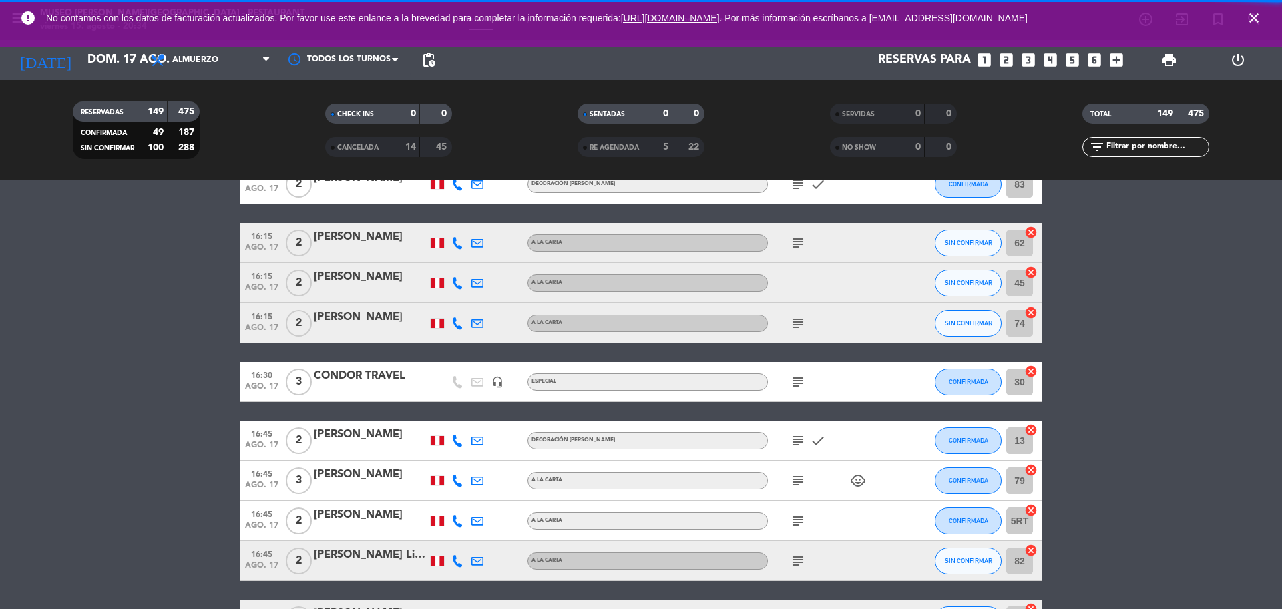
scroll to position [3671, 0]
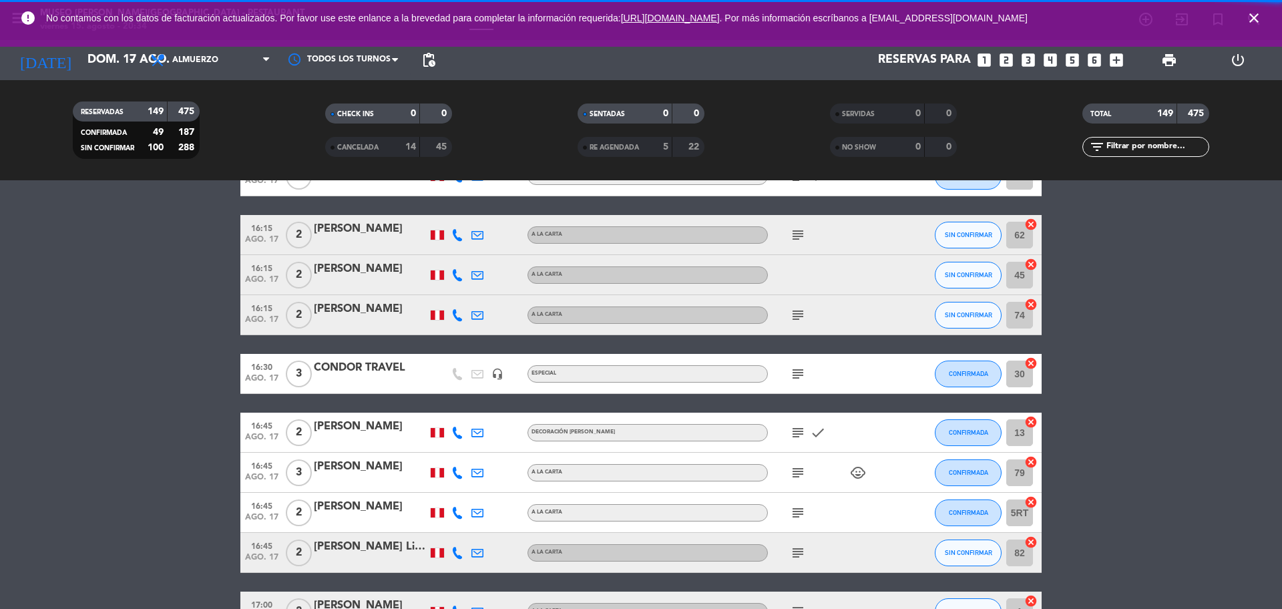
click at [1033, 270] on icon "cancel" at bounding box center [1030, 264] width 13 height 13
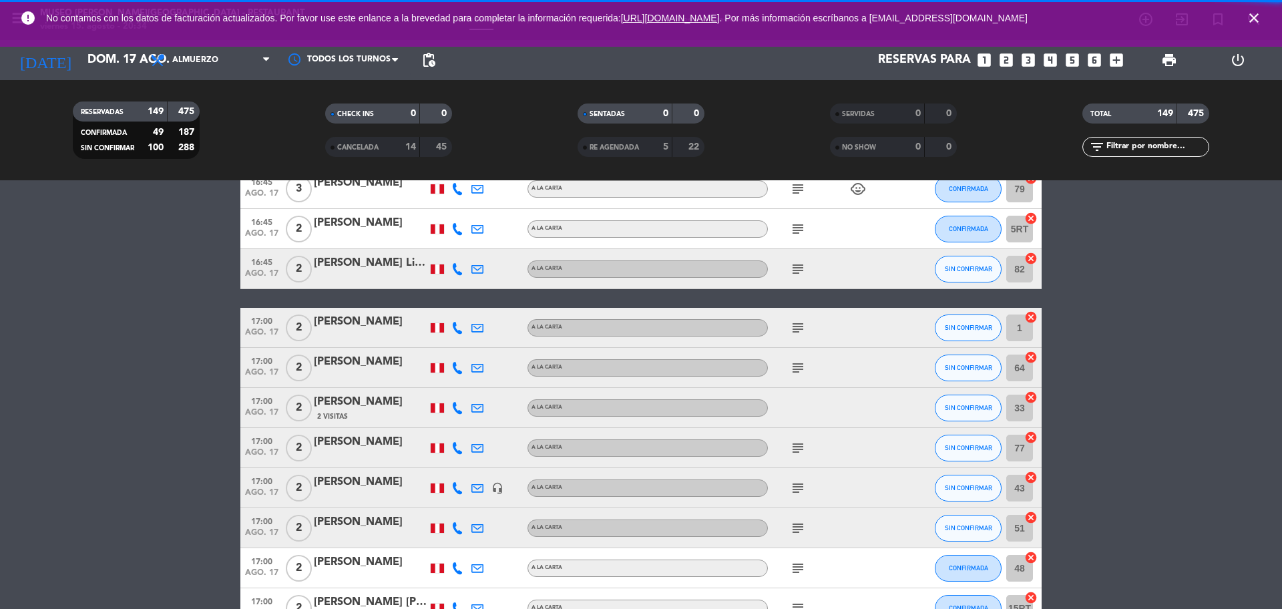
scroll to position [4005, 0]
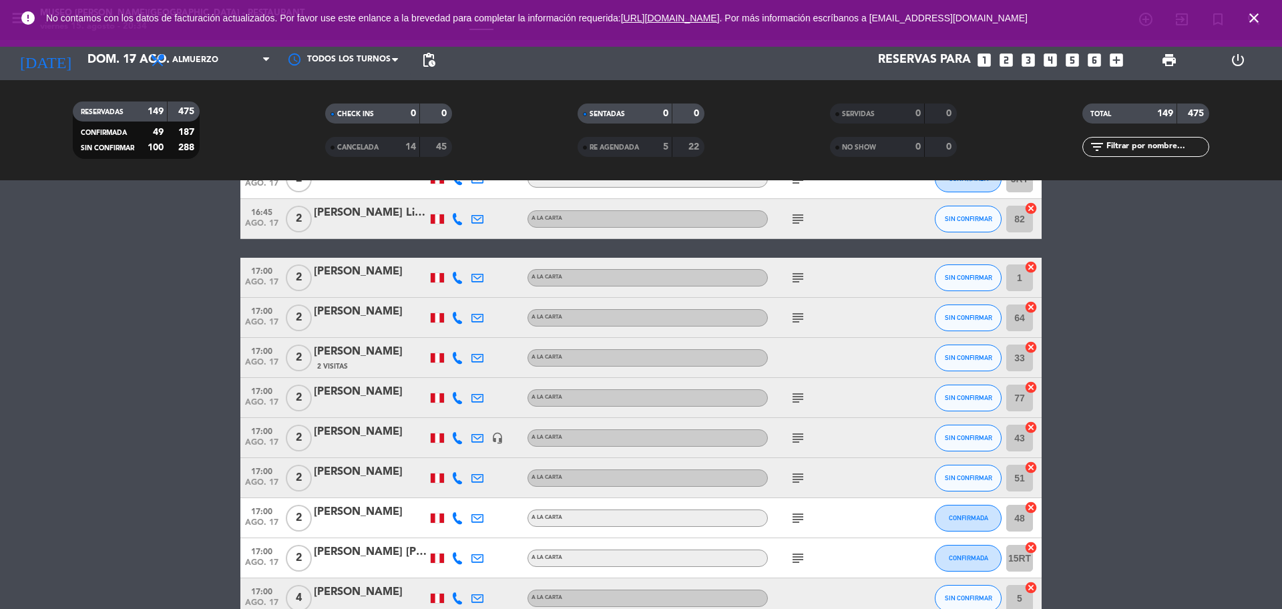
click at [1028, 350] on icon "cancel" at bounding box center [1030, 346] width 13 height 13
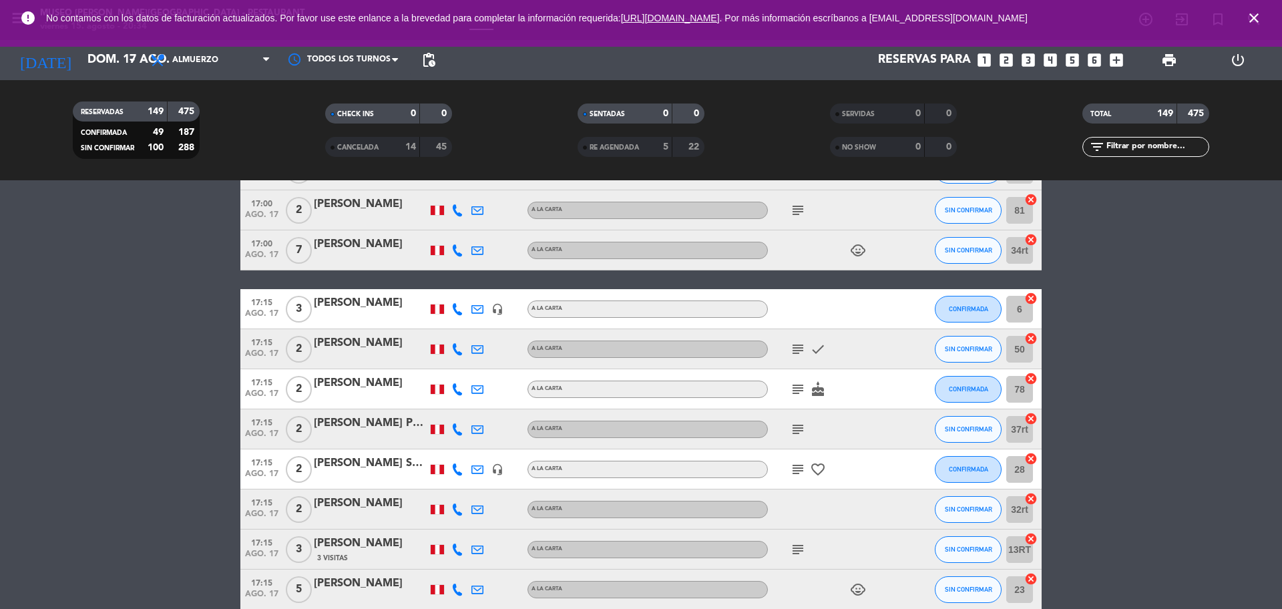
scroll to position [4756, 0]
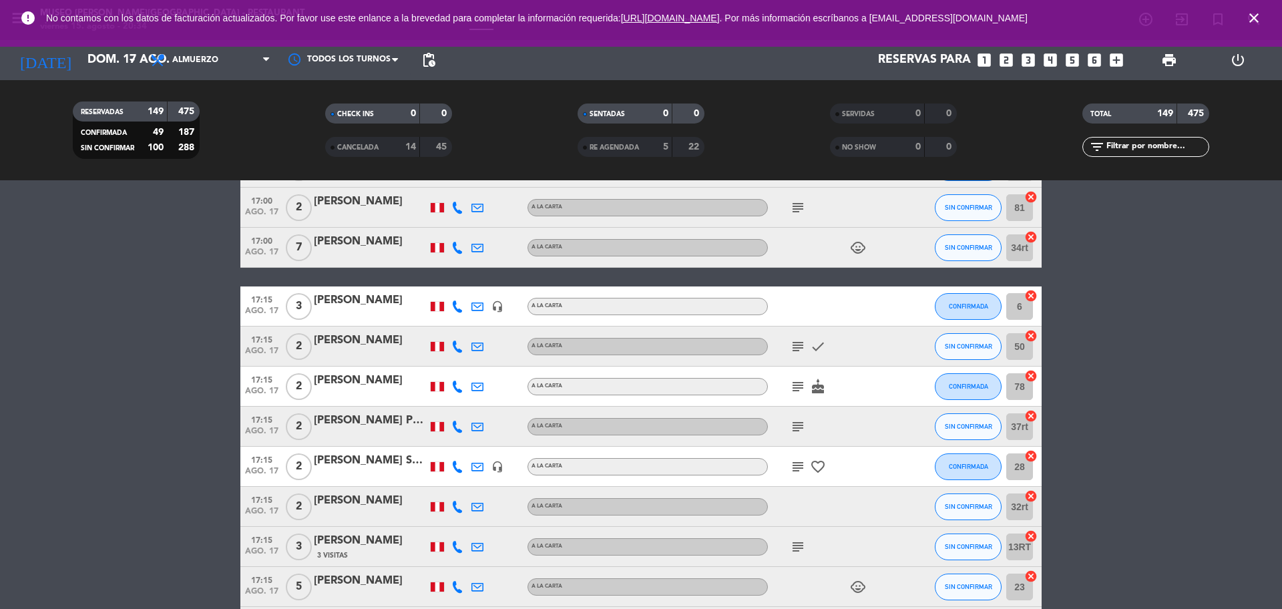
click at [1034, 298] on icon "cancel" at bounding box center [1030, 295] width 13 height 13
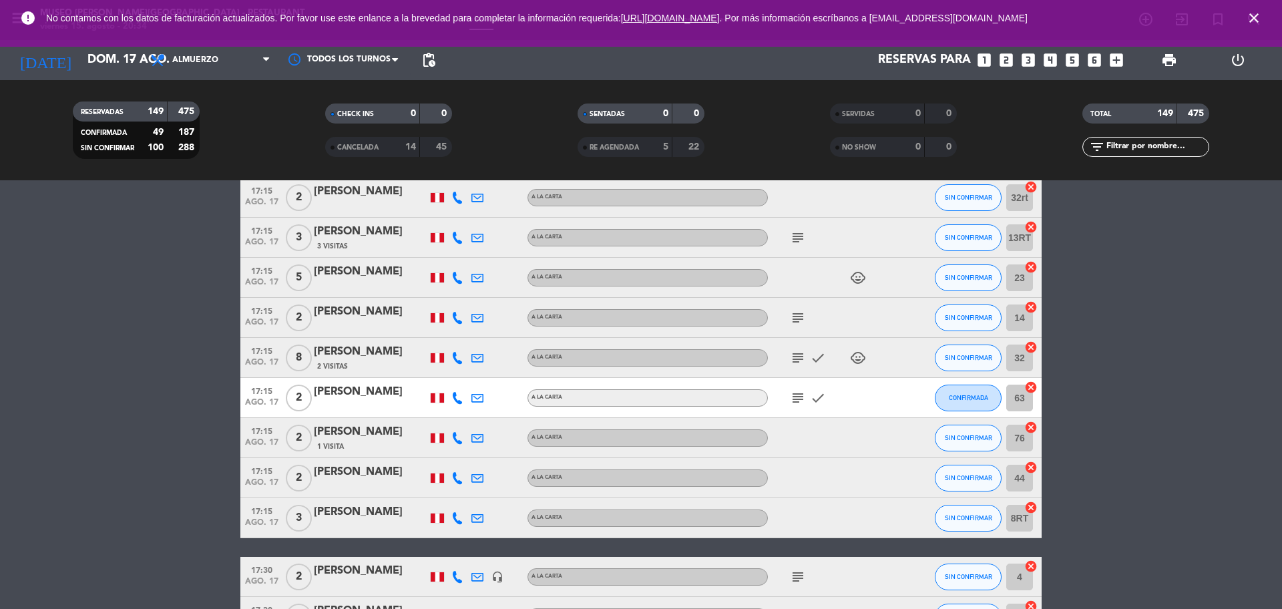
scroll to position [5090, 0]
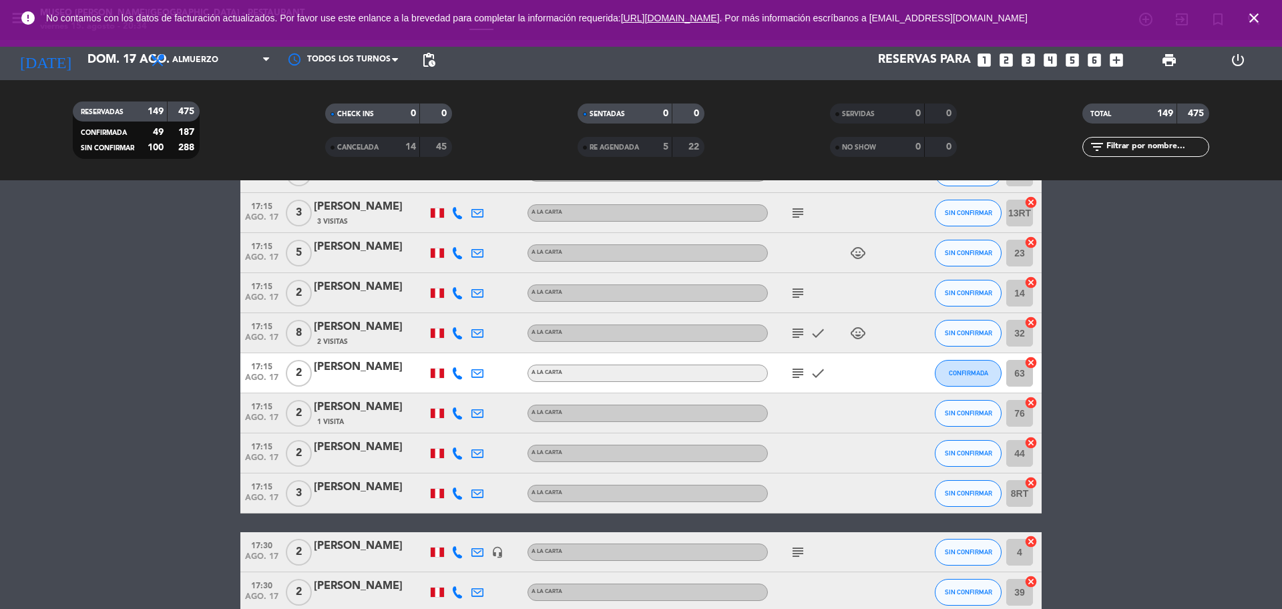
click at [1030, 402] on icon "cancel" at bounding box center [1030, 402] width 13 height 13
click at [1028, 442] on icon "cancel" at bounding box center [1030, 442] width 13 height 13
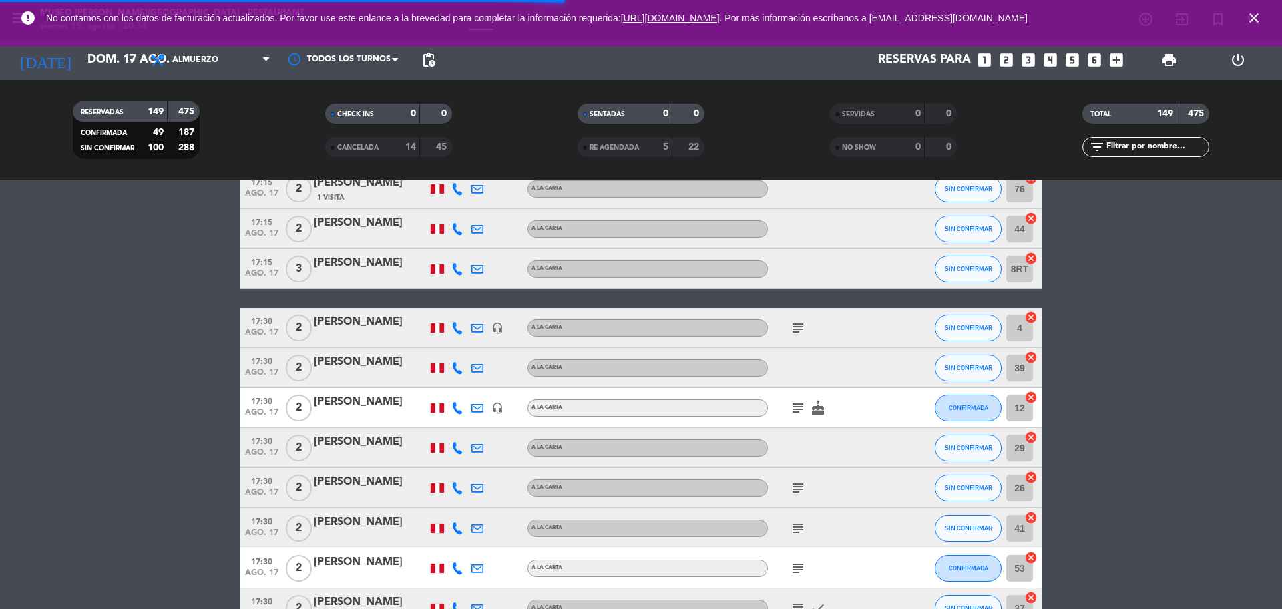
scroll to position [5424, 0]
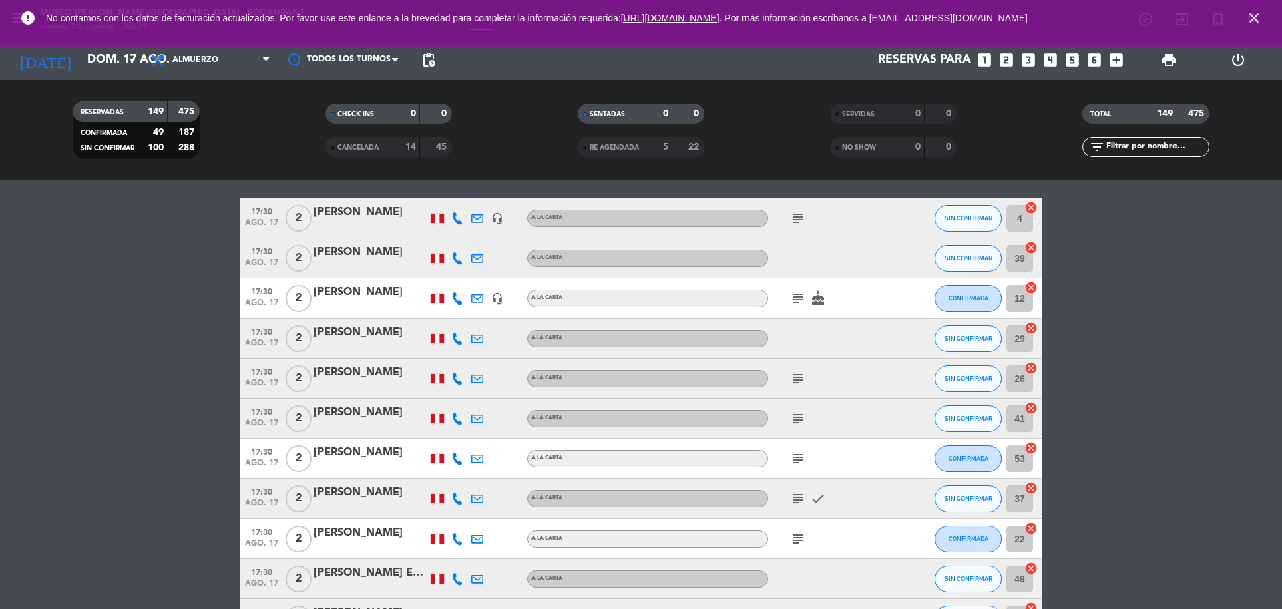
click at [1032, 248] on icon "cancel" at bounding box center [1030, 247] width 13 height 13
click at [1033, 330] on icon "cancel" at bounding box center [1030, 327] width 13 height 13
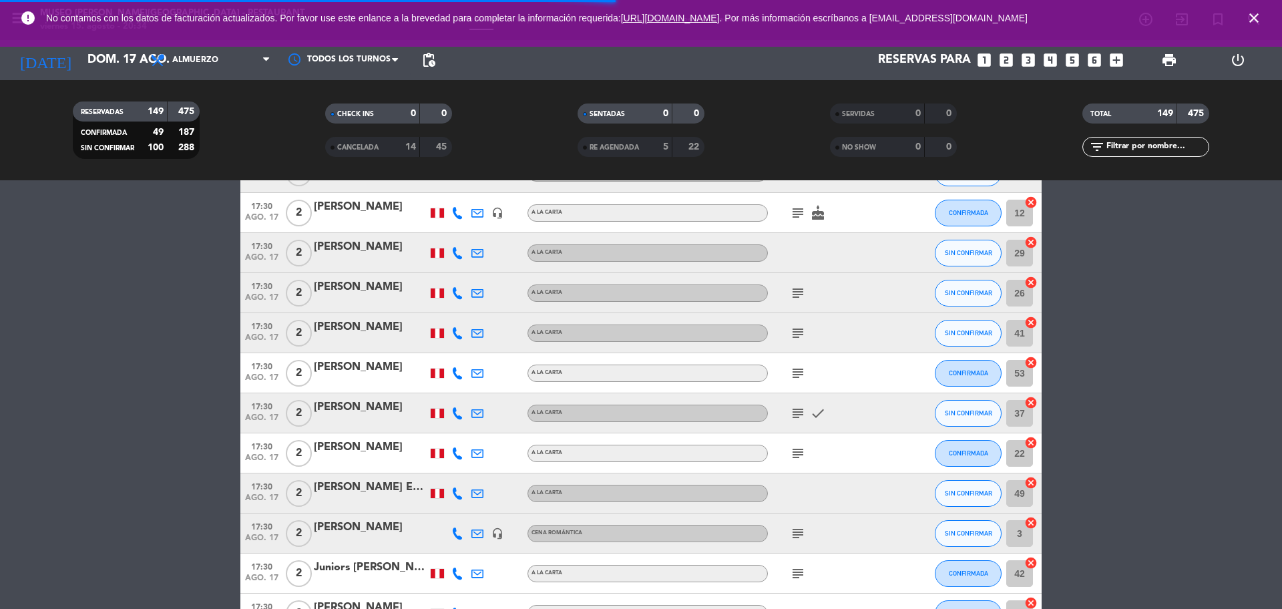
scroll to position [5591, 0]
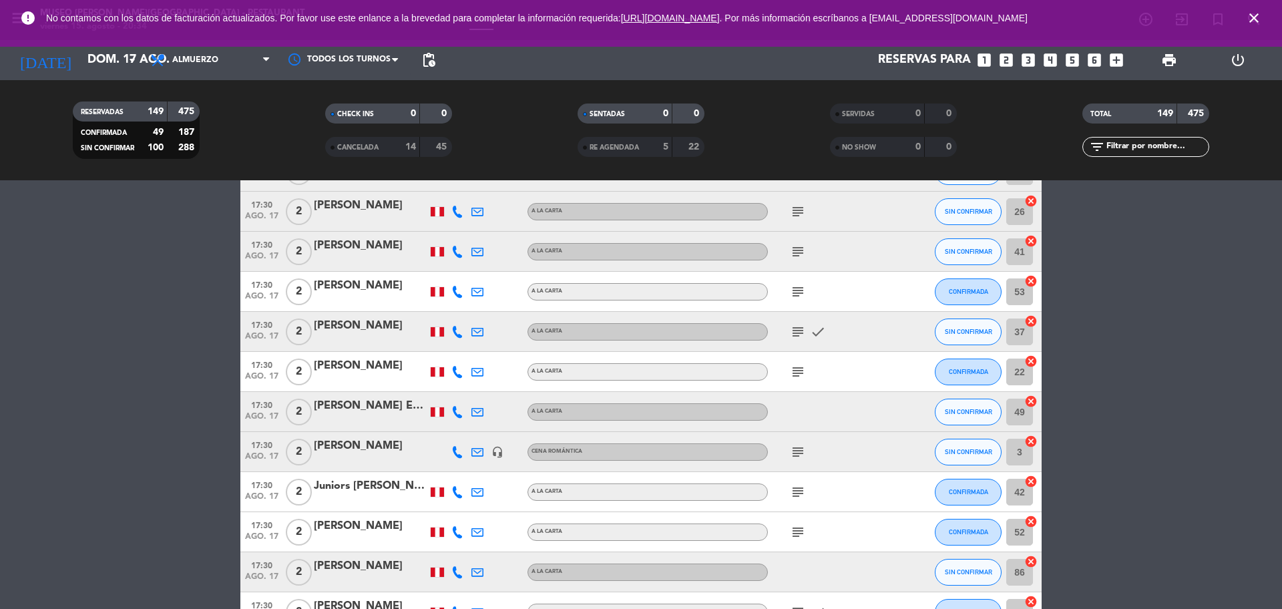
click at [1025, 407] on icon "cancel" at bounding box center [1030, 401] width 13 height 13
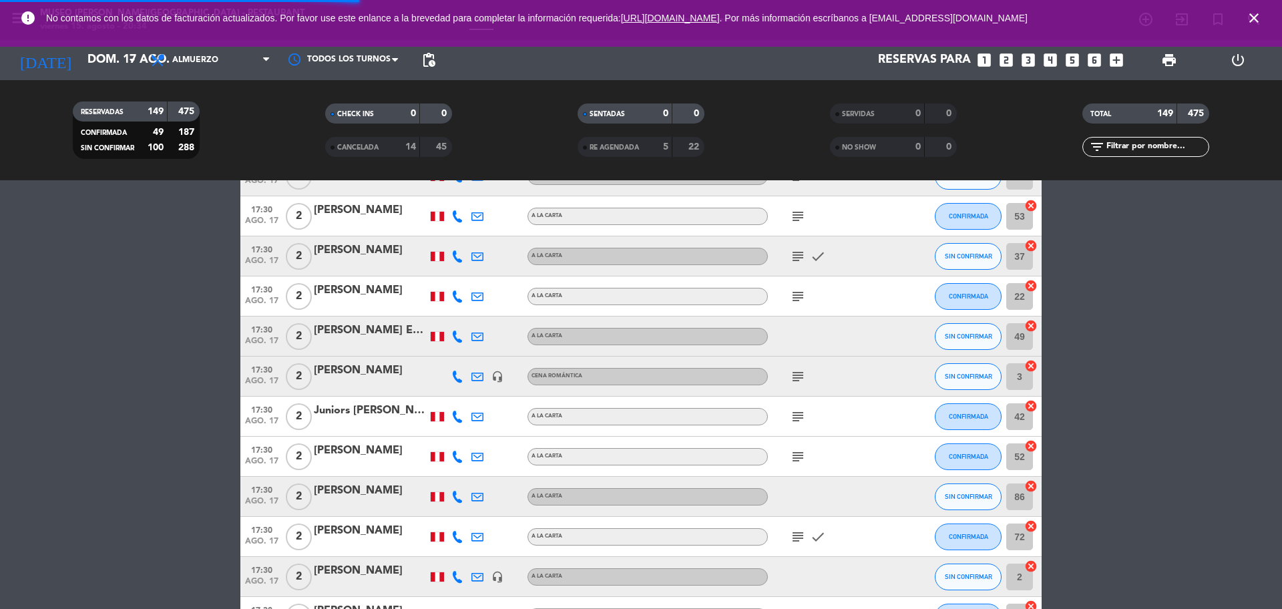
scroll to position [5758, 0]
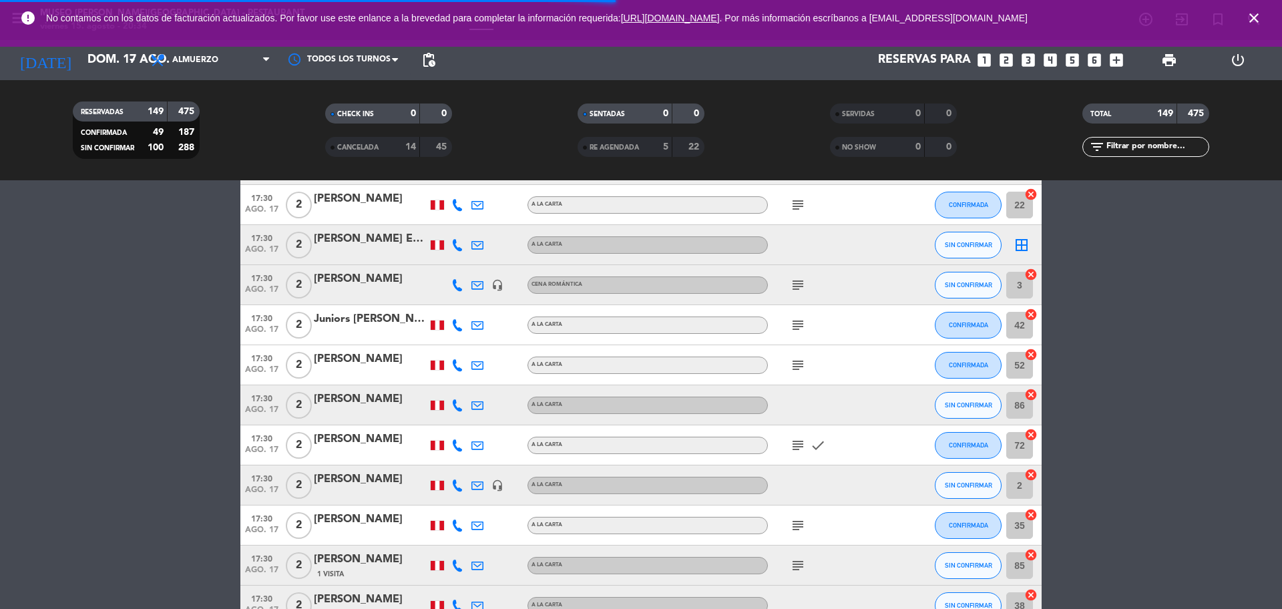
click at [1032, 397] on icon "cancel" at bounding box center [1030, 394] width 13 height 13
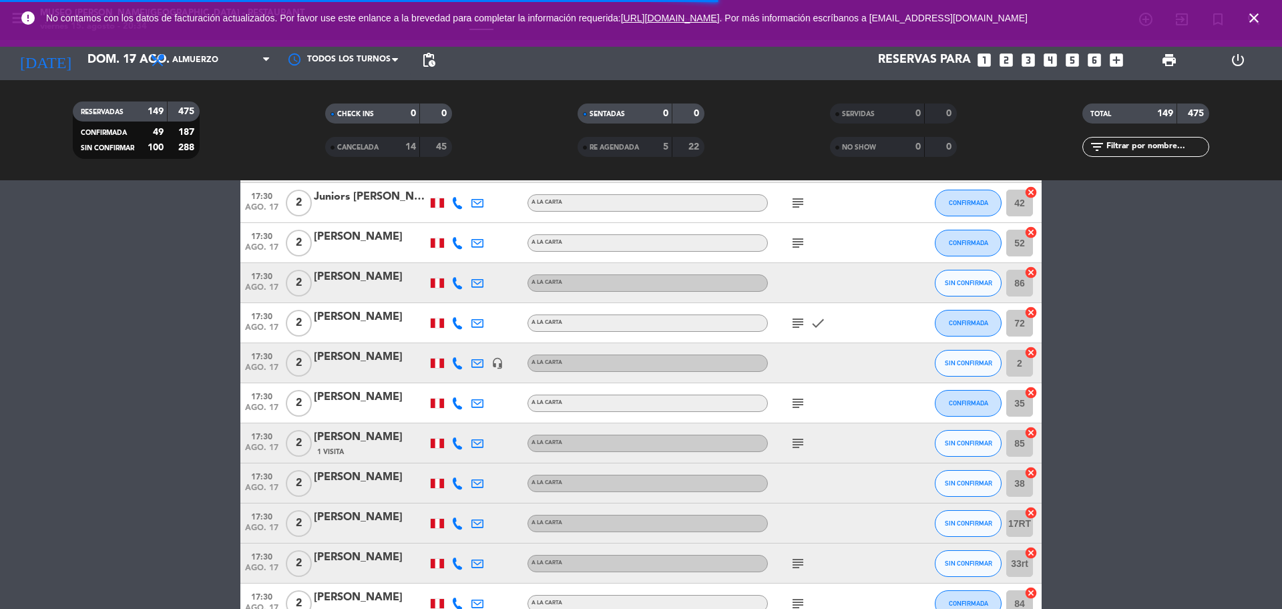
scroll to position [6008, 0]
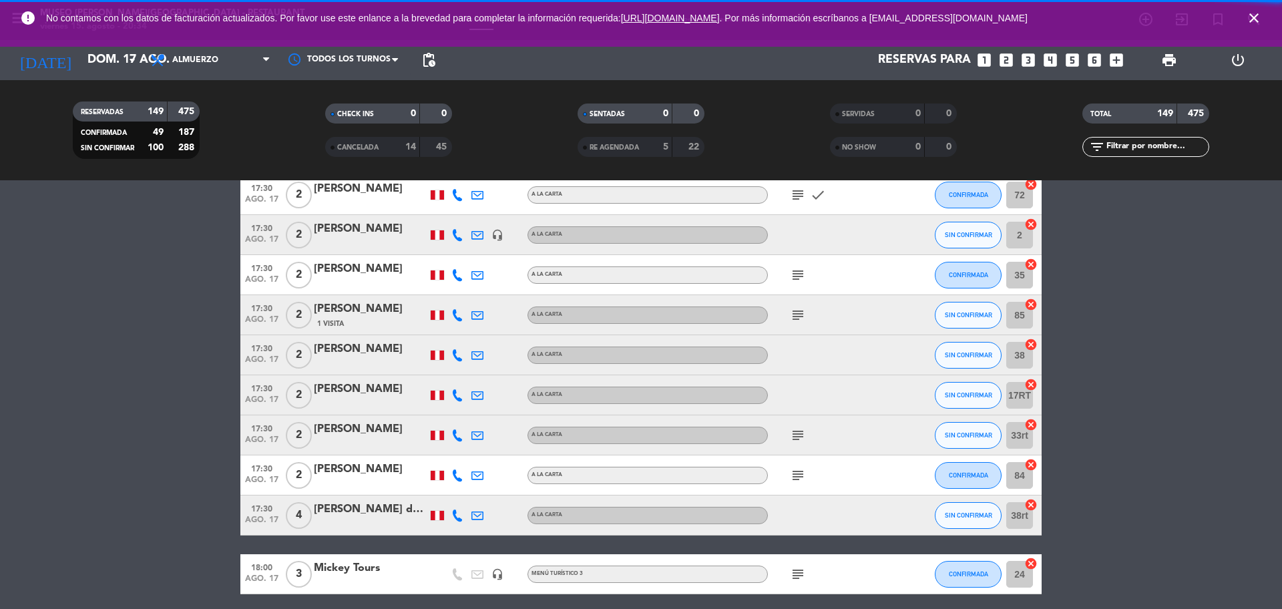
click at [1031, 346] on icon "cancel" at bounding box center [1030, 344] width 13 height 13
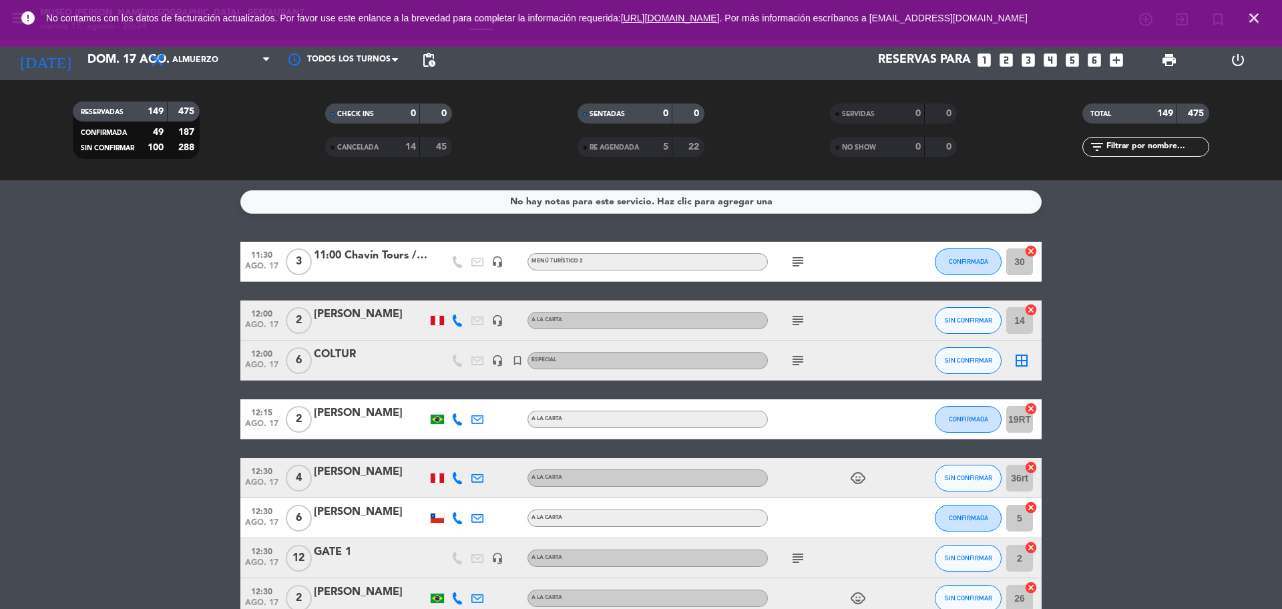
scroll to position [83, 0]
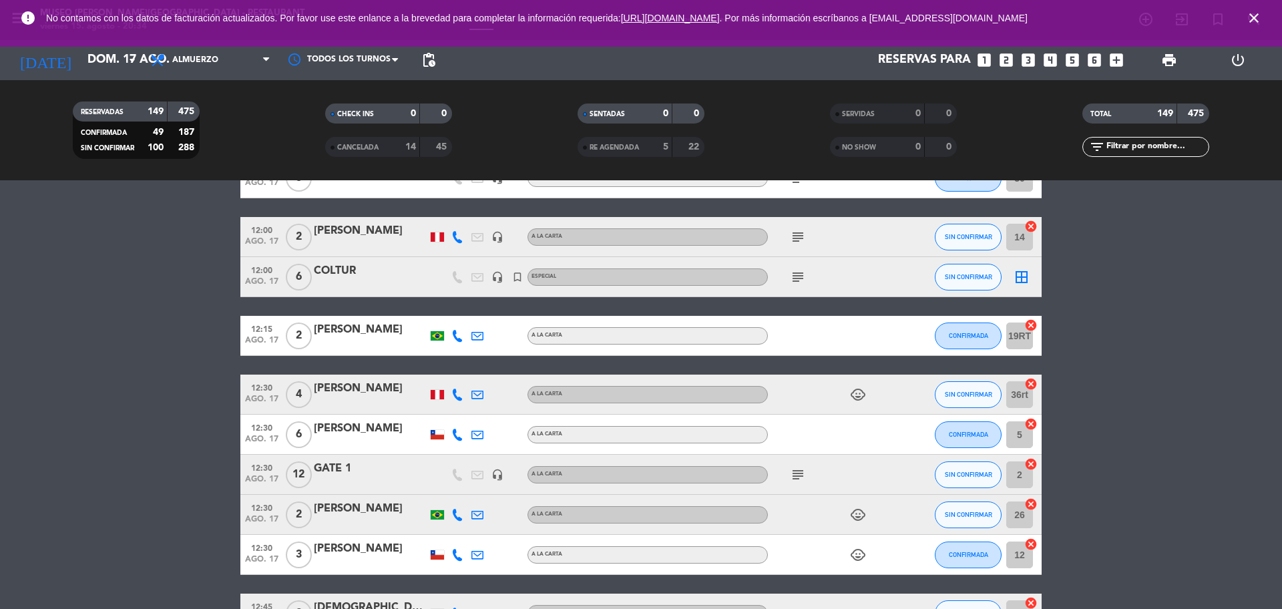
click at [379, 237] on div "[PERSON_NAME]" at bounding box center [370, 230] width 113 height 17
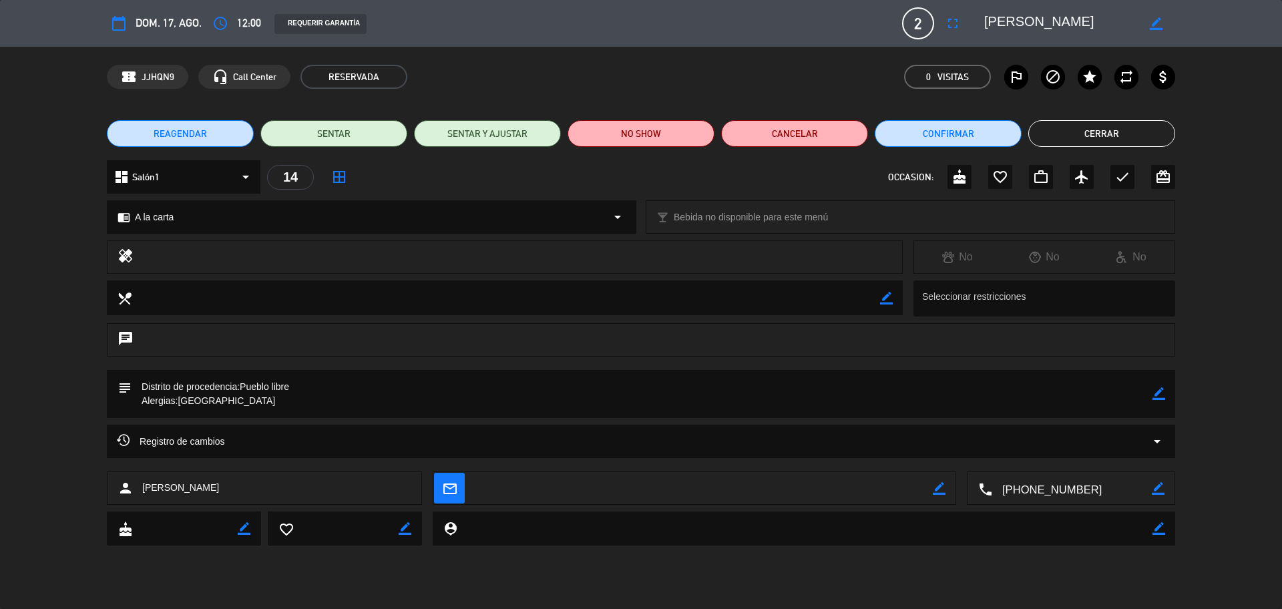
click at [229, 30] on button "access_time" at bounding box center [220, 23] width 24 height 24
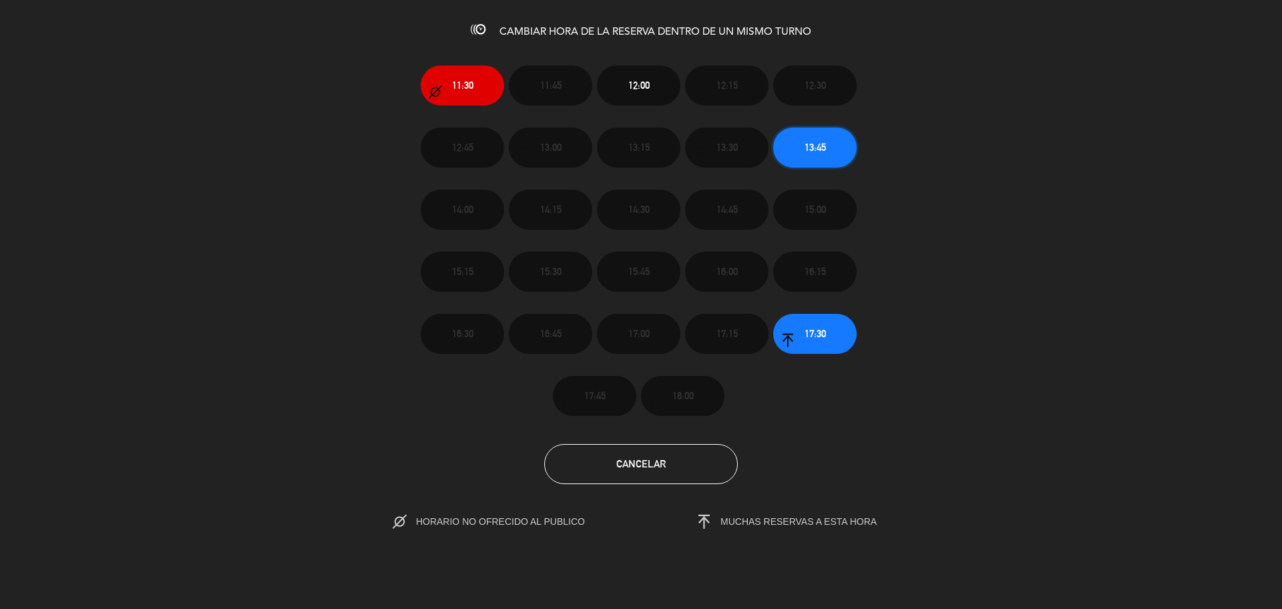
click at [794, 134] on button "13:45" at bounding box center [814, 148] width 83 height 40
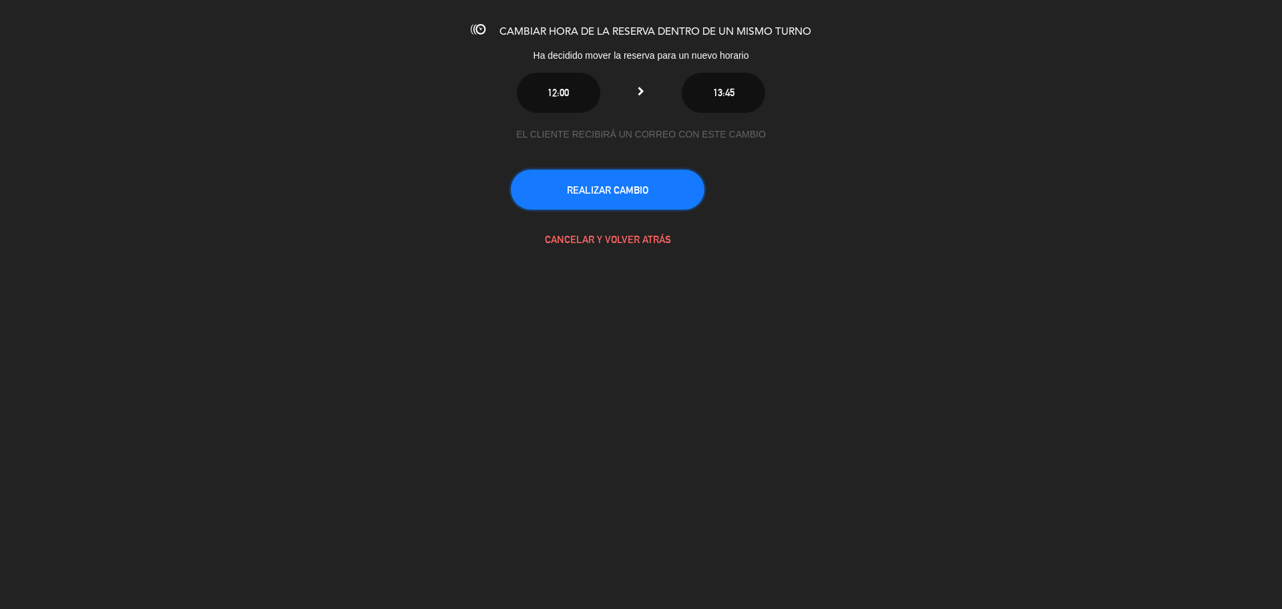
click at [638, 191] on button "REALIZAR CAMBIO" at bounding box center [608, 190] width 194 height 40
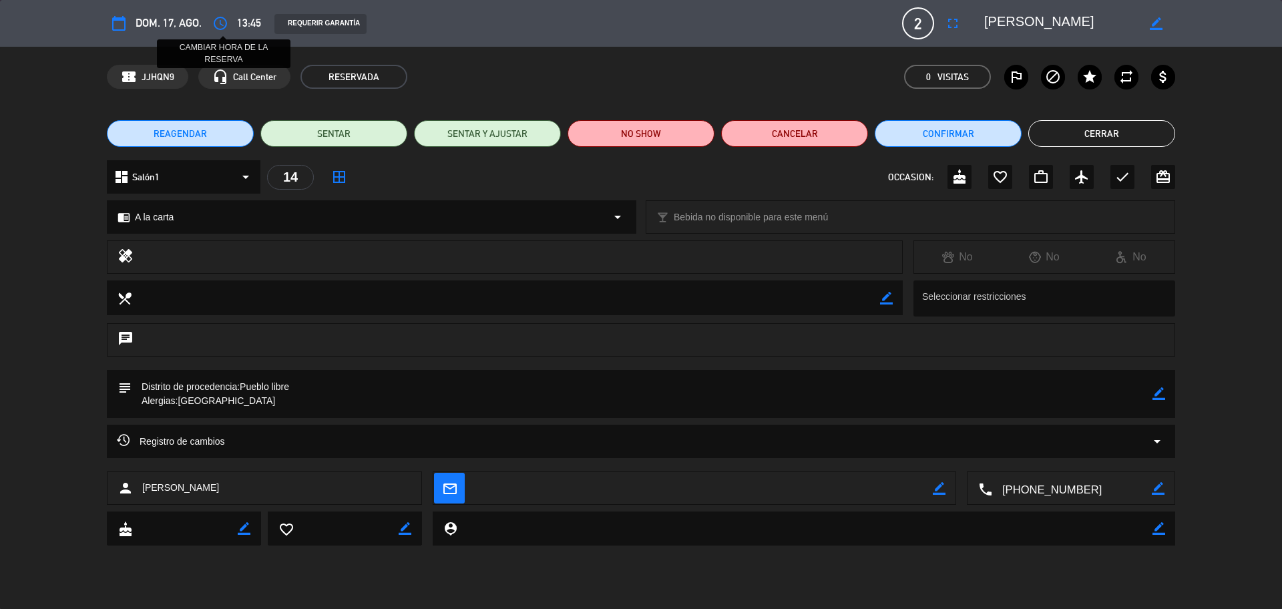
click at [219, 23] on icon "access_time" at bounding box center [220, 23] width 16 height 16
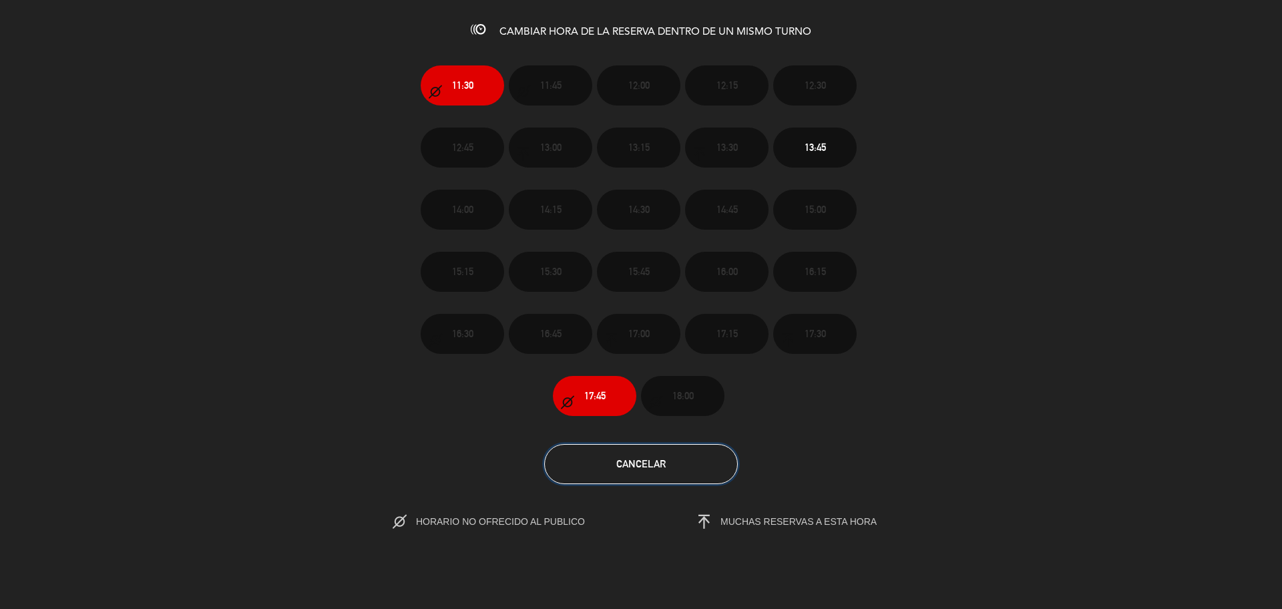
click at [687, 474] on button "Cancelar" at bounding box center [641, 464] width 194 height 40
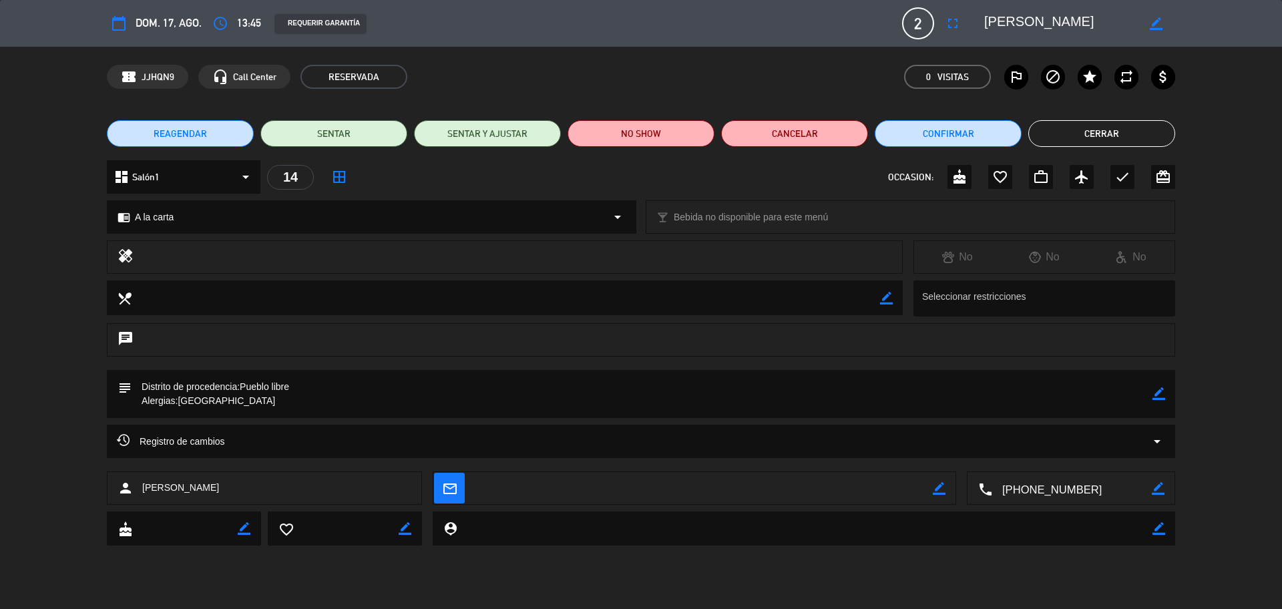
click at [1063, 138] on button "Cerrar" at bounding box center [1101, 133] width 147 height 27
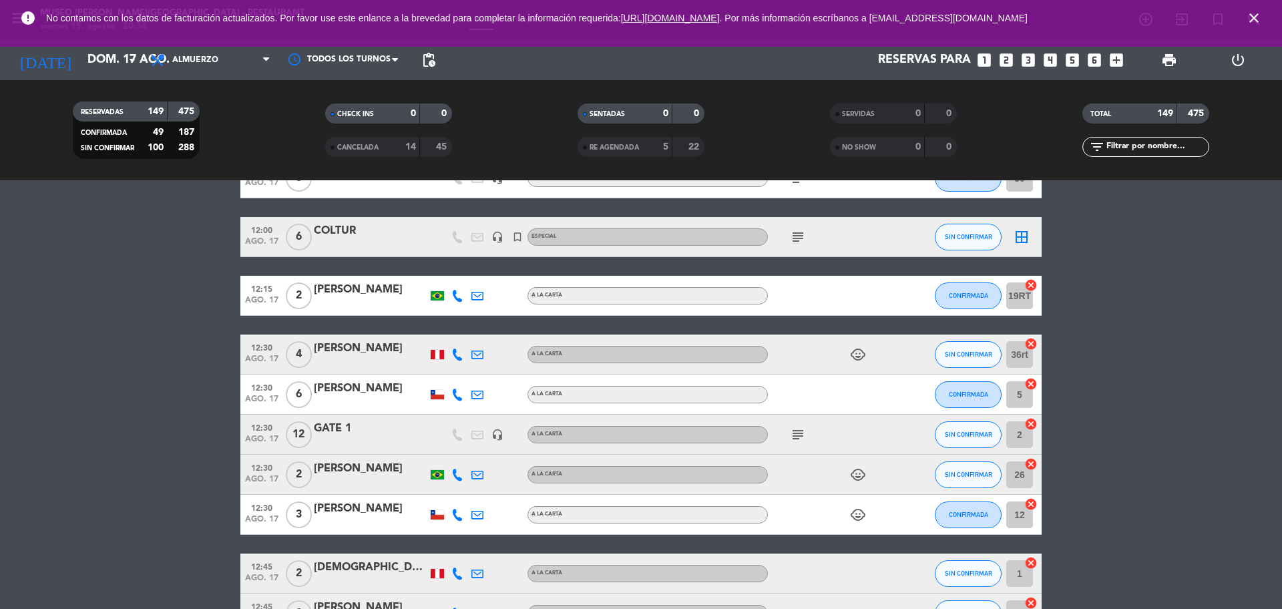
click at [1259, 21] on icon "close" at bounding box center [1254, 18] width 16 height 16
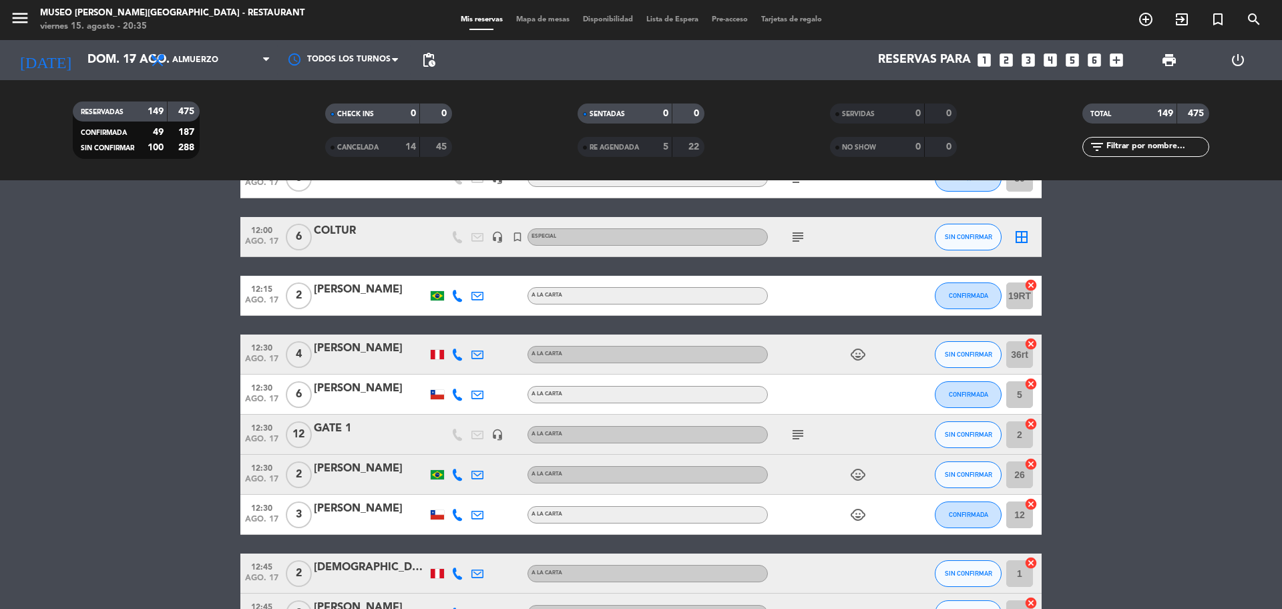
click at [549, 20] on span "Mapa de mesas" at bounding box center [542, 19] width 67 height 7
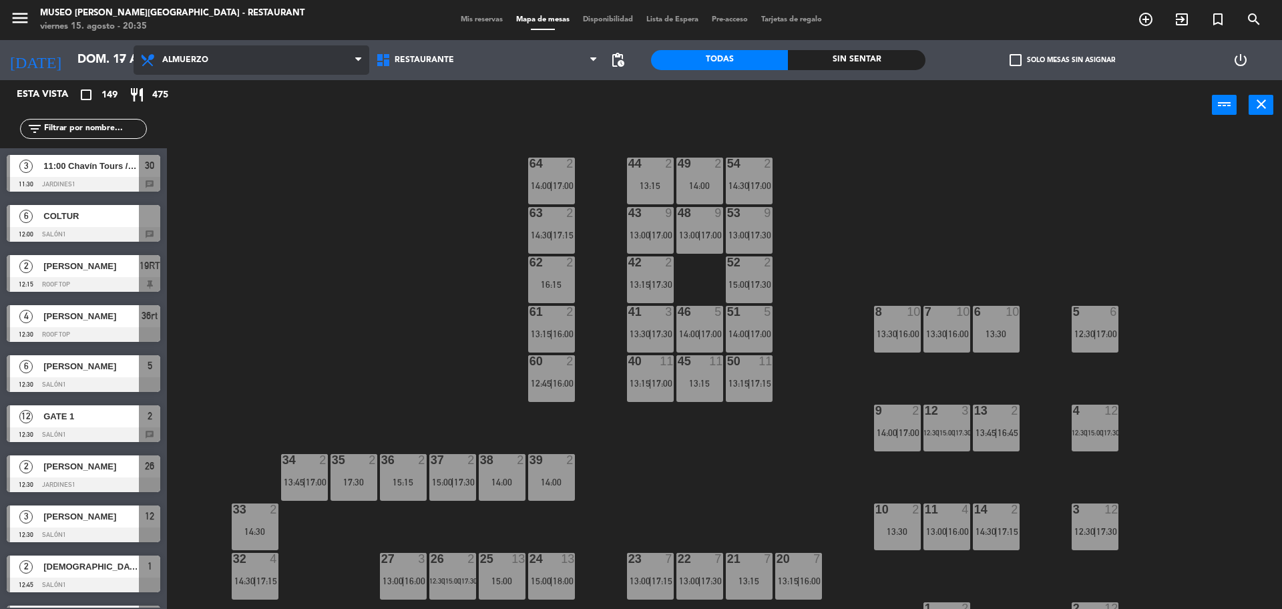
click at [286, 57] on span "Almuerzo" at bounding box center [252, 59] width 236 height 29
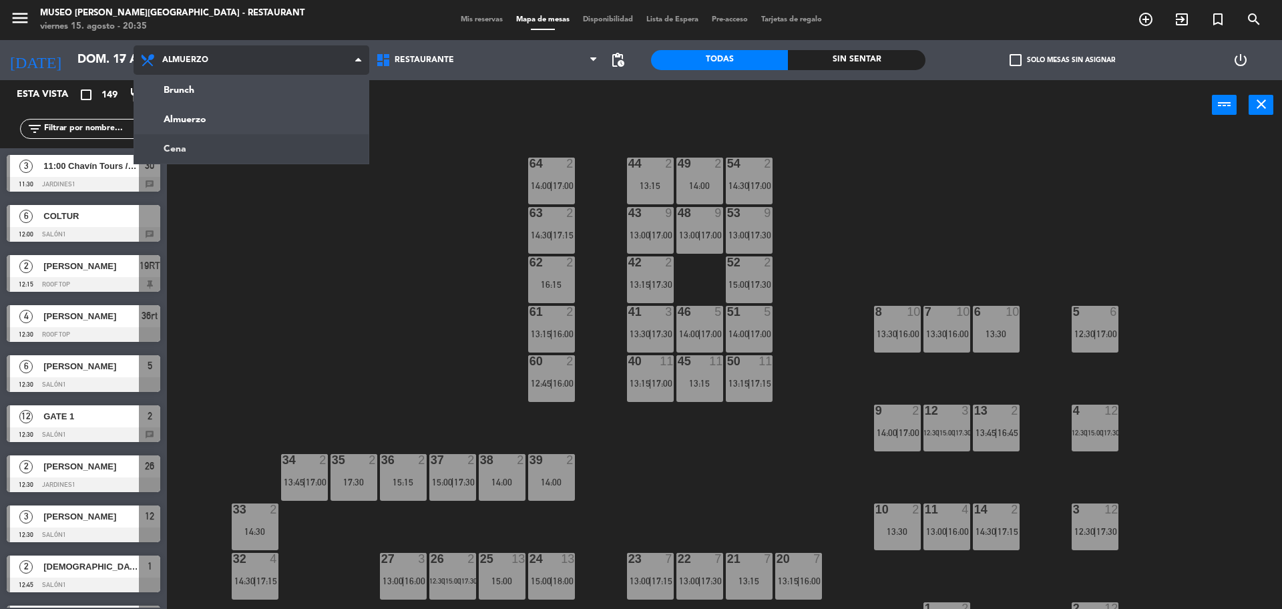
click at [250, 144] on ng-component "menu Museo Larco Café - Restaurant viernes 15. agosto - 20:35 Mis reservas Mapa…" at bounding box center [641, 306] width 1282 height 612
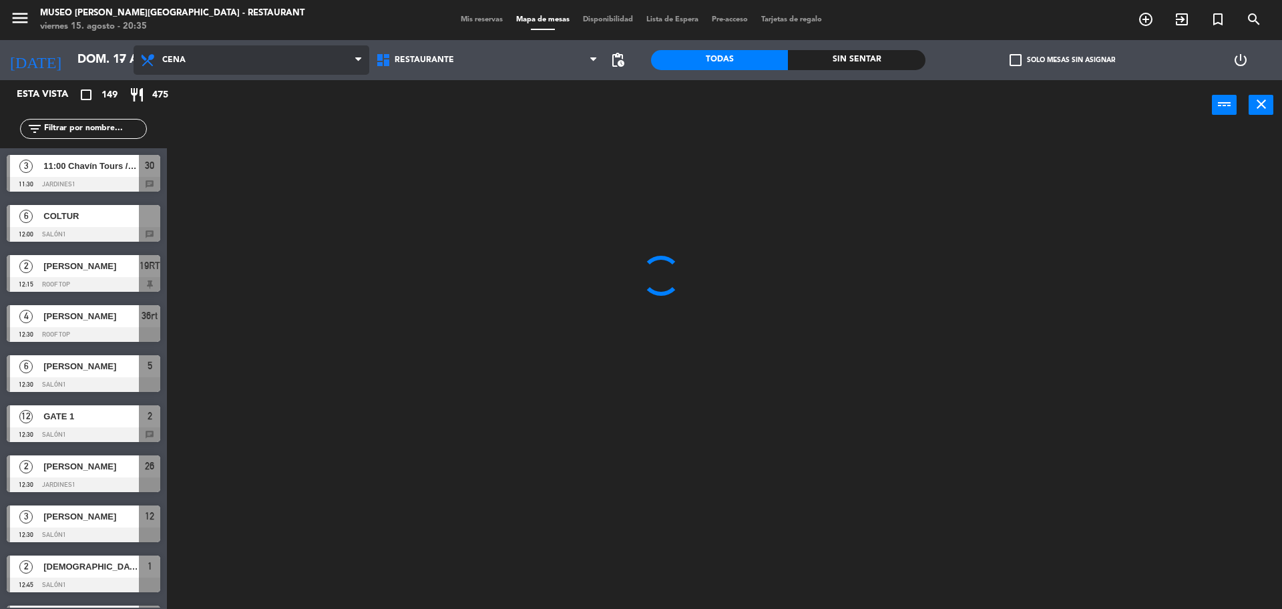
click at [275, 68] on span "Cena" at bounding box center [252, 59] width 236 height 29
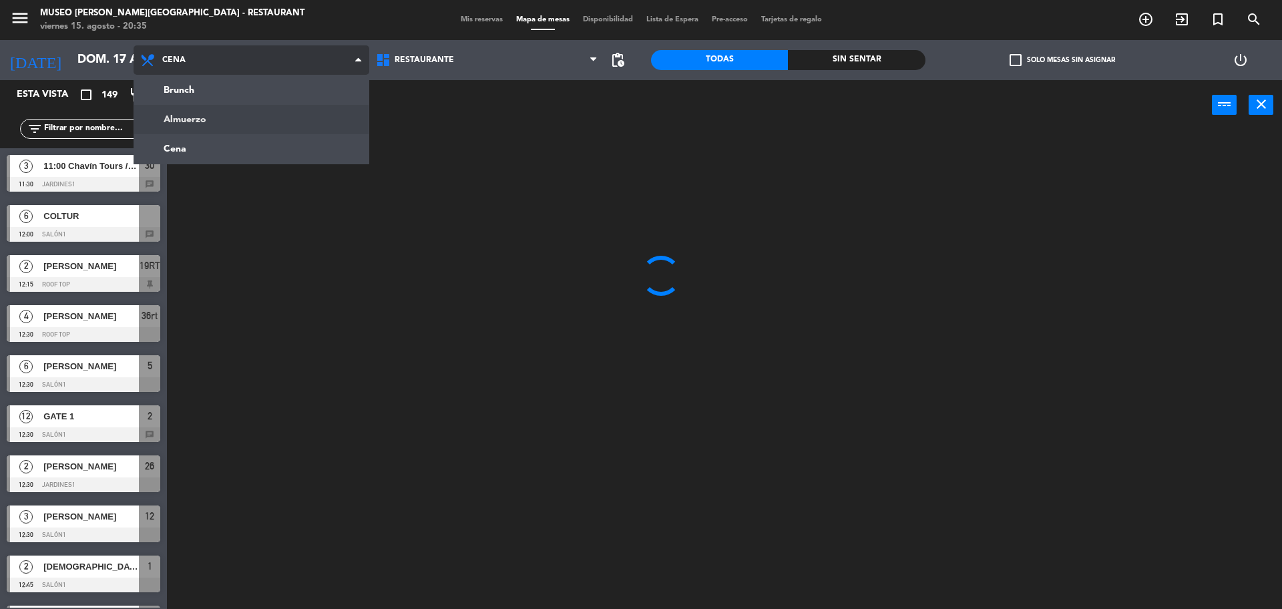
click at [256, 112] on ng-component "menu Museo Larco Café - Restaurant viernes 15. agosto - 20:35 Mis reservas Mapa…" at bounding box center [641, 306] width 1282 height 612
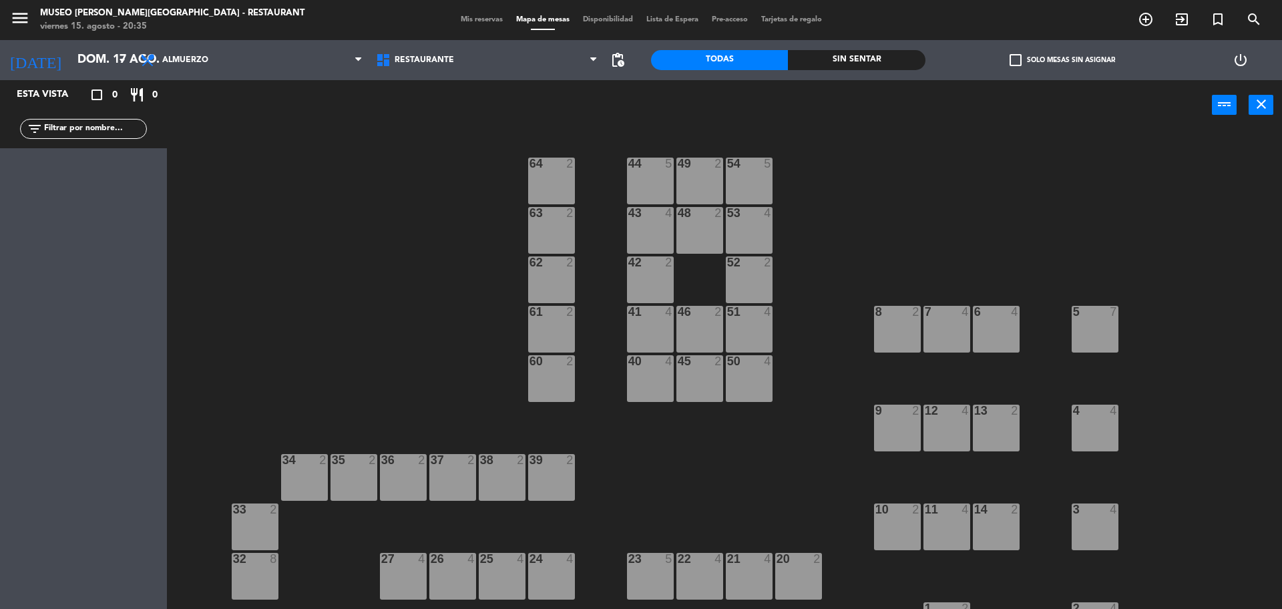
click at [443, 43] on div "Restaurante Roof Top Restaurante Restaurante Roof Top" at bounding box center [487, 60] width 236 height 40
click at [444, 56] on span "Restaurante" at bounding box center [424, 59] width 59 height 9
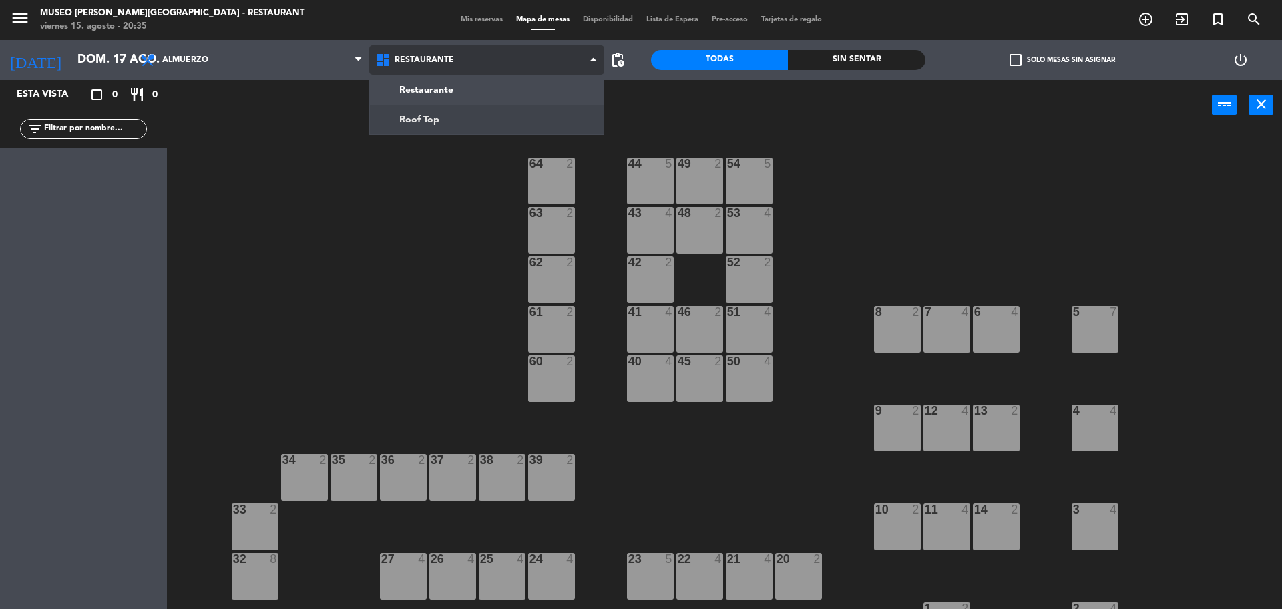
click at [453, 115] on ng-component "menu Museo Larco Café - Restaurant viernes 15. agosto - 20:35 Mis reservas Mapa…" at bounding box center [641, 306] width 1282 height 612
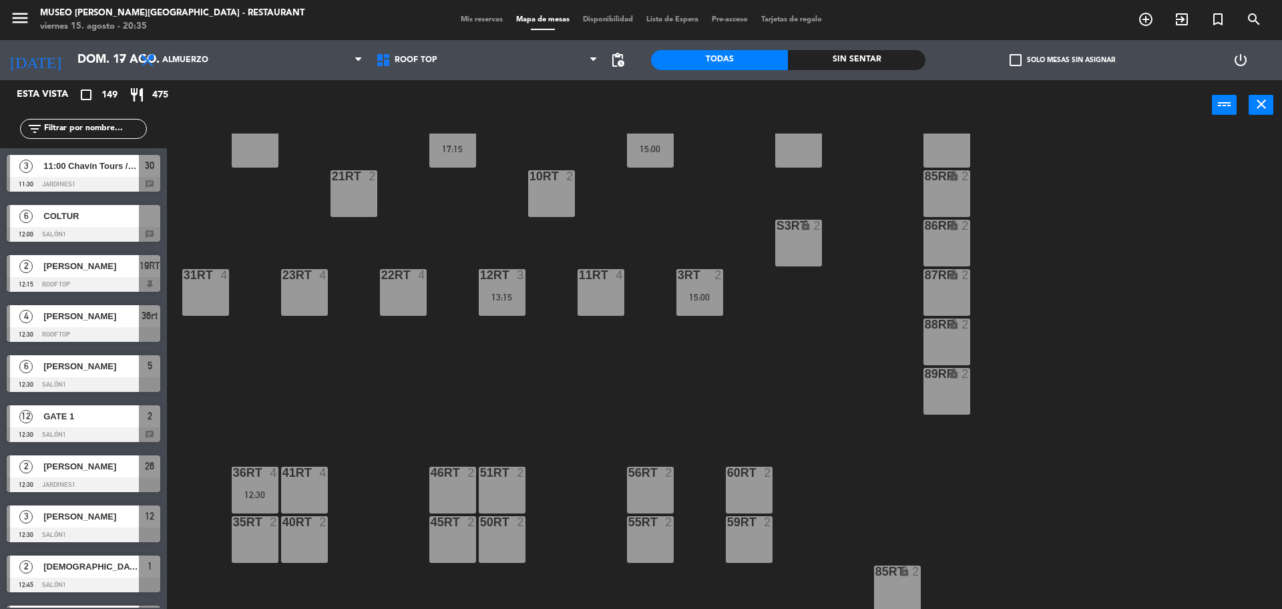
scroll to position [280, 0]
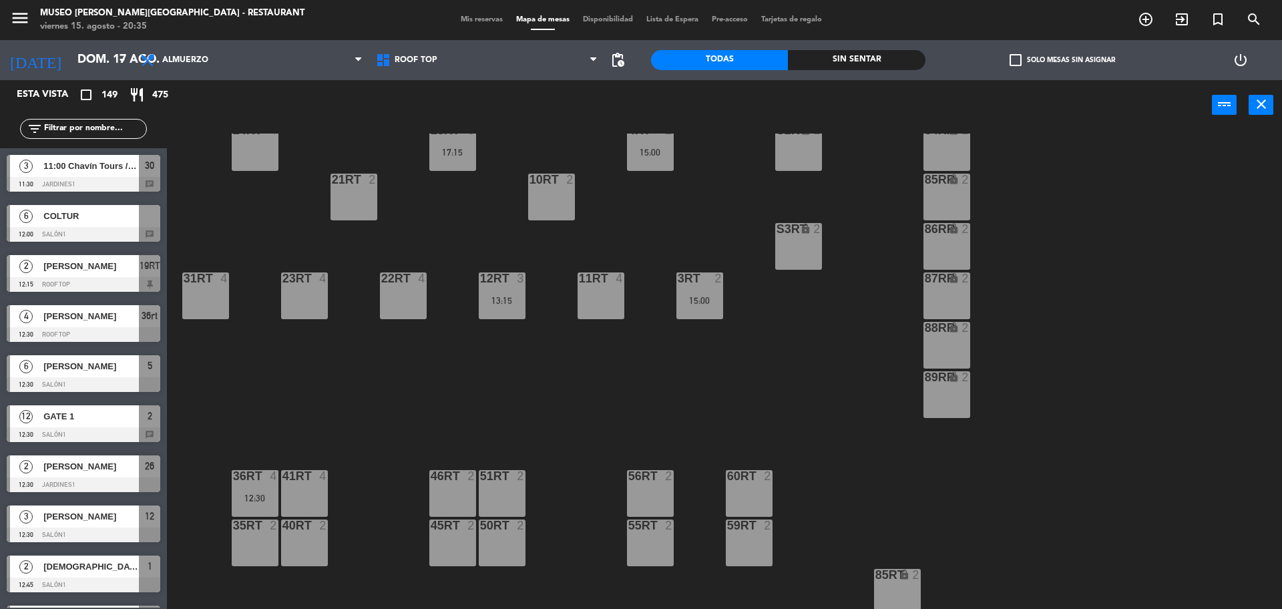
drag, startPoint x: 114, startPoint y: 218, endPoint x: 587, endPoint y: 234, distance: 472.9
click at [113, 217] on div "6 COLTUR 12:00 Salón1 chat" at bounding box center [83, 223] width 167 height 50
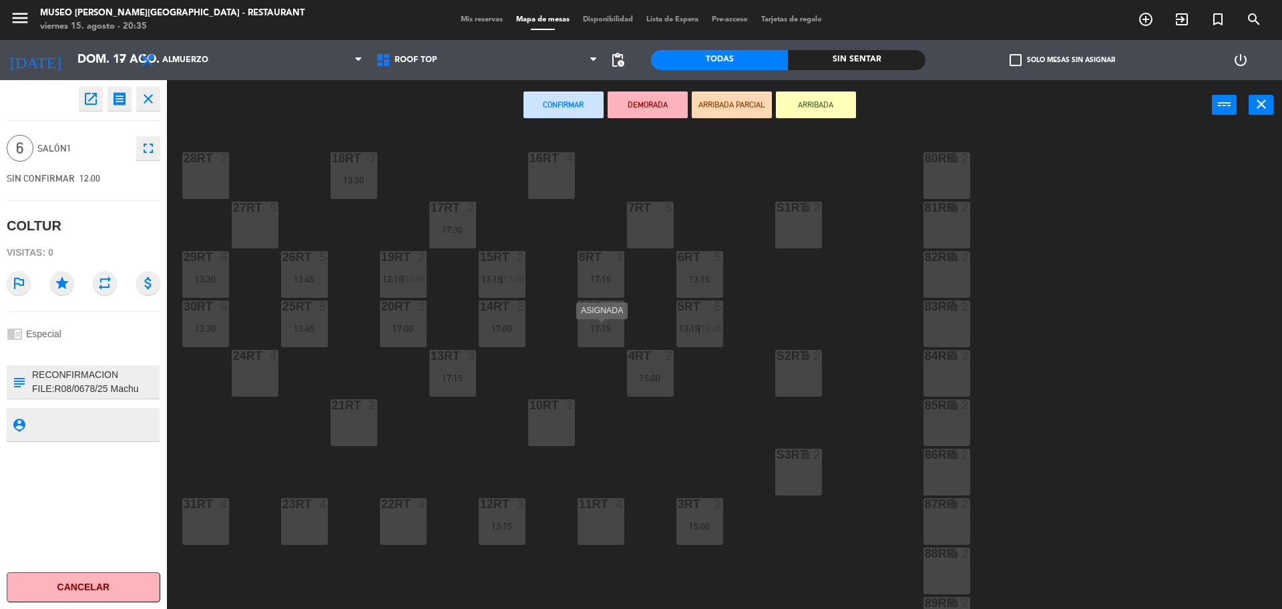
scroll to position [30, 0]
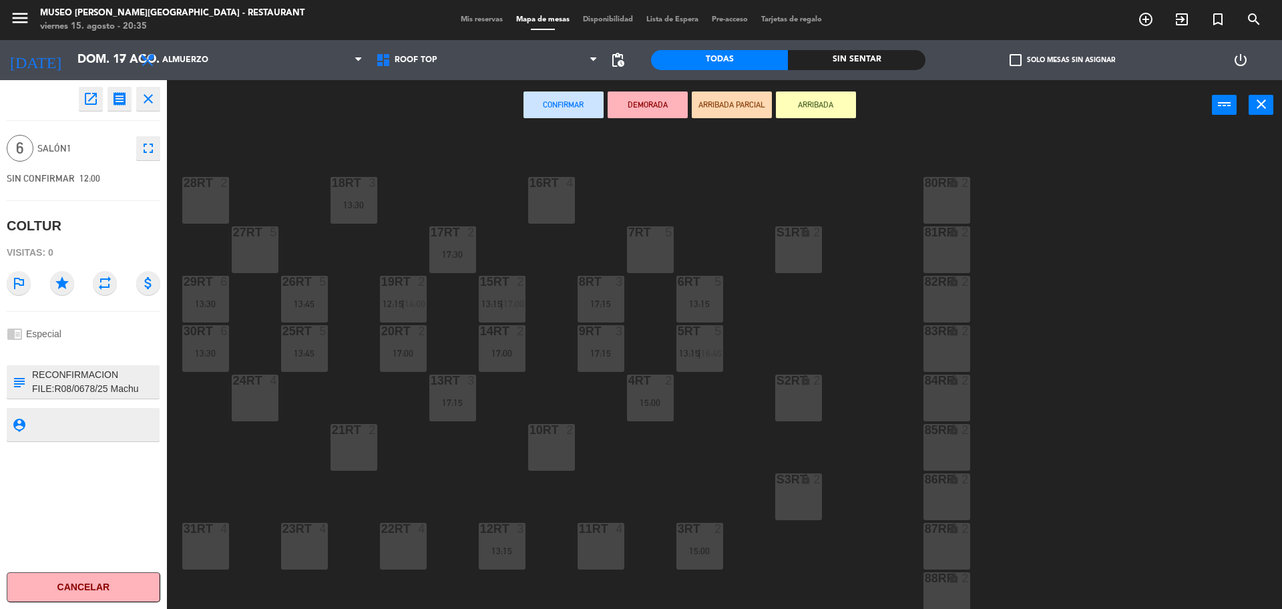
click at [656, 242] on div "7RT 5" at bounding box center [650, 249] width 47 height 47
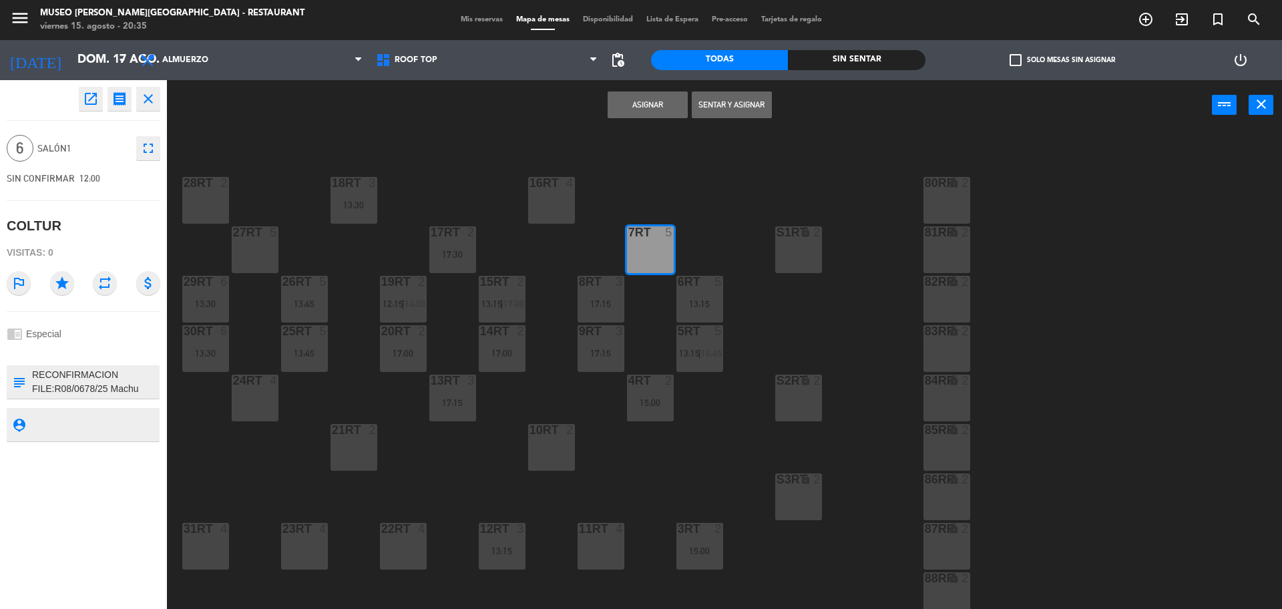
click at [637, 99] on button "Asignar" at bounding box center [647, 104] width 80 height 27
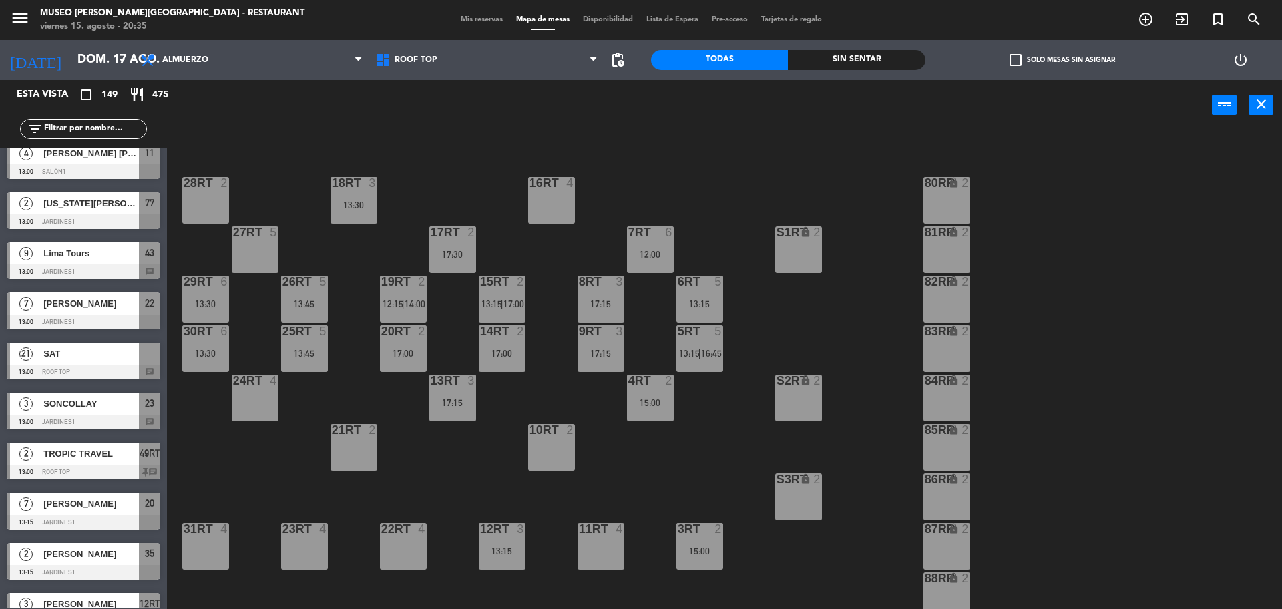
scroll to position [751, 0]
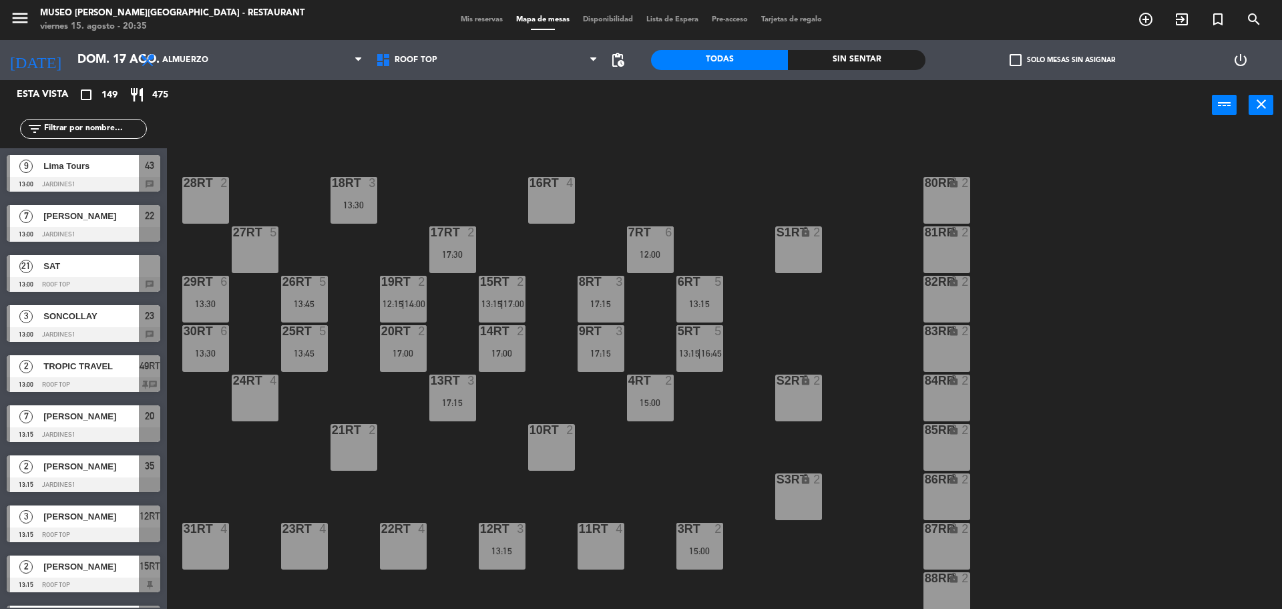
click at [111, 266] on div "21 SAT 13:00 Roof Top chat" at bounding box center [83, 273] width 167 height 50
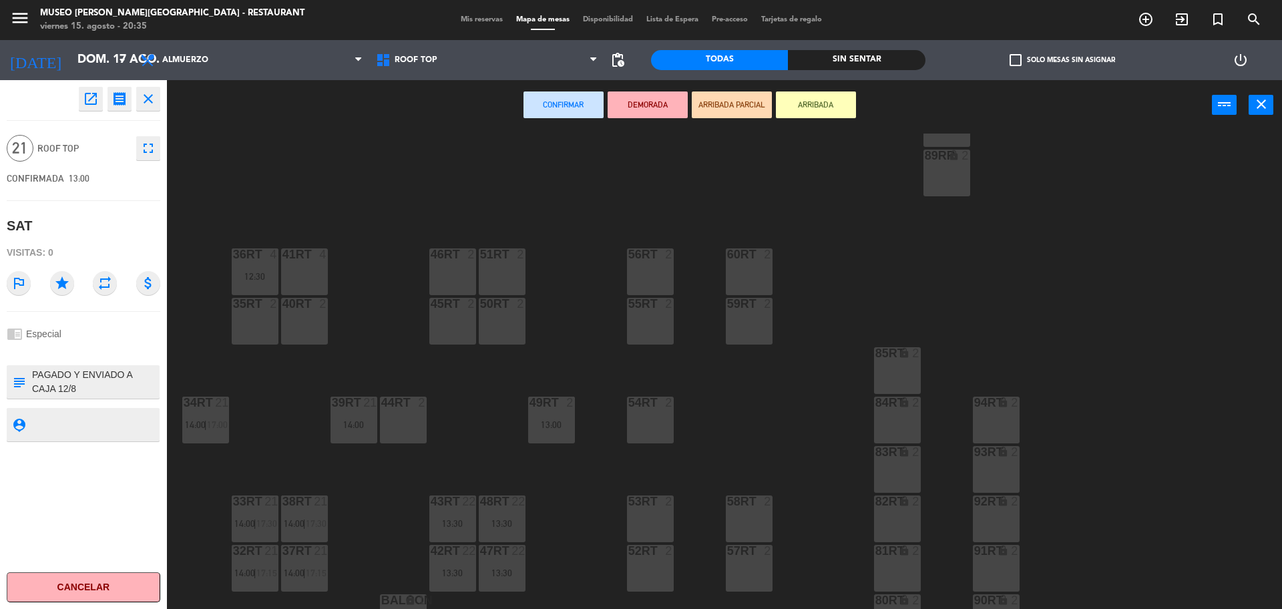
scroll to position [531, 0]
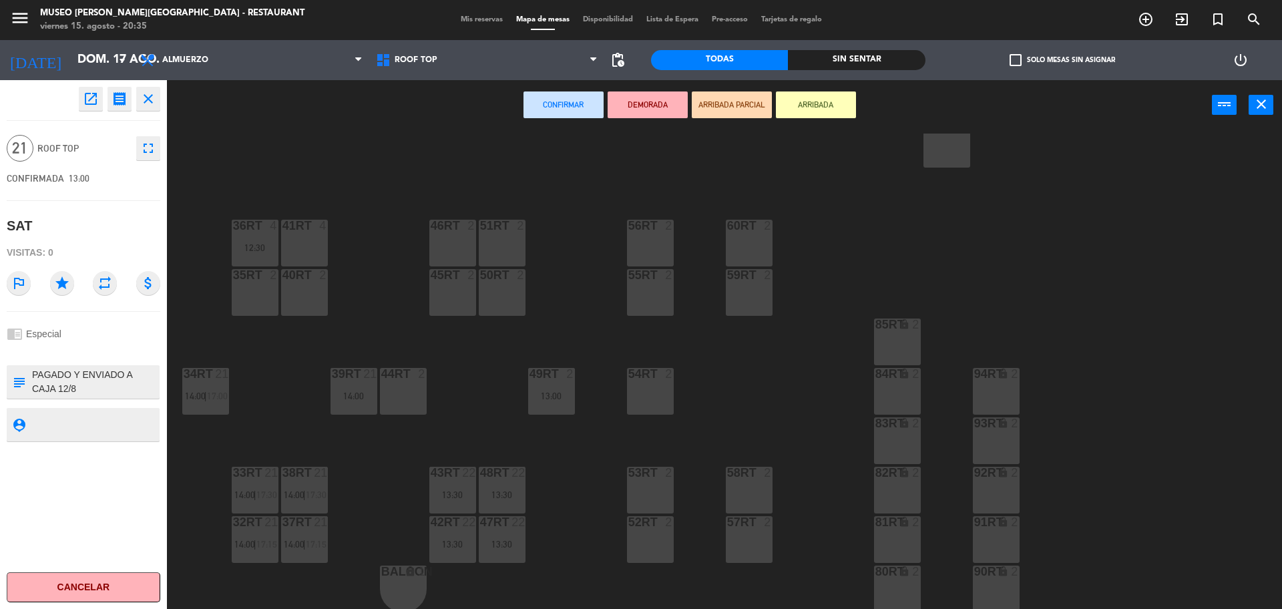
click at [306, 277] on div at bounding box center [304, 275] width 22 height 12
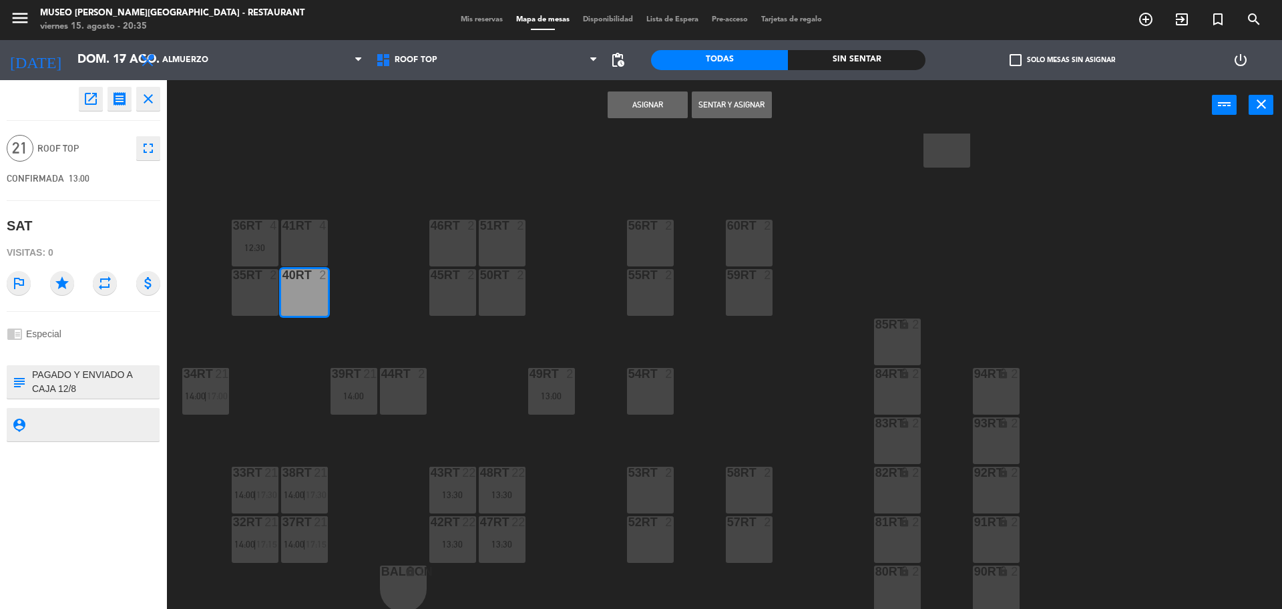
click at [257, 278] on div at bounding box center [255, 275] width 22 height 12
click at [617, 110] on button "Asignar" at bounding box center [647, 104] width 80 height 27
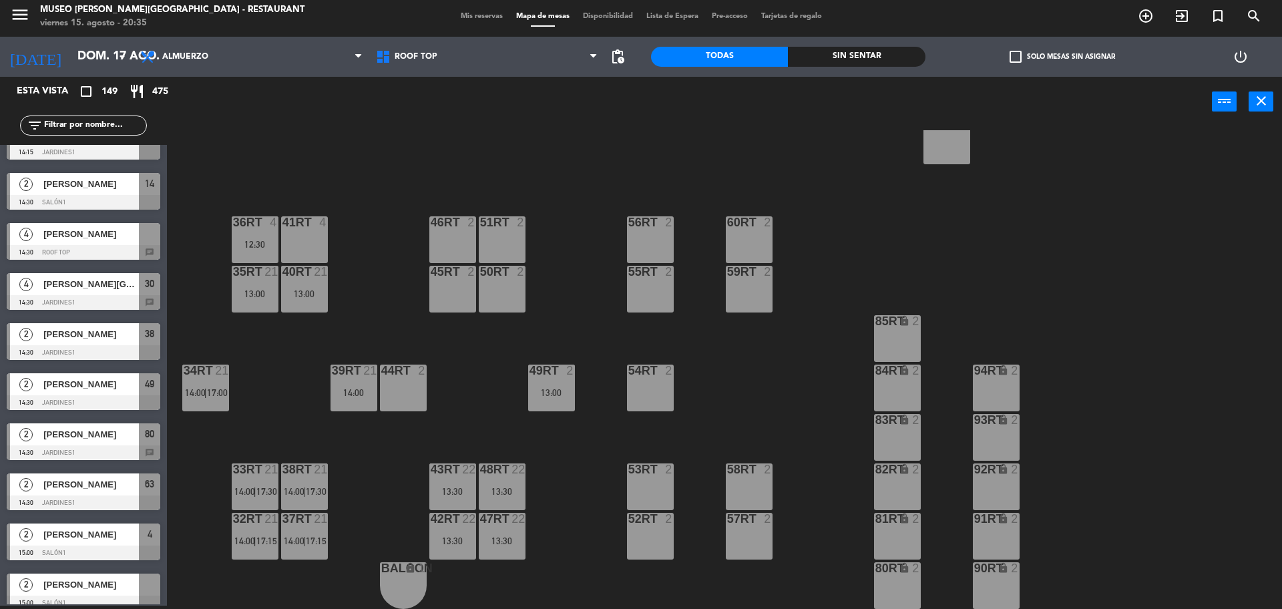
scroll to position [2754, 0]
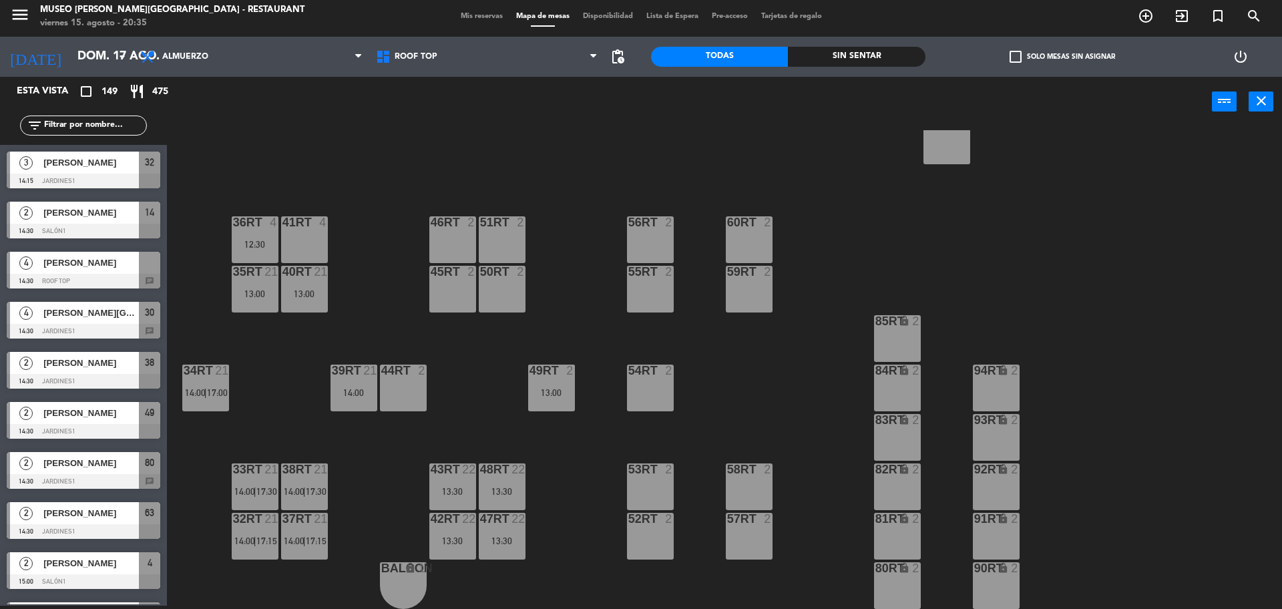
drag, startPoint x: 119, startPoint y: 279, endPoint x: 414, endPoint y: 279, distance: 295.1
click at [119, 279] on div "4 jose maria mariño tupia 14:30 Roof Top chat" at bounding box center [83, 270] width 167 height 50
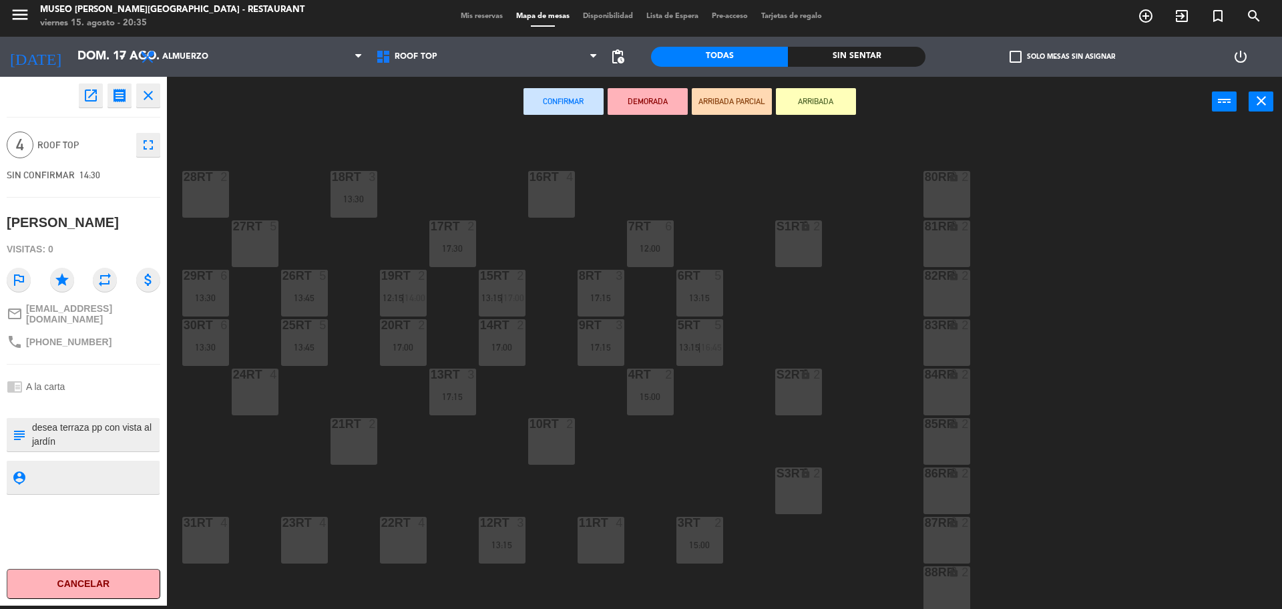
scroll to position [30, 0]
click at [259, 401] on div "24RT 4" at bounding box center [255, 394] width 47 height 47
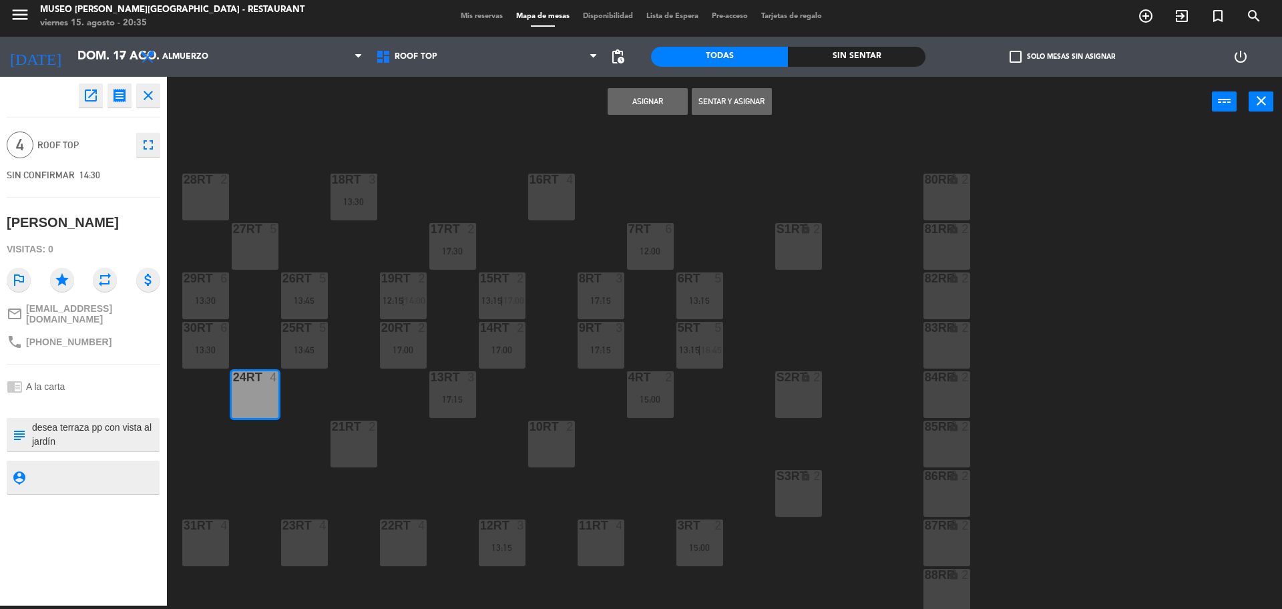
click at [622, 110] on button "Asignar" at bounding box center [647, 101] width 80 height 27
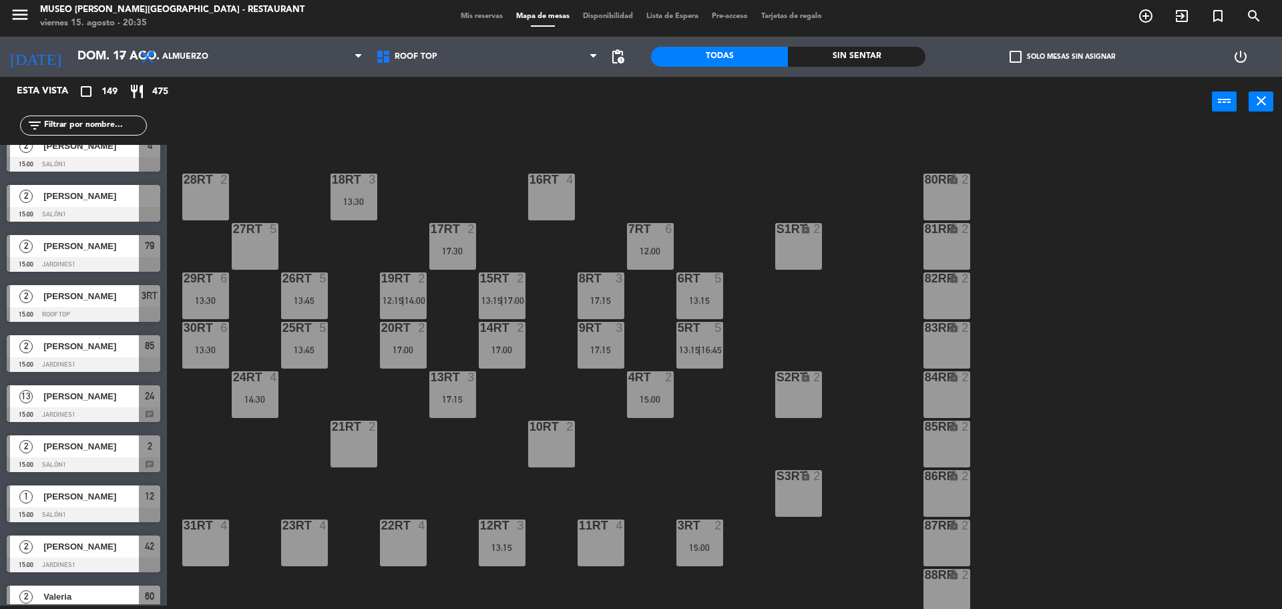
scroll to position [3087, 0]
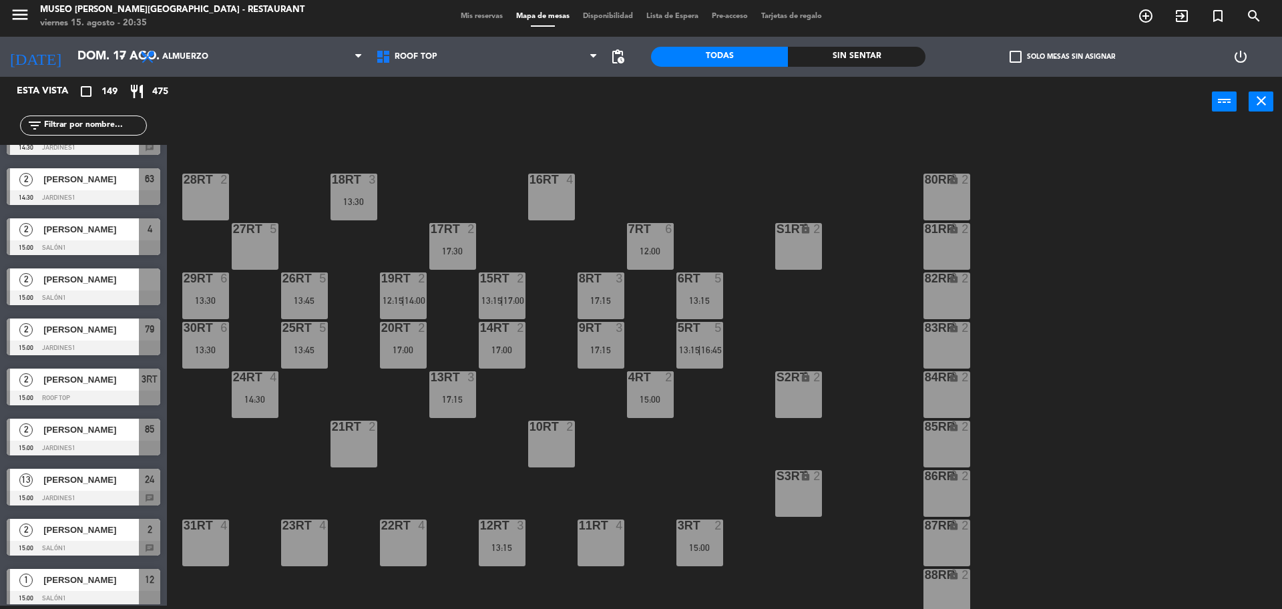
click at [123, 286] on span "[PERSON_NAME]" at bounding box center [90, 279] width 95 height 14
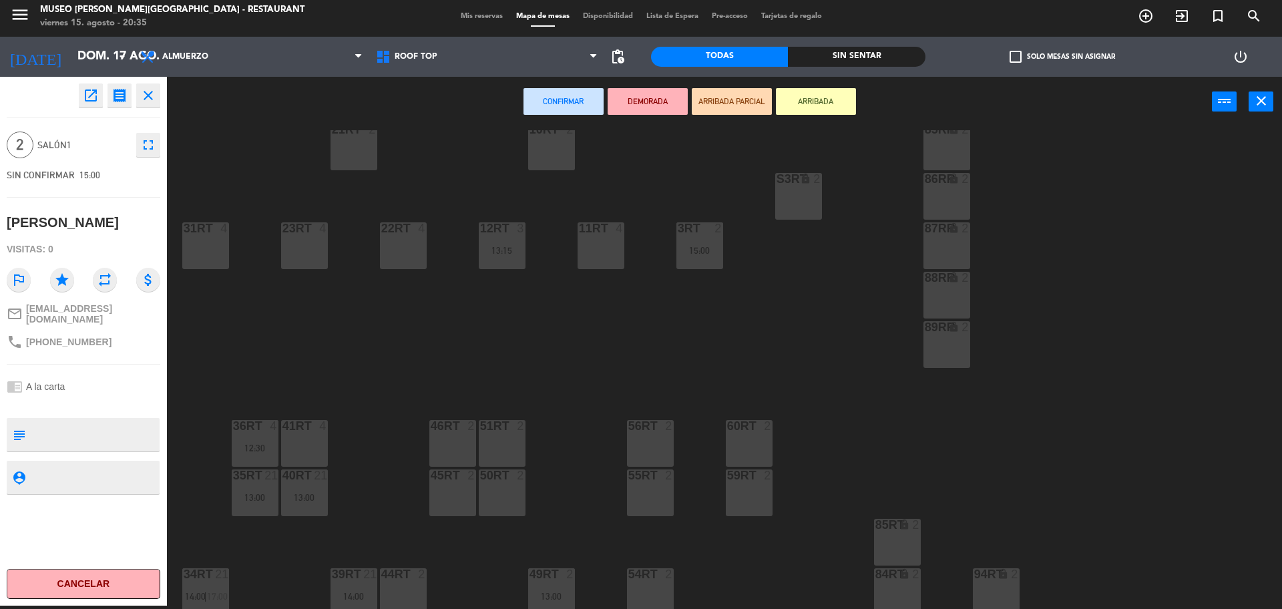
scroll to position [364, 0]
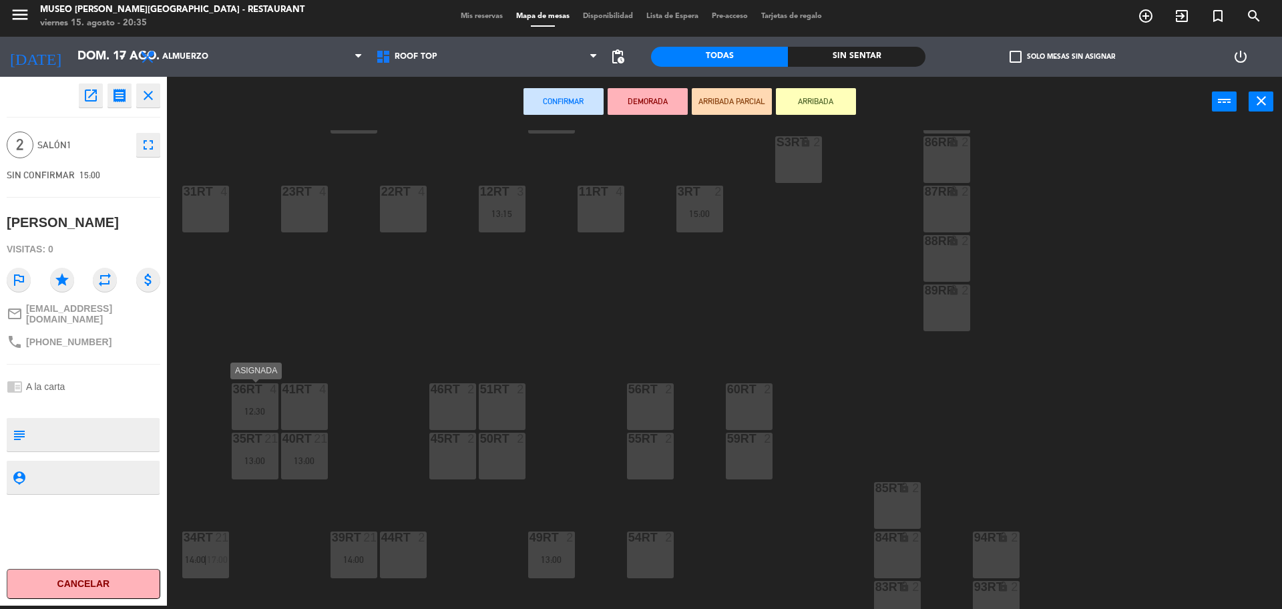
click at [244, 413] on div "12:30" at bounding box center [255, 411] width 47 height 9
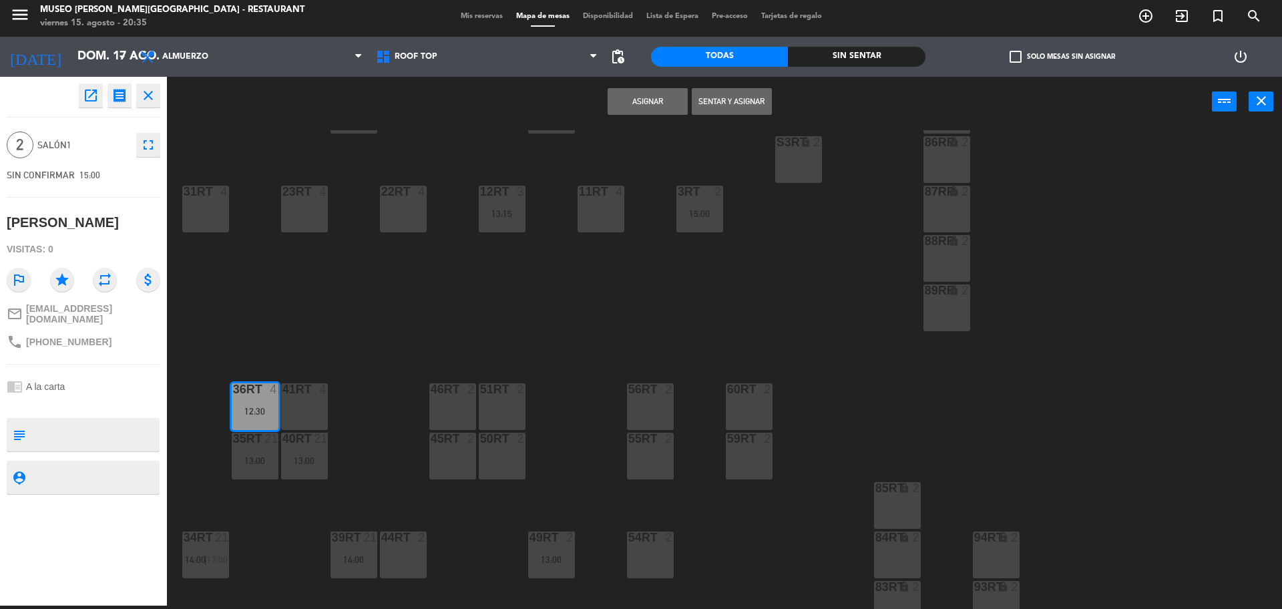
click at [626, 103] on button "Asignar" at bounding box center [647, 101] width 80 height 27
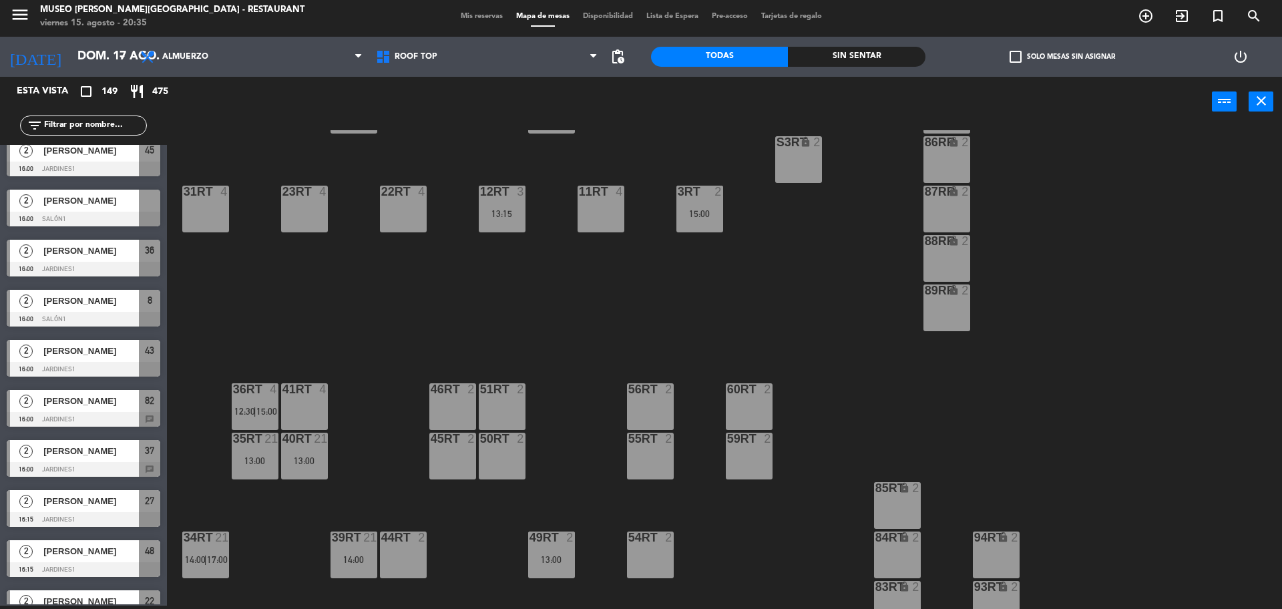
scroll to position [3838, 0]
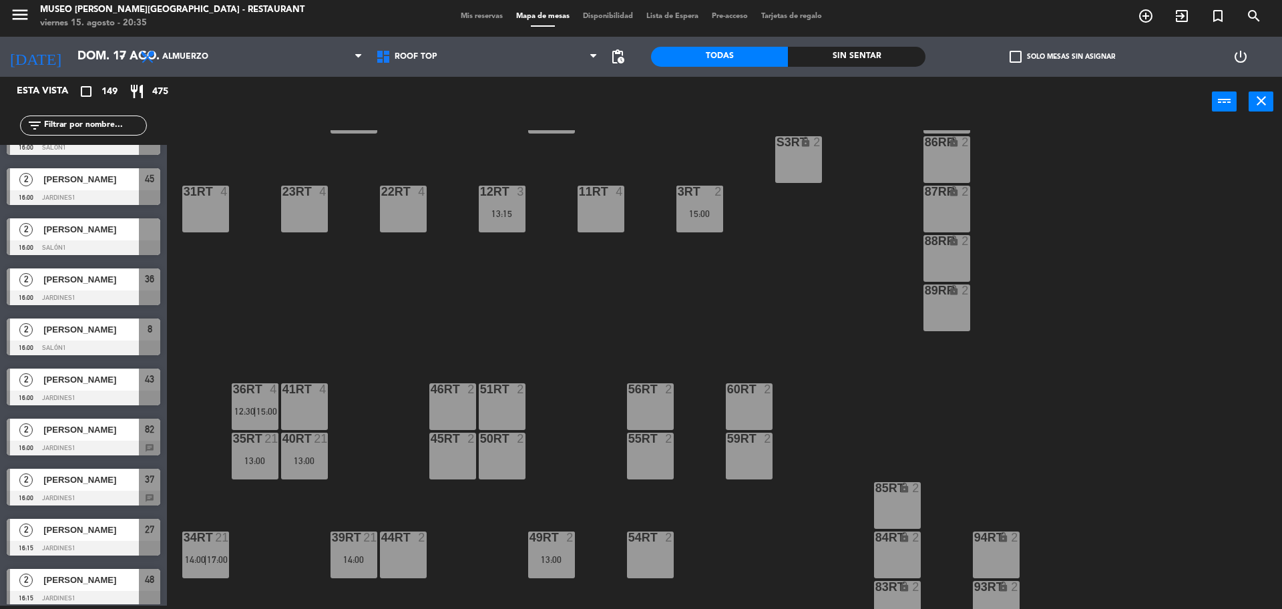
click at [142, 241] on div at bounding box center [84, 247] width 154 height 15
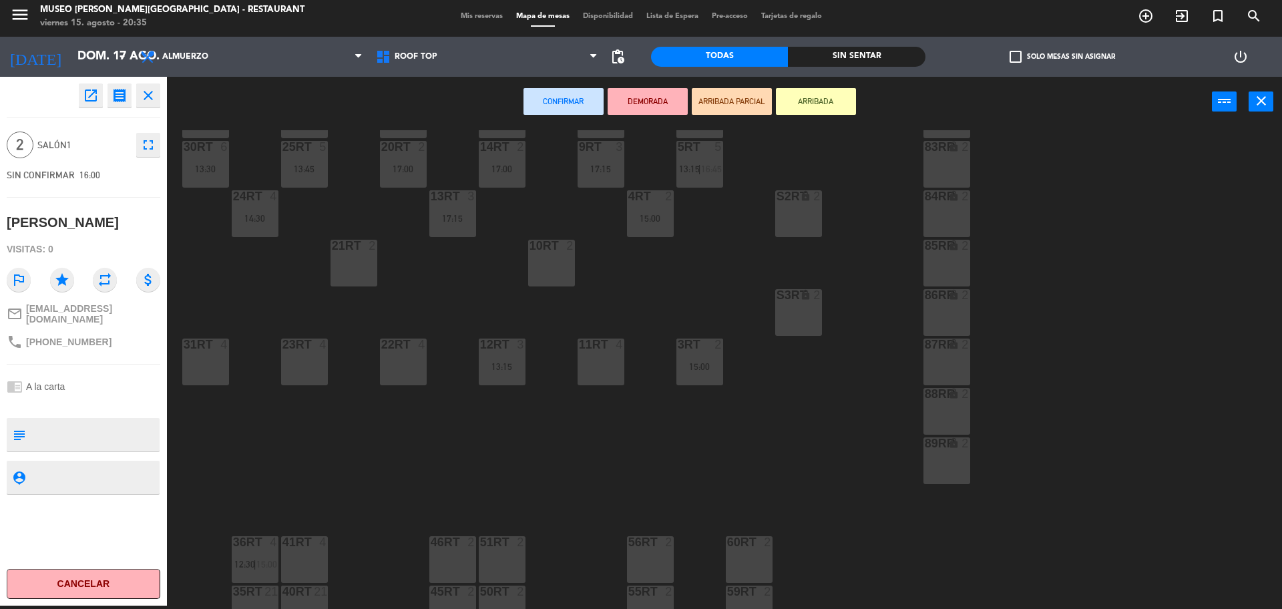
scroll to position [113, 0]
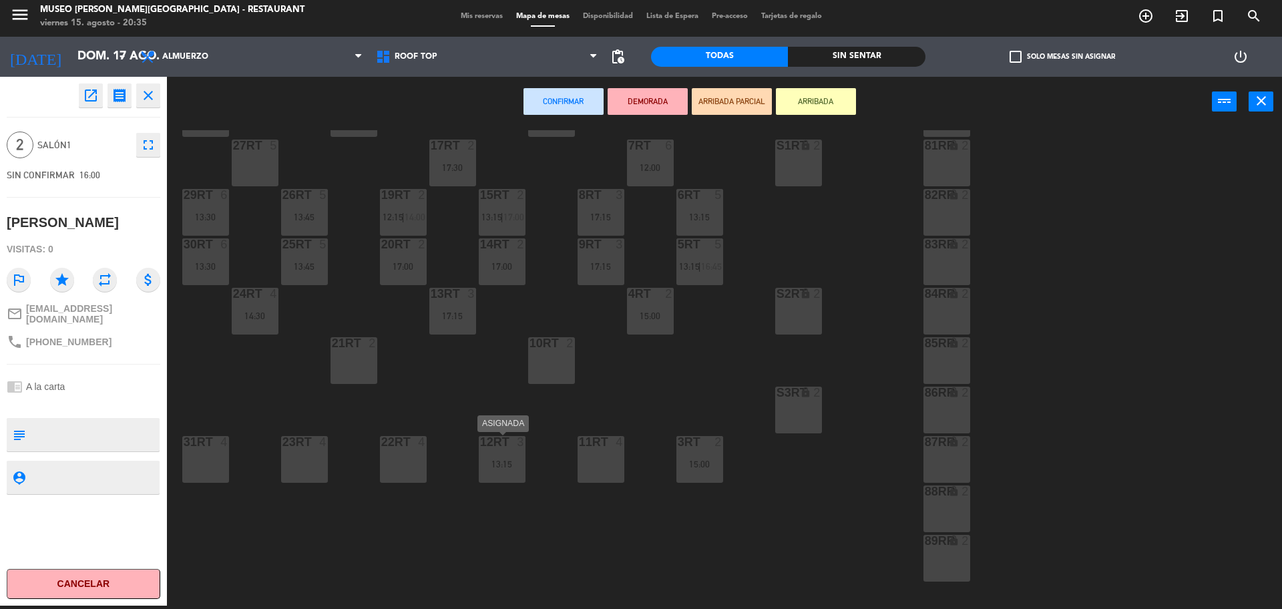
click at [503, 453] on div "12RT 3 13:15" at bounding box center [502, 459] width 47 height 47
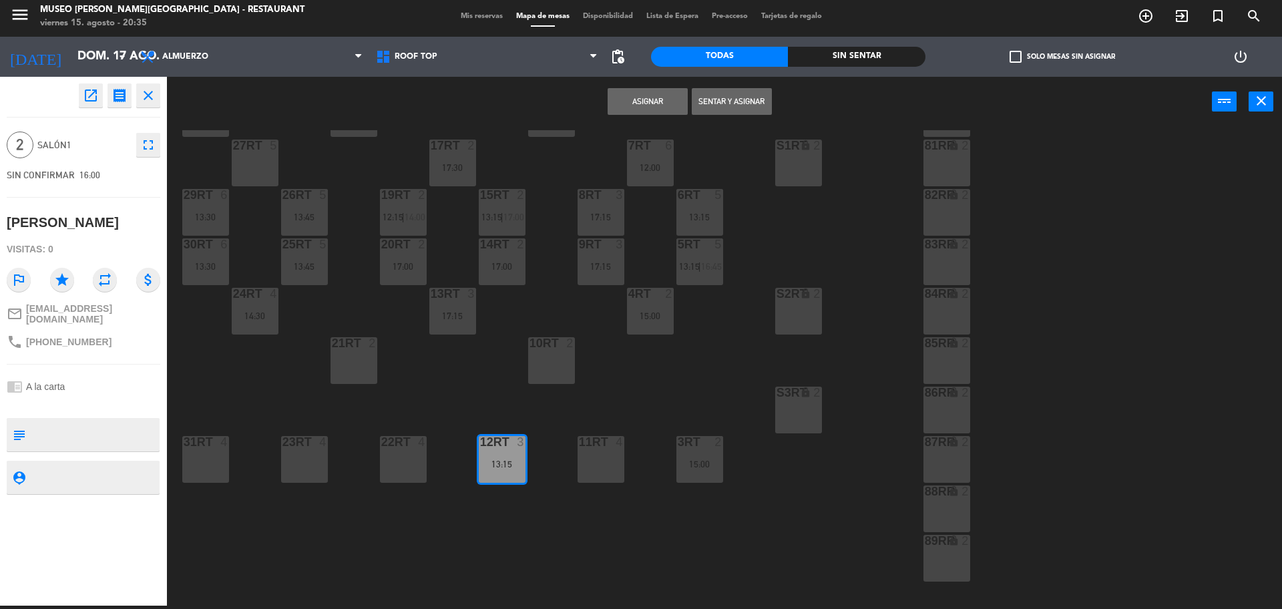
click at [657, 97] on button "Asignar" at bounding box center [647, 101] width 80 height 27
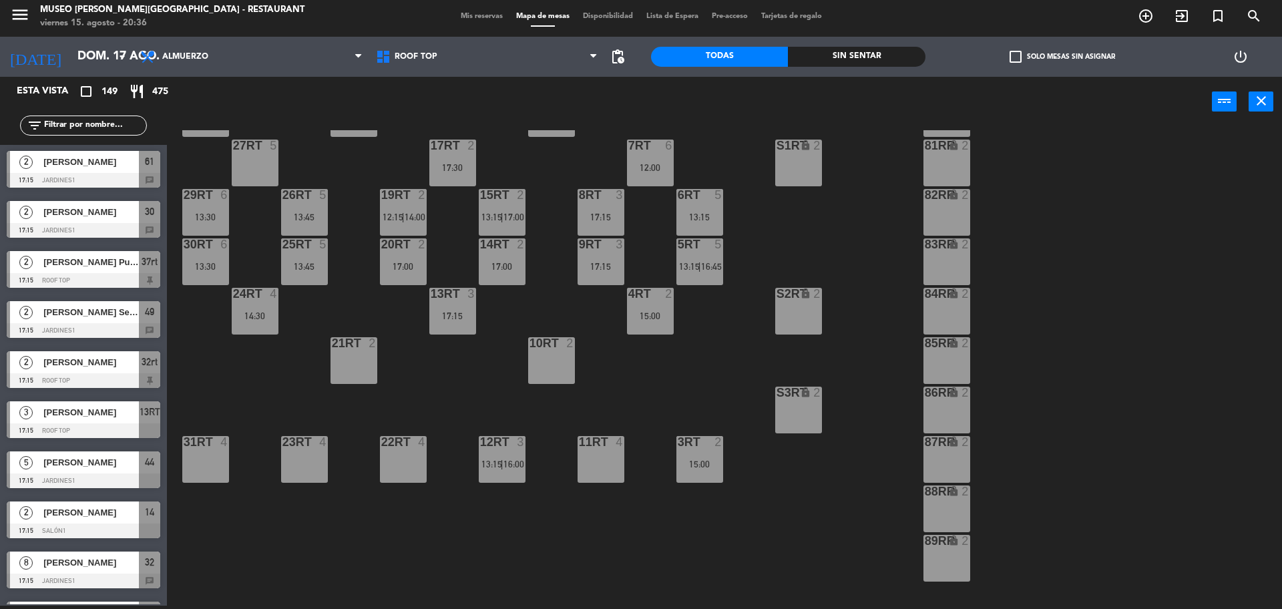
scroll to position [5507, 0]
click at [91, 227] on div at bounding box center [84, 231] width 154 height 15
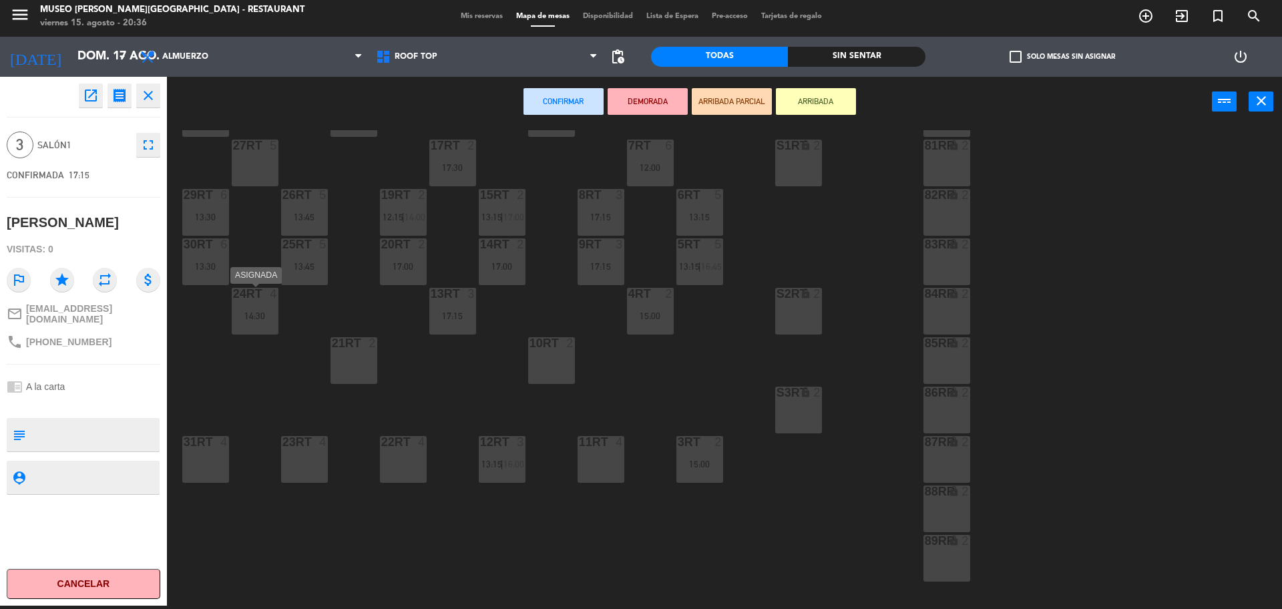
click at [256, 319] on div "14:30" at bounding box center [255, 315] width 47 height 9
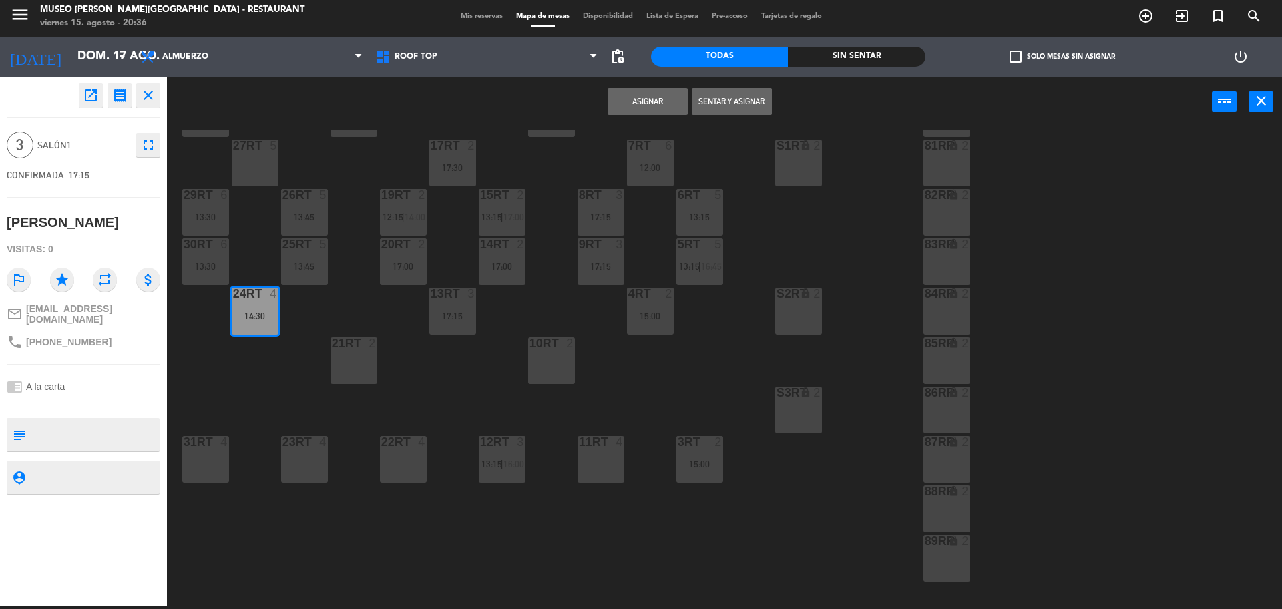
click at [662, 101] on button "Asignar" at bounding box center [647, 101] width 80 height 27
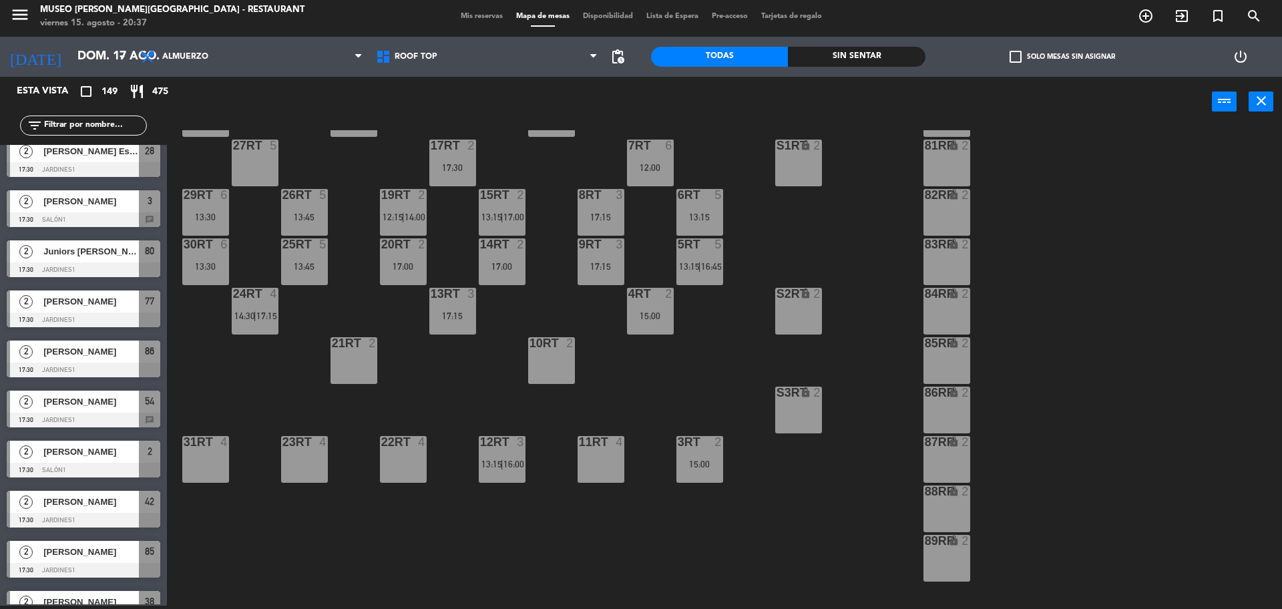
scroll to position [6583, 0]
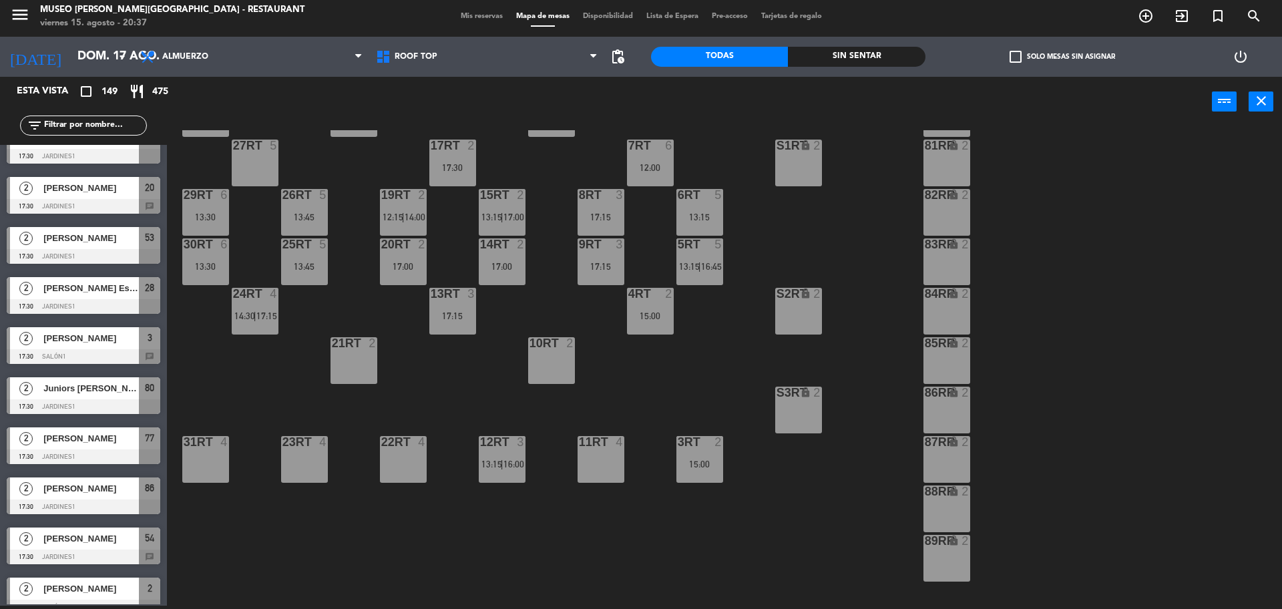
click at [466, 18] on span "Mis reservas" at bounding box center [481, 16] width 55 height 7
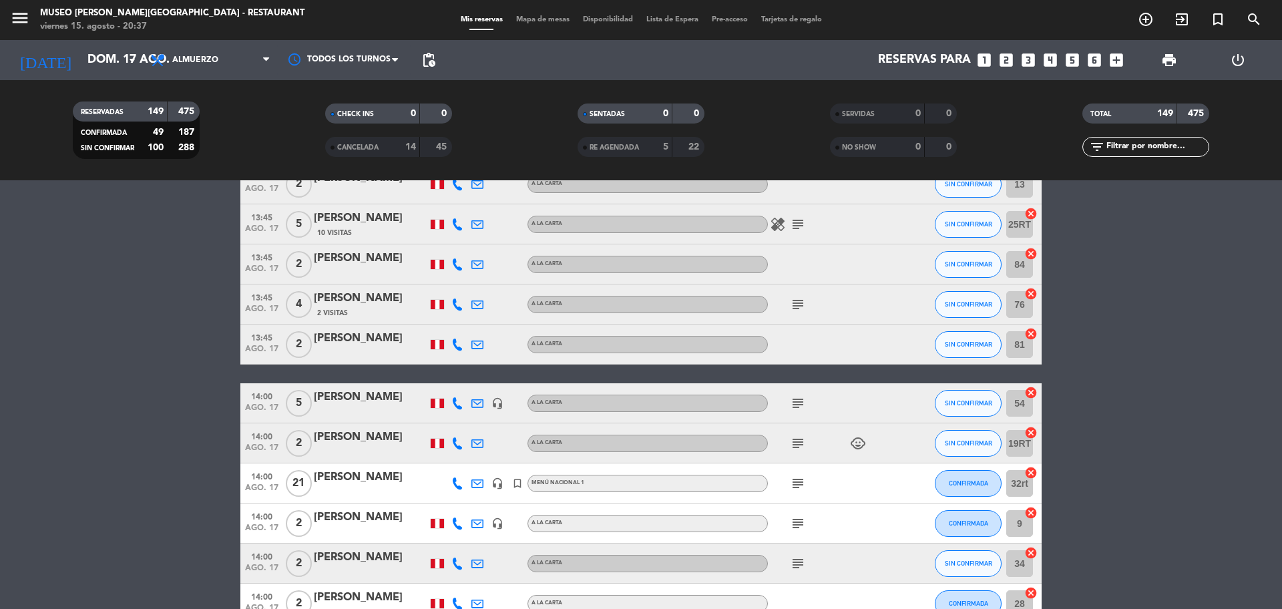
scroll to position [1585, 0]
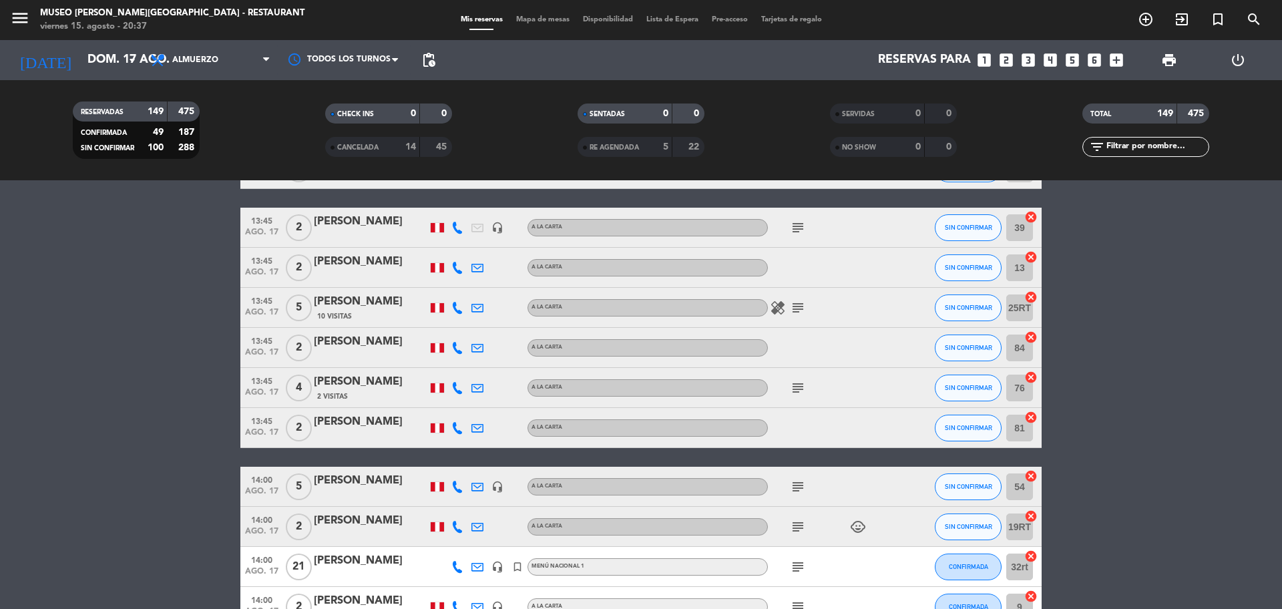
click at [346, 222] on div "[PERSON_NAME]" at bounding box center [370, 221] width 113 height 17
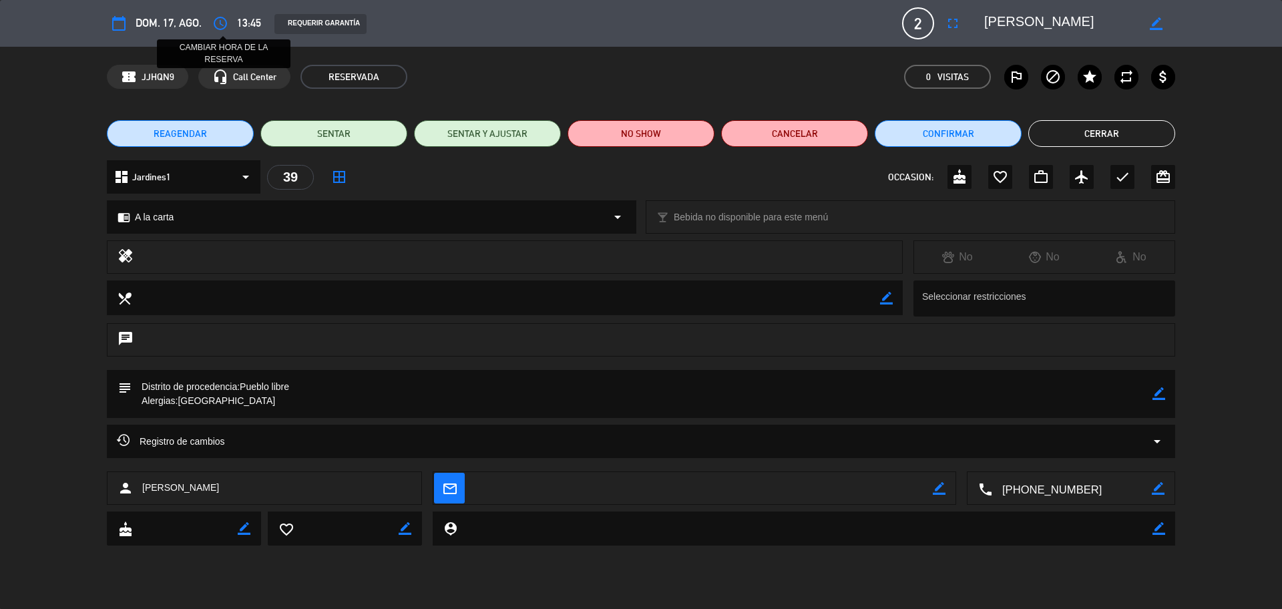
click at [224, 19] on icon "access_time" at bounding box center [220, 23] width 16 height 16
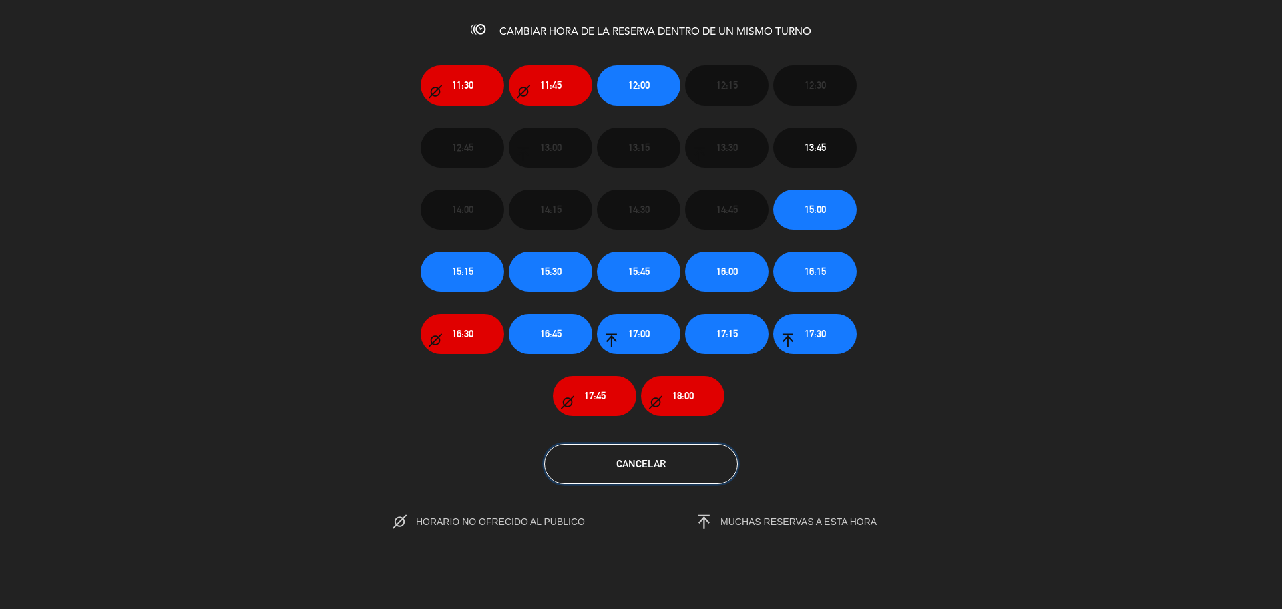
click at [674, 469] on button "Cancelar" at bounding box center [641, 464] width 194 height 40
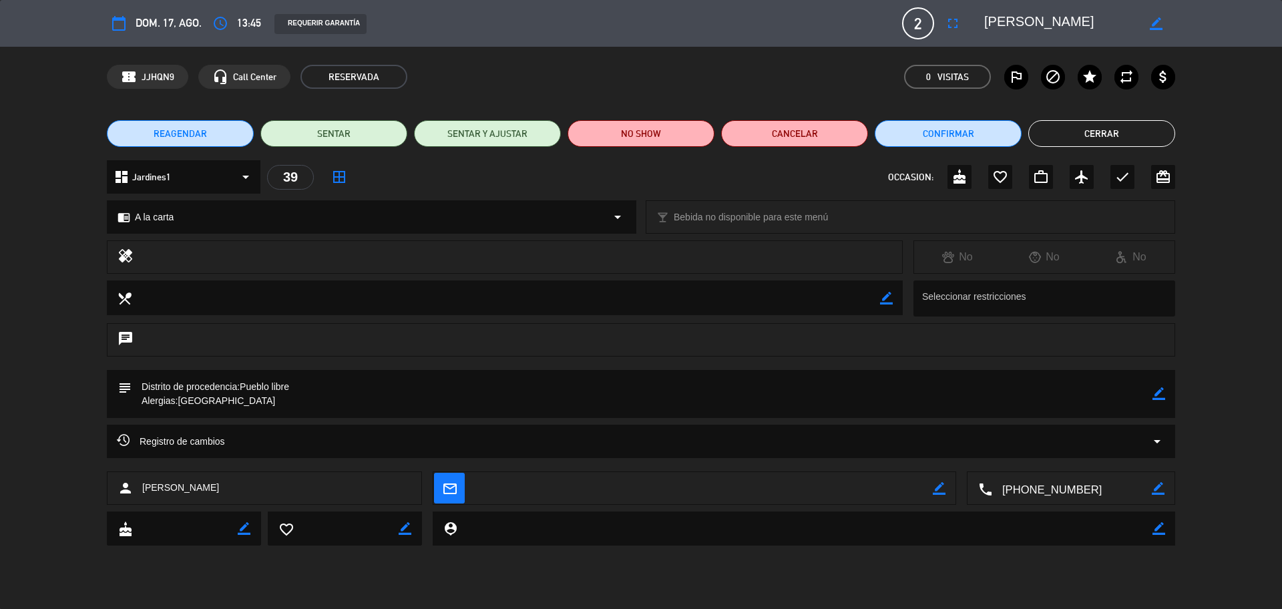
click at [1108, 141] on button "Cerrar" at bounding box center [1101, 133] width 147 height 27
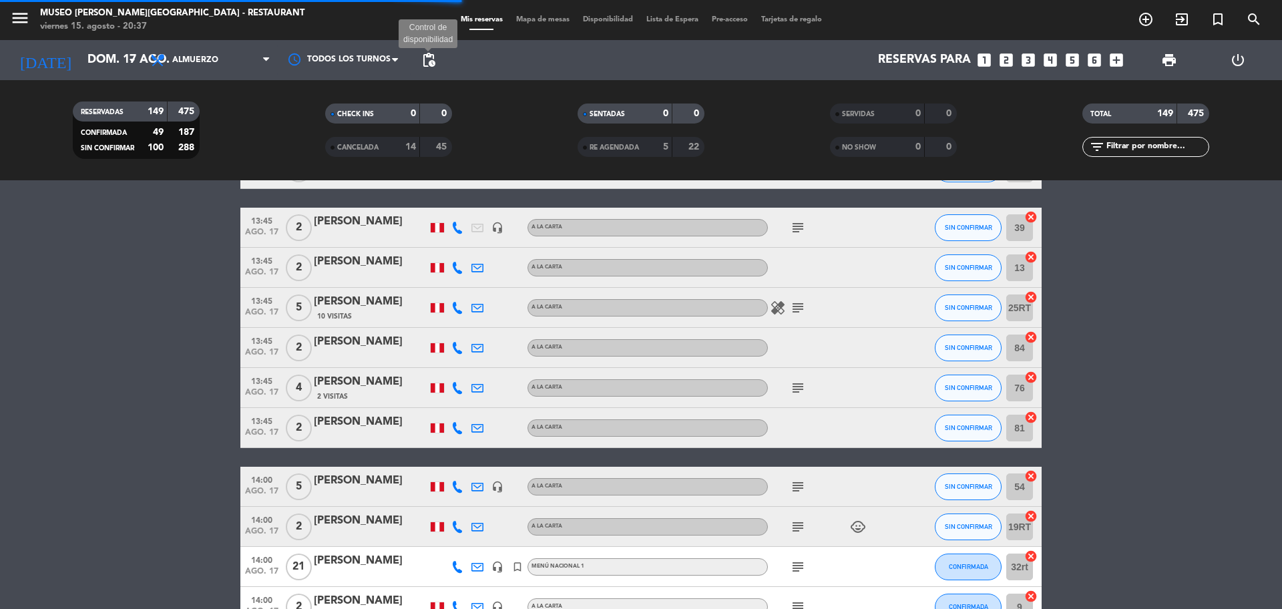
click at [429, 57] on span "pending_actions" at bounding box center [429, 60] width 16 height 16
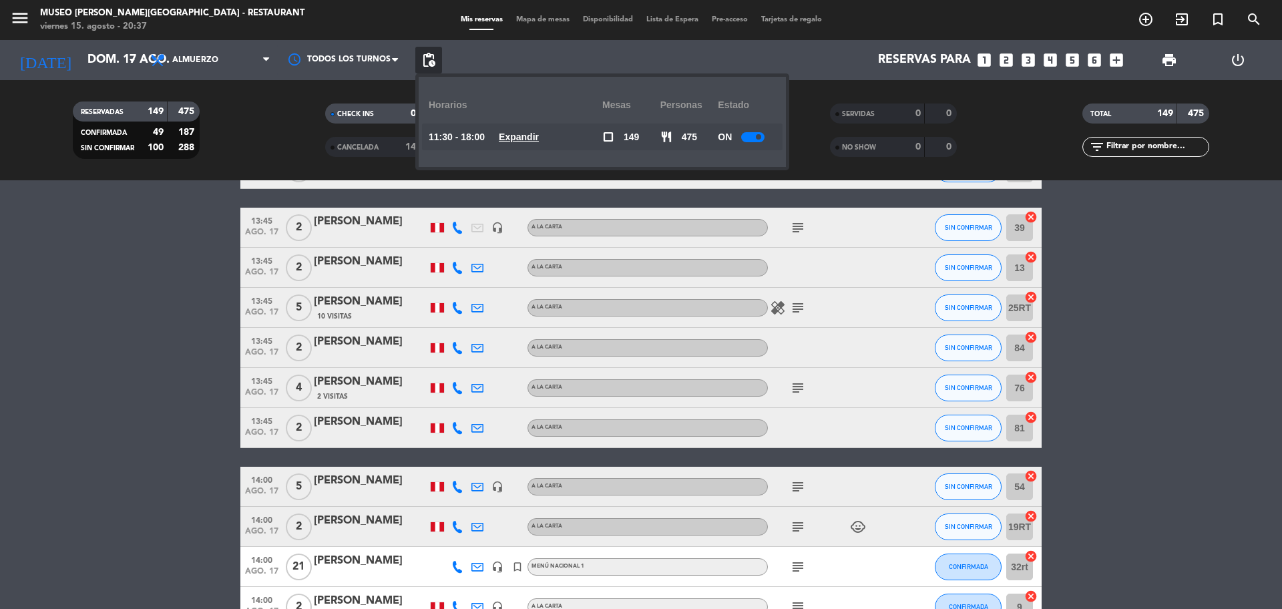
click at [525, 141] on u "Expandir" at bounding box center [519, 137] width 40 height 11
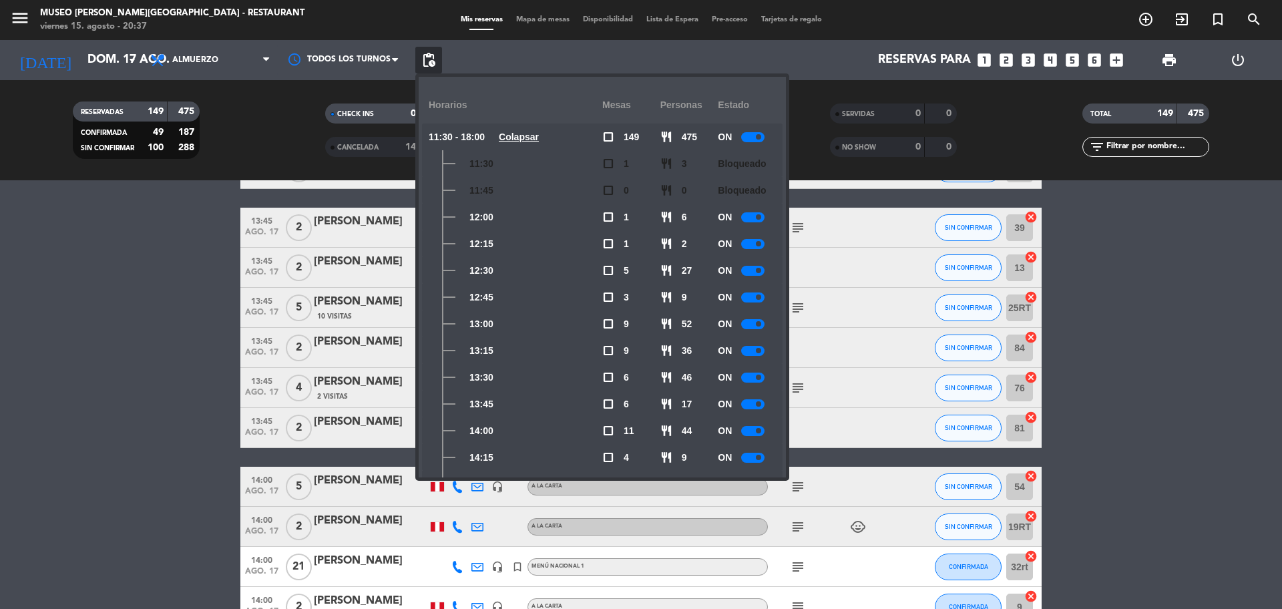
scroll to position [250, 0]
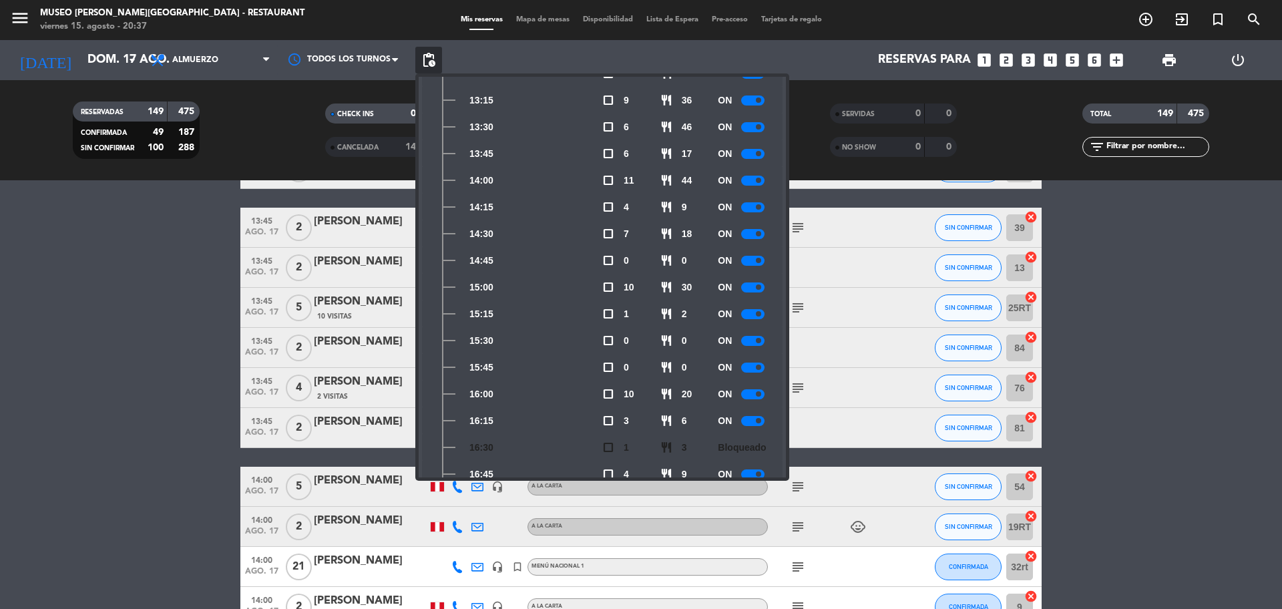
drag, startPoint x: 1109, startPoint y: 243, endPoint x: 1067, endPoint y: 247, distance: 42.9
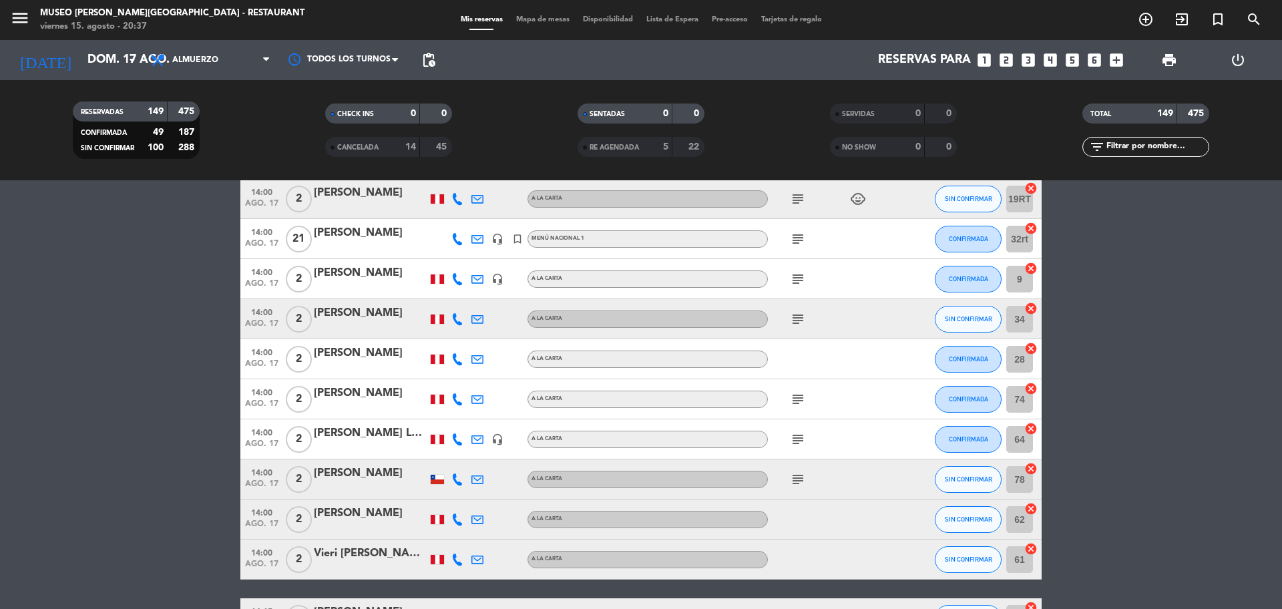
scroll to position [1919, 0]
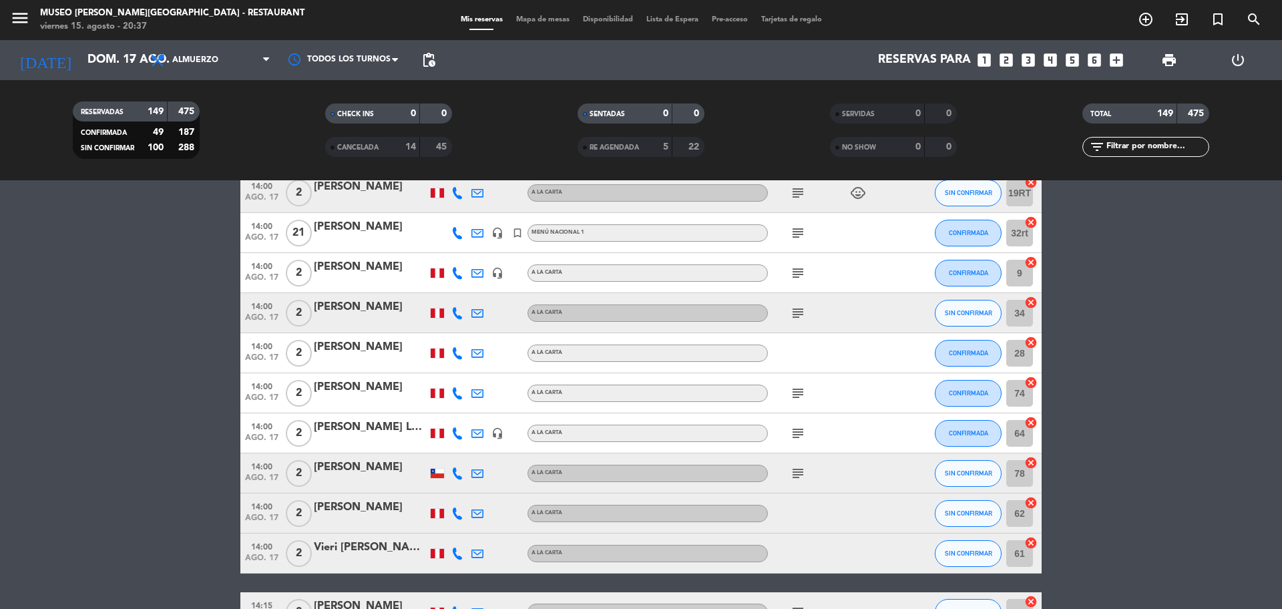
click at [1033, 347] on icon "cancel" at bounding box center [1030, 342] width 13 height 13
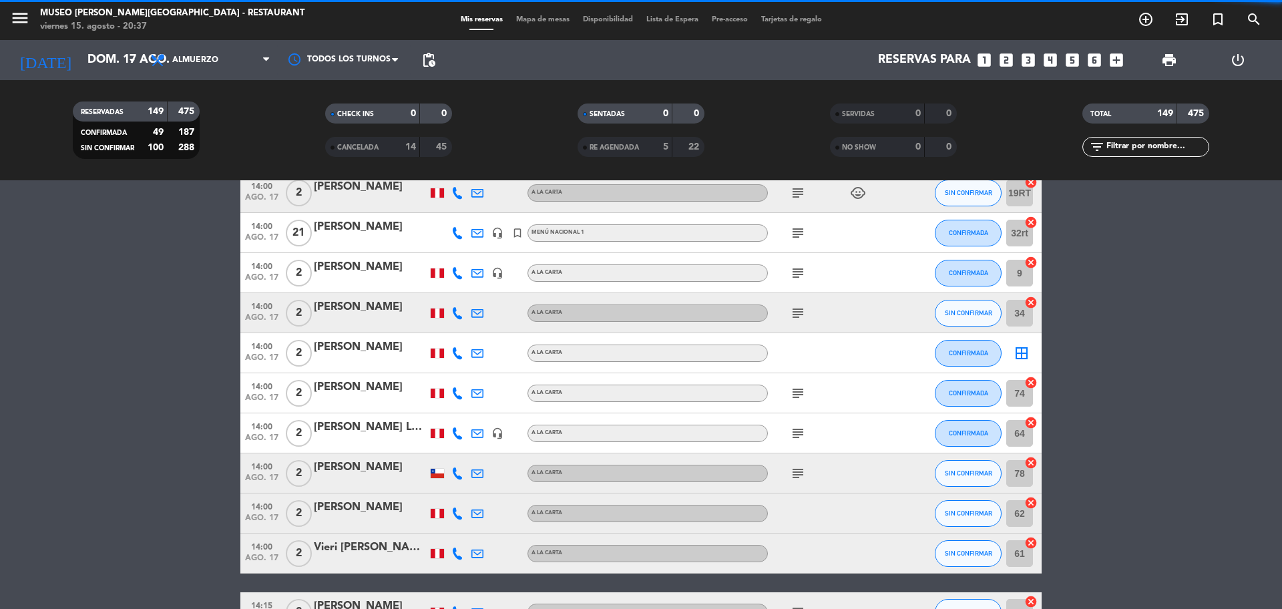
click at [1031, 542] on icon "cancel" at bounding box center [1030, 542] width 13 height 13
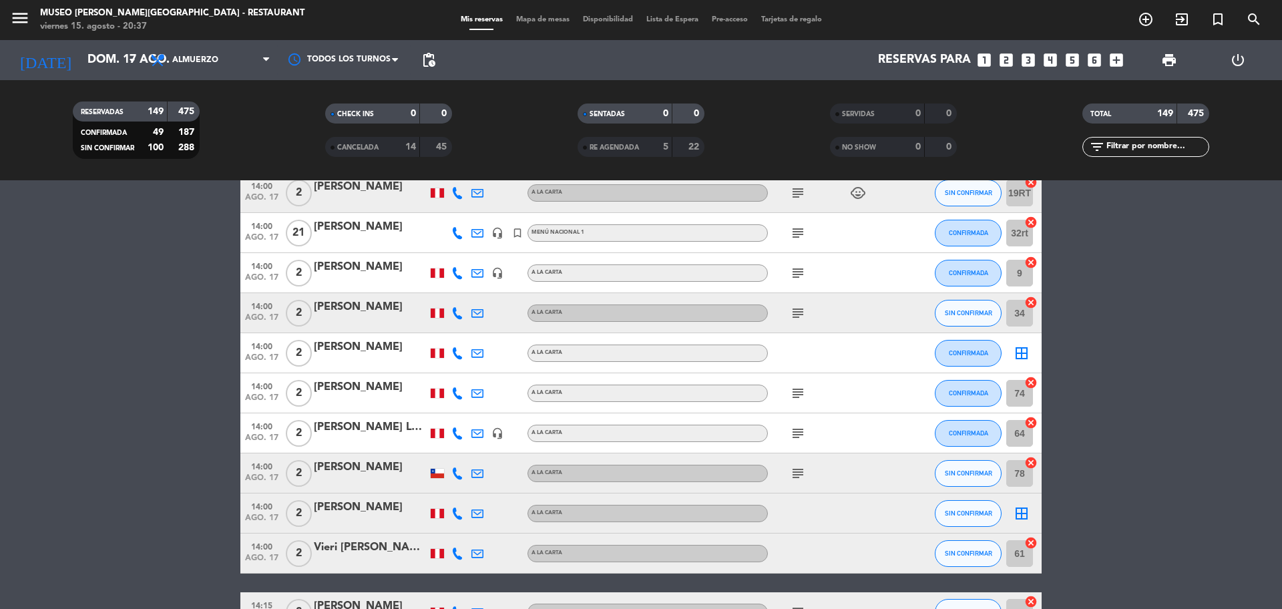
click at [1033, 540] on icon "cancel" at bounding box center [1030, 542] width 13 height 13
click at [1029, 424] on icon "cancel" at bounding box center [1030, 422] width 13 height 13
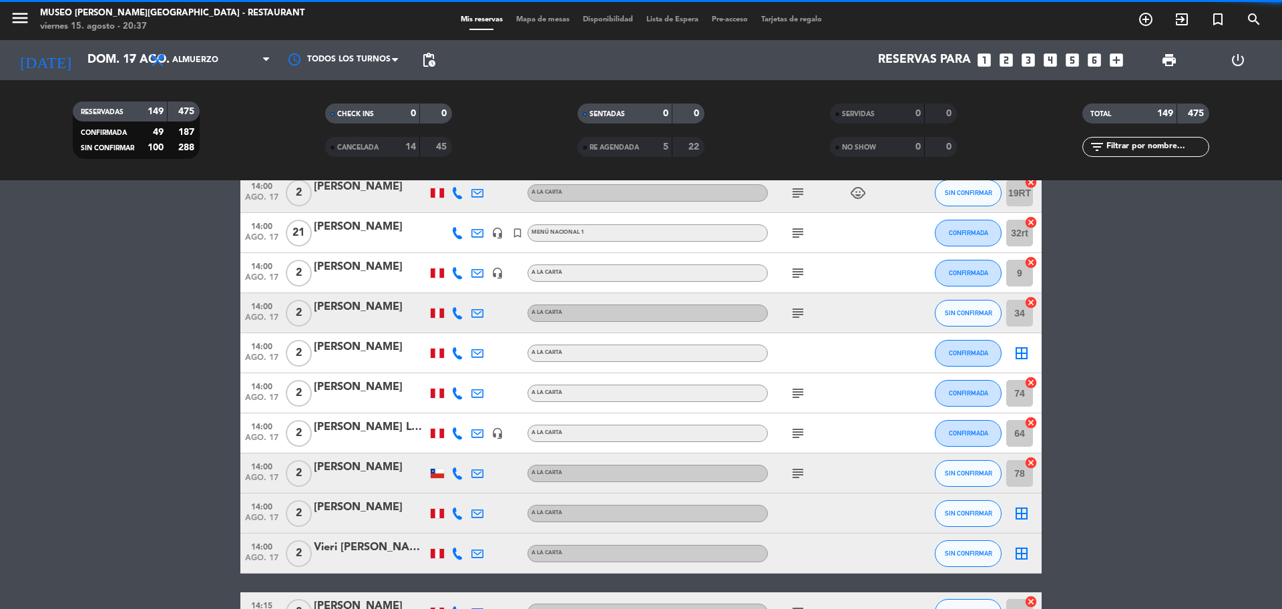
click at [549, 18] on span "Mapa de mesas" at bounding box center [542, 19] width 67 height 7
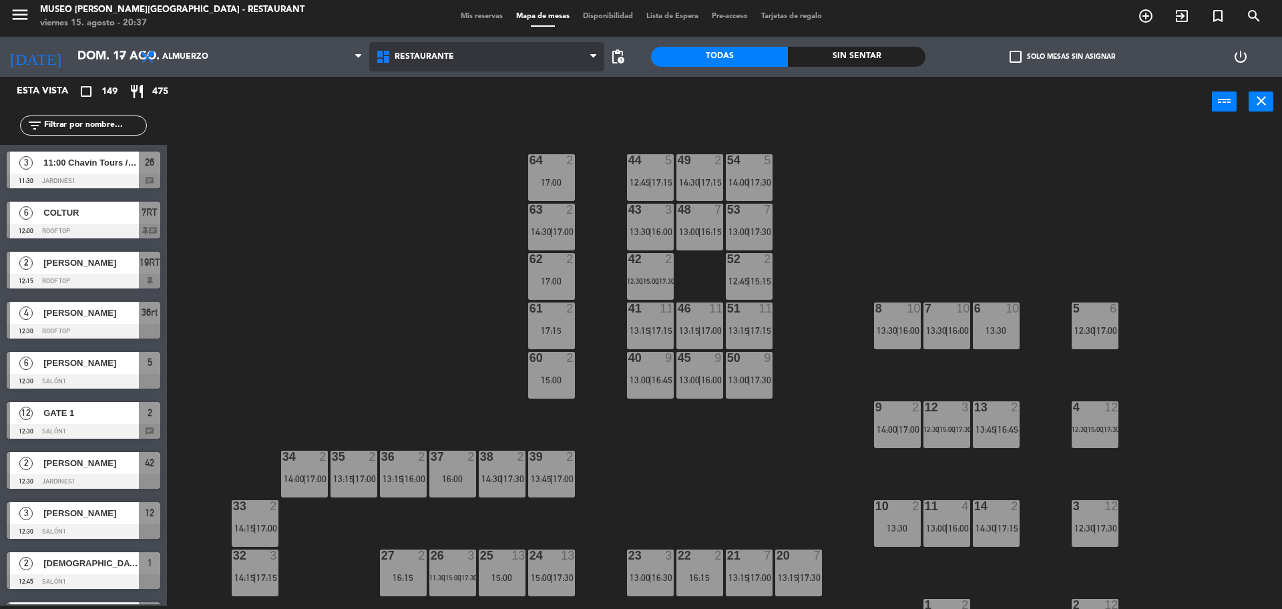
click at [448, 66] on span "Restaurante" at bounding box center [487, 56] width 236 height 29
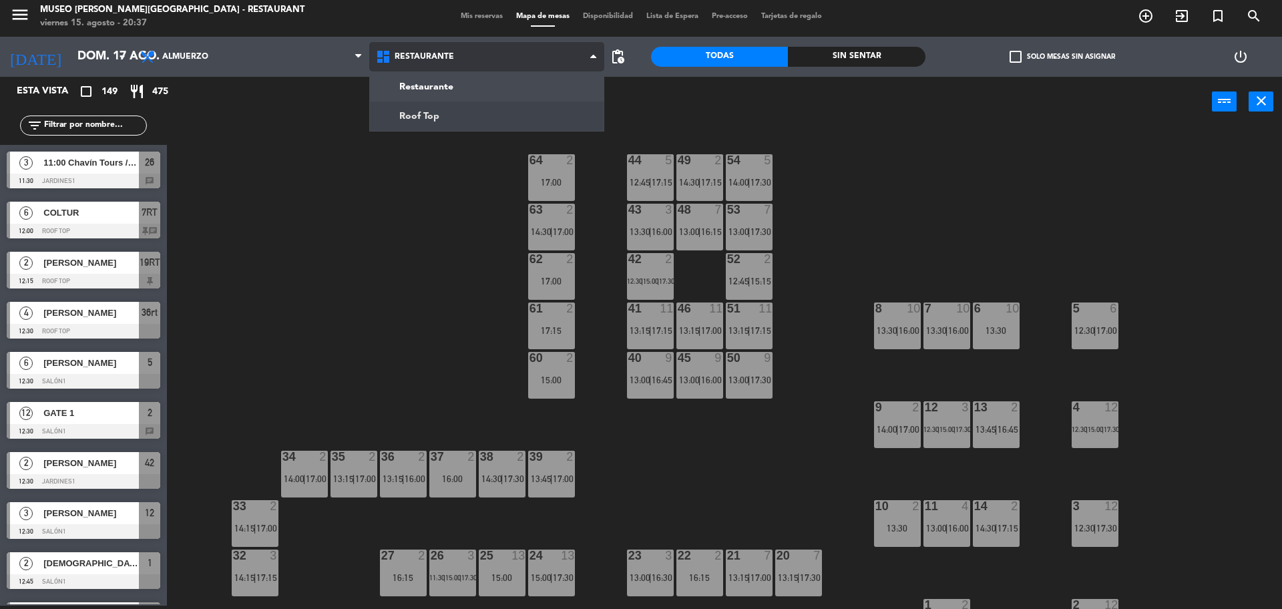
click at [443, 112] on ng-component "menu Museo Larco Café - Restaurant viernes 15. agosto - 20:37 Mis reservas Mapa…" at bounding box center [641, 303] width 1282 height 612
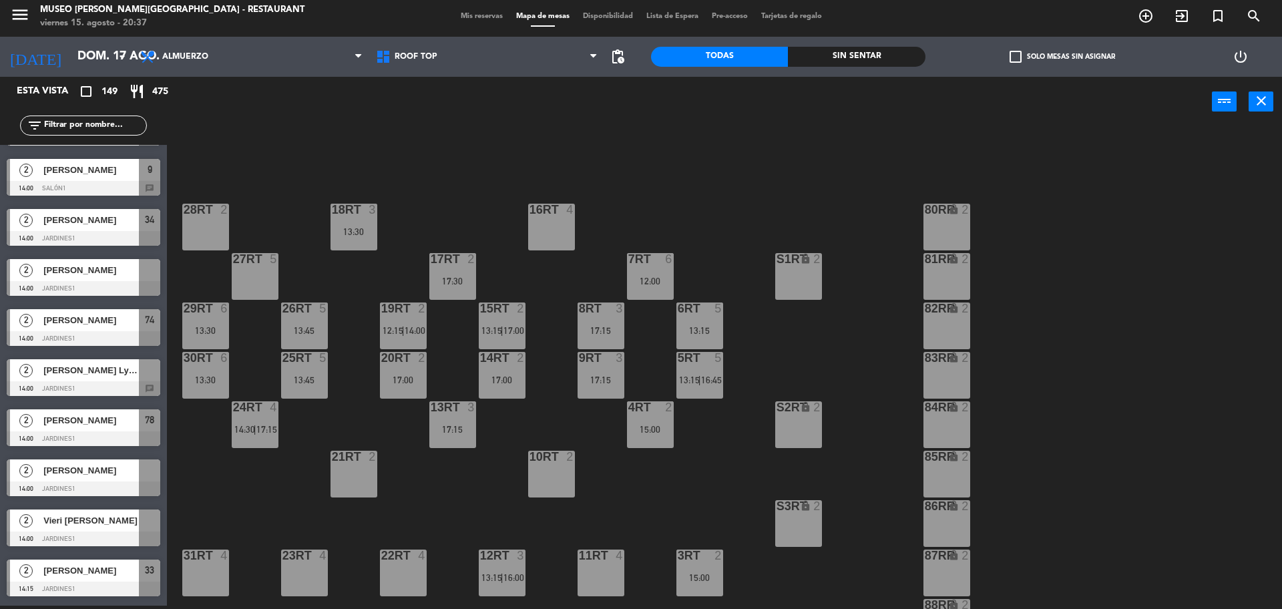
scroll to position [2170, 0]
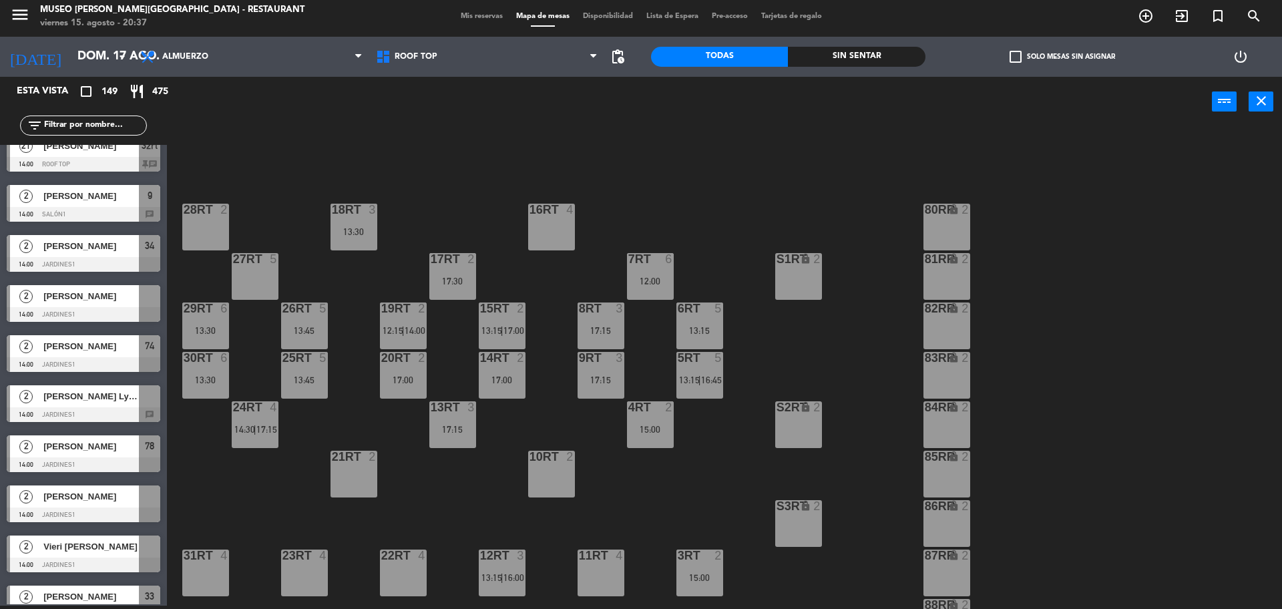
click at [109, 306] on div "2 GIANCARLOS YSRAEL SULCA GALLEGOS 14:00 Jardines1" at bounding box center [83, 303] width 167 height 50
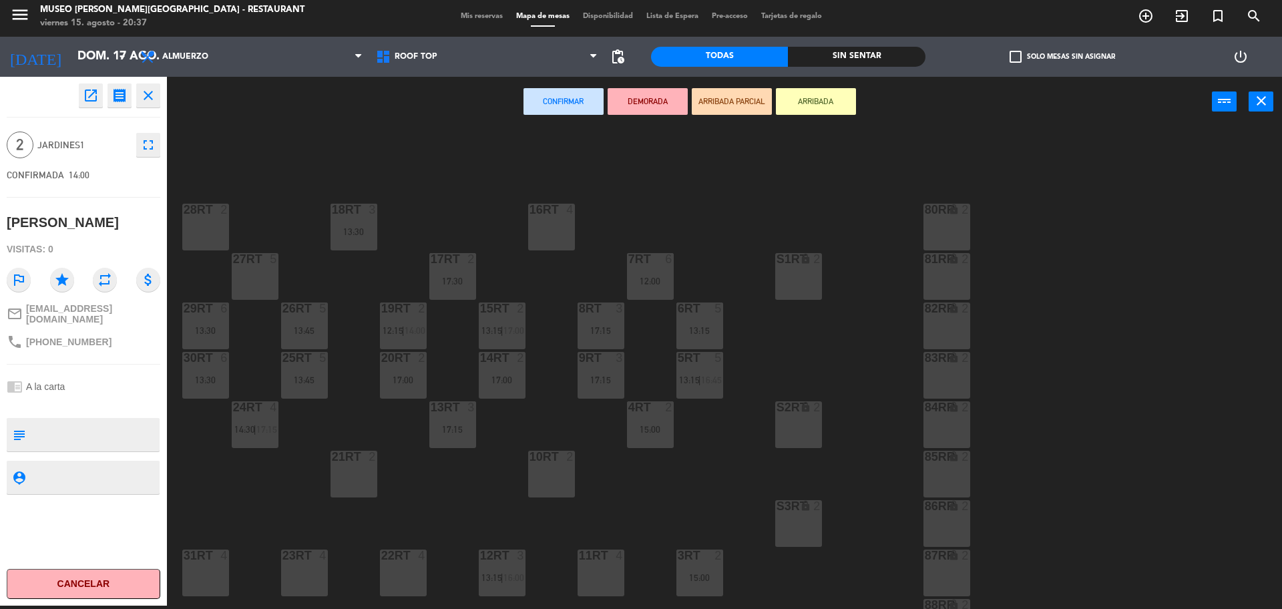
click at [355, 489] on div "21RT 2" at bounding box center [353, 474] width 47 height 47
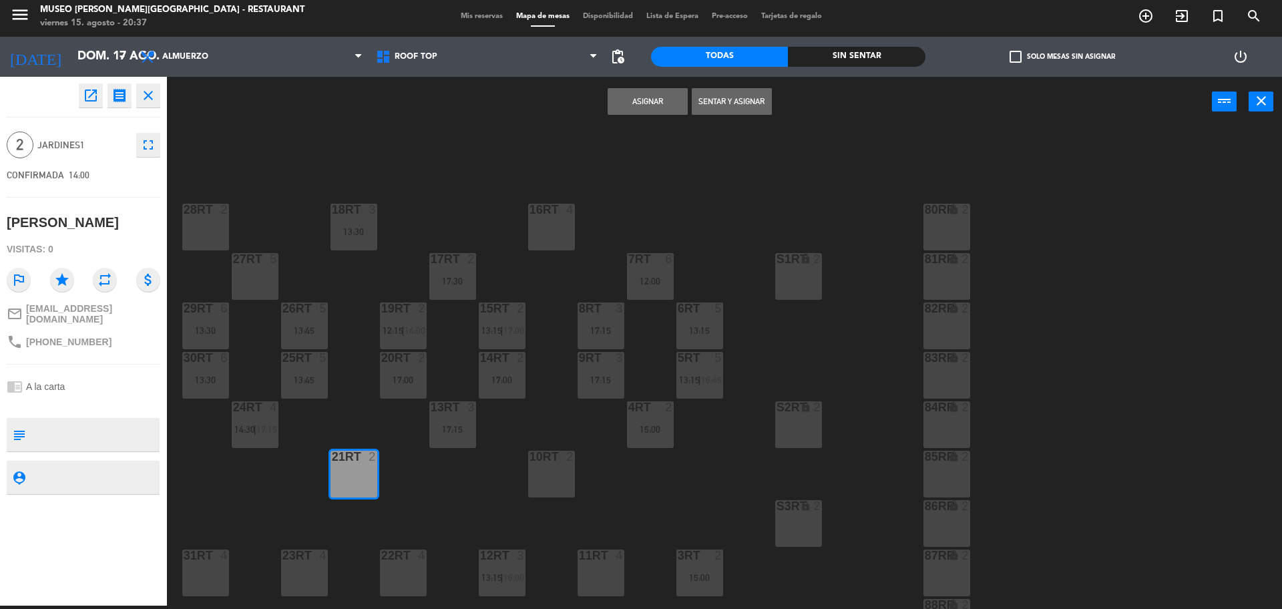
click at [650, 100] on button "Asignar" at bounding box center [647, 101] width 80 height 27
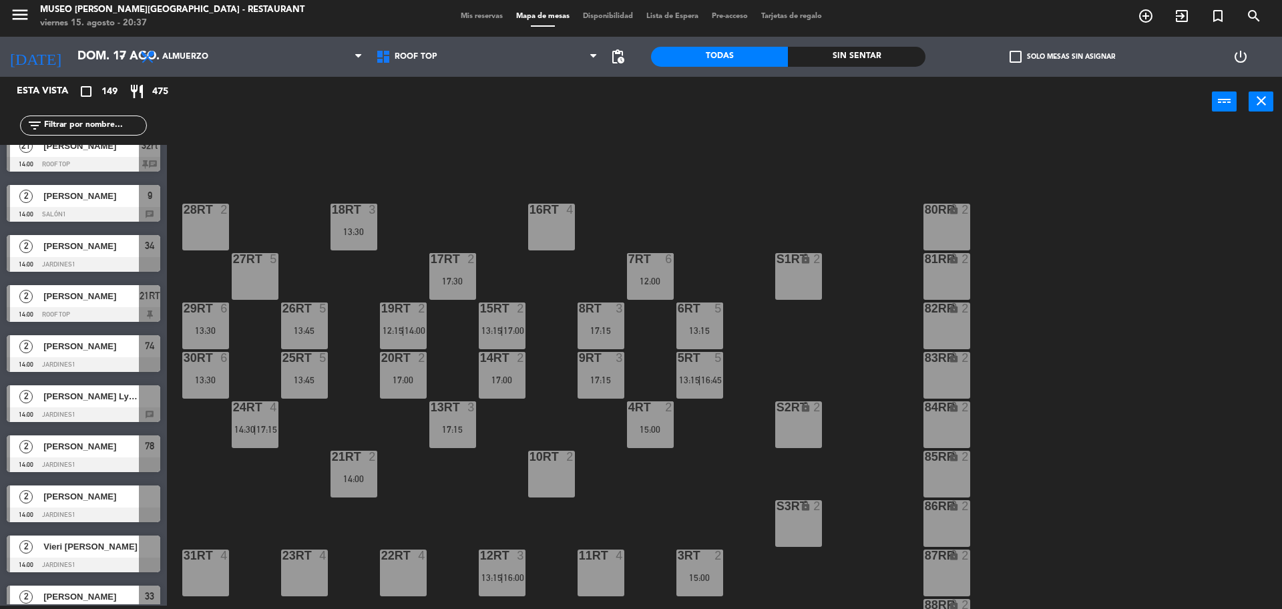
scroll to position [2336, 0]
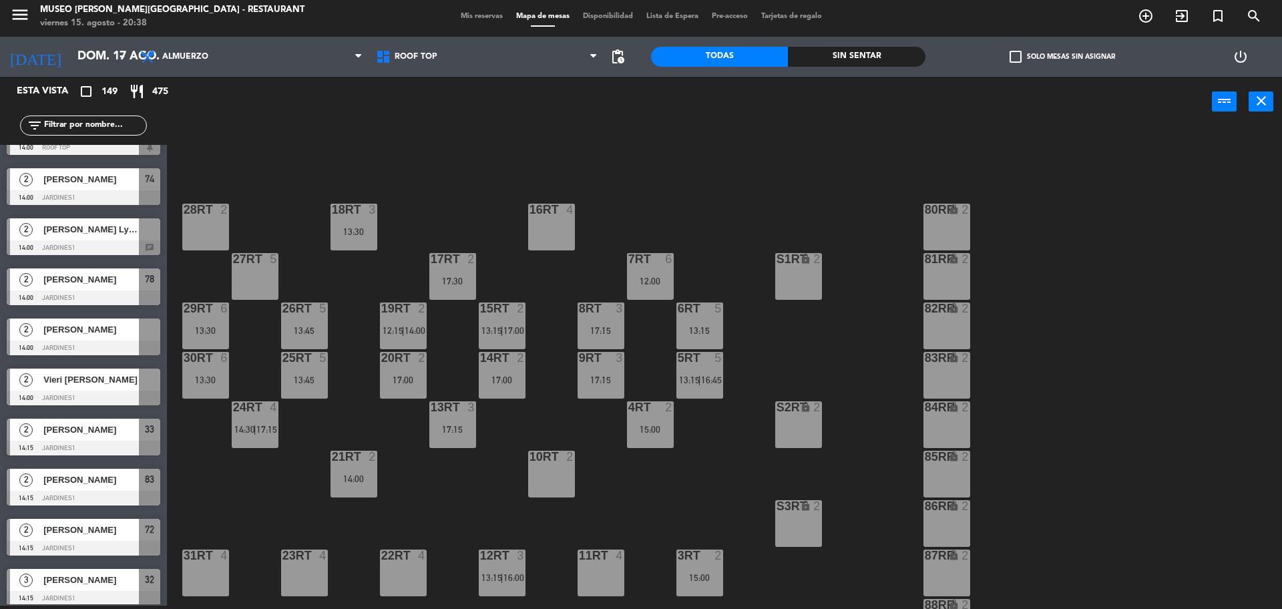
click at [77, 237] on div "[PERSON_NAME] Lysaytan [PERSON_NAME]" at bounding box center [90, 229] width 97 height 22
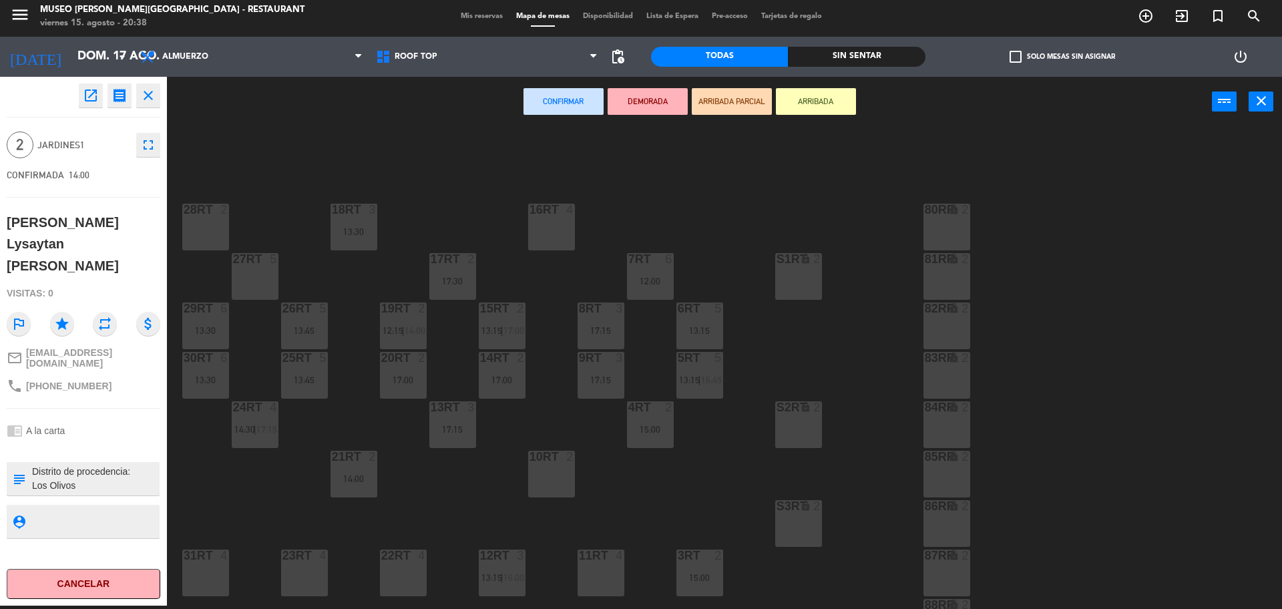
click at [567, 465] on div "10RT 2" at bounding box center [551, 474] width 47 height 47
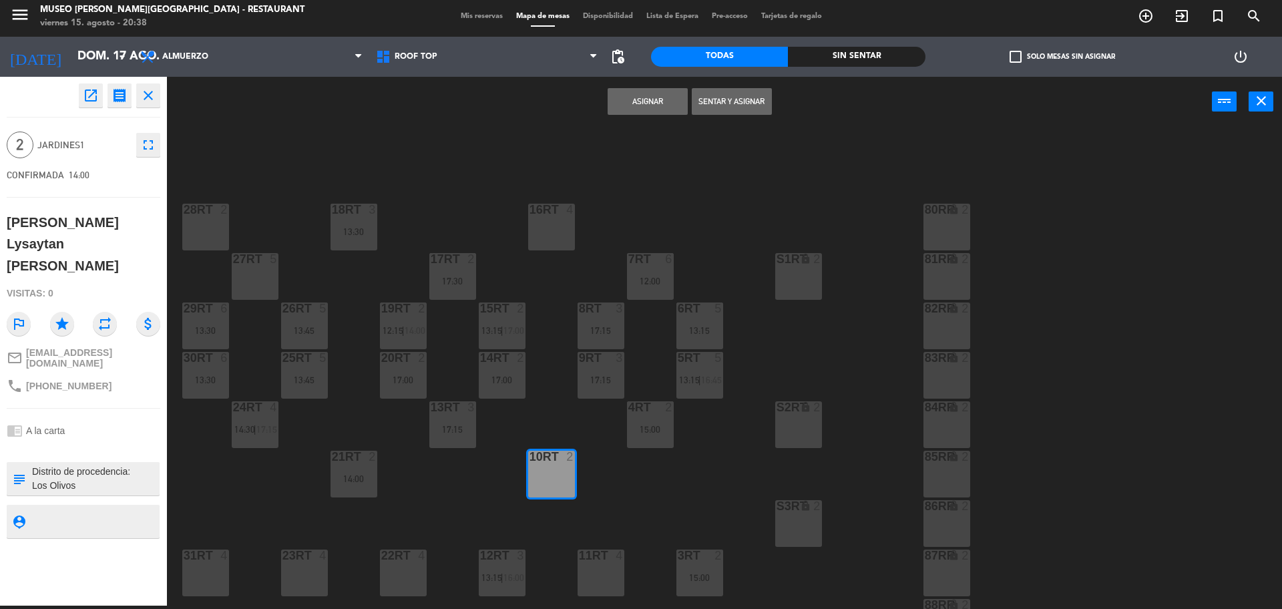
click at [657, 106] on button "Asignar" at bounding box center [647, 101] width 80 height 27
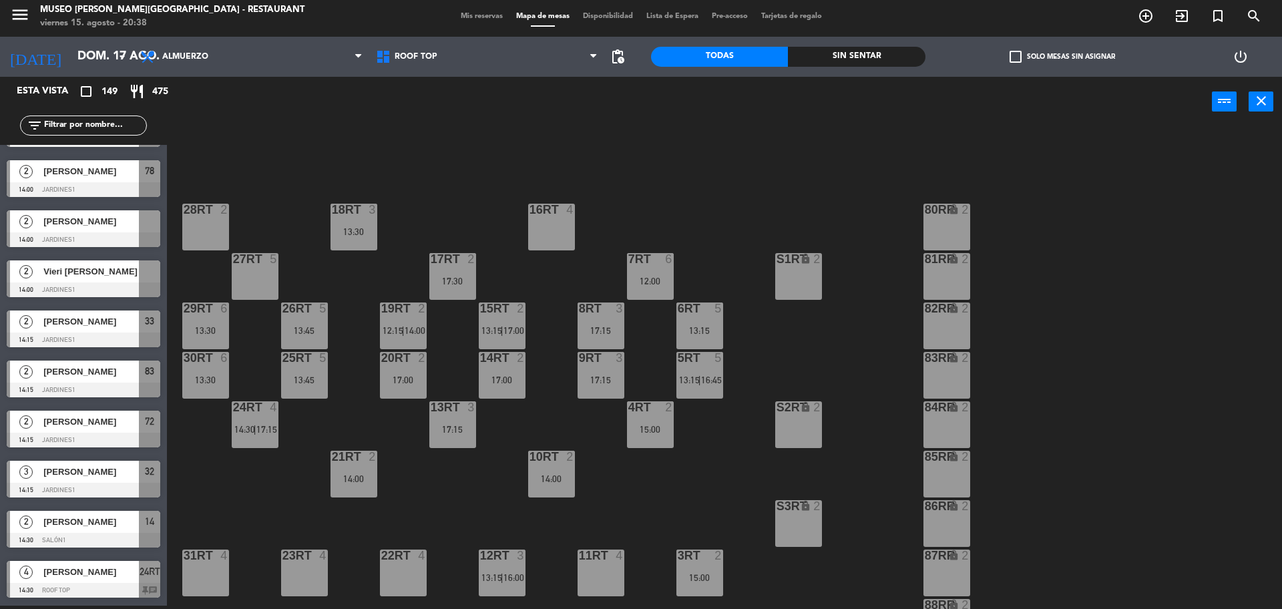
scroll to position [2420, 0]
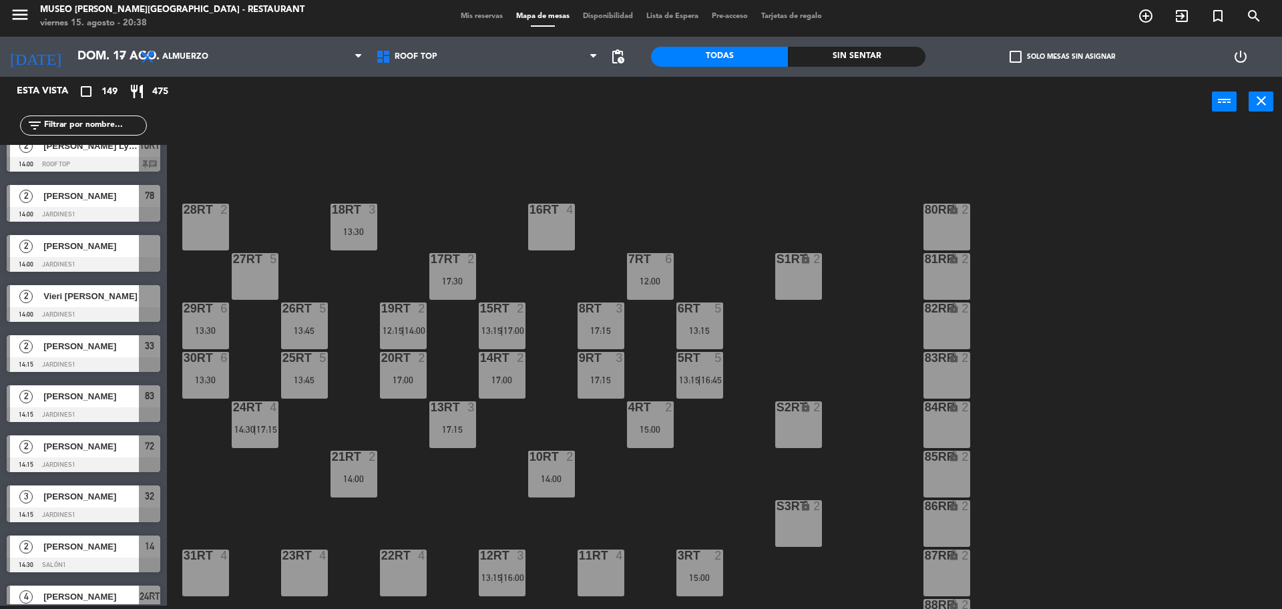
click at [78, 258] on div "2 Sting Roman 14:00 Jardines1" at bounding box center [83, 253] width 167 height 50
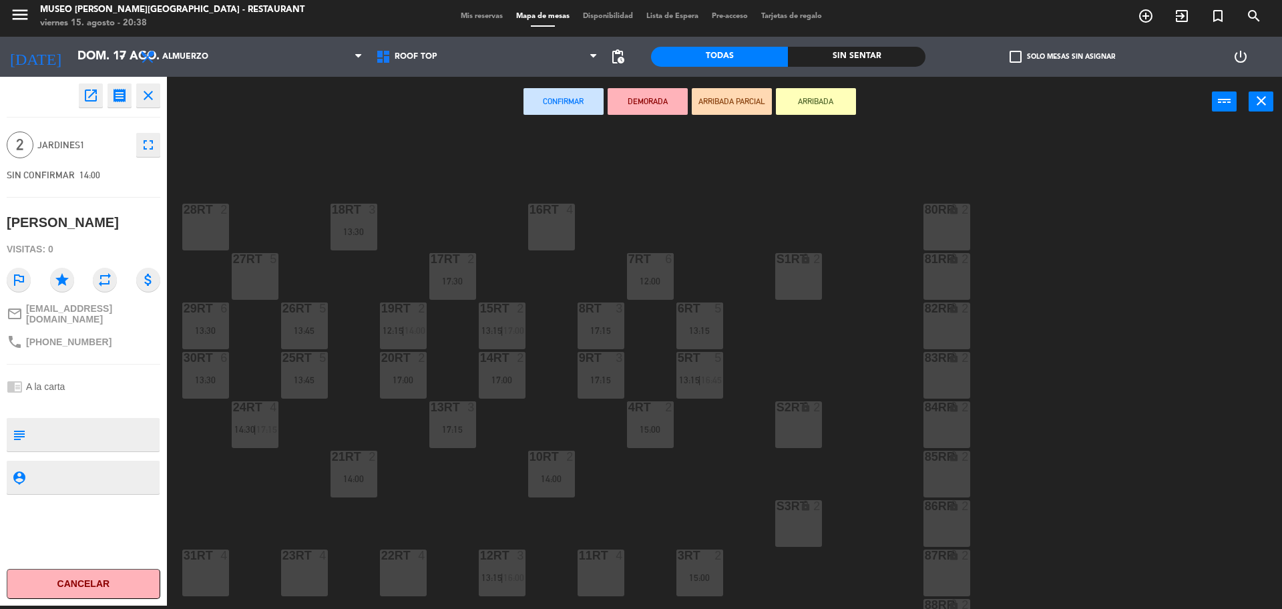
click at [406, 593] on div "22RT 4" at bounding box center [403, 572] width 47 height 47
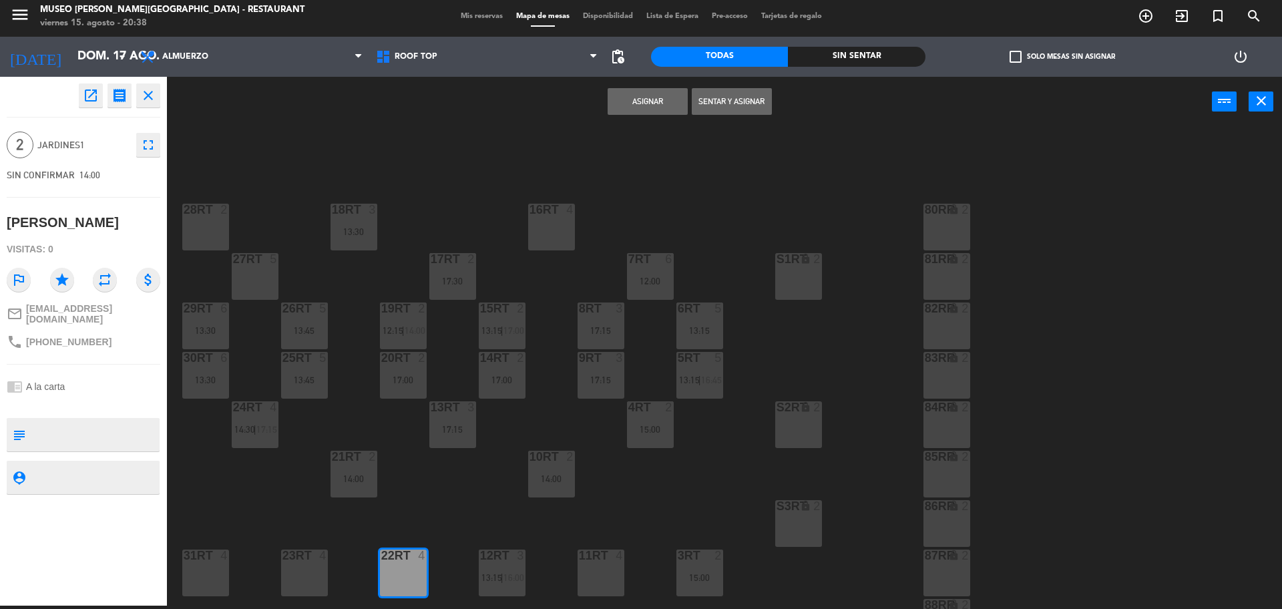
click at [643, 93] on button "Asignar" at bounding box center [647, 101] width 80 height 27
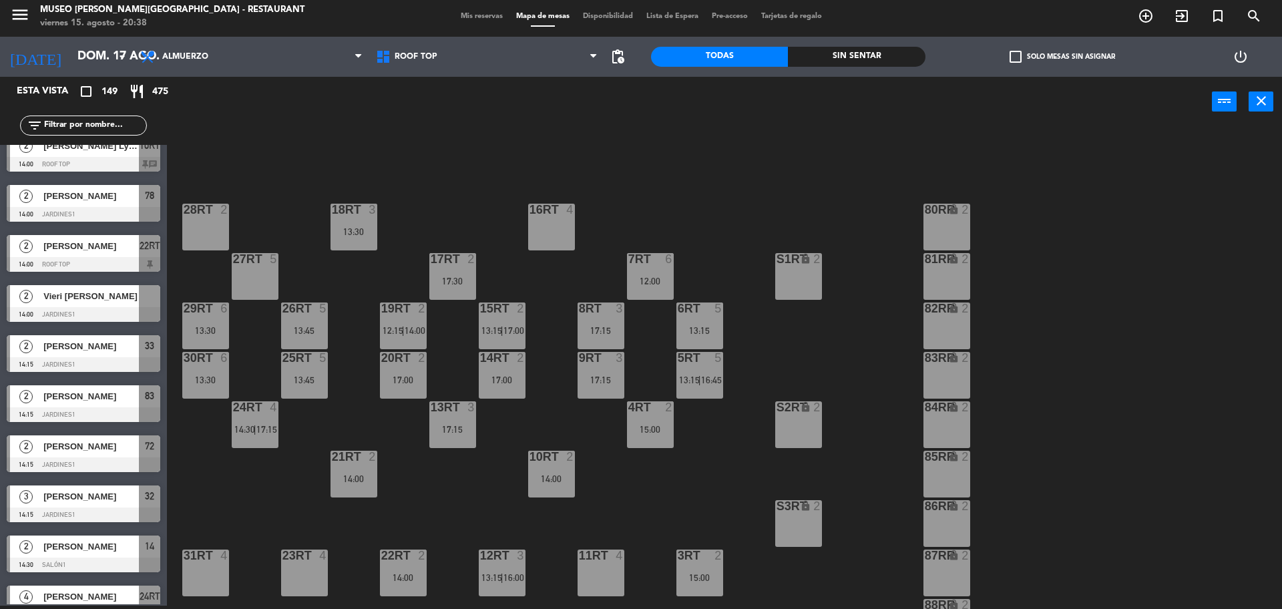
click at [112, 298] on div "2 Vieri Anthony Sedano Egoavil 14:00 Jardines1" at bounding box center [83, 303] width 167 height 50
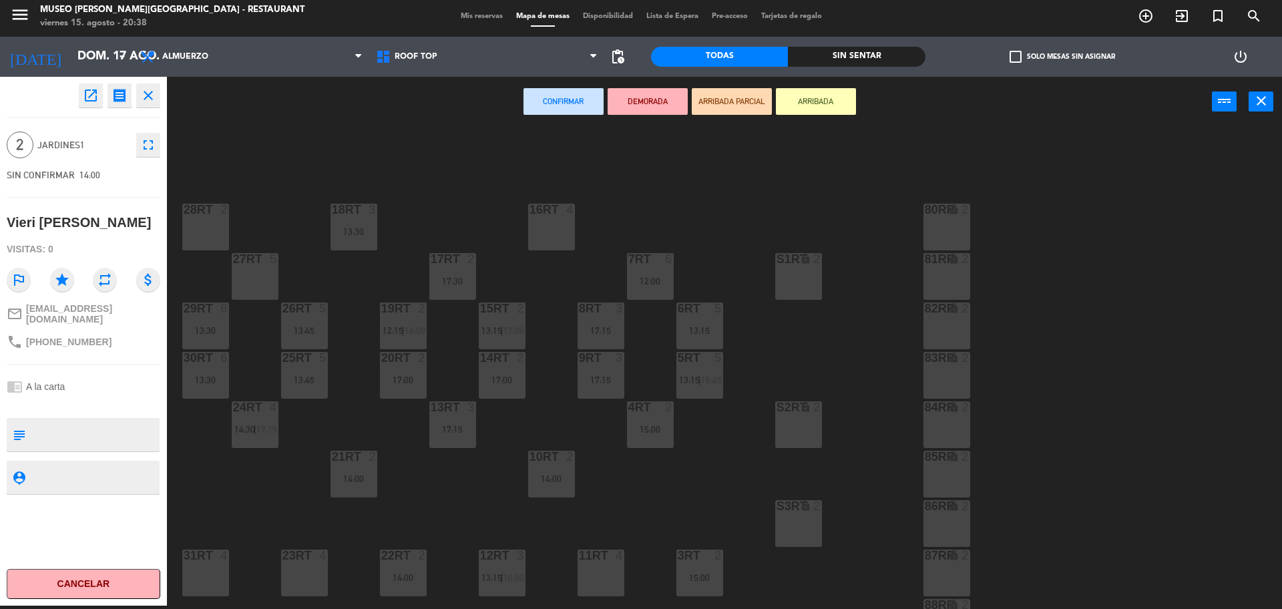
click at [297, 573] on div "23RT 4" at bounding box center [304, 572] width 47 height 47
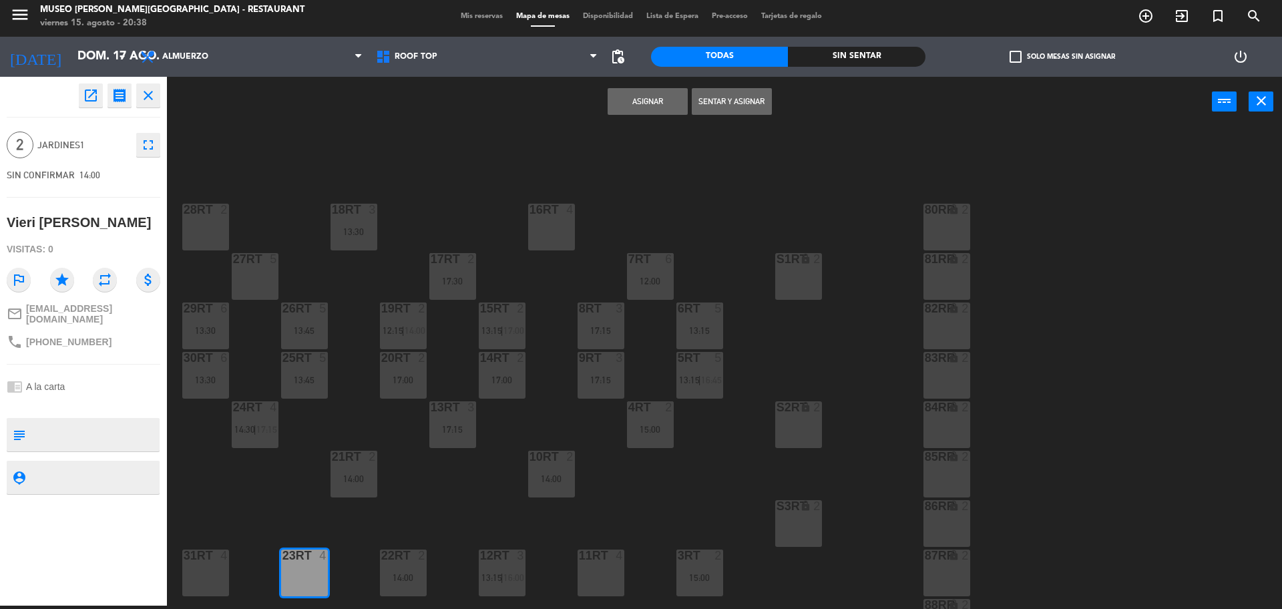
click at [668, 112] on button "Asignar" at bounding box center [647, 101] width 80 height 27
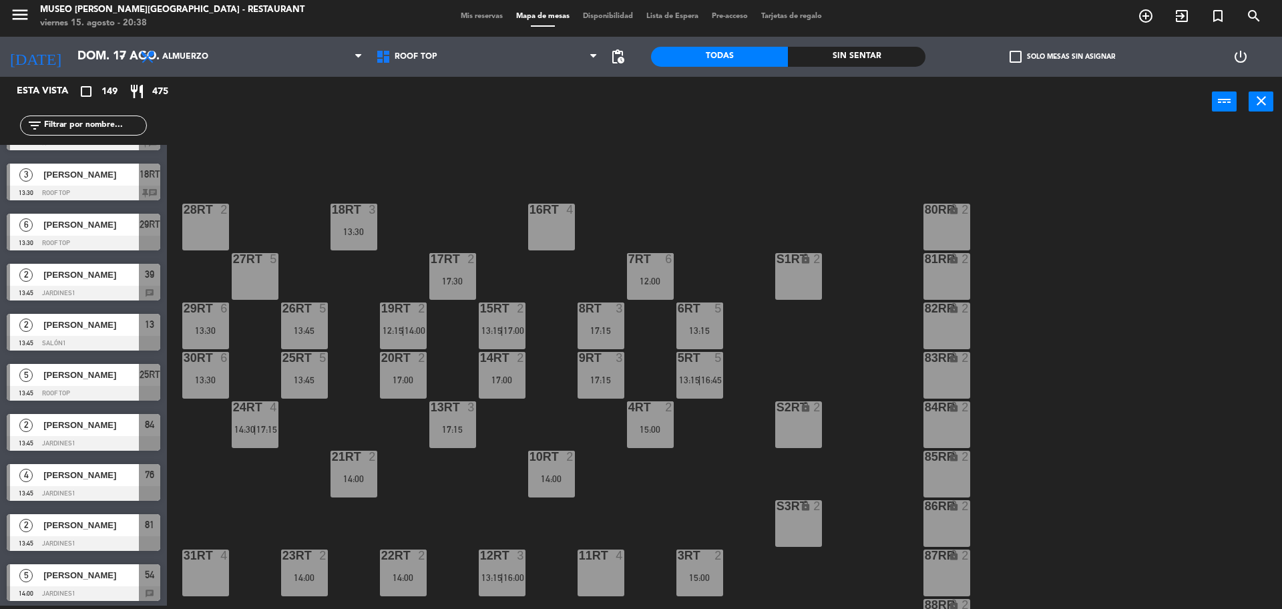
scroll to position [1669, 0]
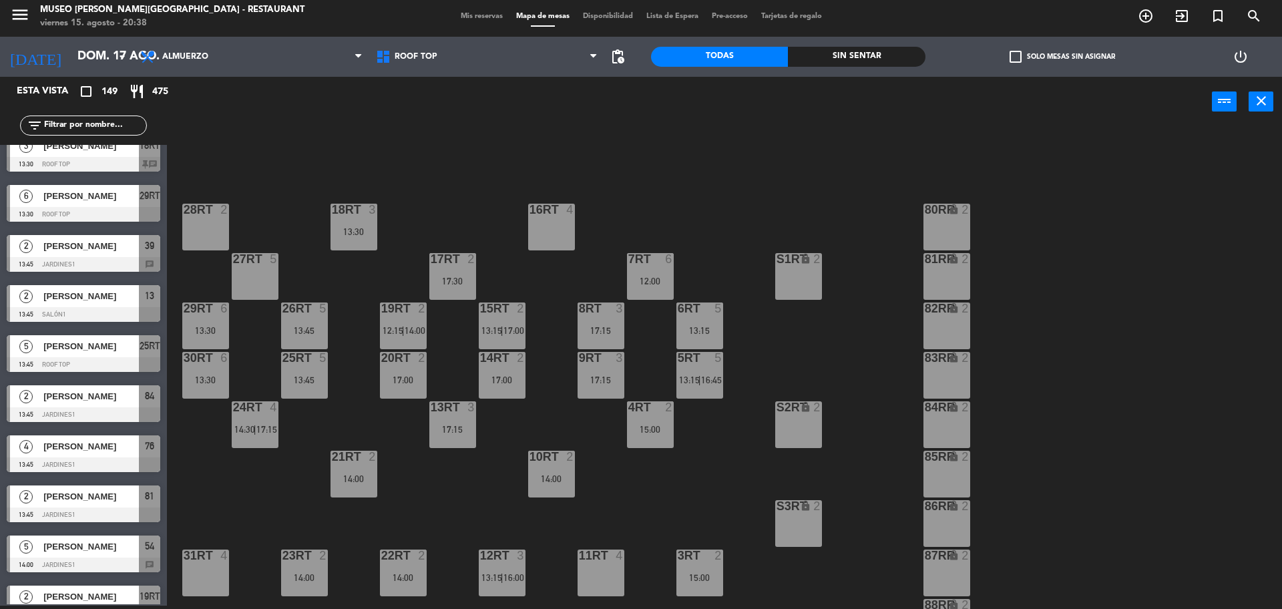
click at [93, 250] on span "[PERSON_NAME]" at bounding box center [90, 246] width 95 height 14
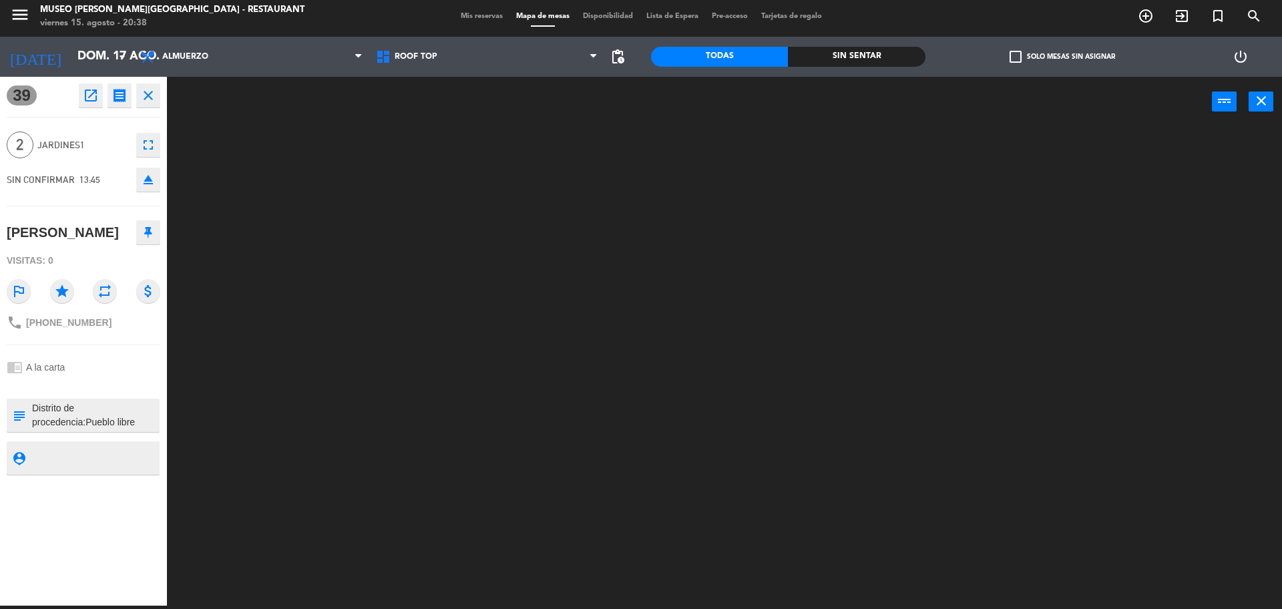
click at [480, 15] on span "Mis reservas" at bounding box center [481, 16] width 55 height 7
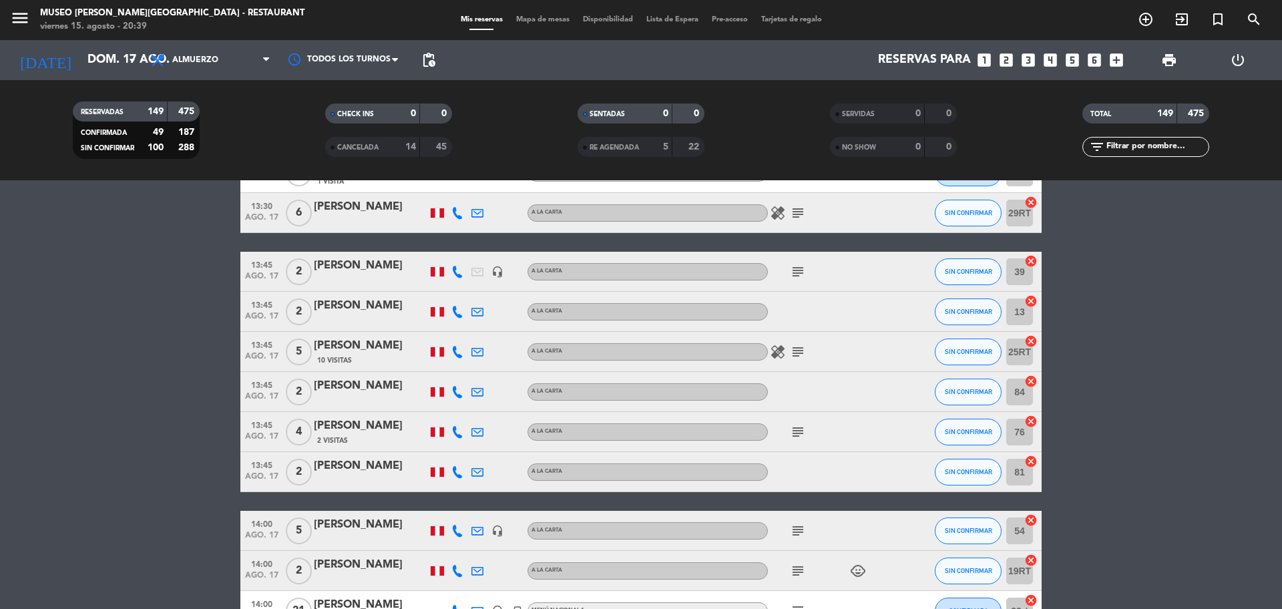
scroll to position [1502, 0]
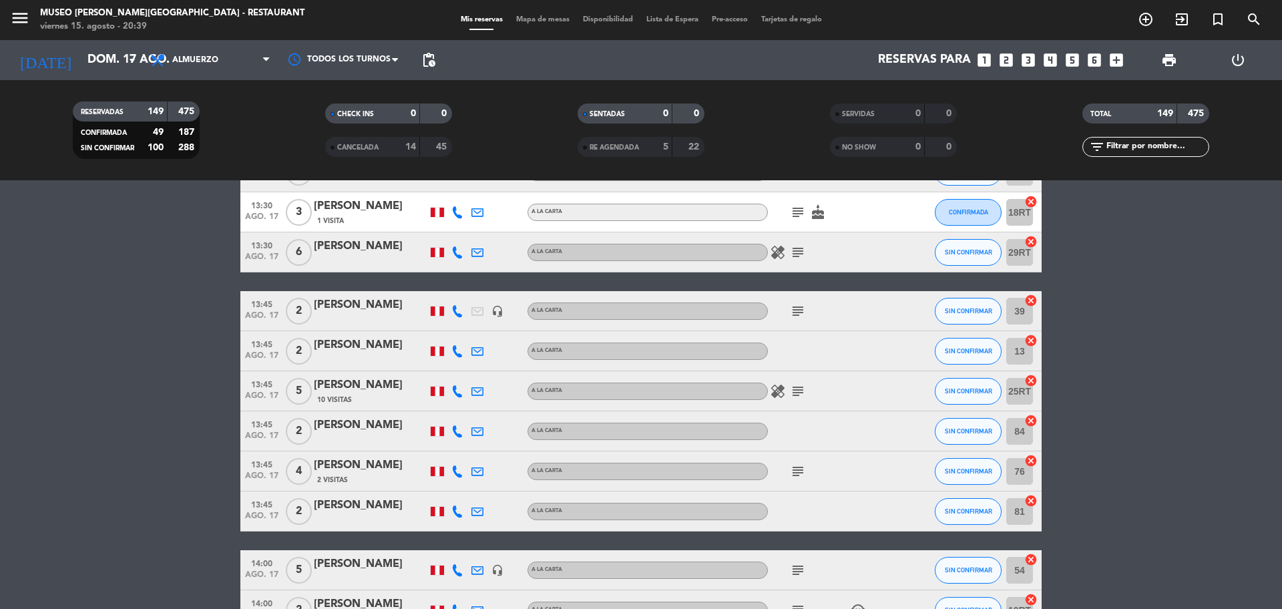
click at [339, 304] on div "[PERSON_NAME]" at bounding box center [370, 304] width 113 height 17
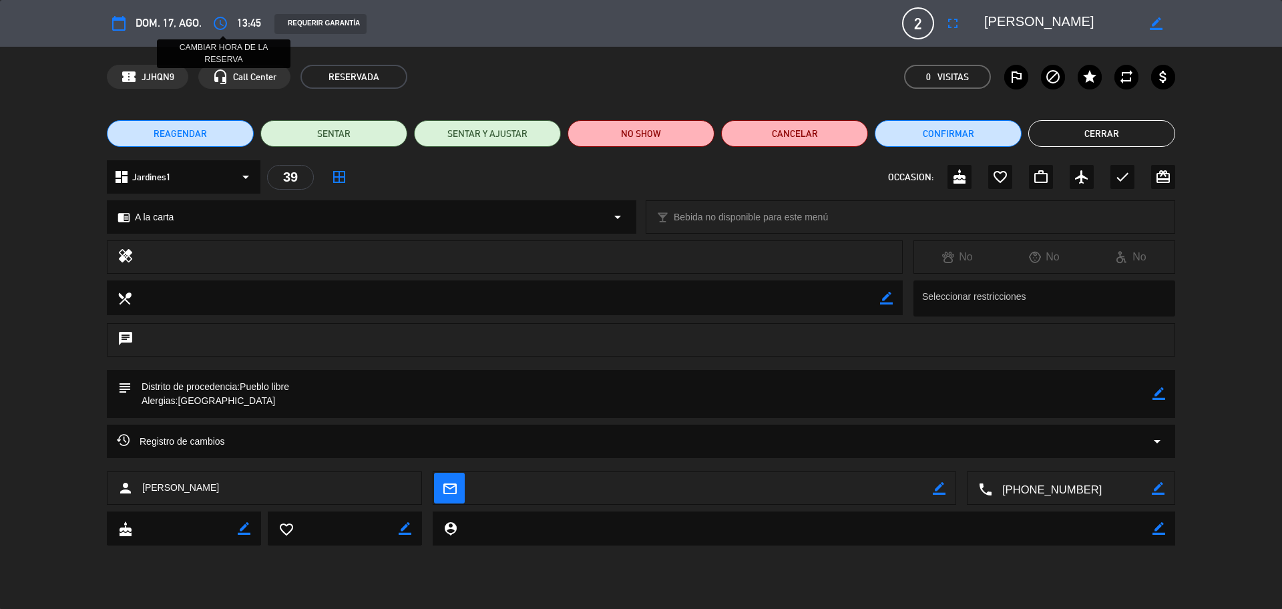
click at [220, 26] on icon "access_time" at bounding box center [220, 23] width 16 height 16
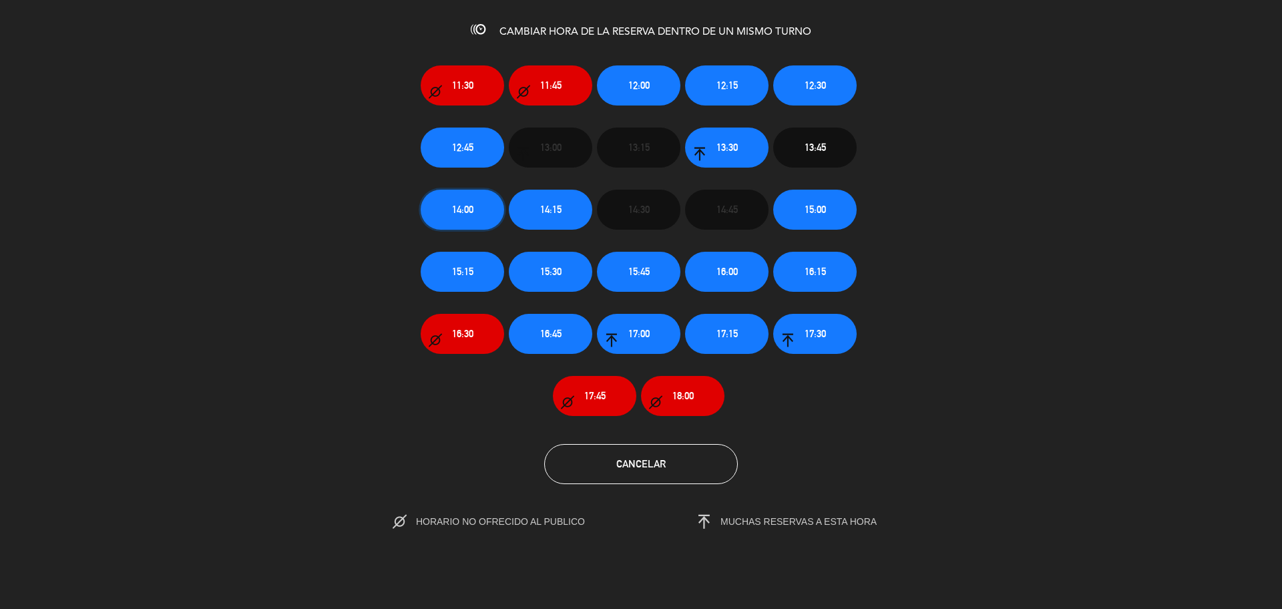
click at [469, 208] on span "14:00" at bounding box center [462, 209] width 21 height 15
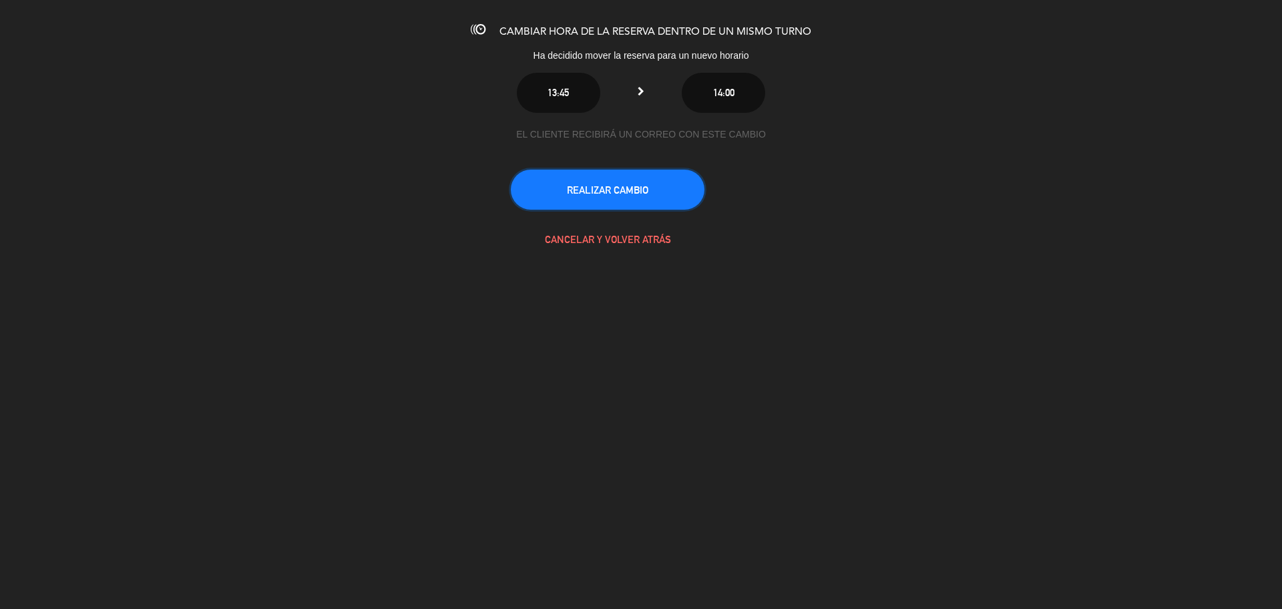
click at [576, 201] on button "REALIZAR CAMBIO" at bounding box center [608, 190] width 194 height 40
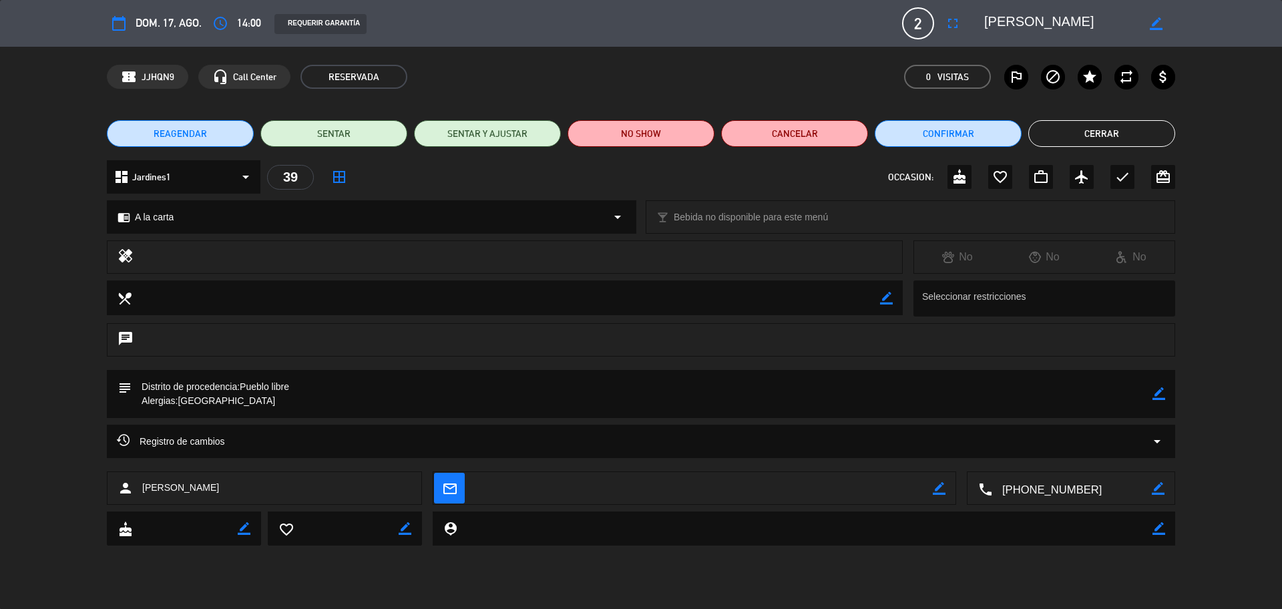
click at [937, 491] on icon "border_color" at bounding box center [939, 488] width 13 height 13
click at [926, 491] on textarea at bounding box center [703, 488] width 459 height 33
click at [712, 487] on textarea at bounding box center [703, 488] width 459 height 33
paste textarea "claudia.nurena.94@gmail.com"
type textarea "claudia.nurena.94@gmail.com"
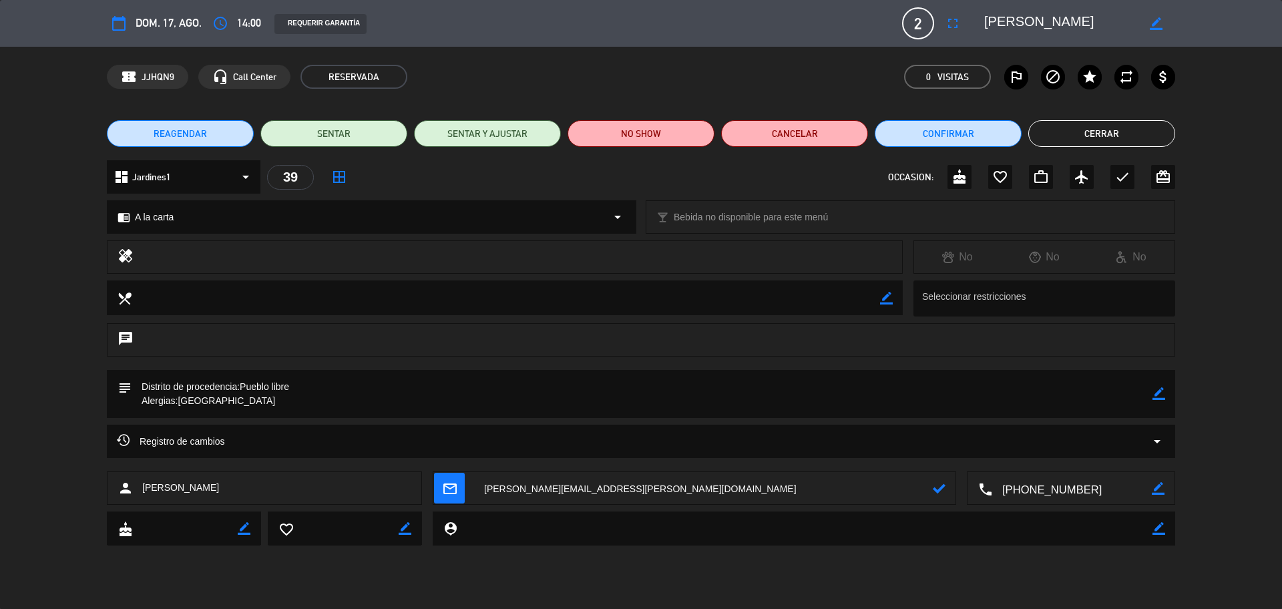
click at [940, 488] on icon at bounding box center [939, 488] width 13 height 13
click at [1083, 142] on button "Cerrar" at bounding box center [1101, 133] width 147 height 27
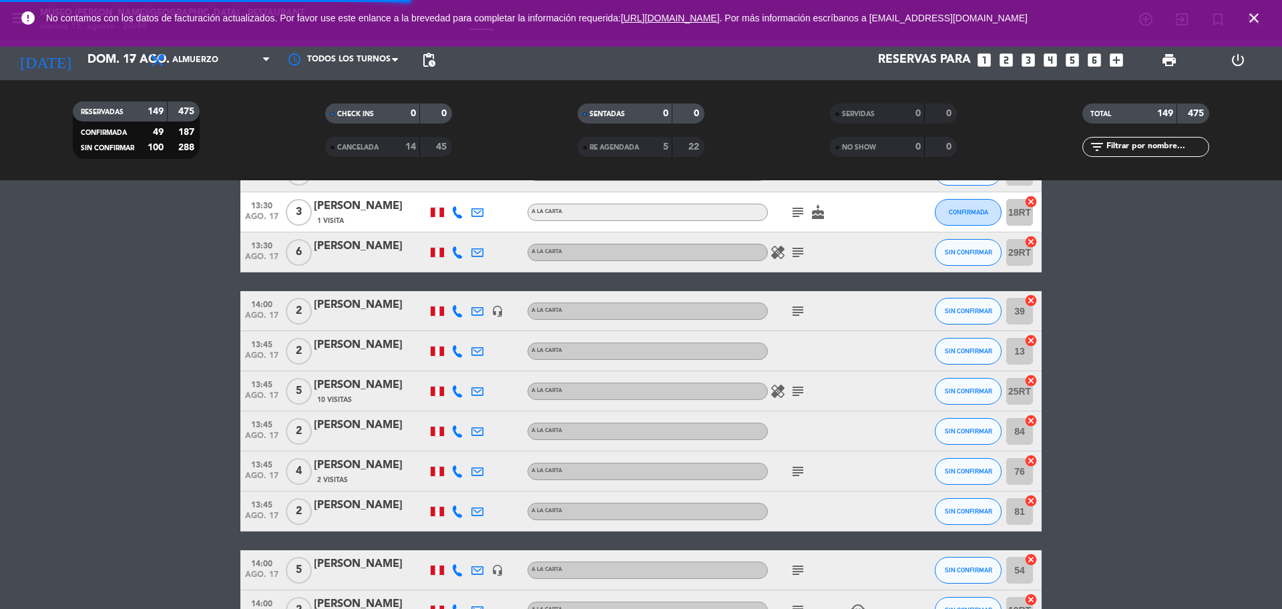
click at [999, 65] on icon "looks_two" at bounding box center [1005, 59] width 17 height 17
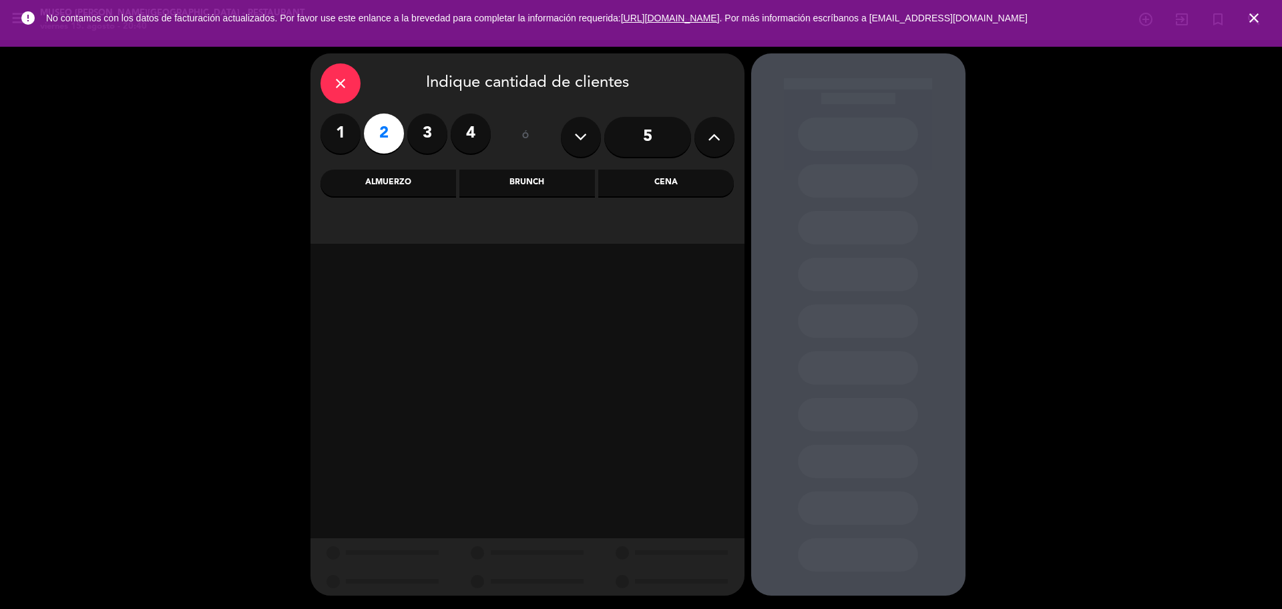
click at [425, 185] on div "Almuerzo" at bounding box center [388, 183] width 136 height 27
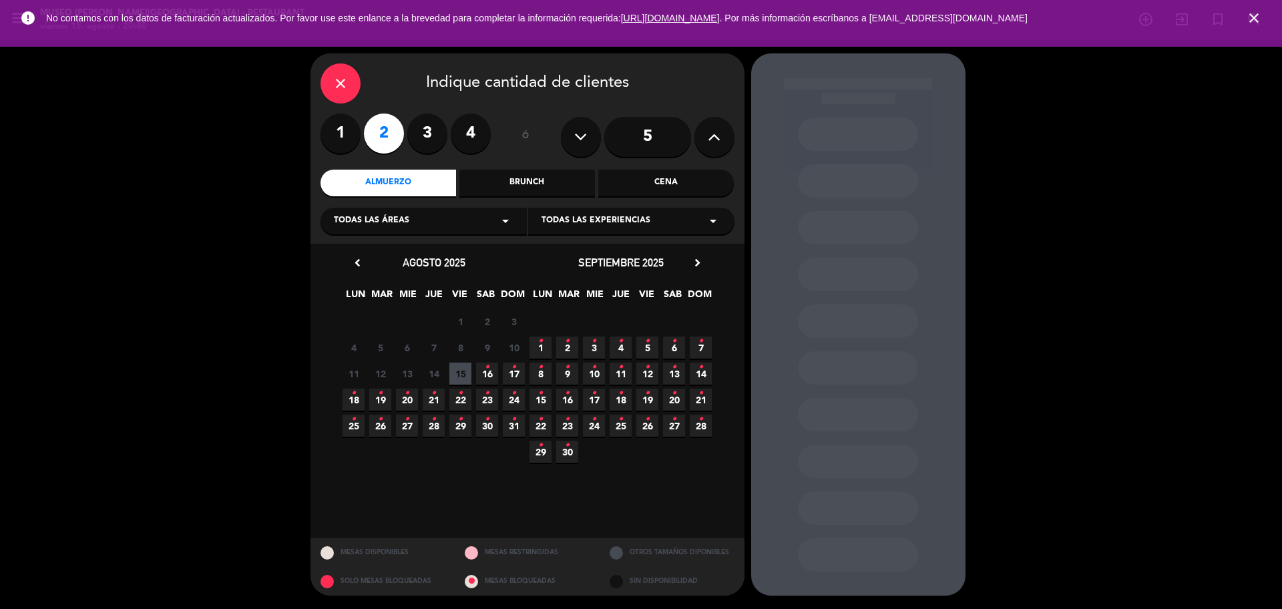
click at [493, 371] on span "16 •" at bounding box center [487, 373] width 22 height 22
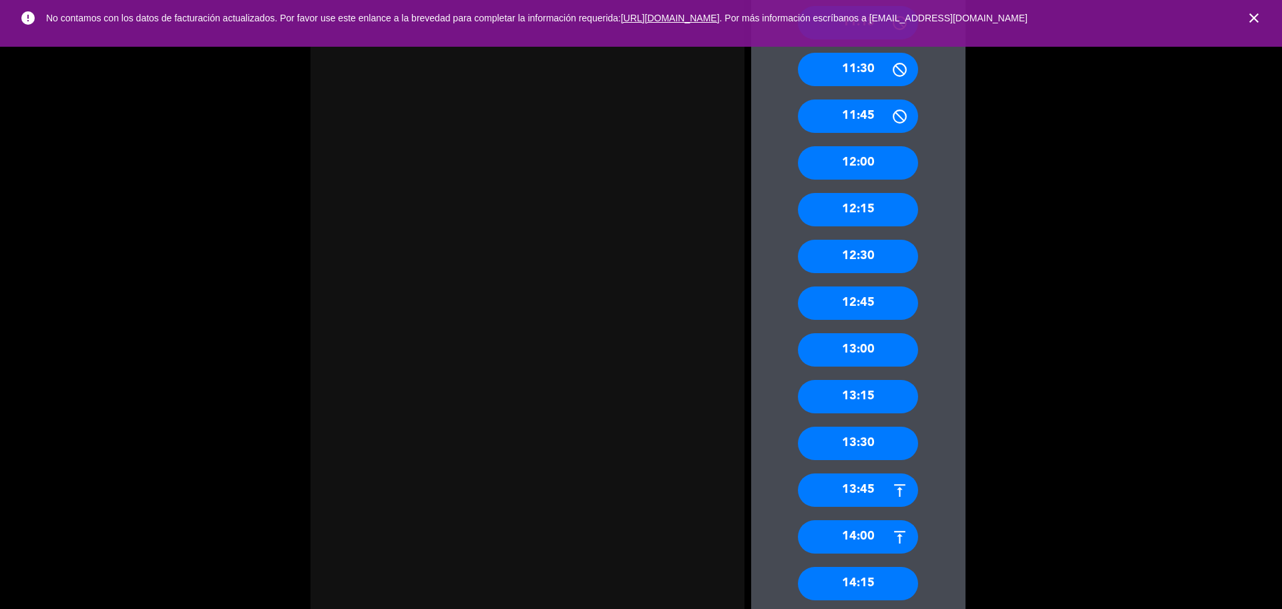
scroll to position [584, 0]
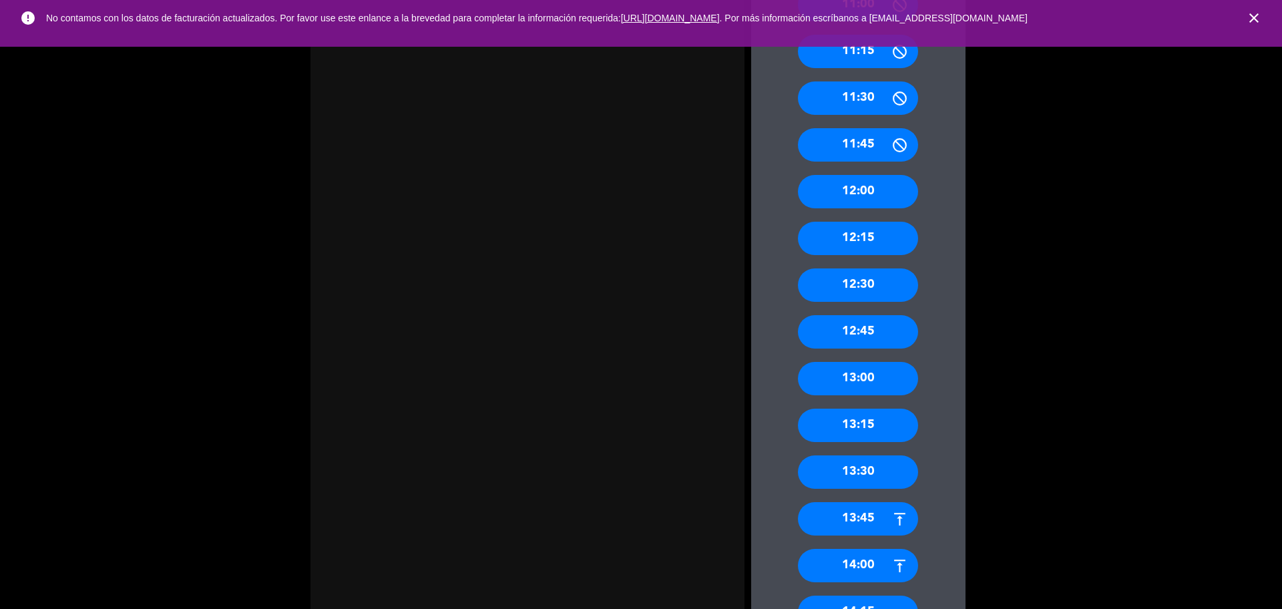
click at [870, 252] on div "12:15" at bounding box center [858, 238] width 120 height 33
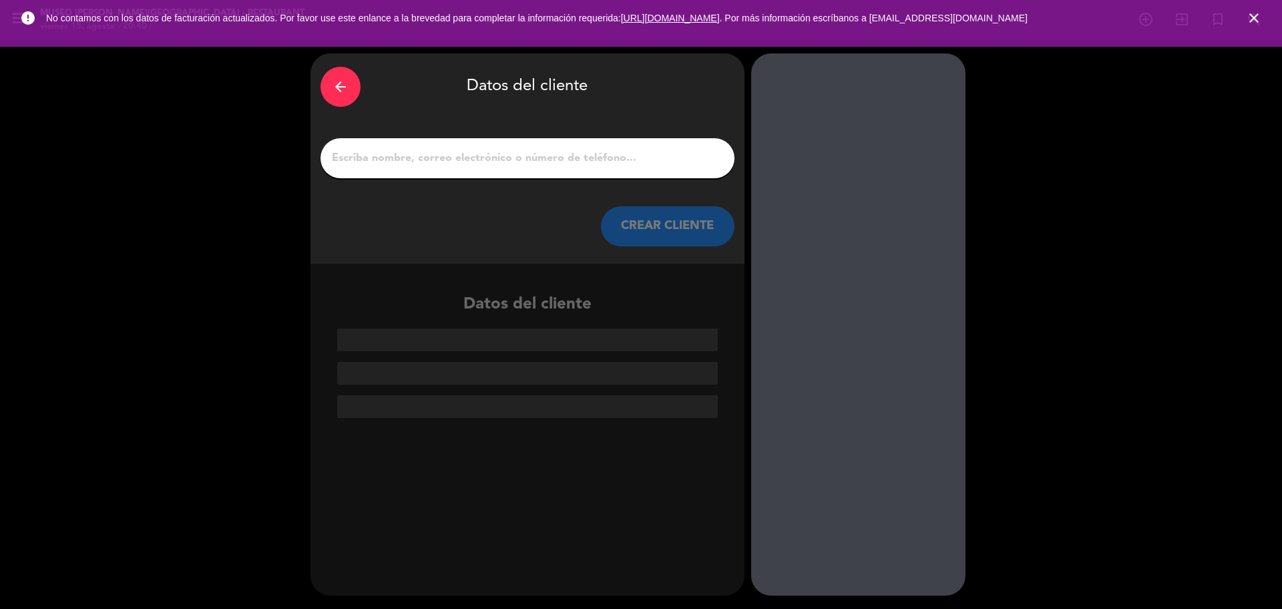
scroll to position [0, 0]
click at [560, 154] on input "1" at bounding box center [527, 158] width 394 height 19
paste input "[PERSON_NAME] [PERSON_NAME]"
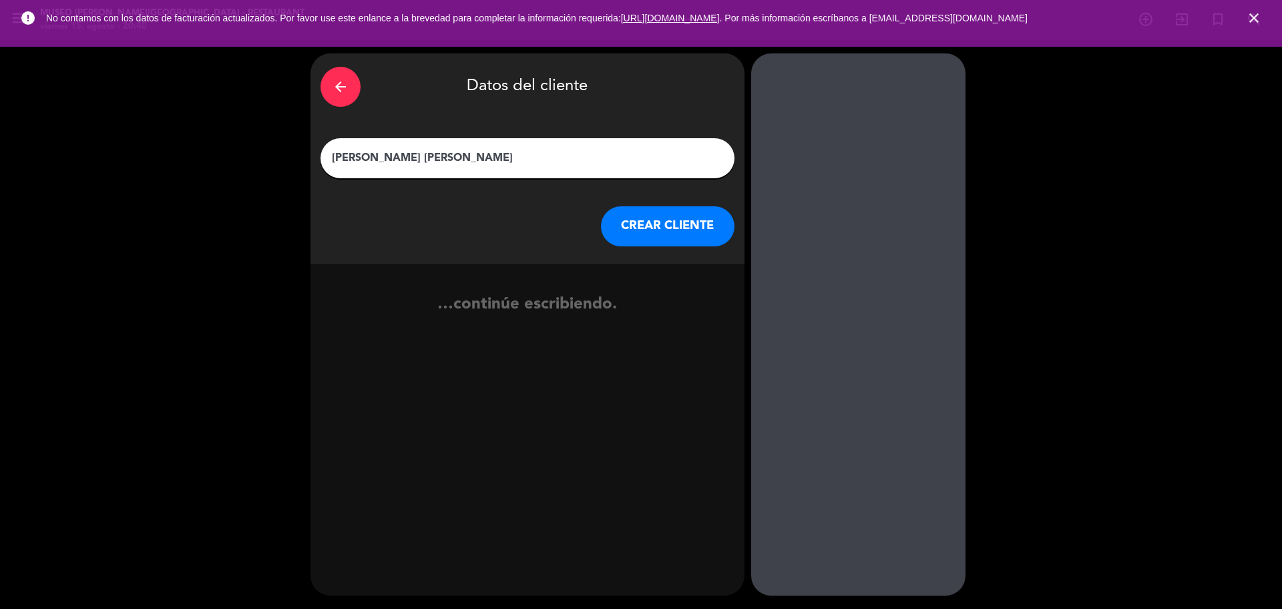
type input "[PERSON_NAME] [PERSON_NAME]"
click at [622, 234] on button "CREAR CLIENTE" at bounding box center [668, 226] width 134 height 40
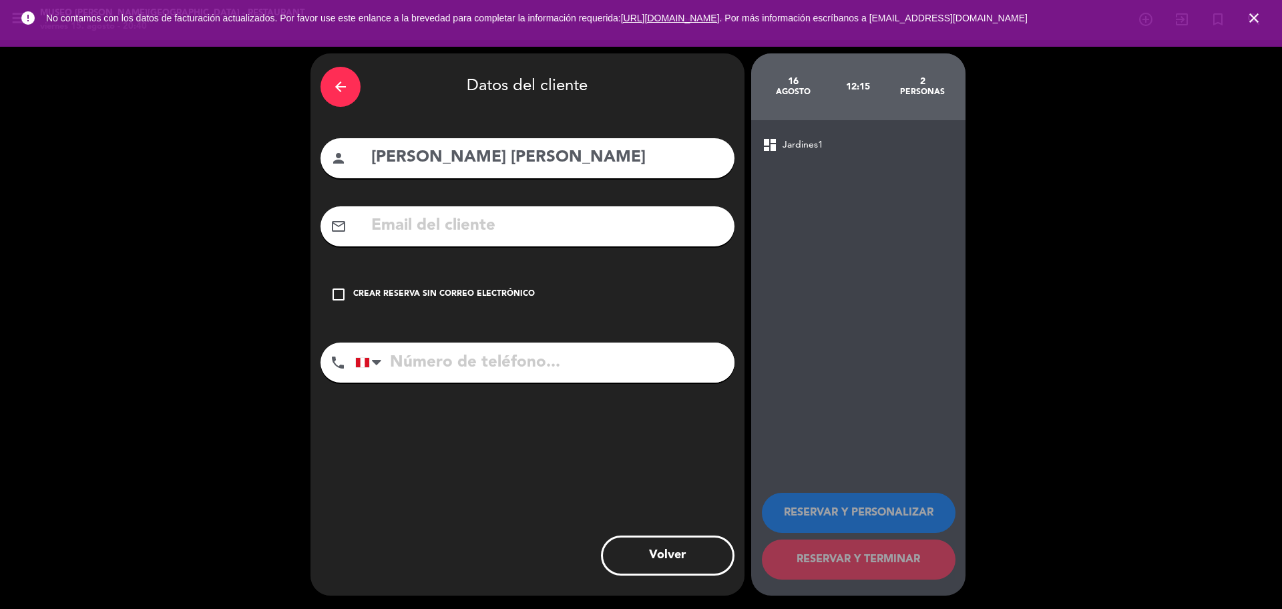
click at [571, 248] on div "arrow_back Datos del cliente person Aaron Alonzo Cipriano Cachay mail_outline c…" at bounding box center [527, 324] width 434 height 542
click at [569, 230] on input "text" at bounding box center [547, 225] width 354 height 27
paste input "[EMAIL_ADDRESS][DOMAIN_NAME]"
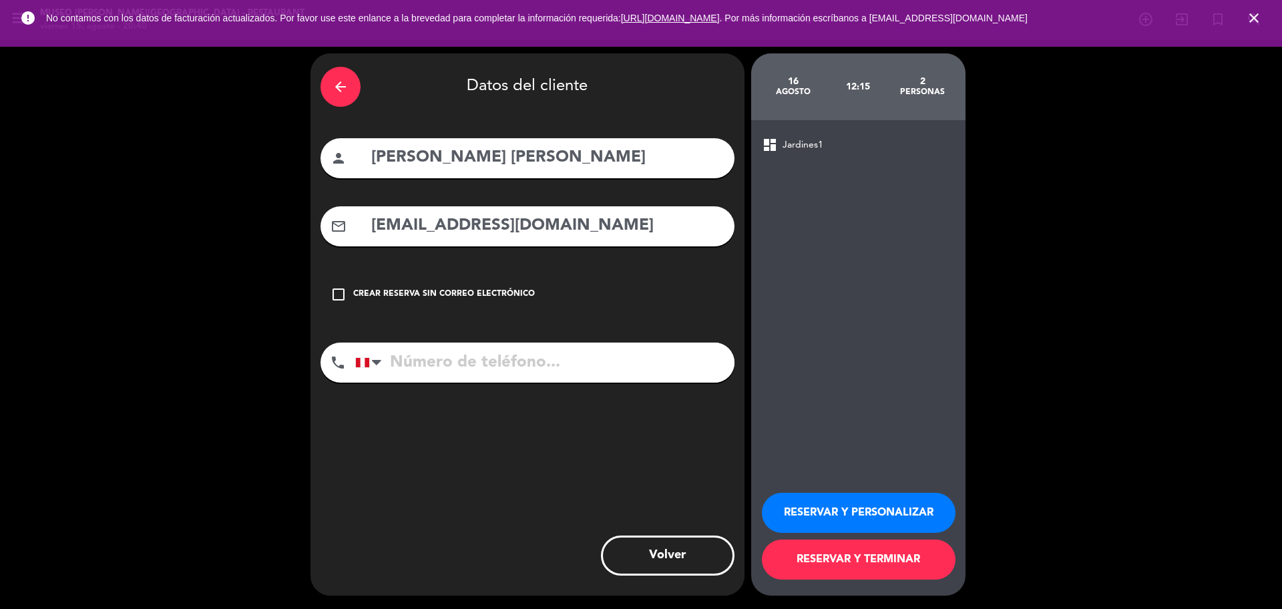
type input "[EMAIL_ADDRESS][DOMAIN_NAME]"
click at [561, 389] on div "phone United States +1 United Kingdom +44 Peru (Perú) +51 Argentina +54 Brazil …" at bounding box center [527, 366] width 414 height 49
click at [559, 368] on input "tel" at bounding box center [544, 362] width 379 height 40
paste input "930417748"
type input "930417748"
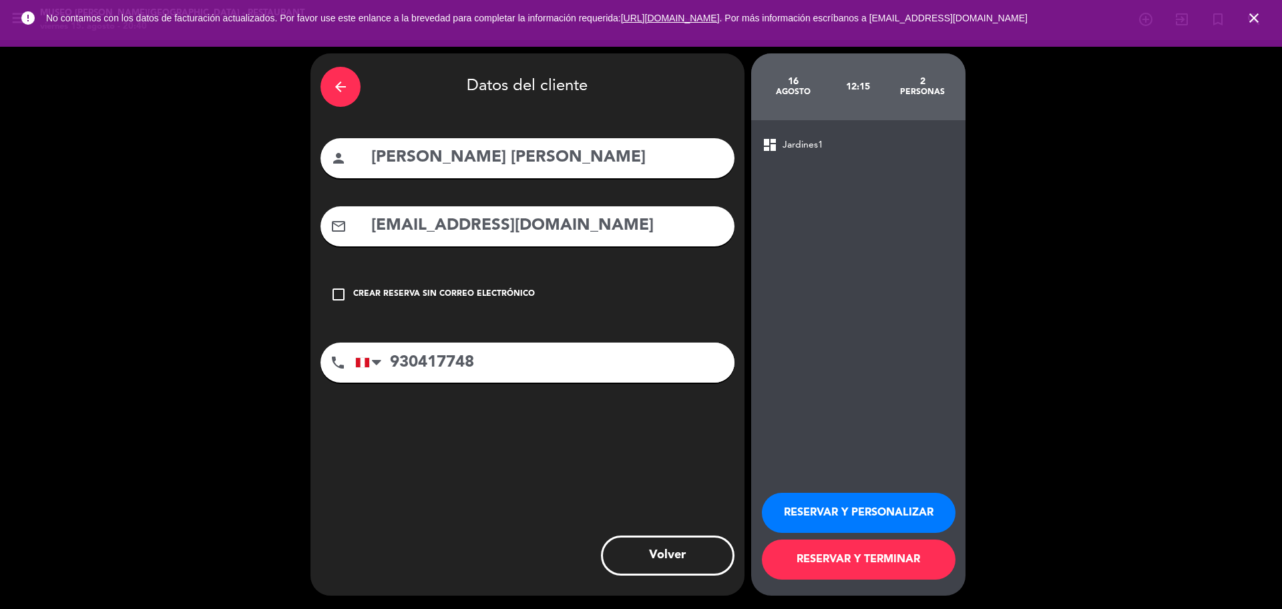
click at [869, 521] on button "RESERVAR Y PERSONALIZAR" at bounding box center [859, 513] width 194 height 40
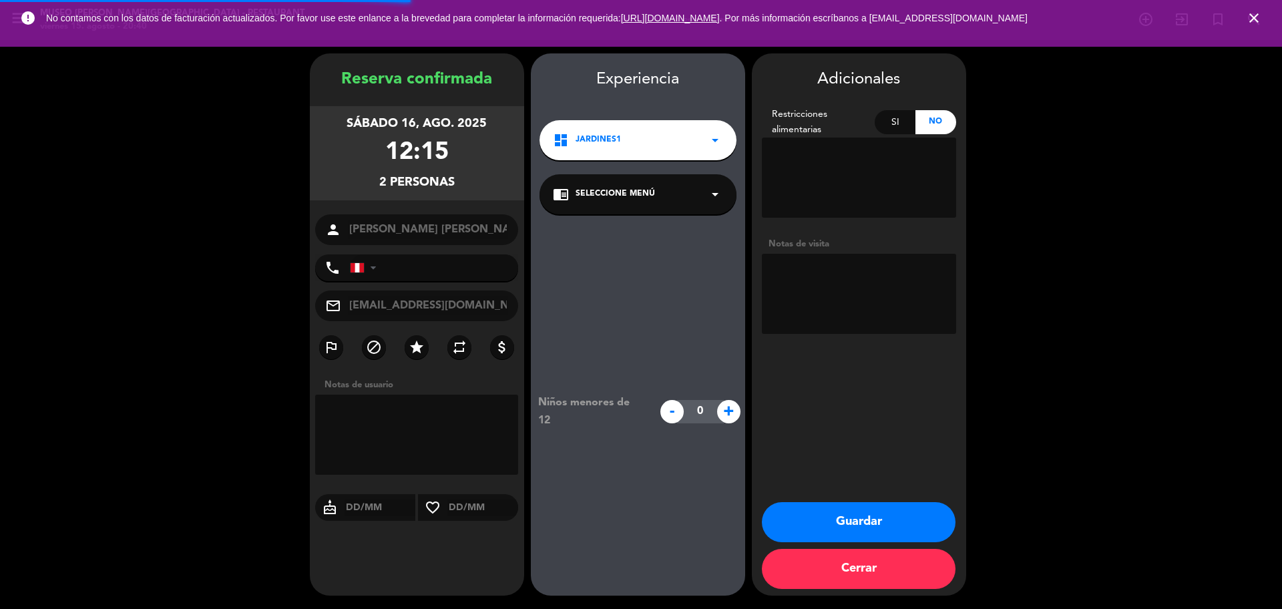
type input "[PHONE_NUMBER]"
click at [619, 189] on span "Seleccione Menú" at bounding box center [614, 194] width 79 height 13
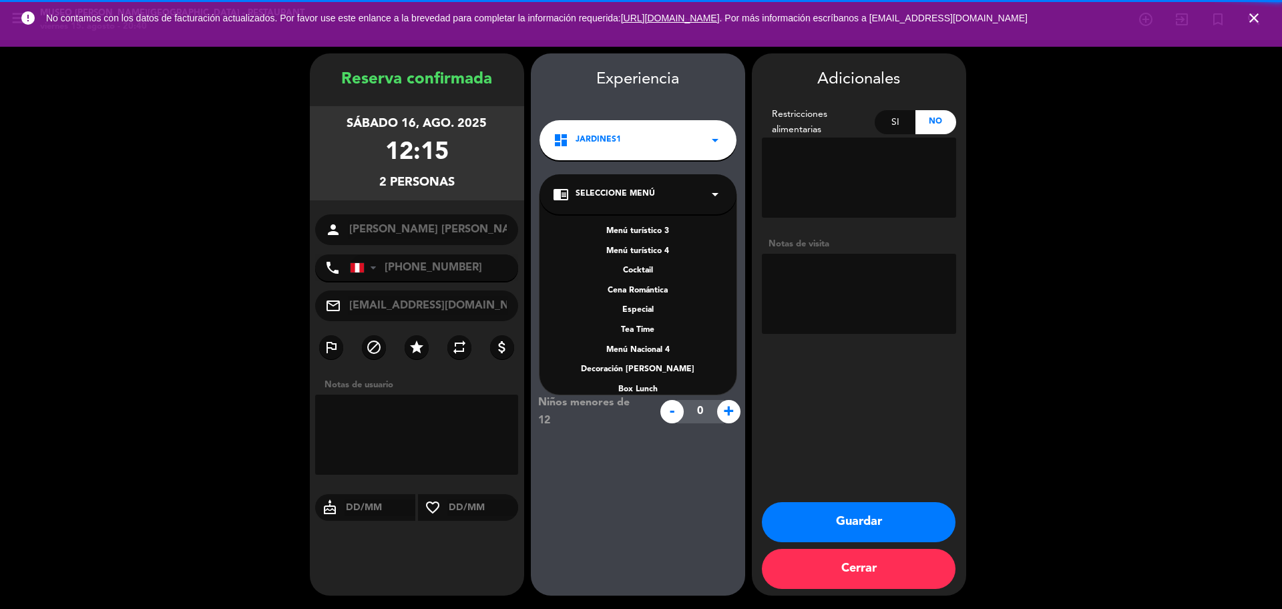
scroll to position [192, 0]
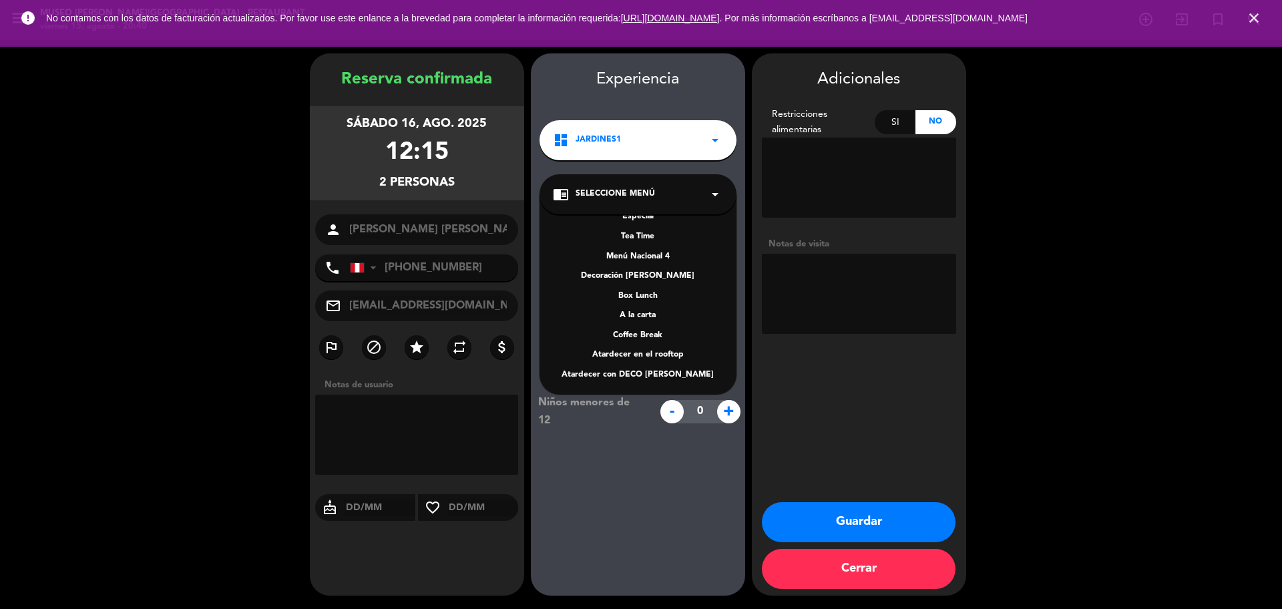
click at [646, 311] on div "A la carta" at bounding box center [638, 315] width 170 height 13
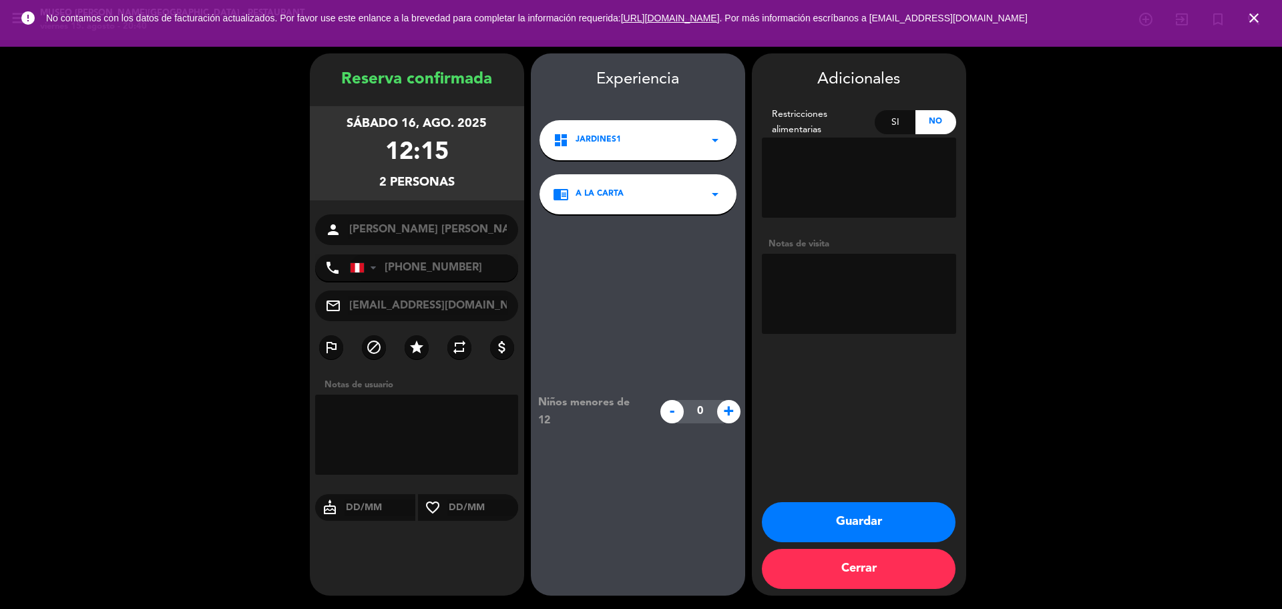
click at [824, 306] on textarea at bounding box center [859, 294] width 194 height 80
type textarea "desea terraza + aniversario"
click at [820, 527] on button "Guardar" at bounding box center [859, 522] width 194 height 40
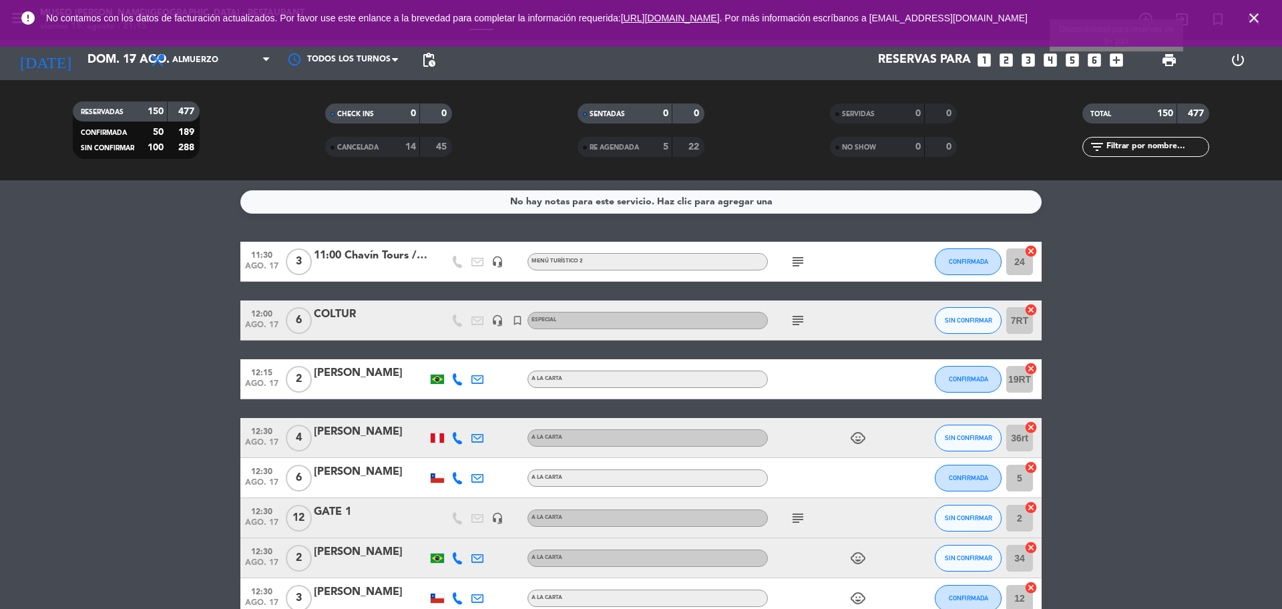
click at [1109, 61] on icon "add_box" at bounding box center [1115, 59] width 17 height 17
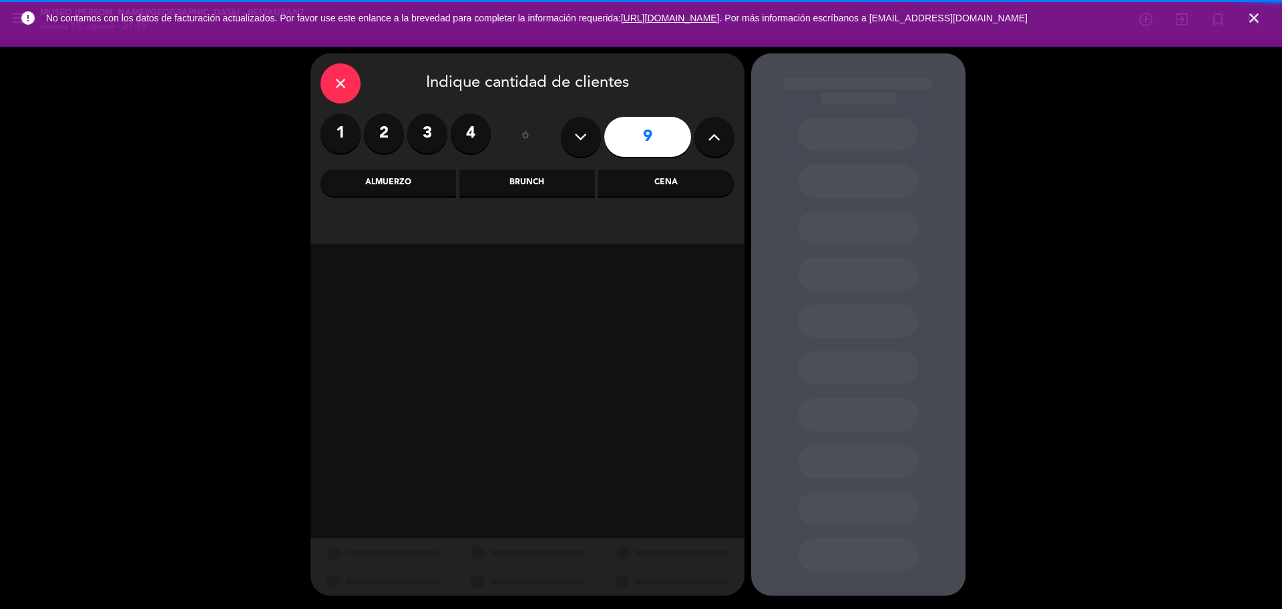
click at [581, 140] on icon at bounding box center [580, 137] width 13 height 20
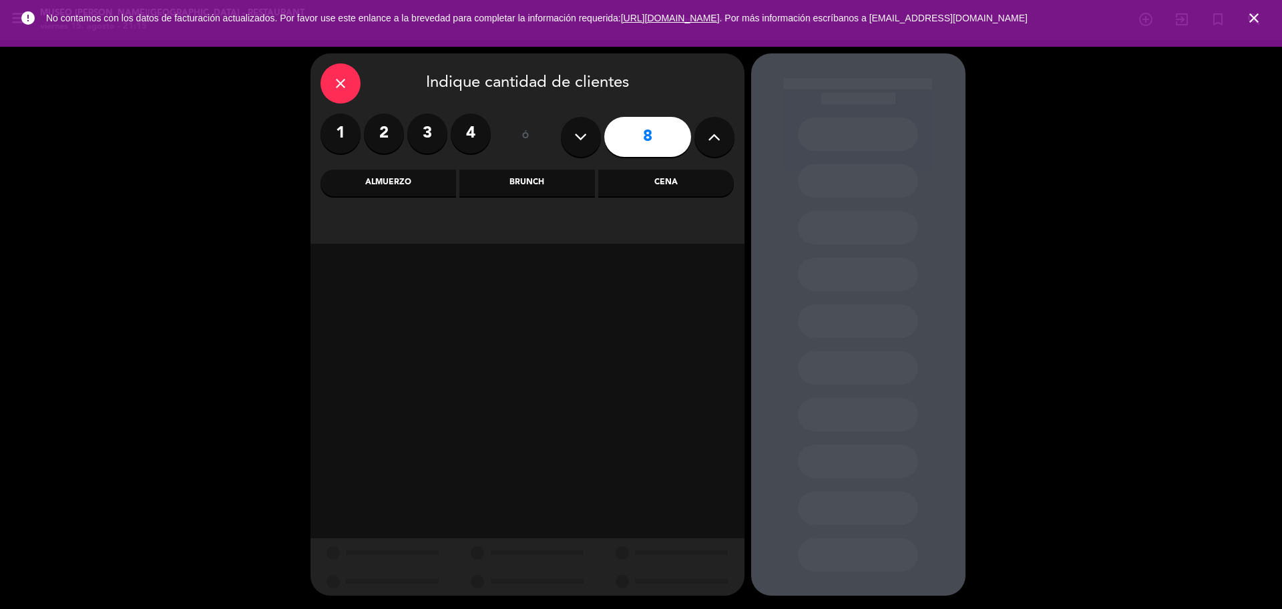
click at [650, 190] on div "Cena" at bounding box center [666, 183] width 136 height 27
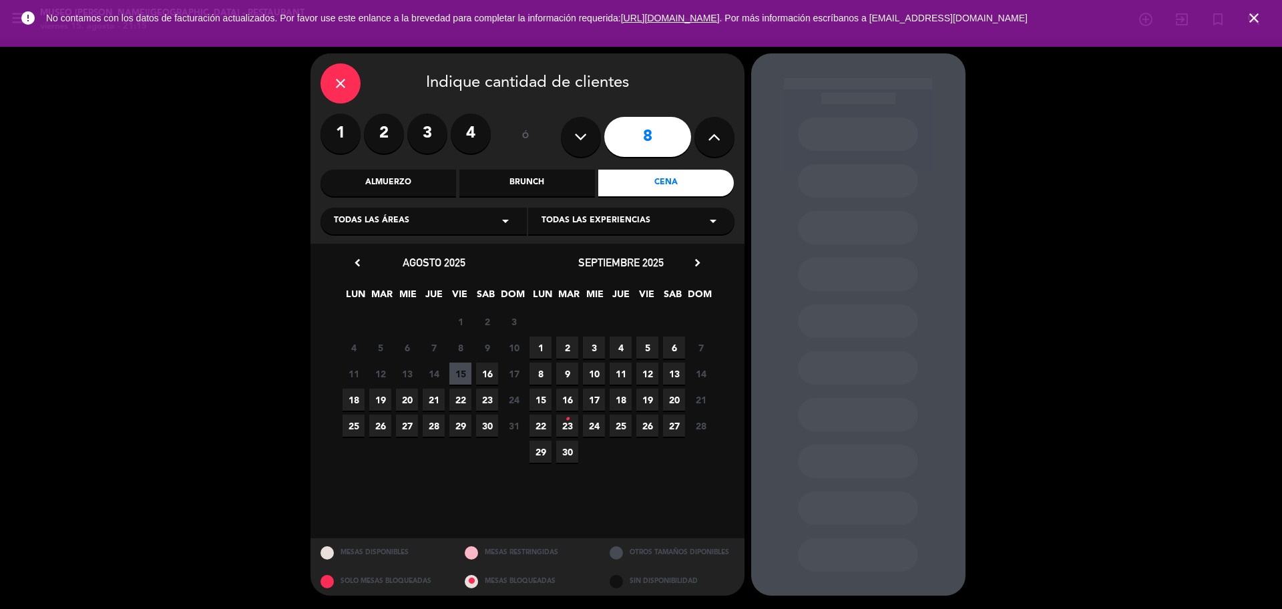
click at [489, 421] on span "30" at bounding box center [487, 426] width 22 height 22
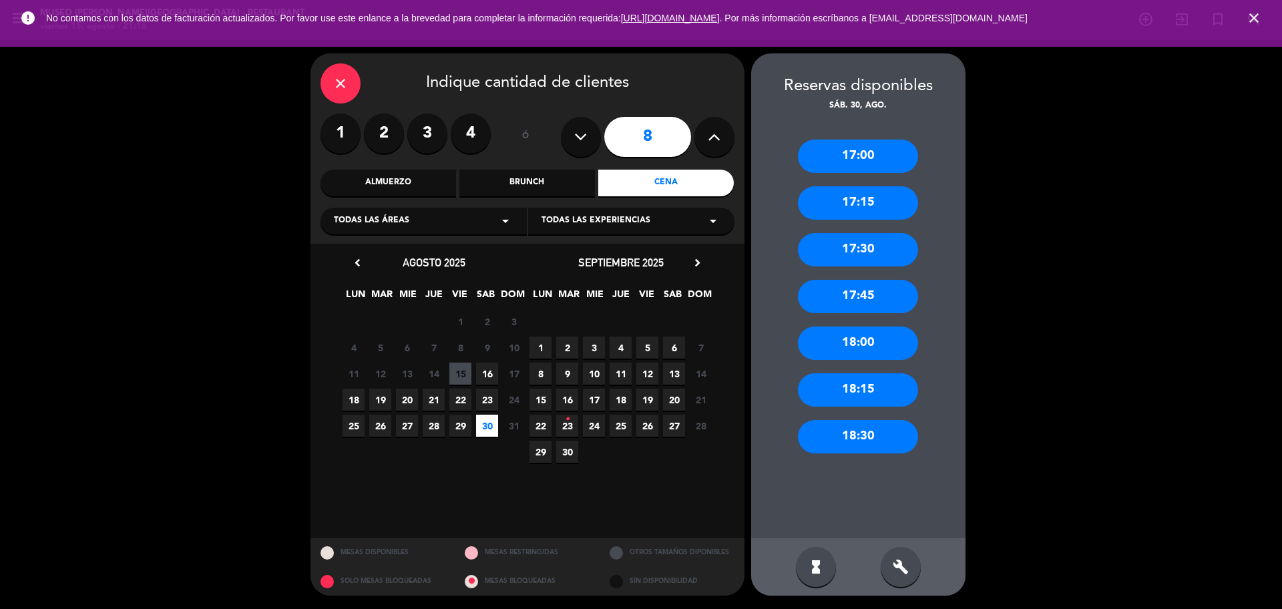
click at [568, 137] on button at bounding box center [581, 137] width 40 height 40
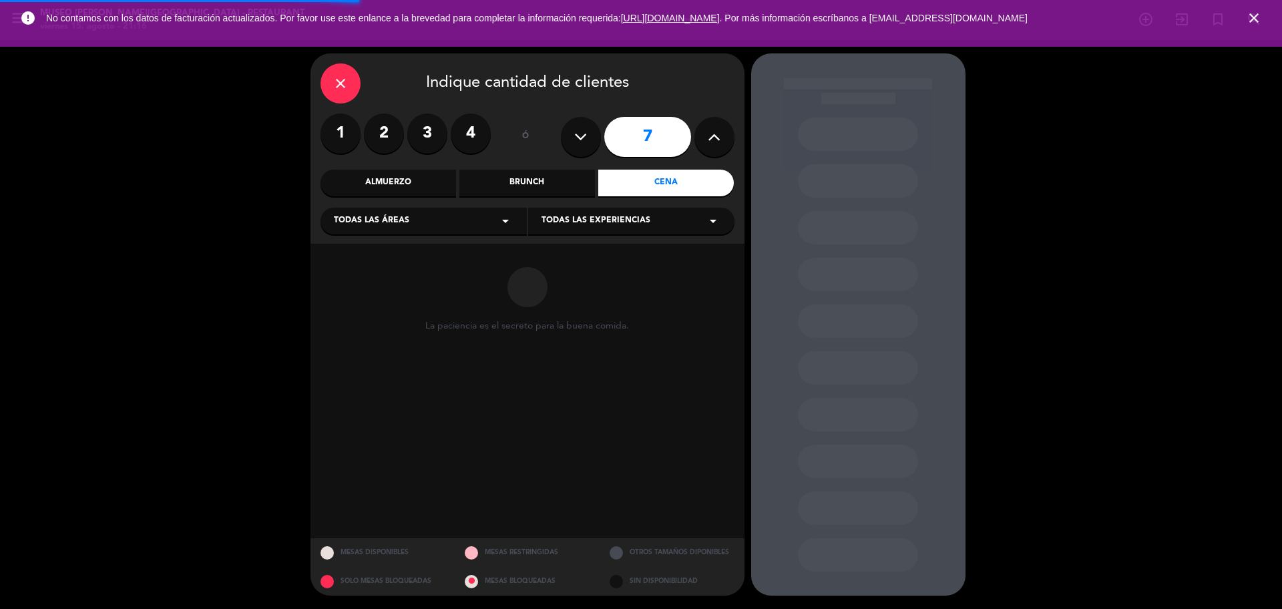
click at [569, 140] on button at bounding box center [581, 137] width 40 height 40
type input "6"
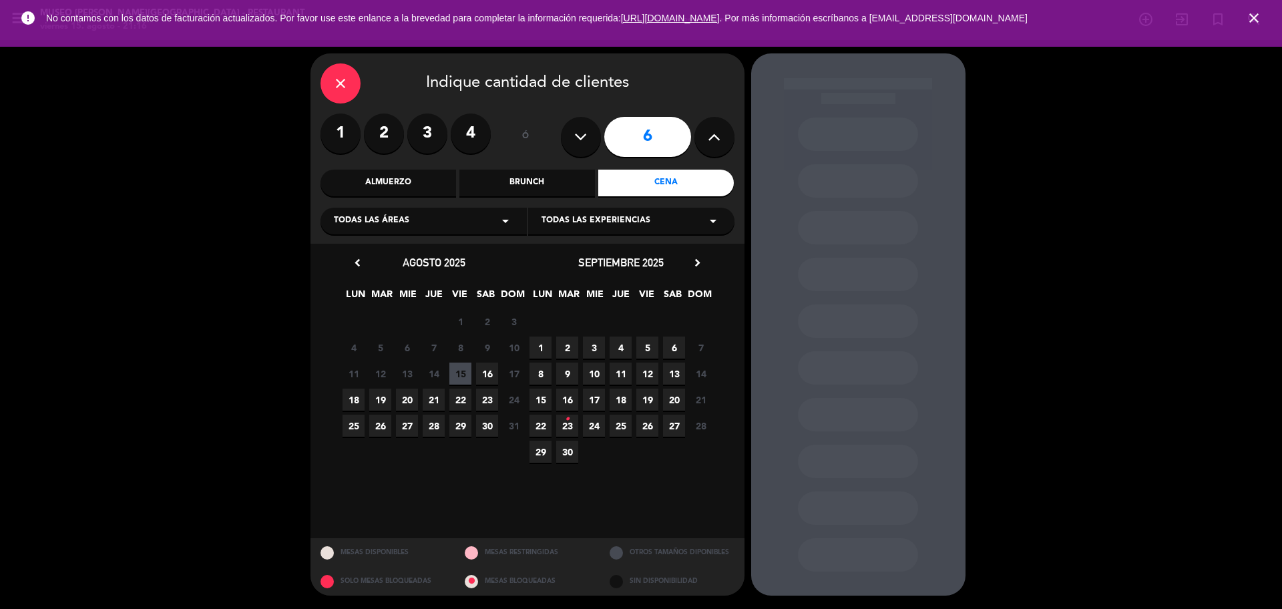
click at [482, 434] on span "30" at bounding box center [487, 426] width 22 height 22
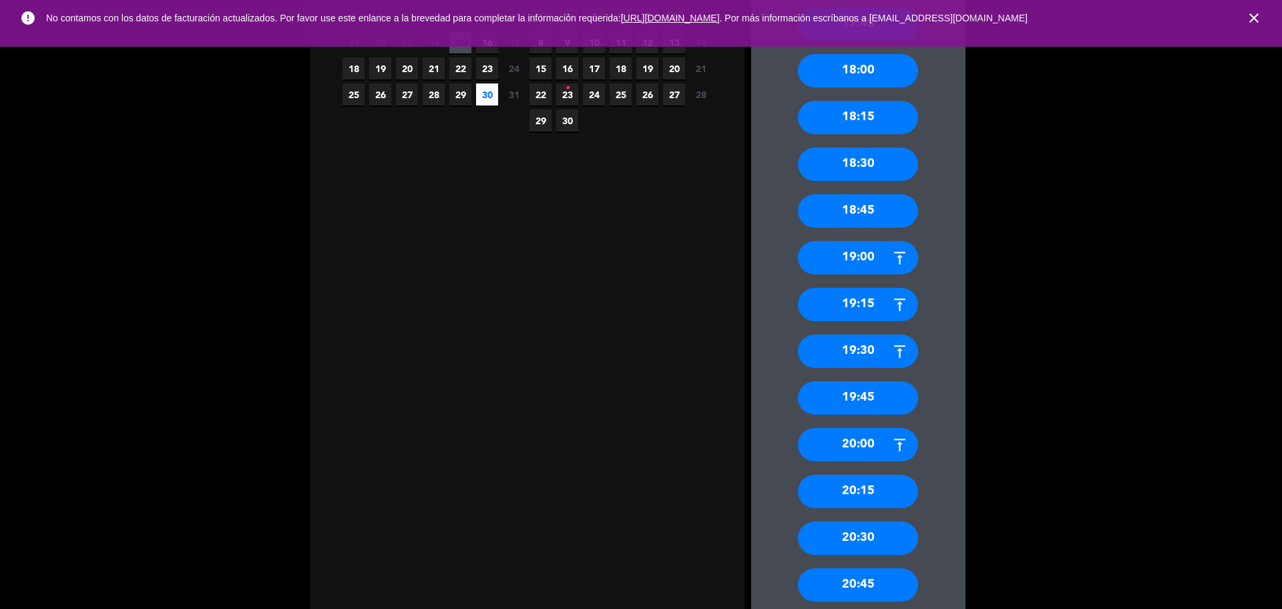
scroll to position [334, 0]
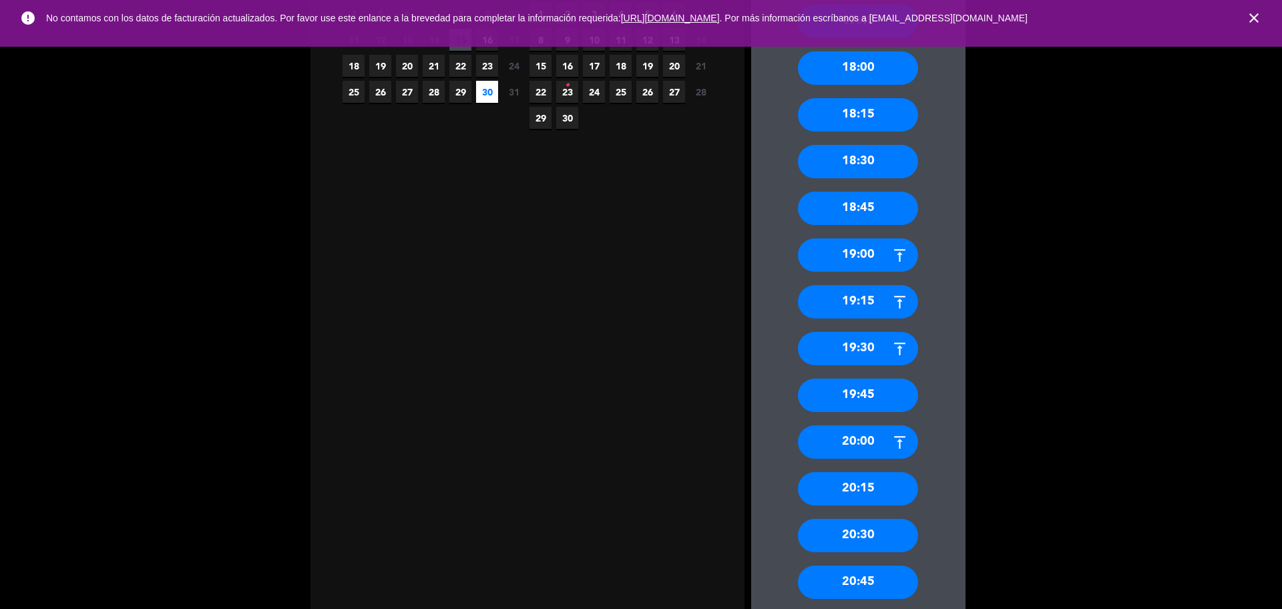
click at [860, 440] on div "20:00" at bounding box center [858, 441] width 120 height 33
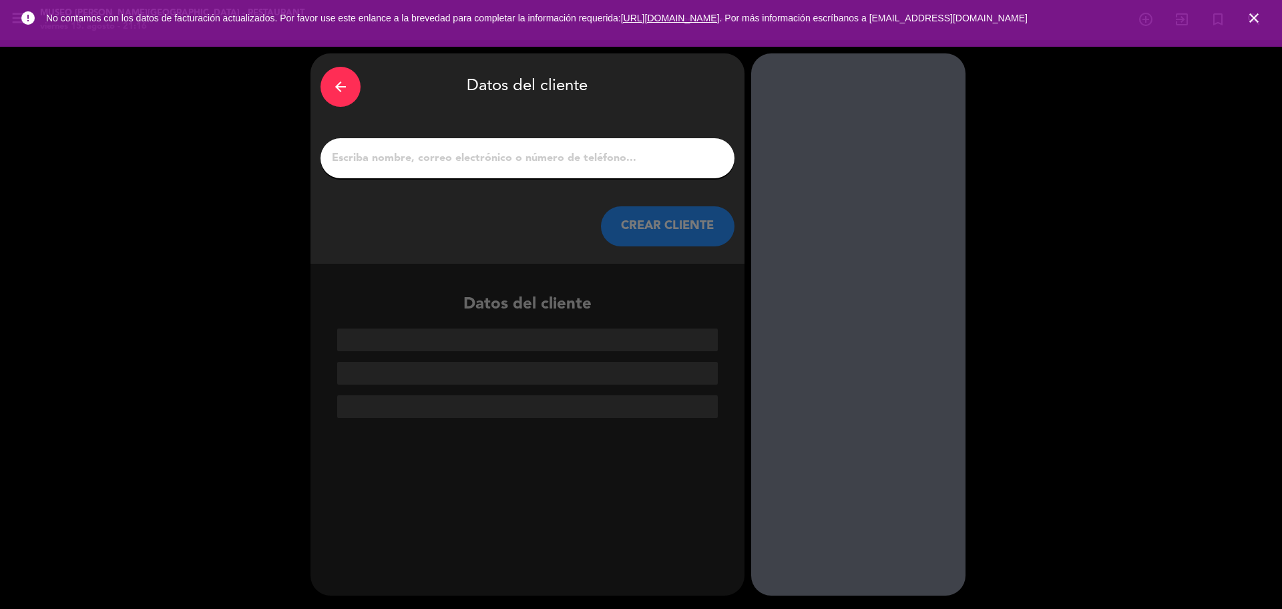
click at [419, 162] on input "1" at bounding box center [527, 158] width 394 height 19
paste input "[PERSON_NAME]"
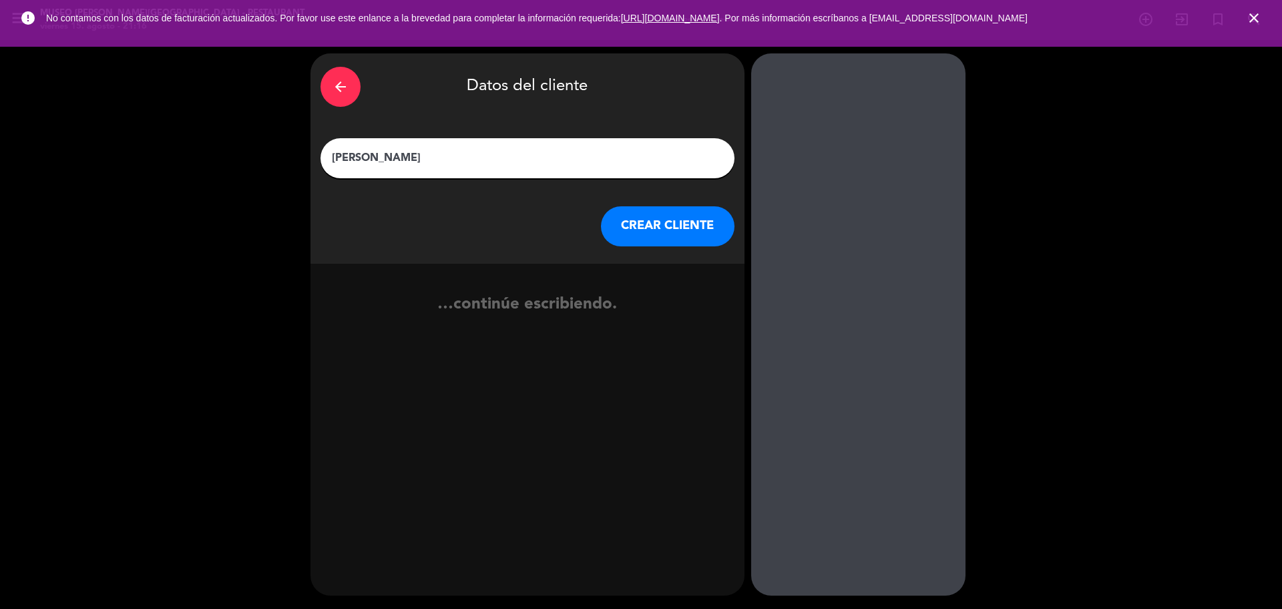
type input "[PERSON_NAME]"
click at [668, 226] on button "CREAR CLIENTE" at bounding box center [668, 226] width 134 height 40
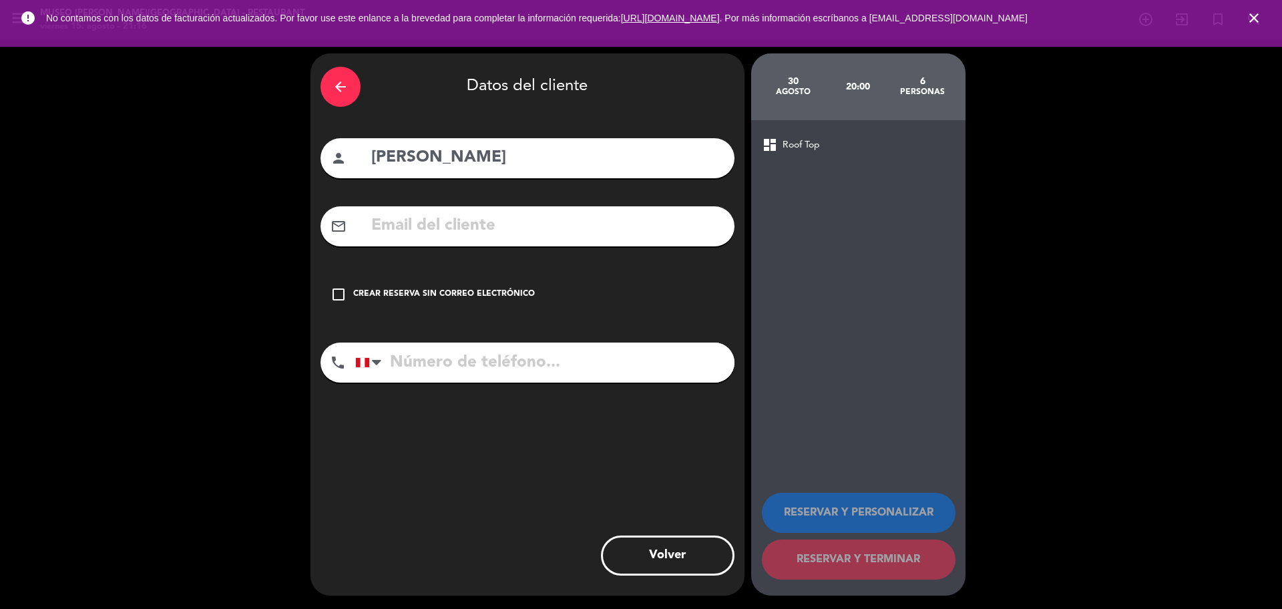
click at [491, 216] on input "text" at bounding box center [547, 225] width 354 height 27
paste input "[EMAIL_ADDRESS][DOMAIN_NAME]"
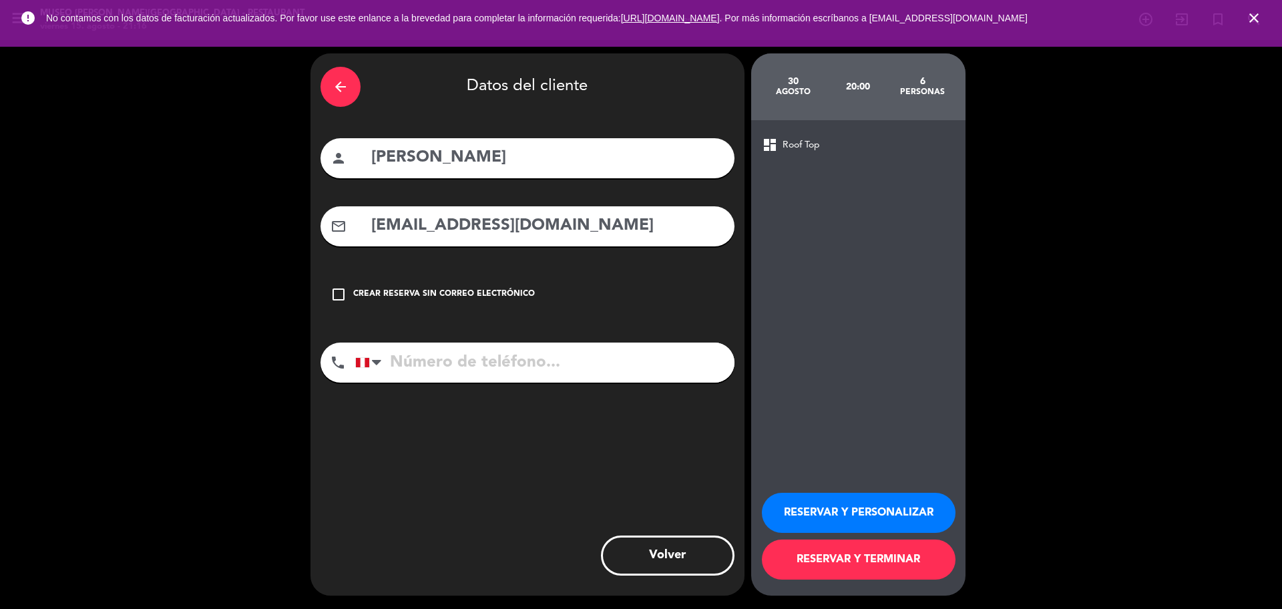
click at [370, 232] on input "[EMAIL_ADDRESS][DOMAIN_NAME]" at bounding box center [547, 225] width 354 height 27
type input "[EMAIL_ADDRESS][DOMAIN_NAME]"
drag, startPoint x: 441, startPoint y: 358, endPoint x: 413, endPoint y: 280, distance: 83.0
click at [441, 358] on input "tel" at bounding box center [544, 362] width 379 height 40
paste input "988036130"
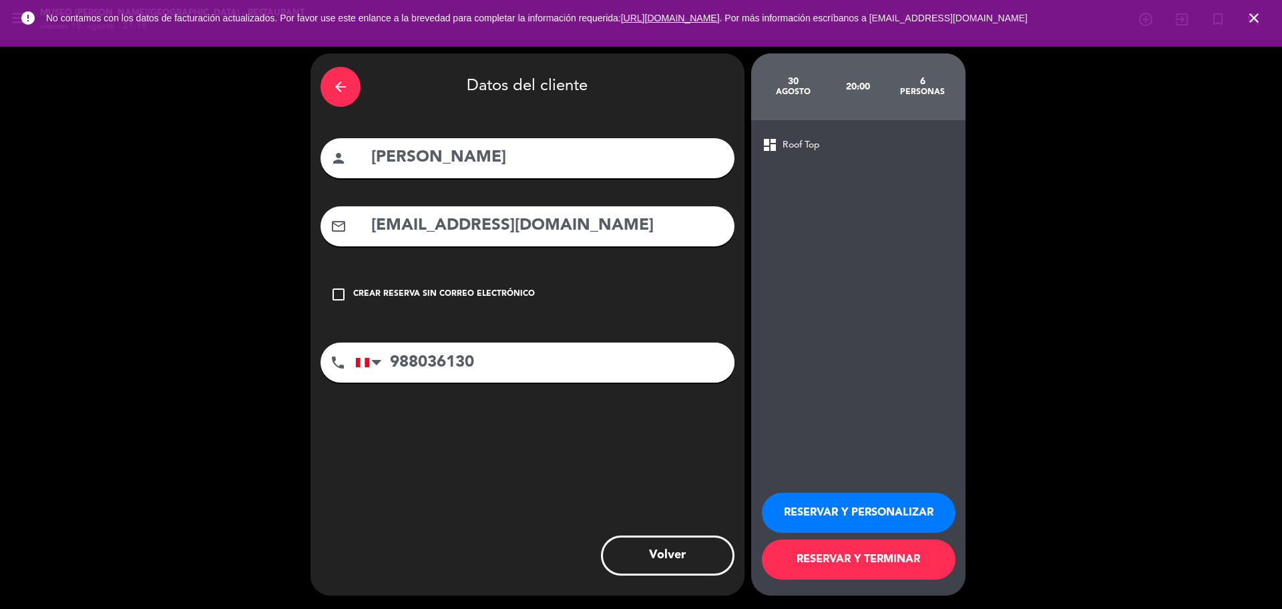
click at [513, 363] on input "988036130" at bounding box center [544, 362] width 379 height 40
type input "988036130"
click at [805, 505] on button "RESERVAR Y PERSONALIZAR" at bounding box center [859, 513] width 194 height 40
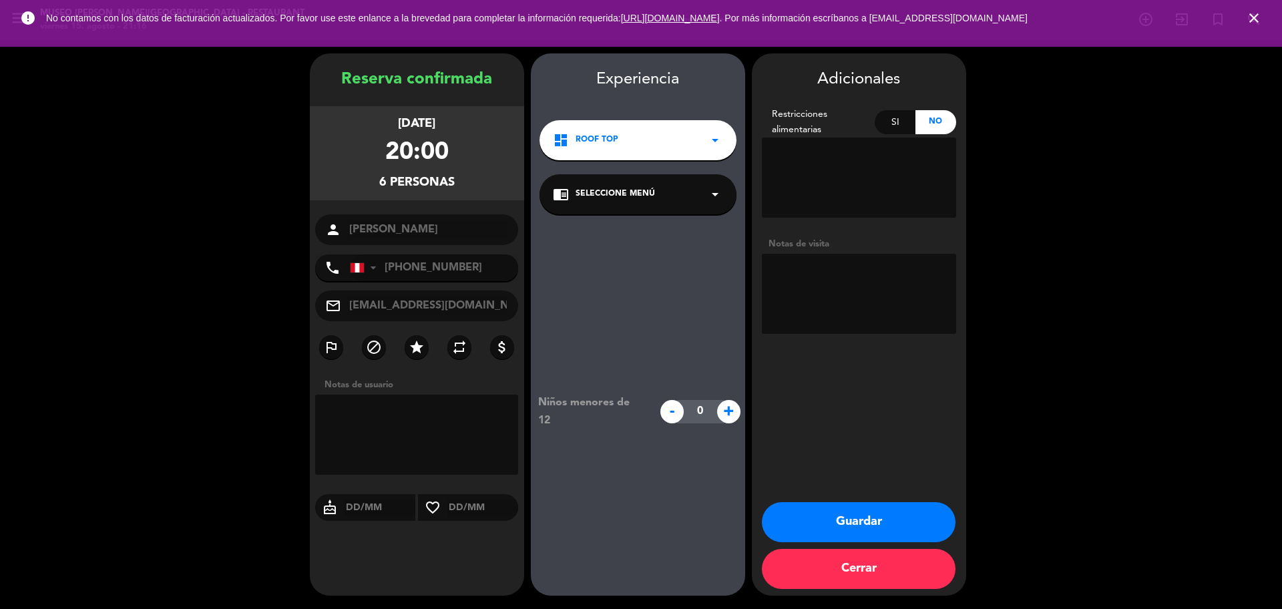
click at [670, 196] on div "chrome_reader_mode Seleccione Menú arrow_drop_down" at bounding box center [637, 194] width 197 height 40
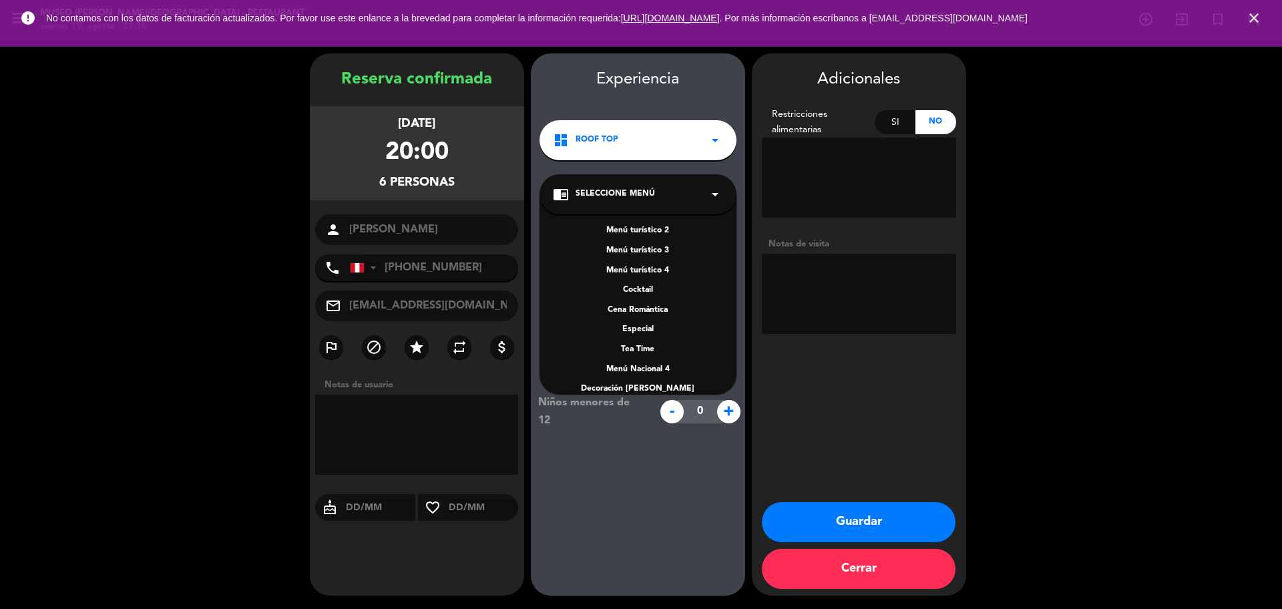
scroll to position [192, 0]
click at [651, 310] on div "A la carta" at bounding box center [638, 315] width 170 height 13
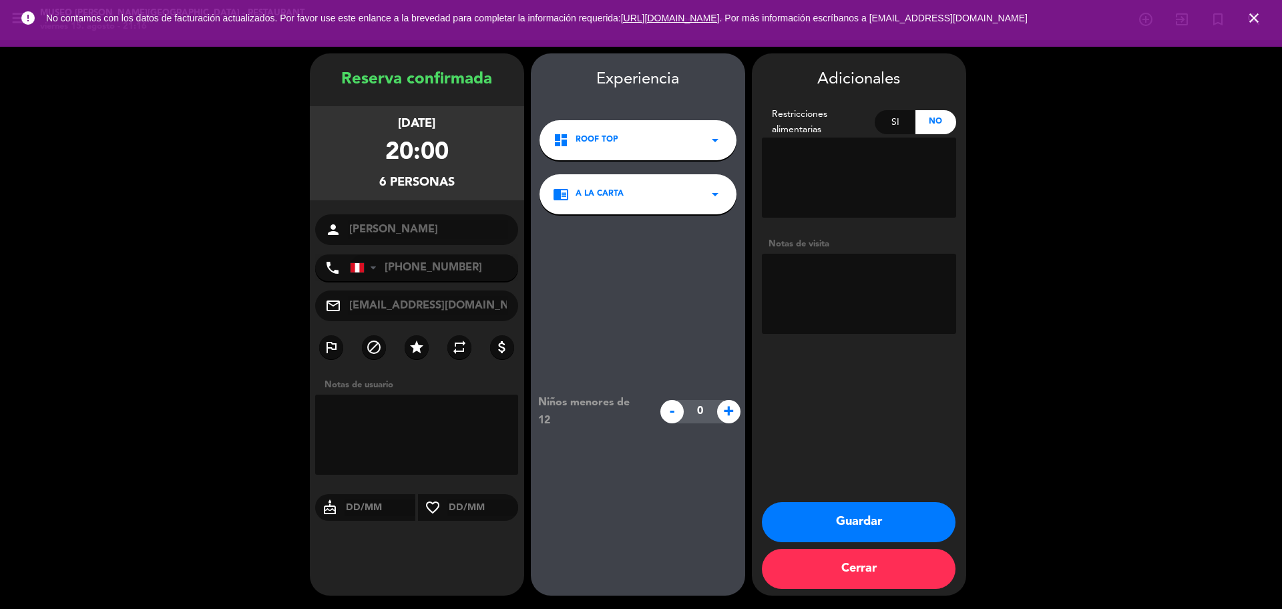
click at [802, 301] on textarea at bounding box center [859, 294] width 194 height 80
paste textarea "Distrito de procedencia: [PERSON_NAME] Alergias: [GEOGRAPHIC_DATA]"
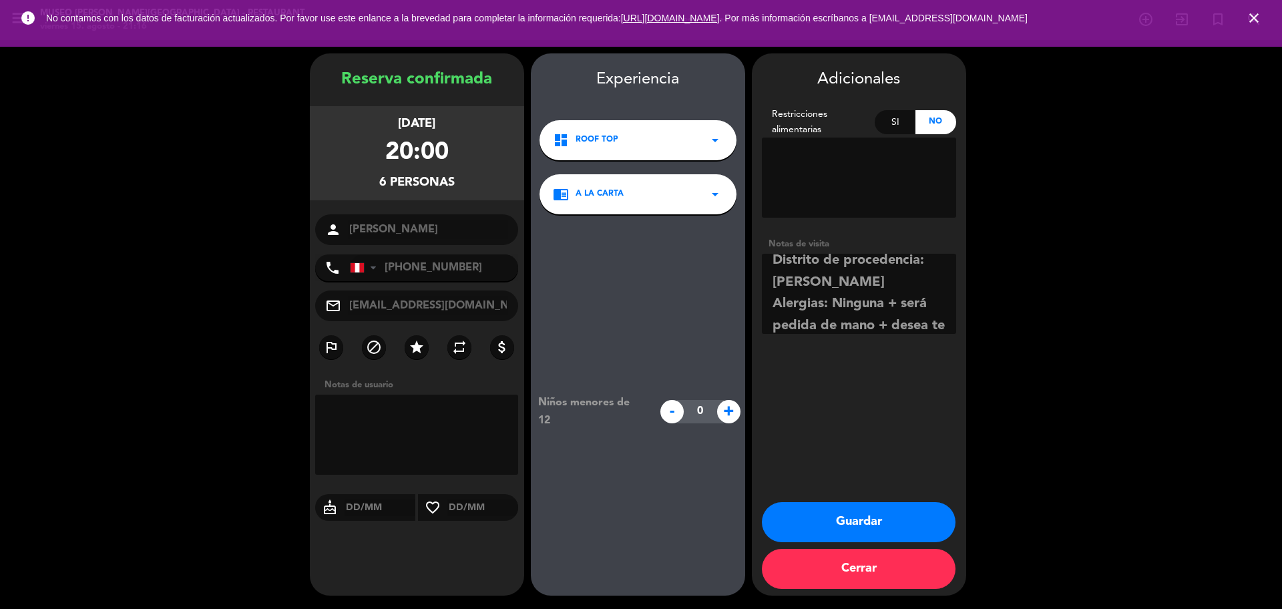
scroll to position [31, 0]
type textarea "Distrito de procedencia: [PERSON_NAME] Alergias: Ninguna + será pedida de mano …"
click at [901, 515] on button "Guardar" at bounding box center [859, 522] width 194 height 40
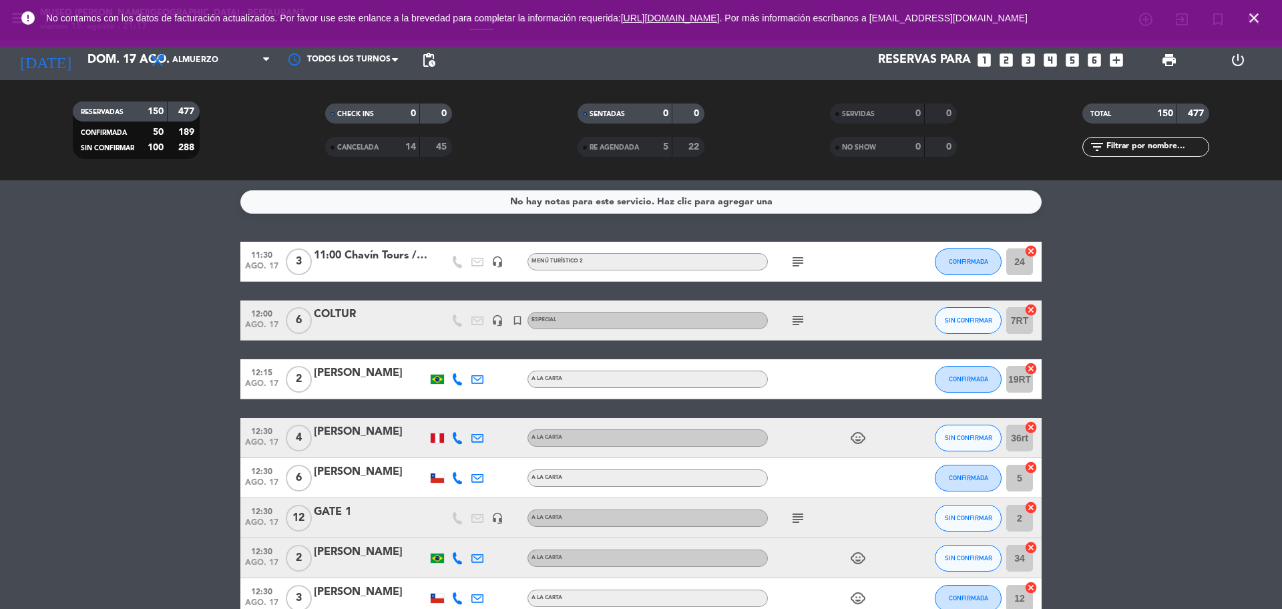
click at [1255, 17] on icon "close" at bounding box center [1254, 18] width 16 height 16
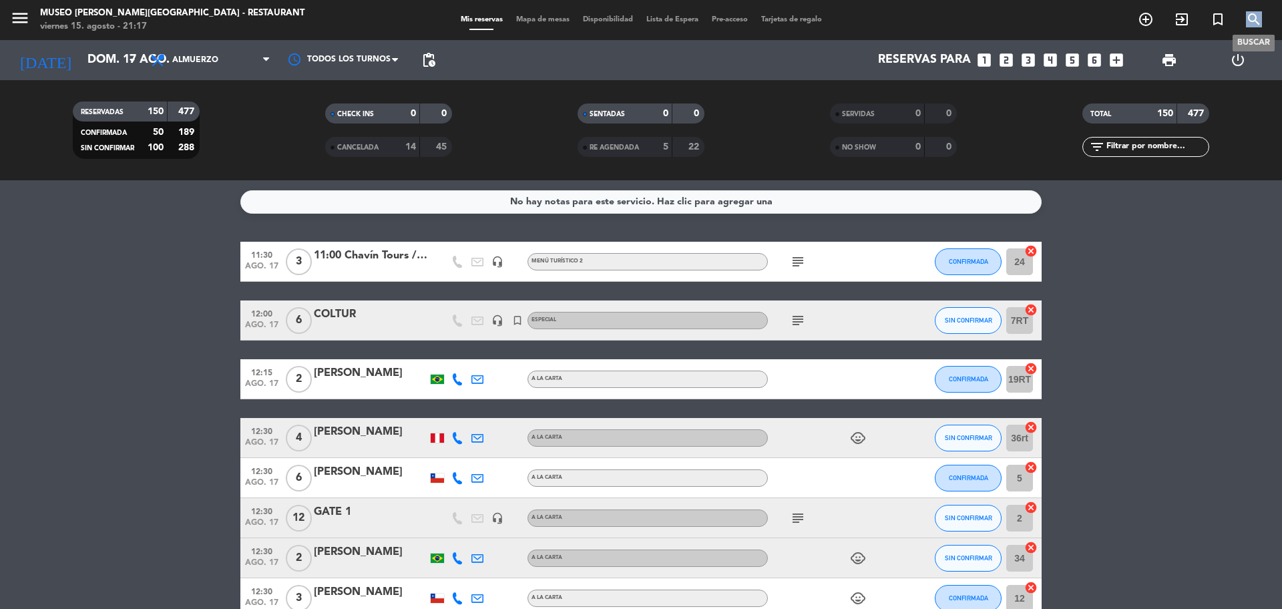
click at [1255, 17] on icon "search" at bounding box center [1254, 19] width 16 height 16
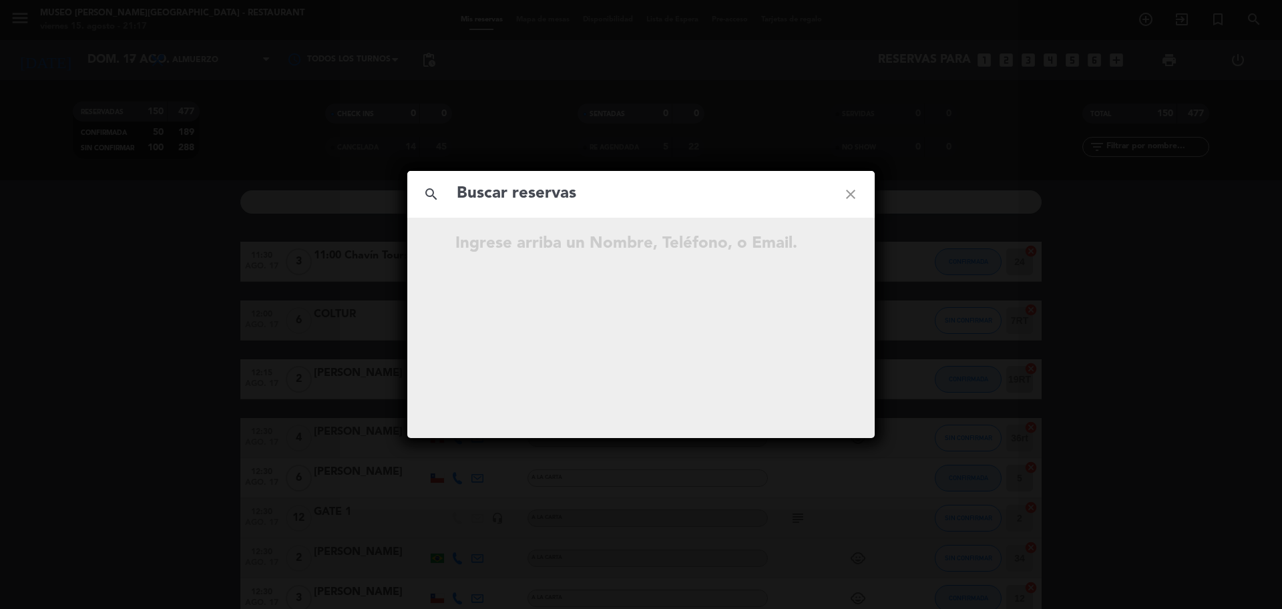
click at [574, 192] on input "text" at bounding box center [640, 193] width 371 height 27
type input "[EMAIL_ADDRESS][DOMAIN_NAME]"
click at [822, 252] on icon "open_in_new" at bounding box center [817, 246] width 16 height 16
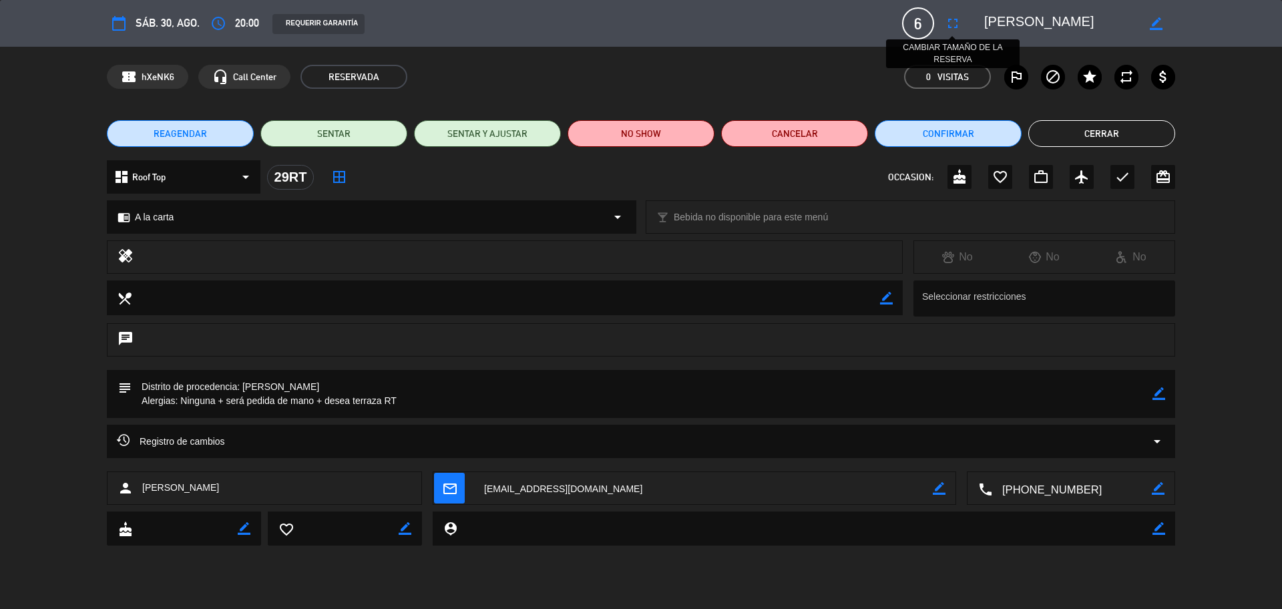
click at [955, 25] on icon "fullscreen" at bounding box center [953, 23] width 16 height 16
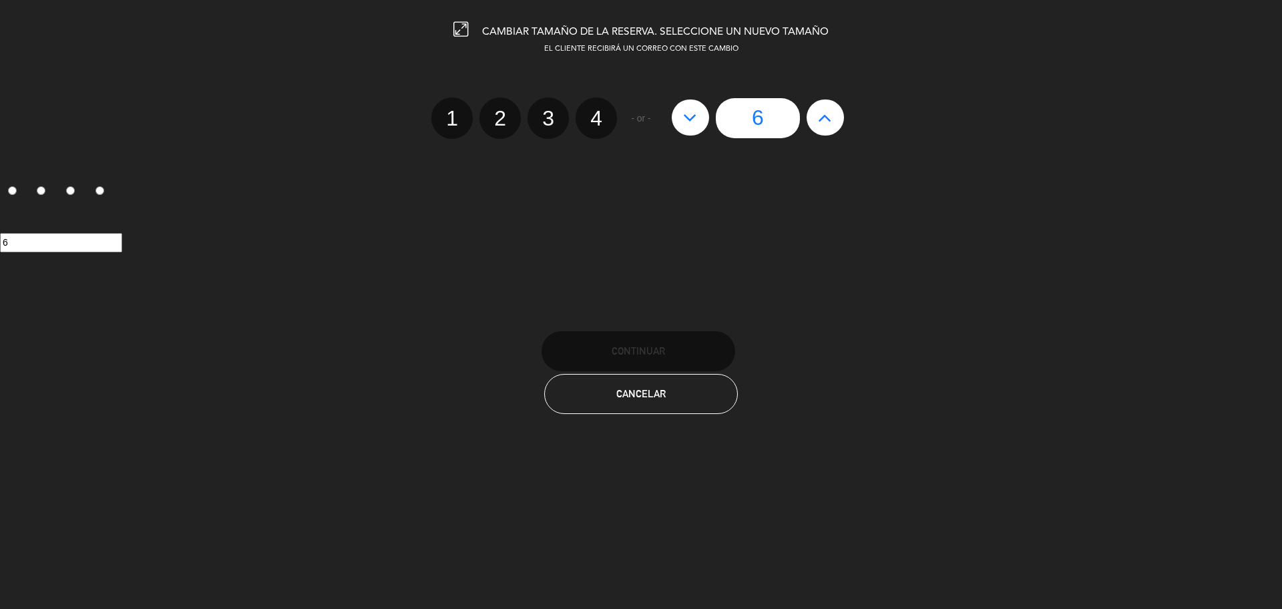
click at [838, 125] on button at bounding box center [824, 117] width 37 height 36
type input "7"
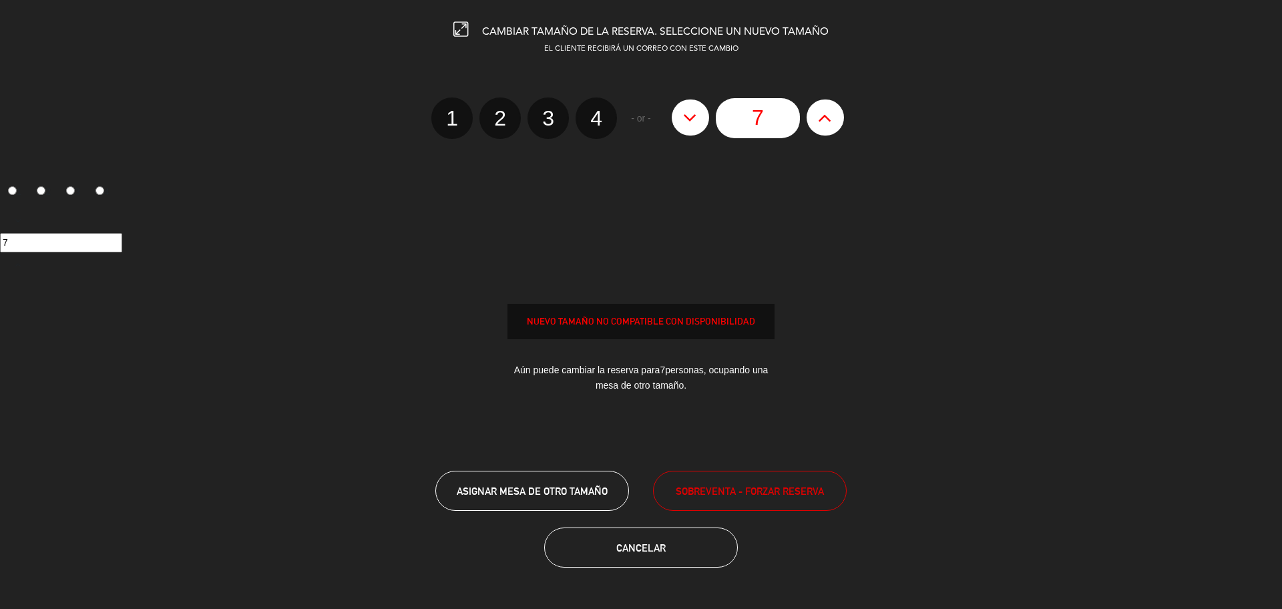
click at [837, 124] on button at bounding box center [824, 117] width 37 height 36
type input "8"
click at [680, 496] on span "SOBREVENTA - FORZAR RESERVA" at bounding box center [750, 490] width 148 height 15
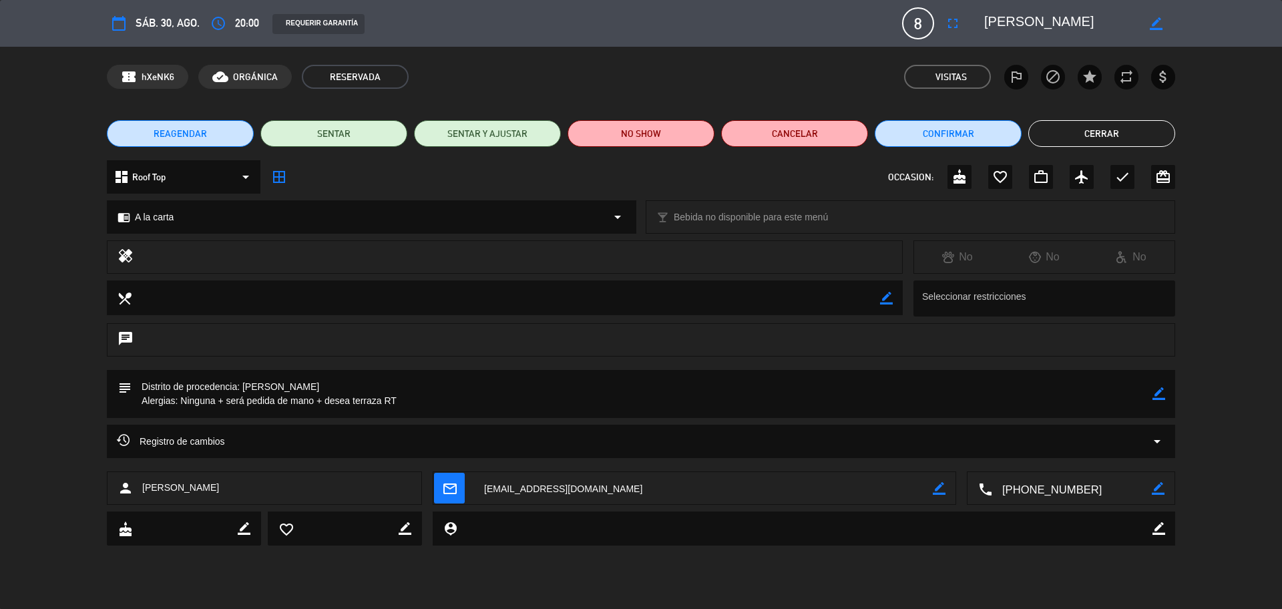
click at [452, 489] on icon "mail_outline" at bounding box center [449, 488] width 15 height 15
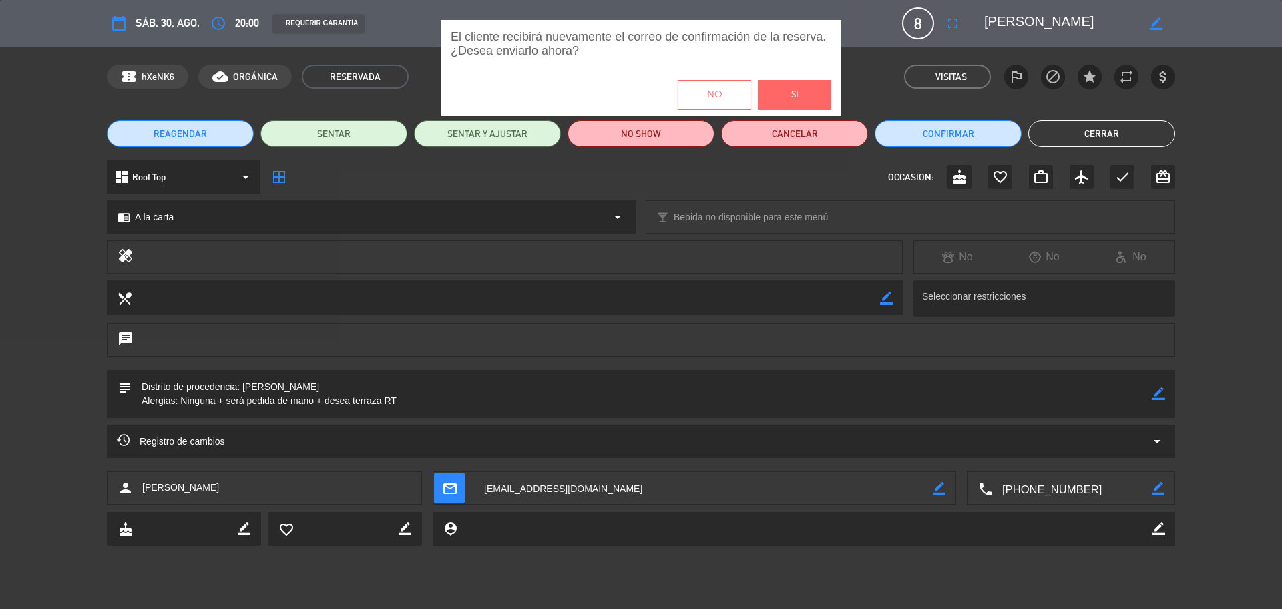
click at [814, 85] on button "Si" at bounding box center [794, 94] width 73 height 29
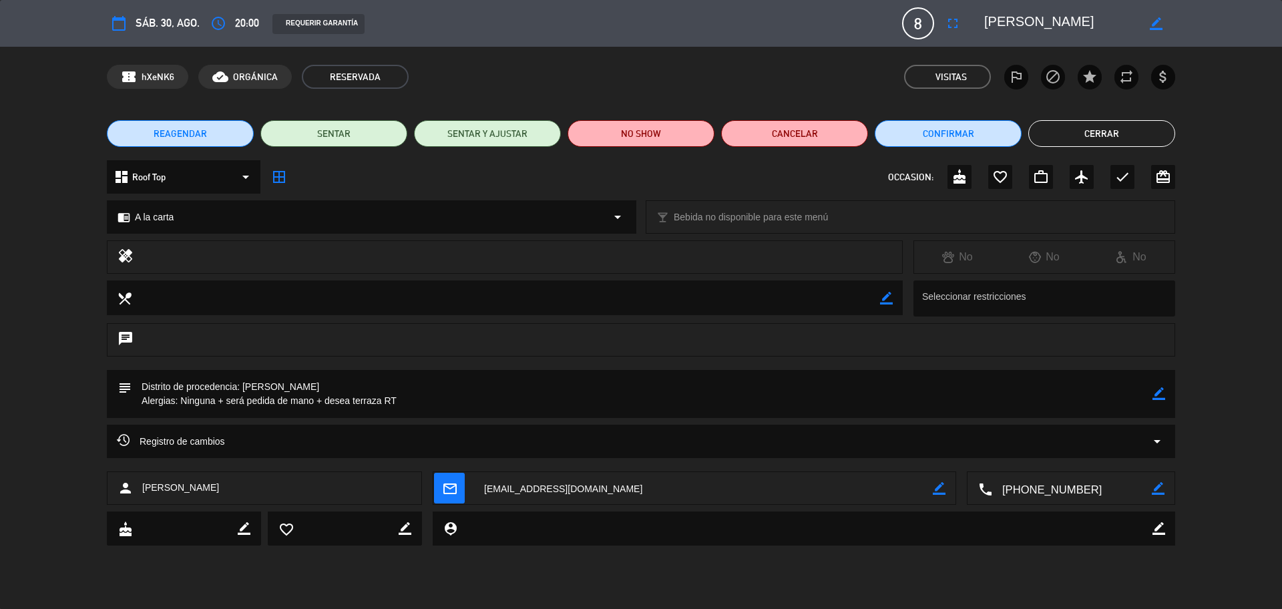
click at [468, 482] on div "mail_outline" at bounding box center [458, 488] width 31 height 33
click at [461, 487] on span "mail_outline" at bounding box center [449, 488] width 31 height 31
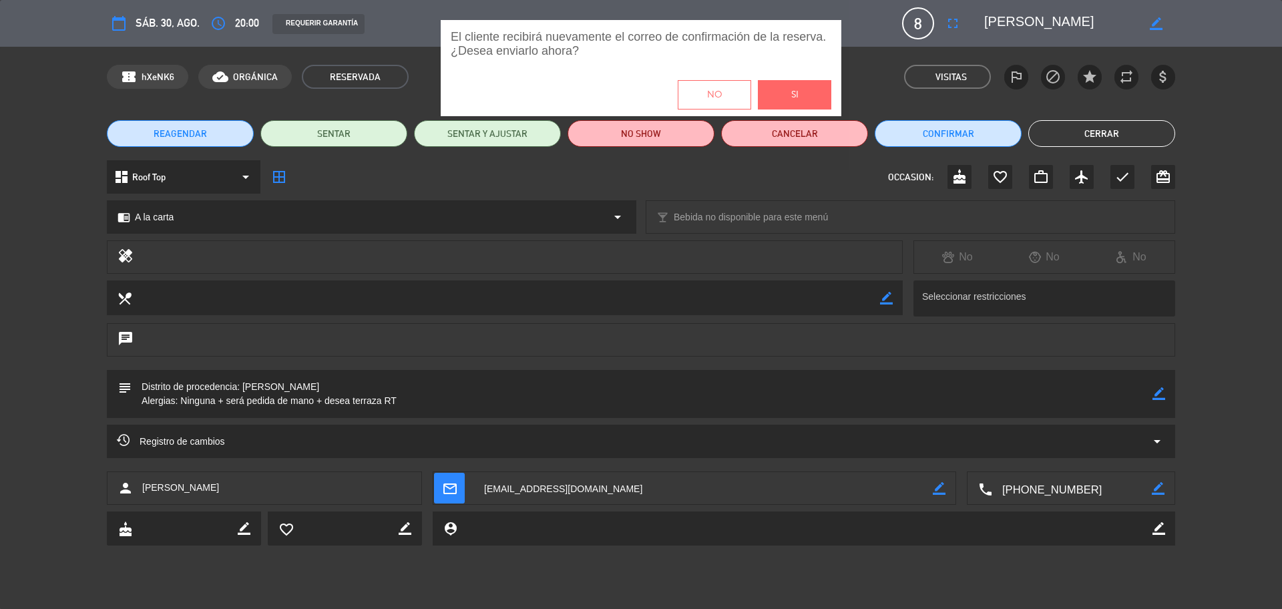
click at [783, 90] on button "Si" at bounding box center [794, 94] width 73 height 29
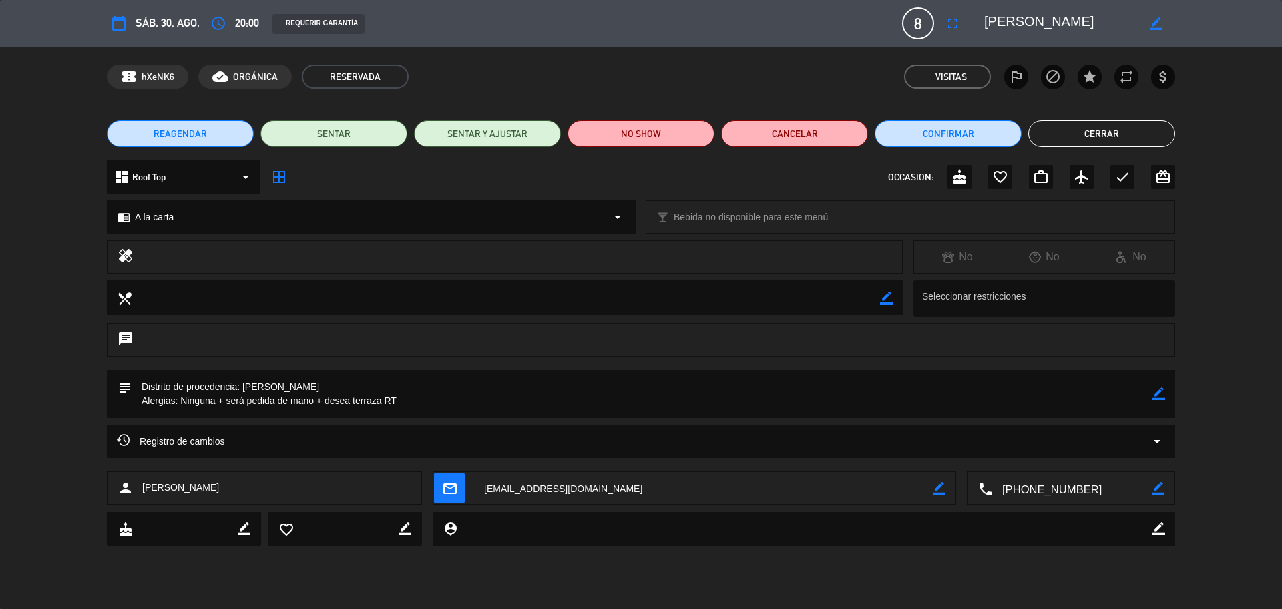
click at [1069, 123] on button "Cerrar" at bounding box center [1101, 133] width 147 height 27
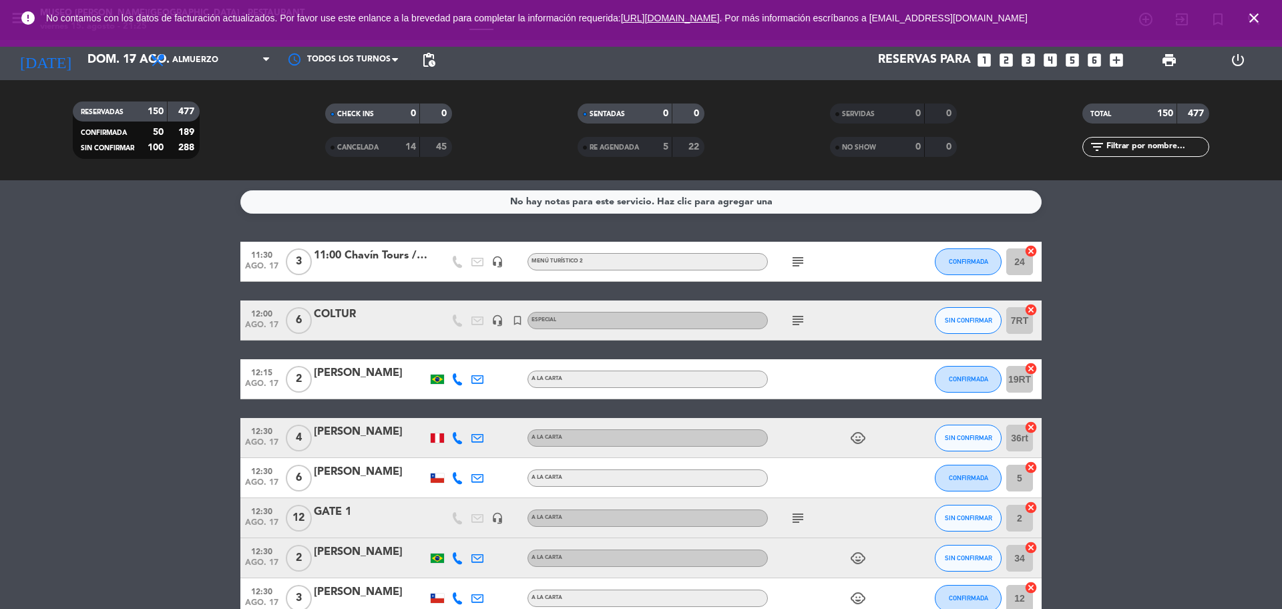
click at [1256, 17] on icon "close" at bounding box center [1254, 18] width 16 height 16
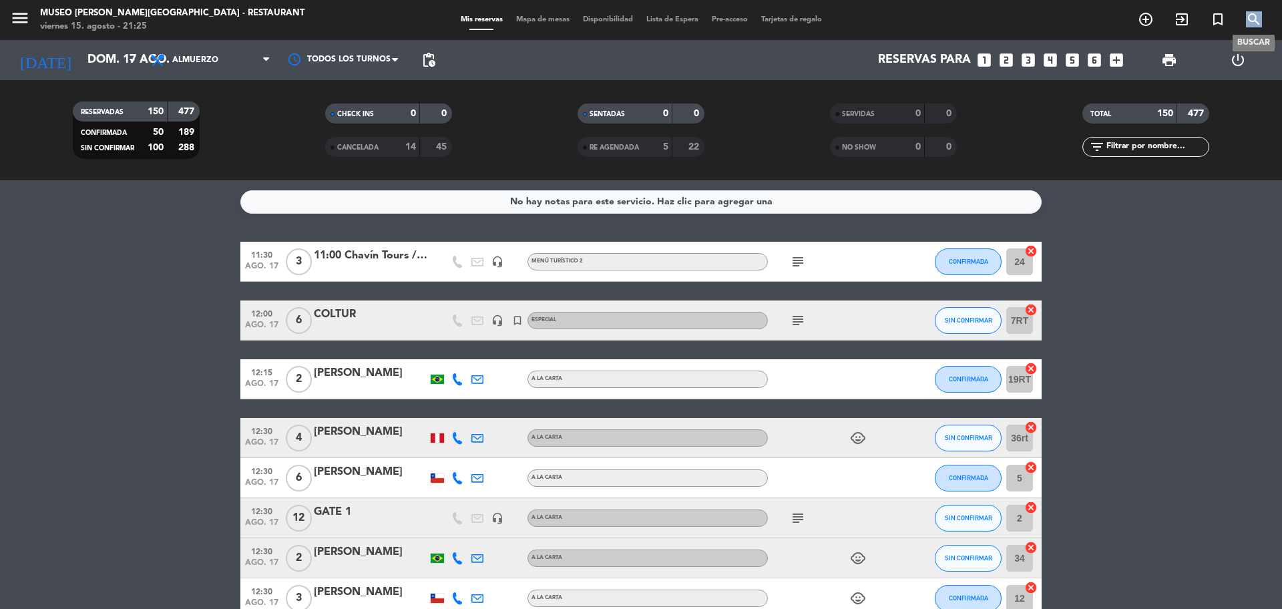
click at [1256, 17] on icon "search" at bounding box center [1254, 19] width 16 height 16
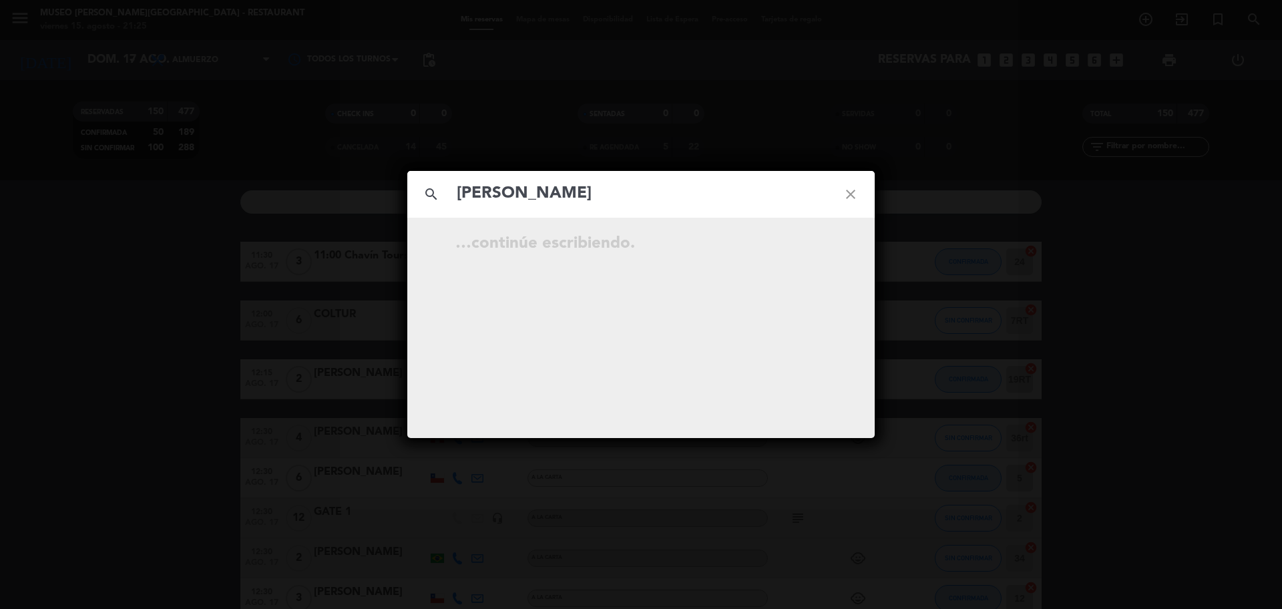
type input "[PERSON_NAME]"
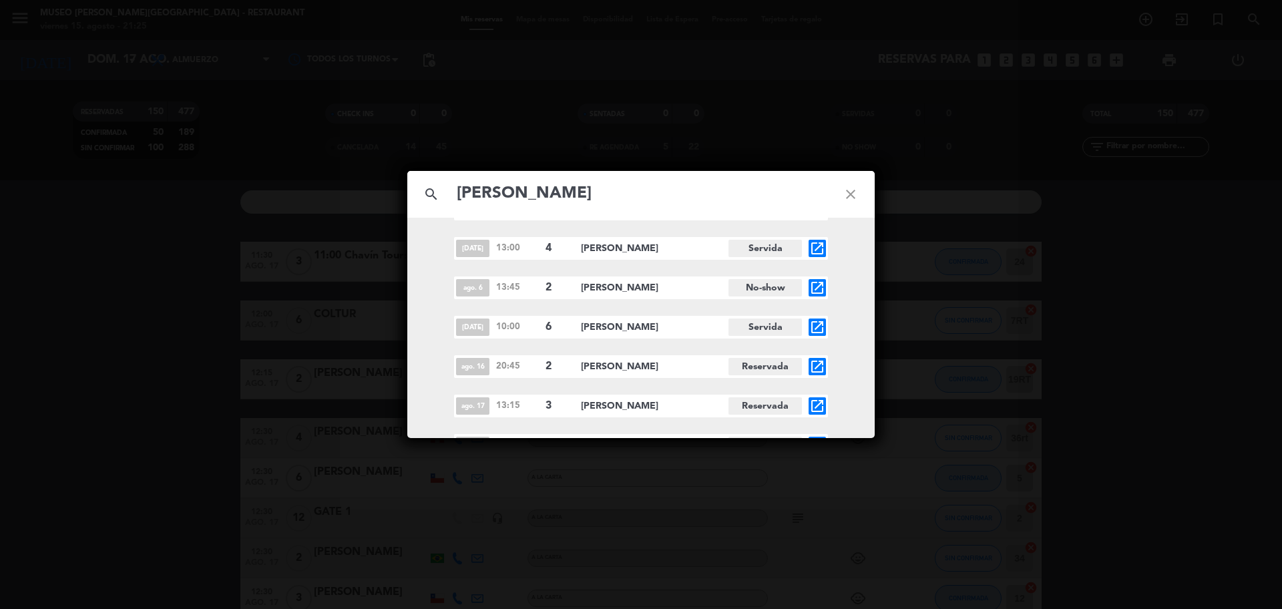
scroll to position [7928, 0]
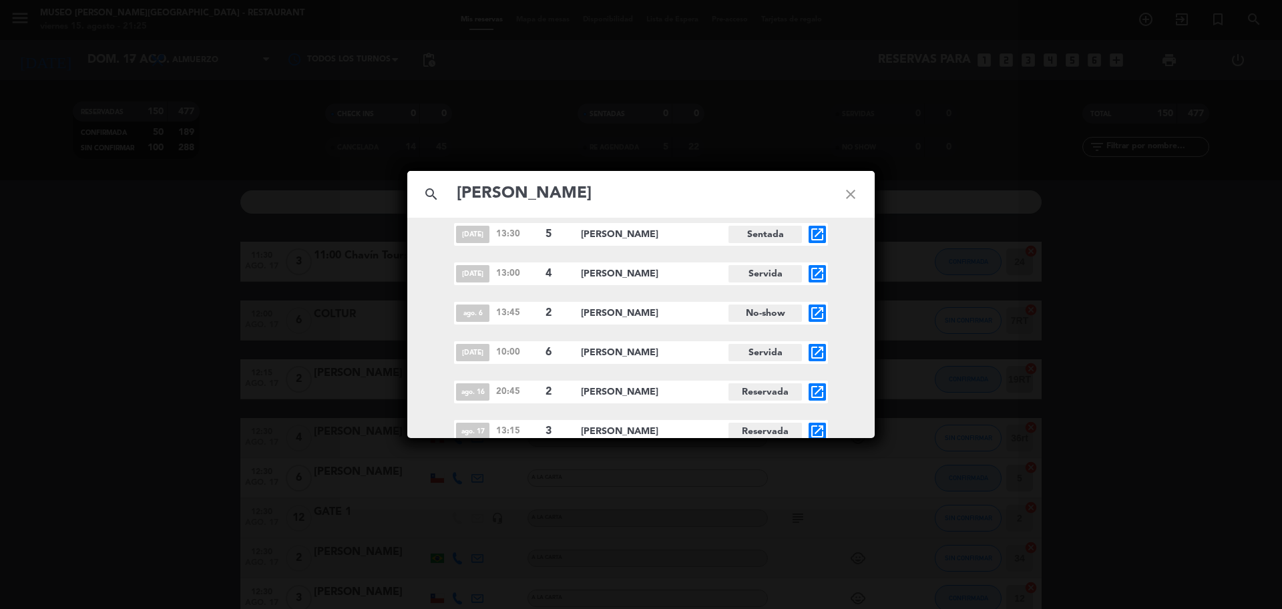
click at [815, 271] on icon "open_in_new" at bounding box center [817, 274] width 16 height 16
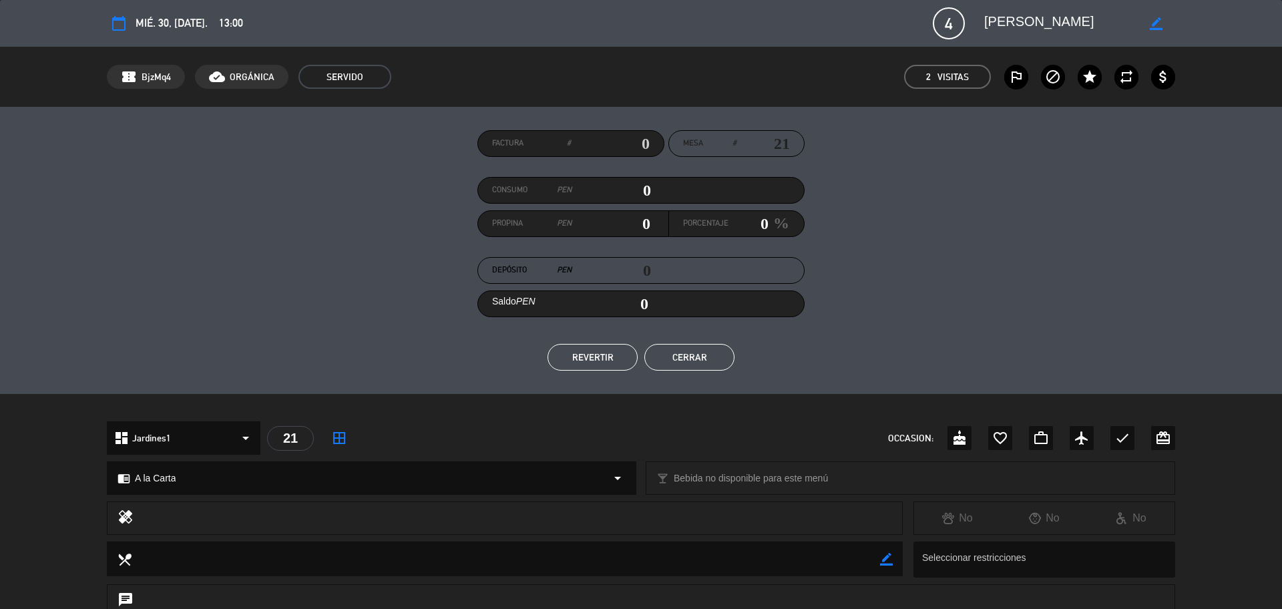
drag, startPoint x: 1101, startPoint y: 16, endPoint x: 971, endPoint y: 21, distance: 129.6
click at [971, 21] on editable-input "border_color" at bounding box center [1071, 23] width 207 height 24
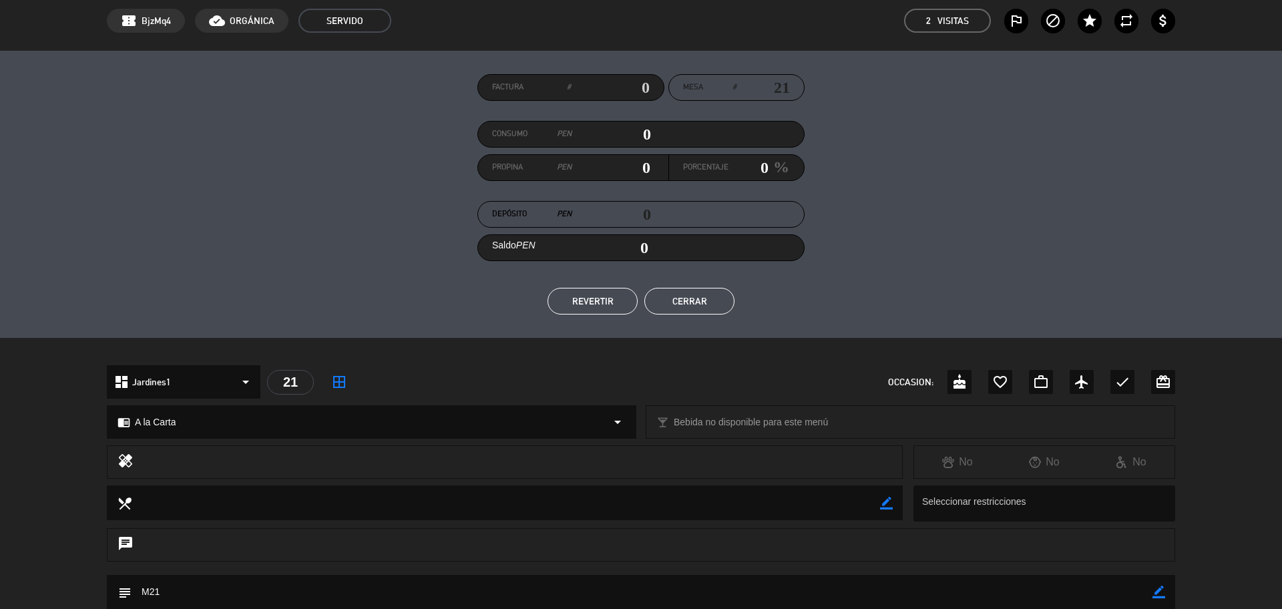
scroll to position [0, 0]
